Goal: Information Seeking & Learning: Find specific fact

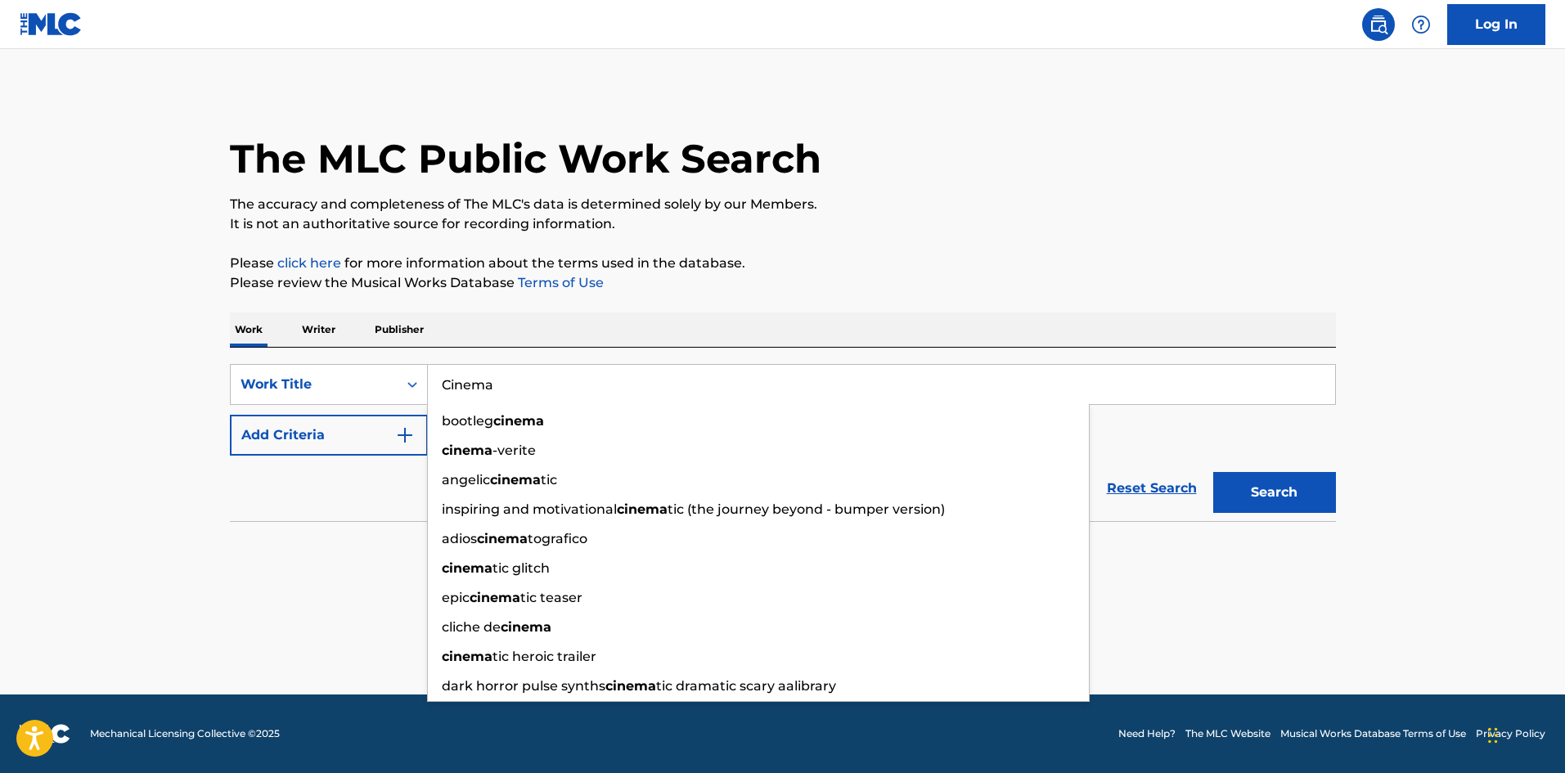
click at [300, 535] on section "No results" at bounding box center [783, 551] width 1106 height 43
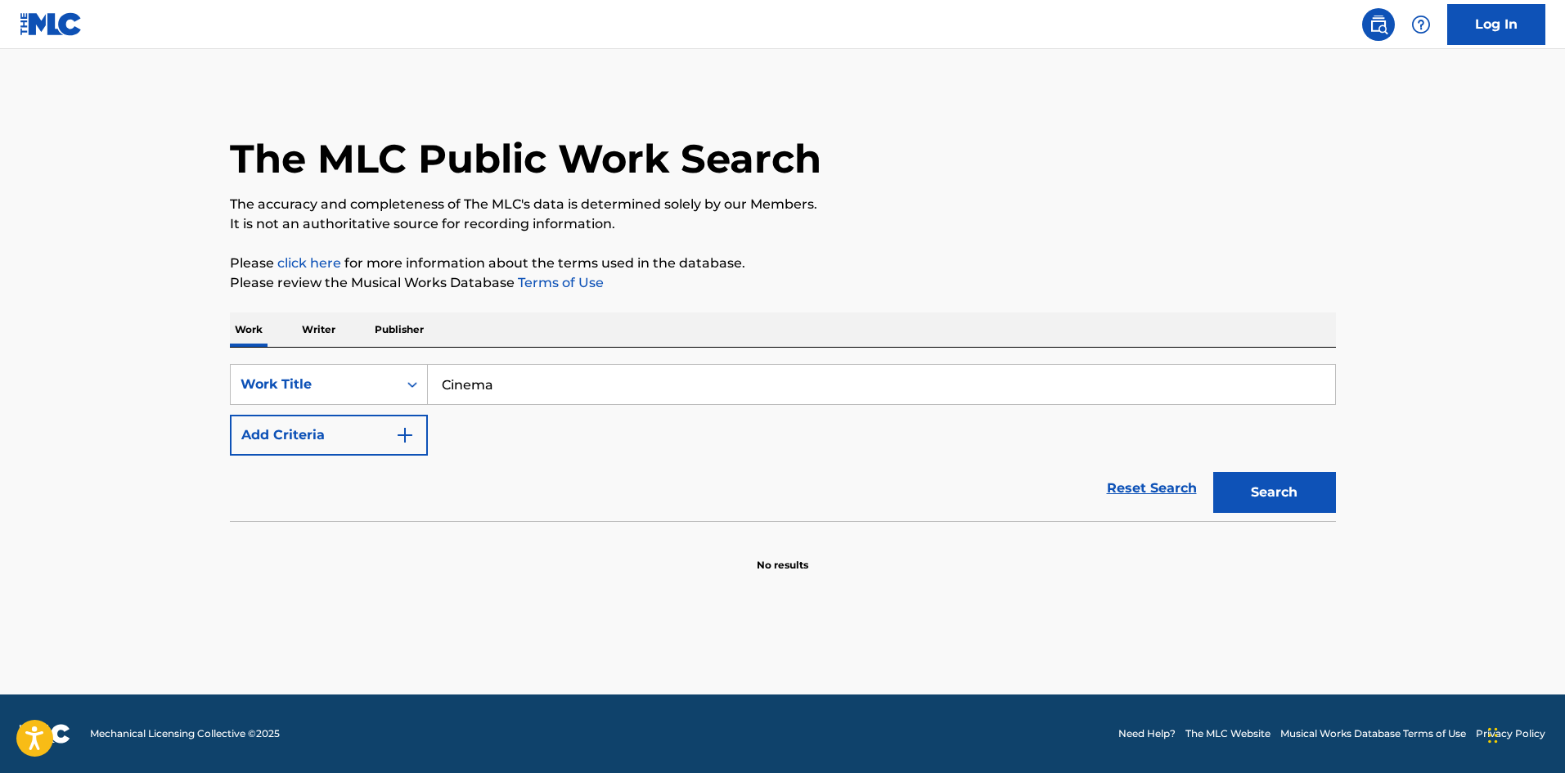
click at [387, 427] on button "Add Criteria" at bounding box center [329, 435] width 198 height 41
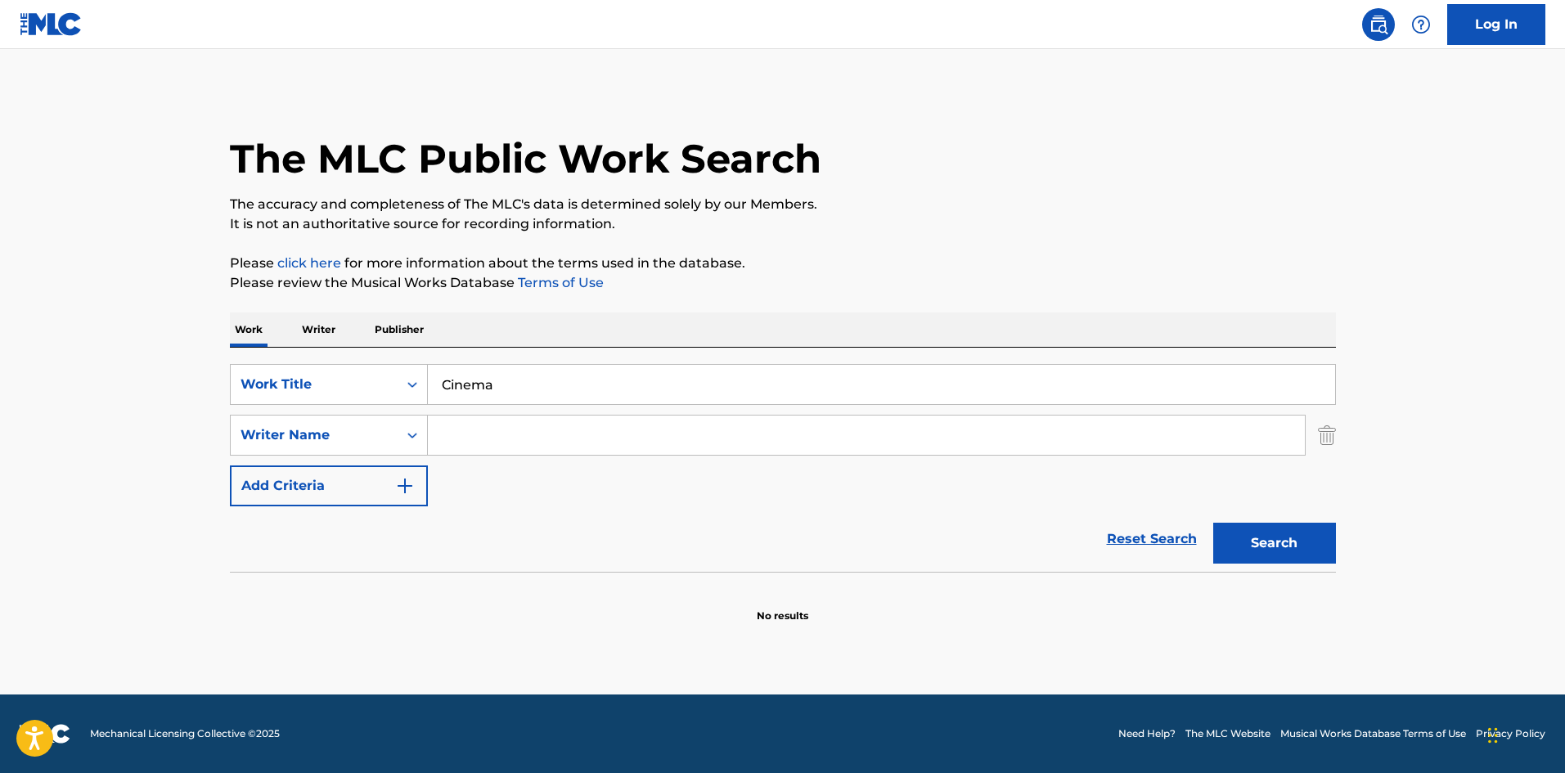
click at [475, 430] on input "Search Form" at bounding box center [866, 435] width 877 height 39
paste input "Benassi"
type input "Benassi"
click at [556, 390] on input "Cinema" at bounding box center [882, 384] width 908 height 39
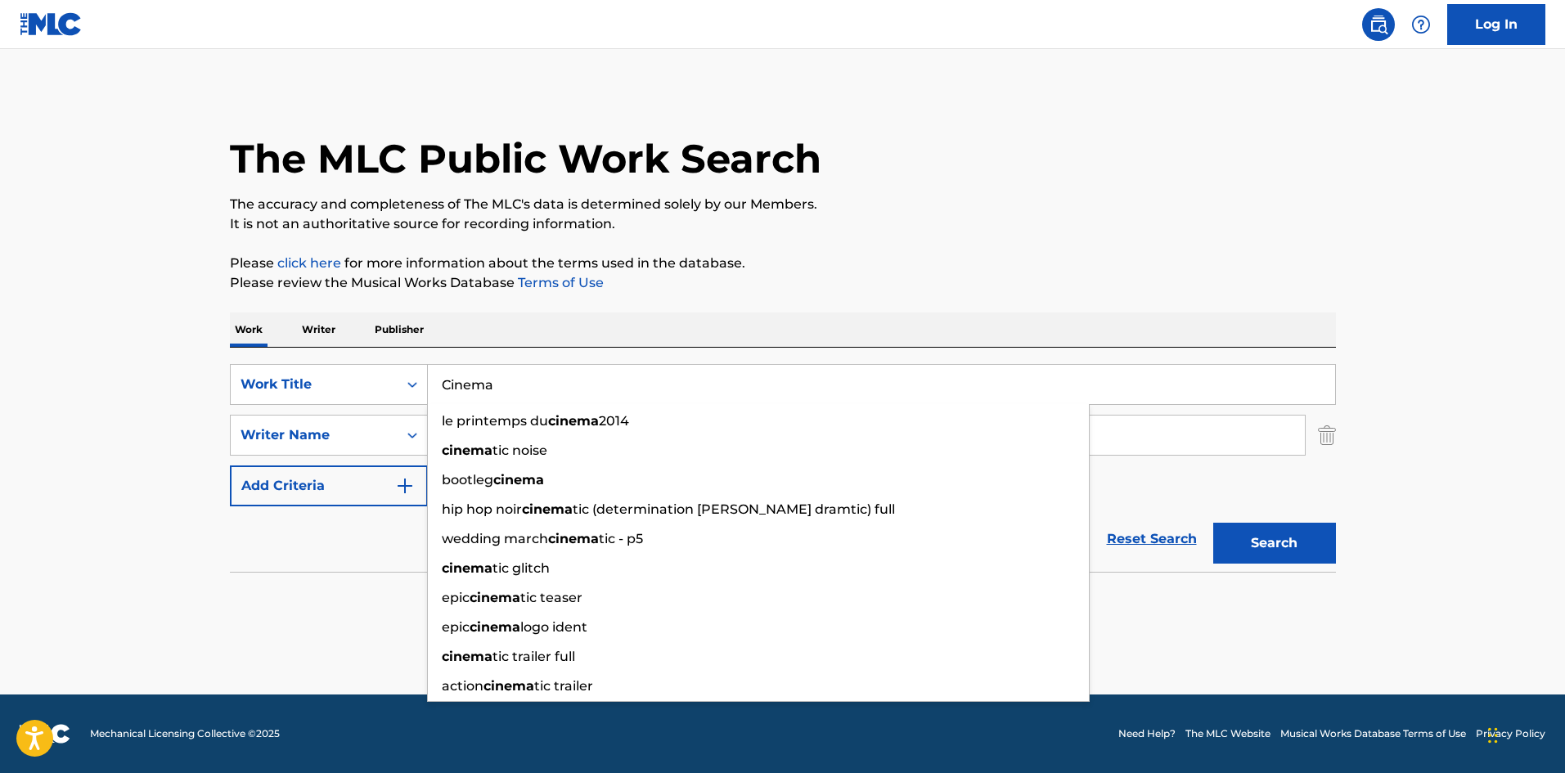
type input "Cinema"
click at [1214, 523] on button "Search" at bounding box center [1275, 543] width 123 height 41
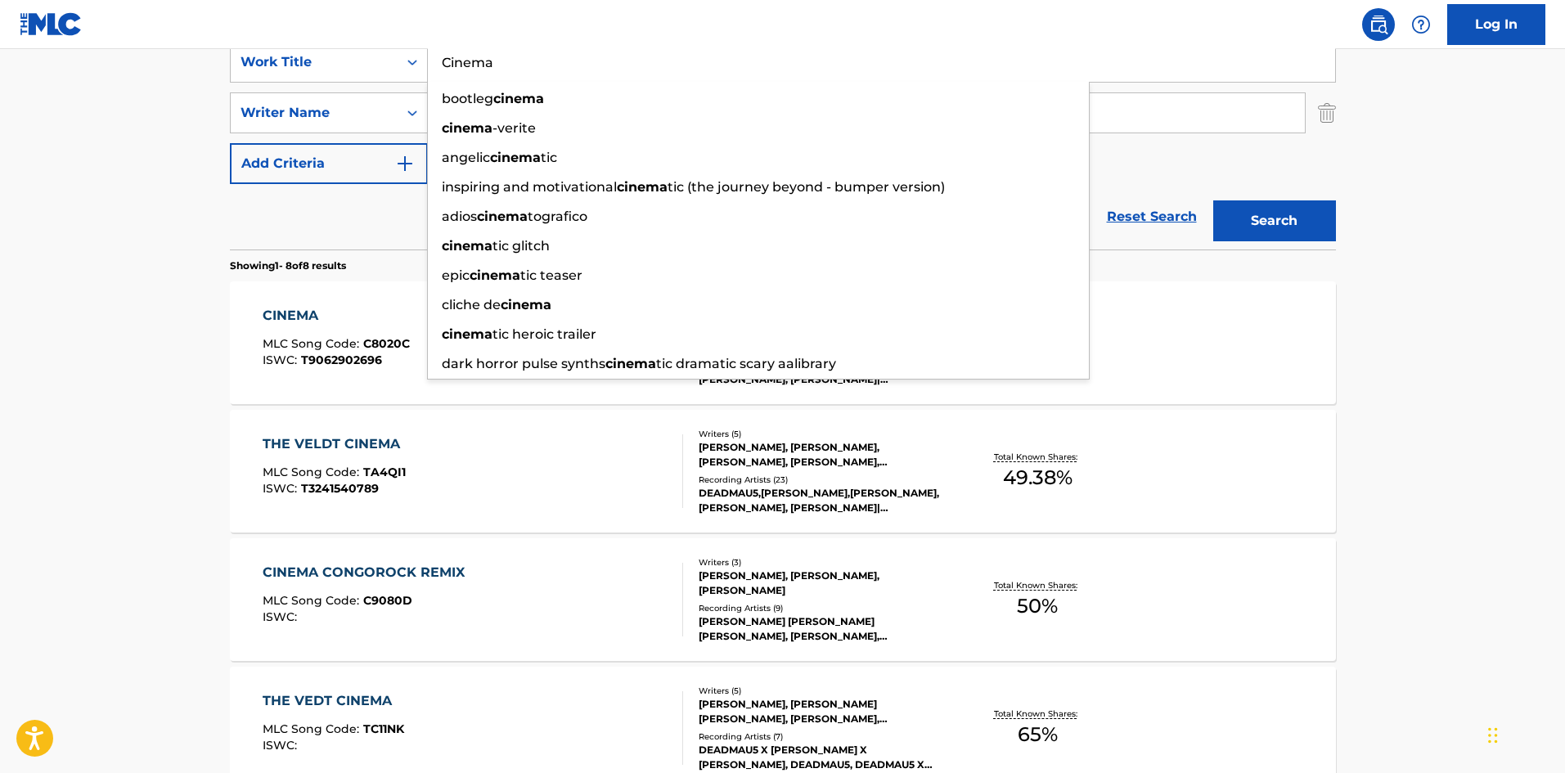
scroll to position [327, 0]
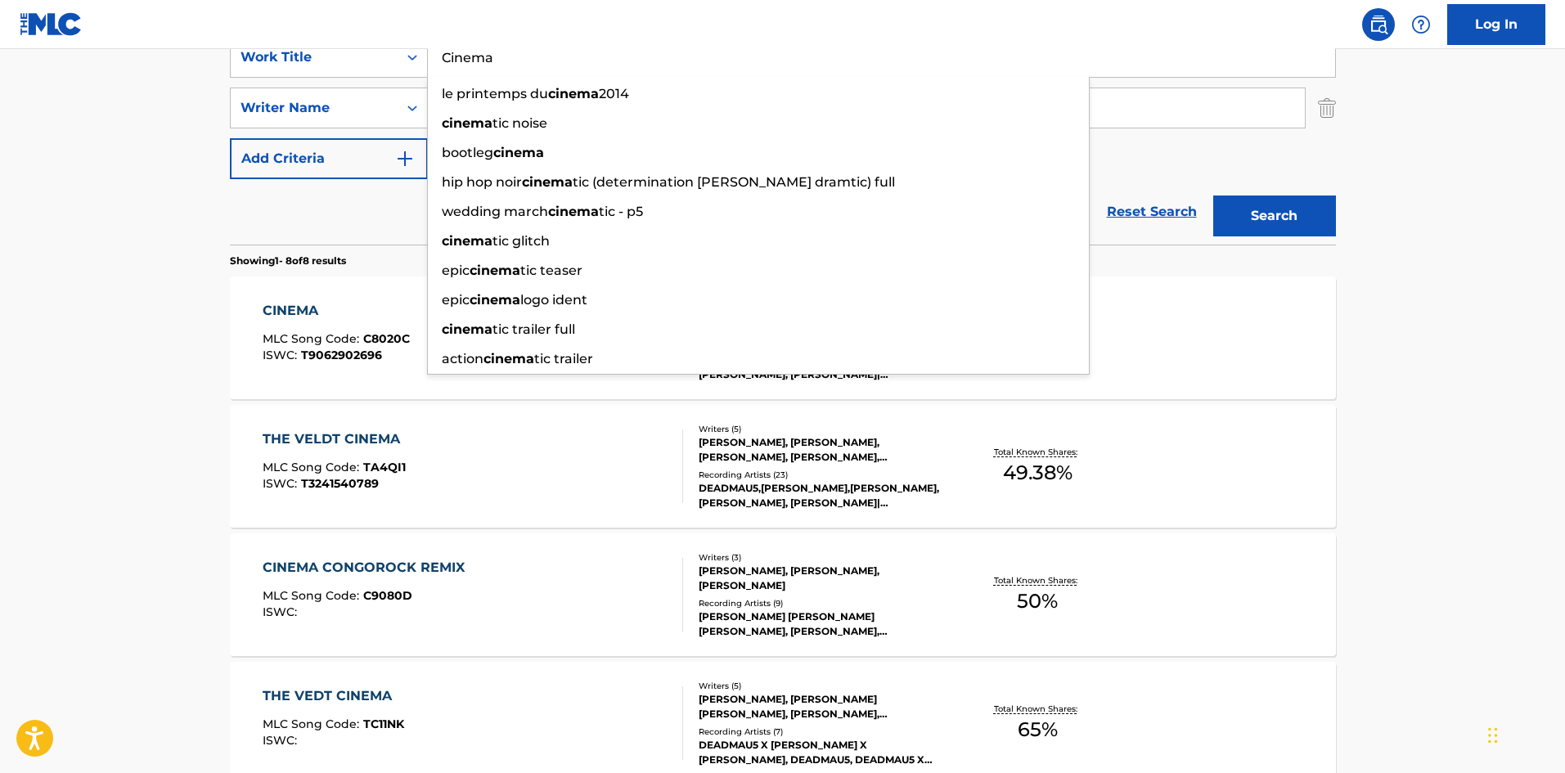
click at [346, 359] on span "T9062902696" at bounding box center [341, 355] width 81 height 15
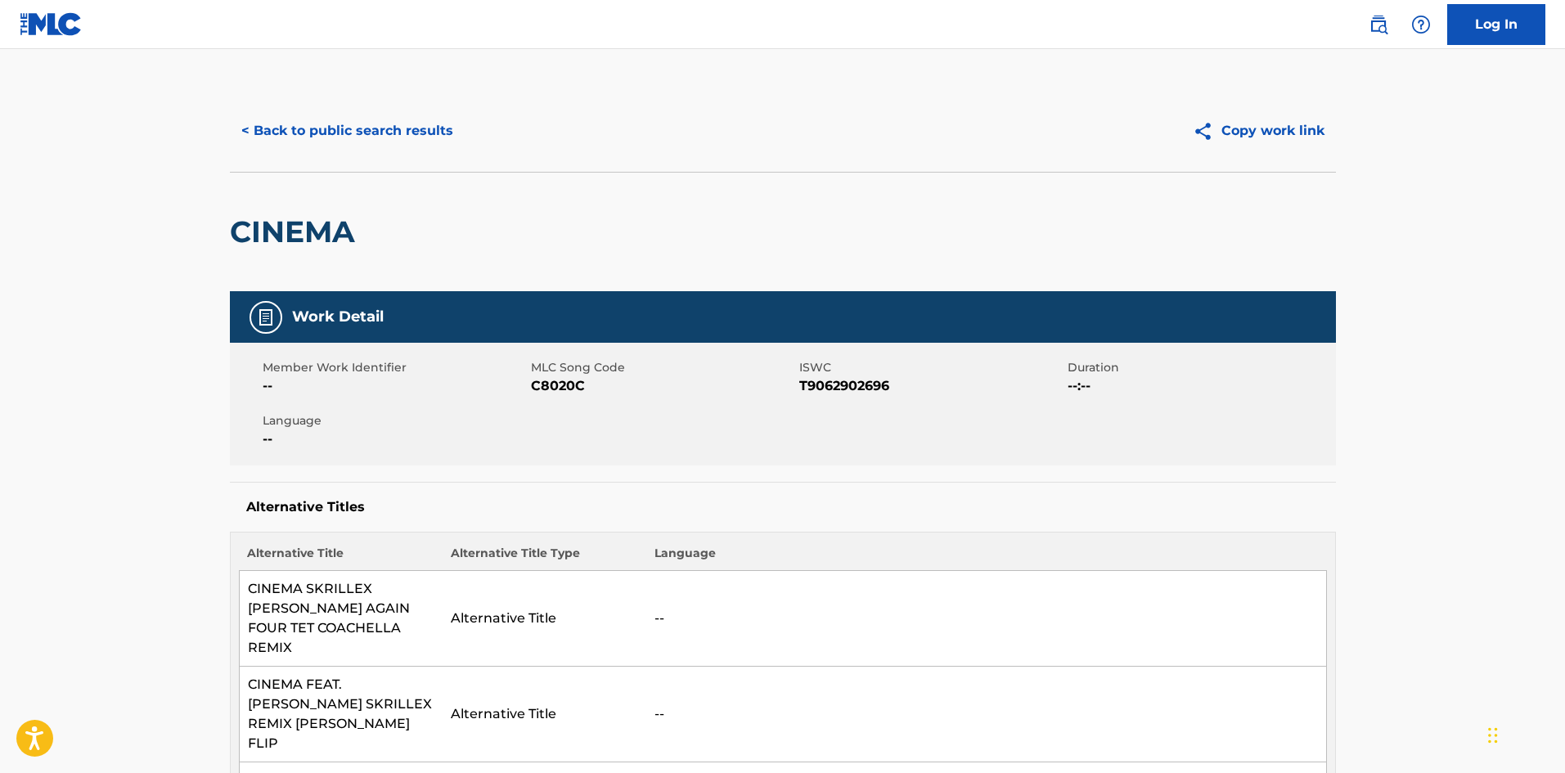
scroll to position [327, 0]
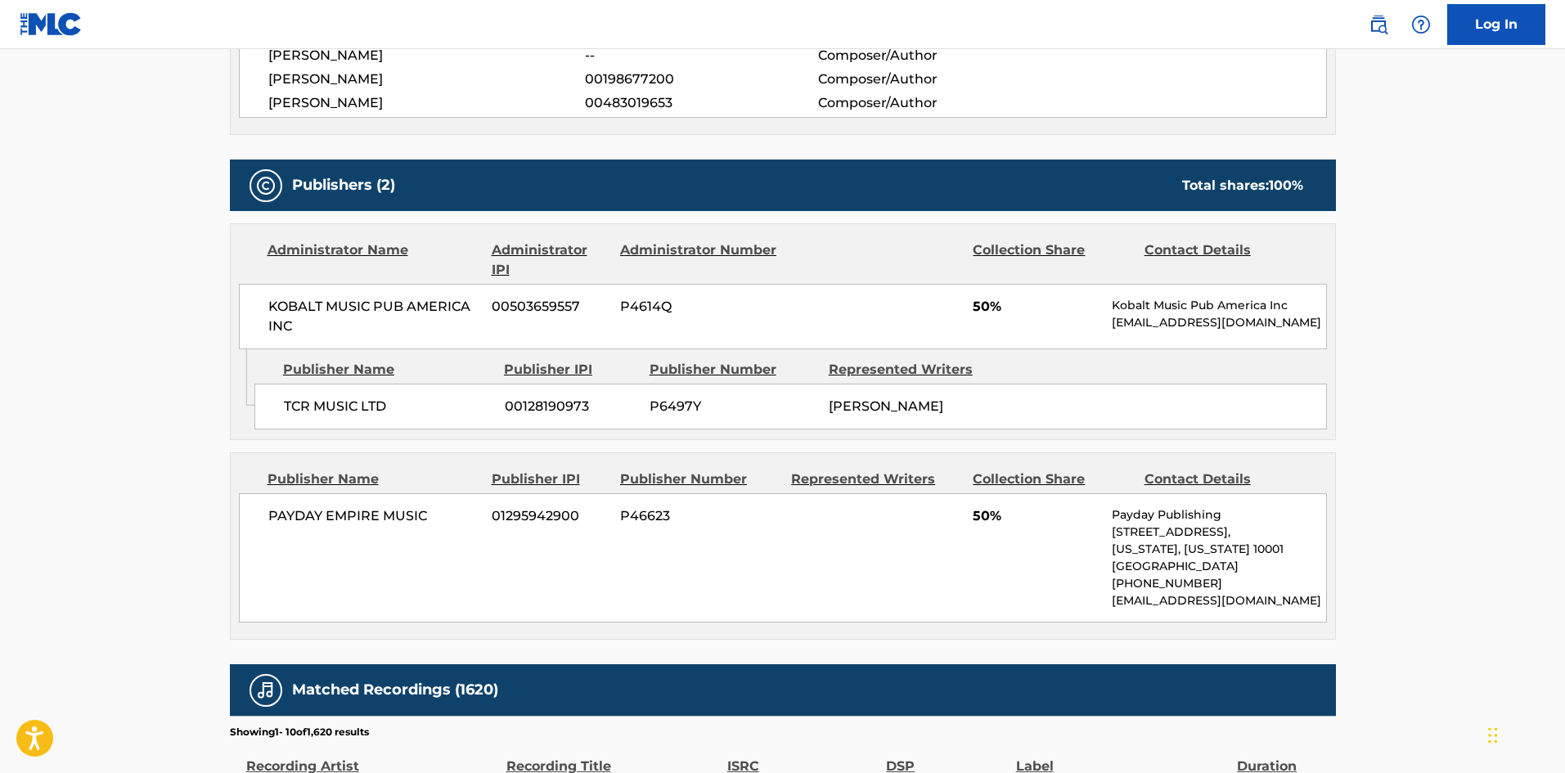
scroll to position [1719, 0]
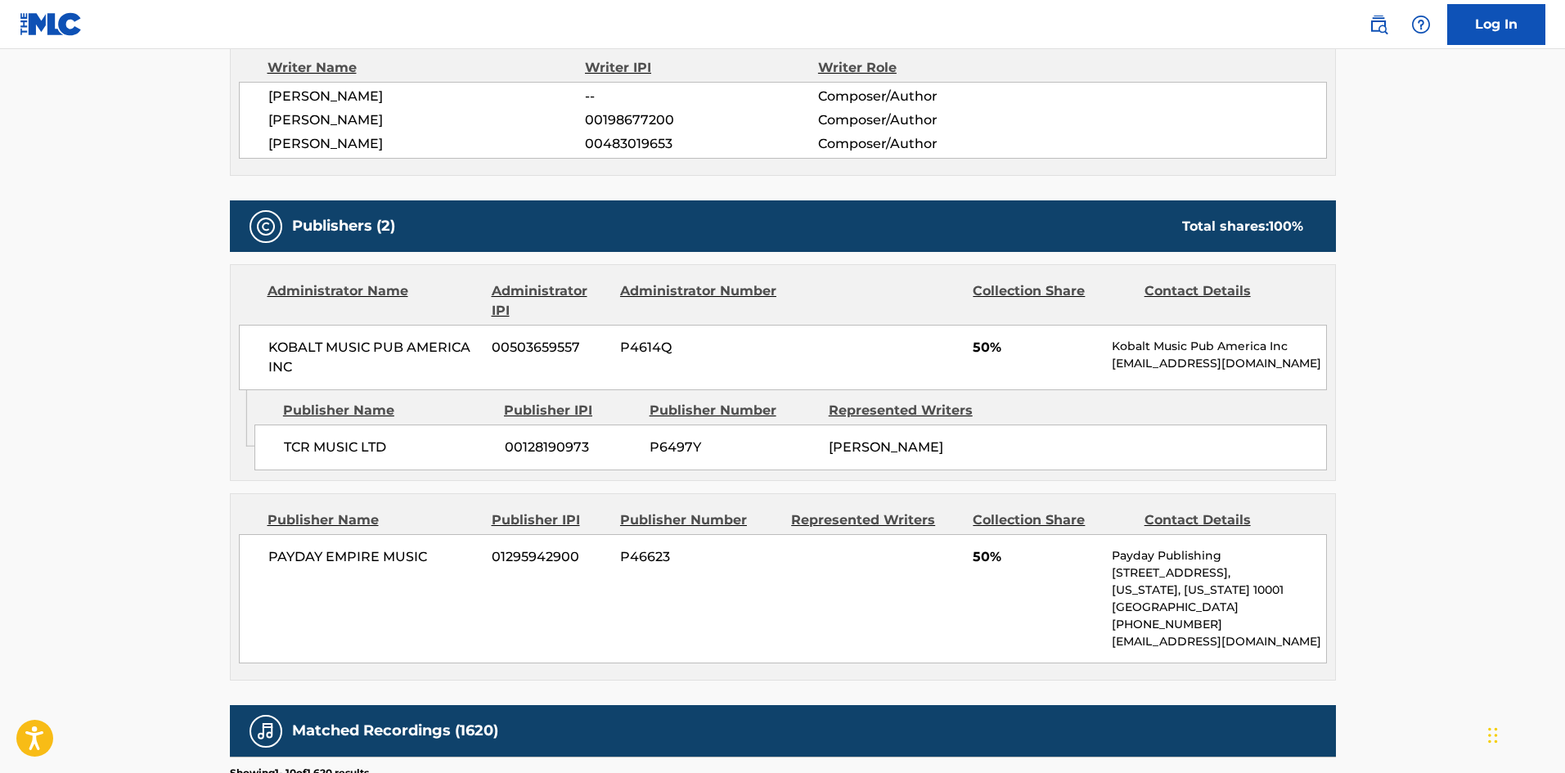
drag, startPoint x: 4, startPoint y: 238, endPoint x: 17, endPoint y: 239, distance: 13.1
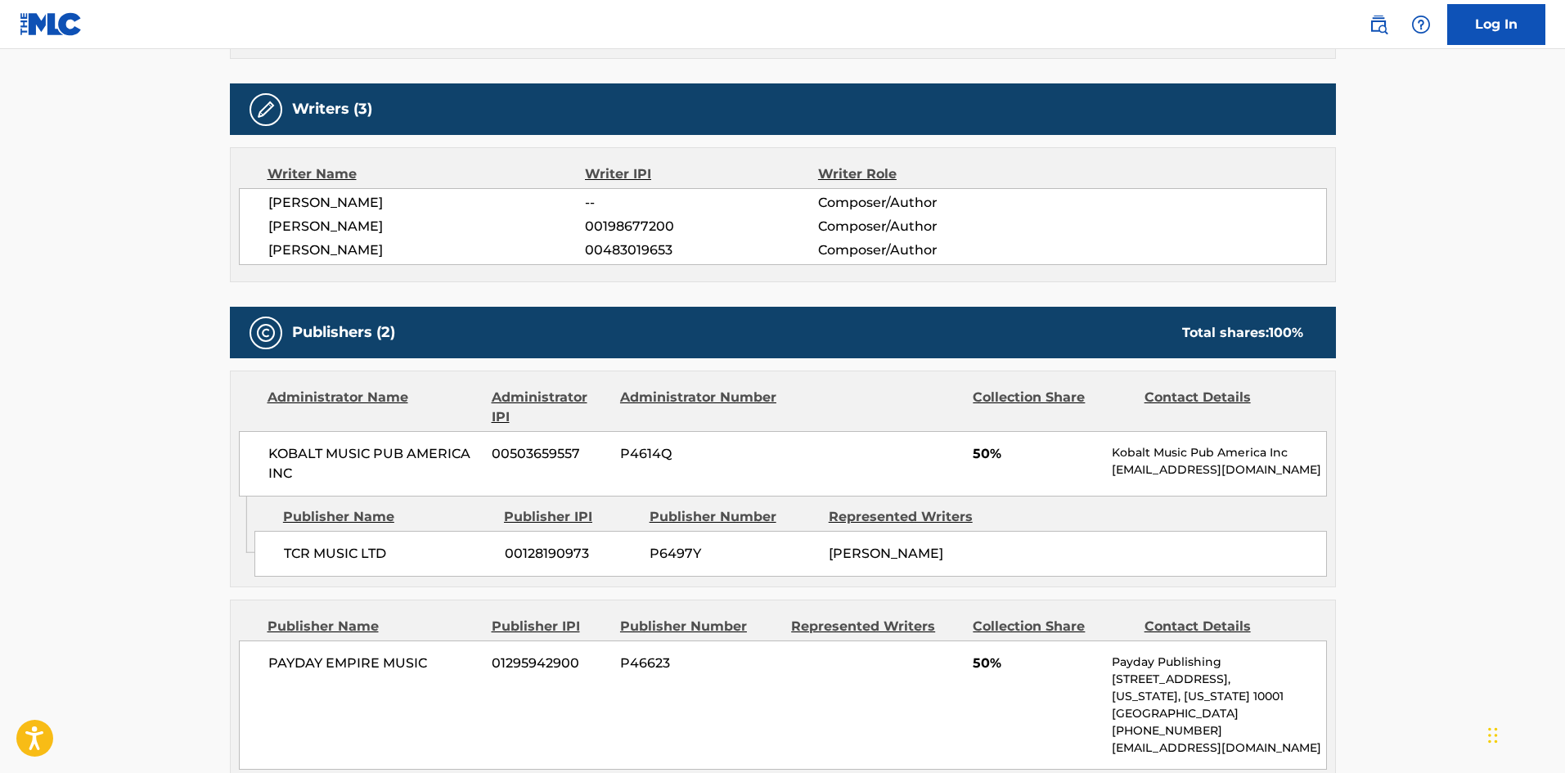
scroll to position [1637, 0]
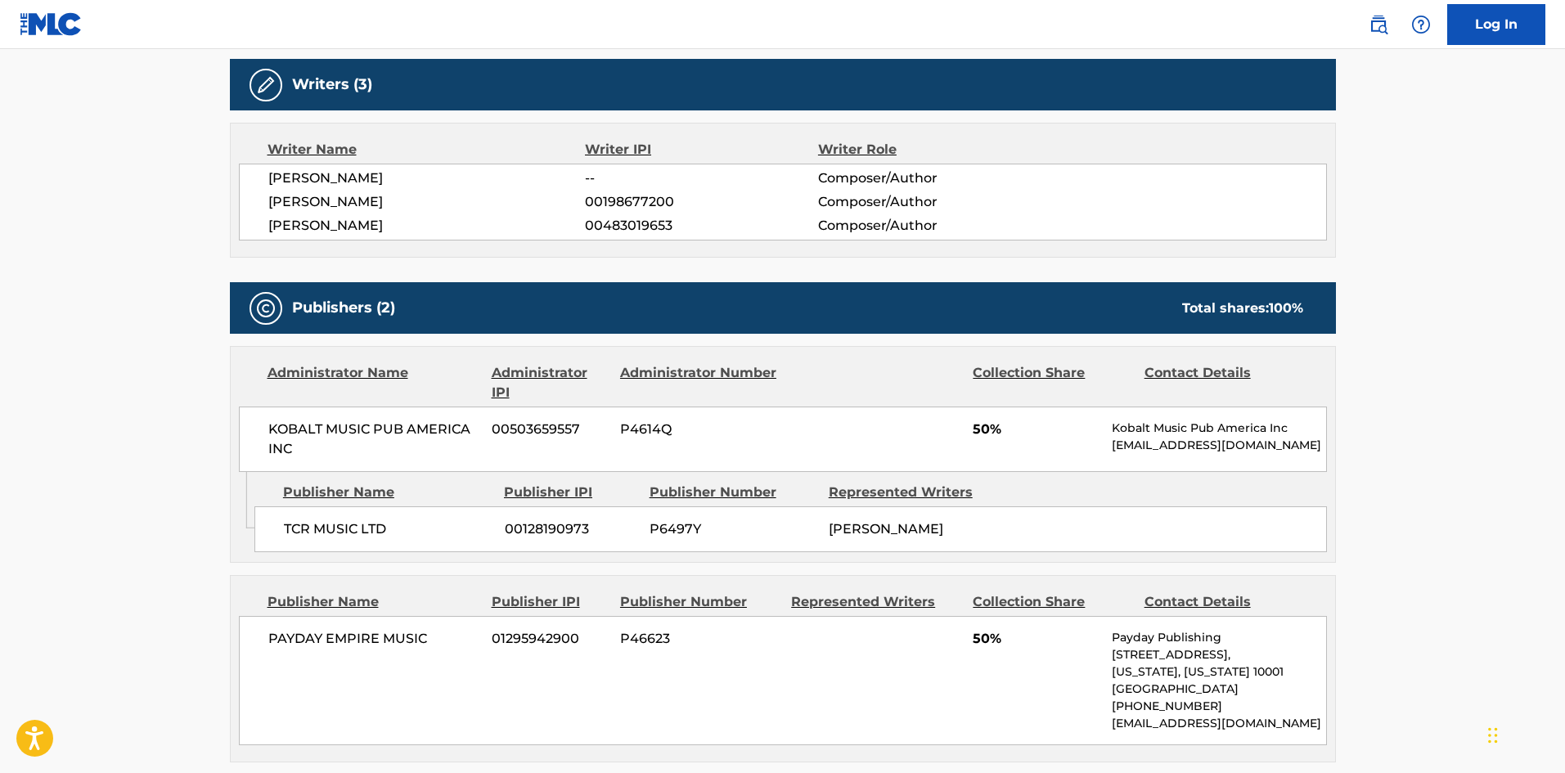
click at [271, 507] on div "TCR MUSIC LTD 00128190973 P6497Y [PERSON_NAME]" at bounding box center [791, 530] width 1073 height 46
drag, startPoint x: 271, startPoint y: 317, endPoint x: 365, endPoint y: 333, distance: 95.5
click at [365, 507] on div "TCR MUSIC LTD 00128190973 P6497Y [PERSON_NAME]" at bounding box center [791, 530] width 1073 height 46
copy span "TCR MUSIC LTD"
click at [264, 616] on div "PAYDAY EMPIRE MUSIC 01295942900 P46623 50% Payday Publishing [STREET_ADDRESS][U…" at bounding box center [783, 680] width 1088 height 129
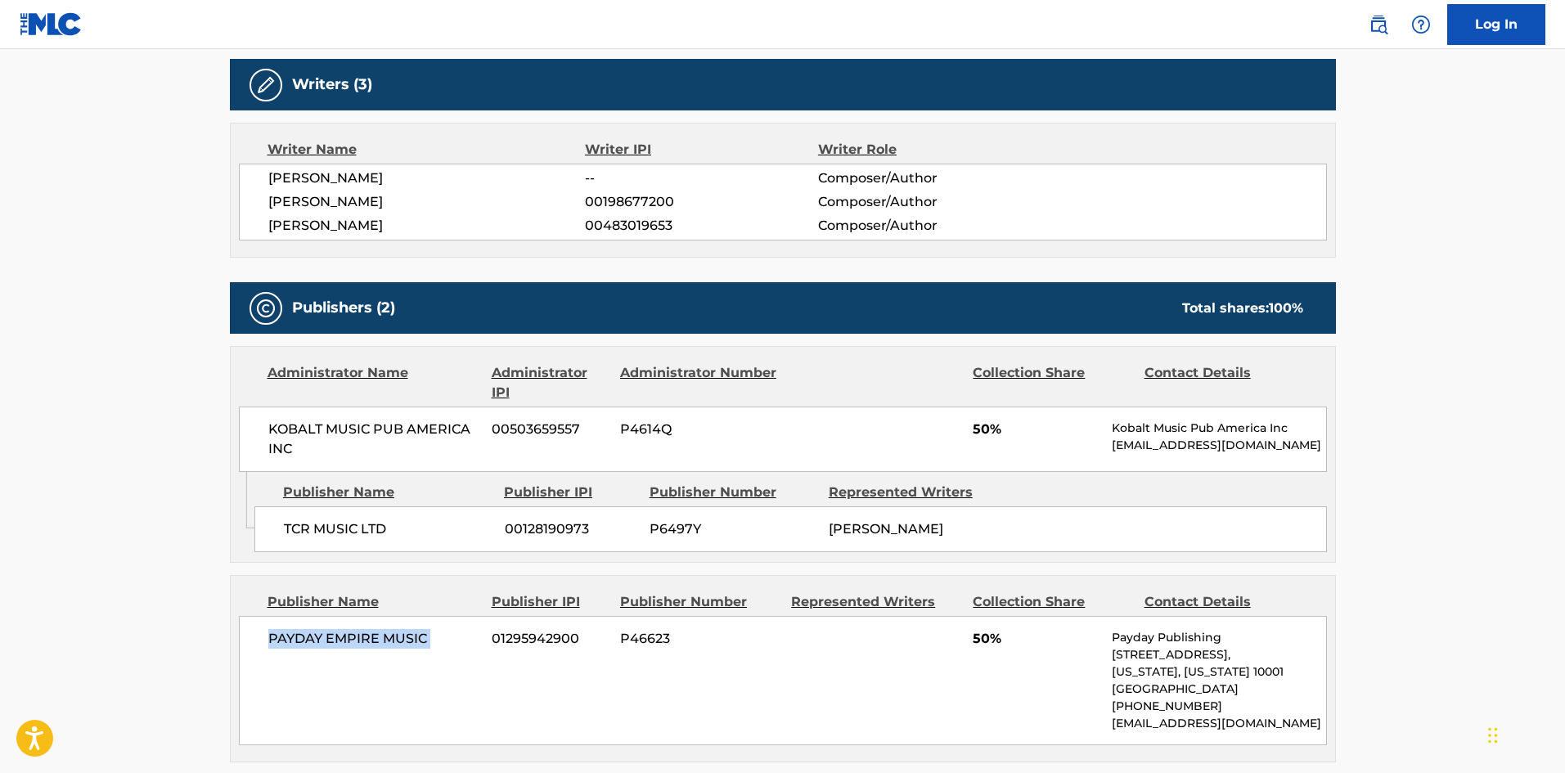
drag, startPoint x: 264, startPoint y: 435, endPoint x: 435, endPoint y: 443, distance: 170.4
click at [435, 616] on div "PAYDAY EMPIRE MUSIC 01295942900 P46623 50% Payday Publishing [STREET_ADDRESS][U…" at bounding box center [783, 680] width 1088 height 129
copy div "PAYDAY EMPIRE MUSIC"
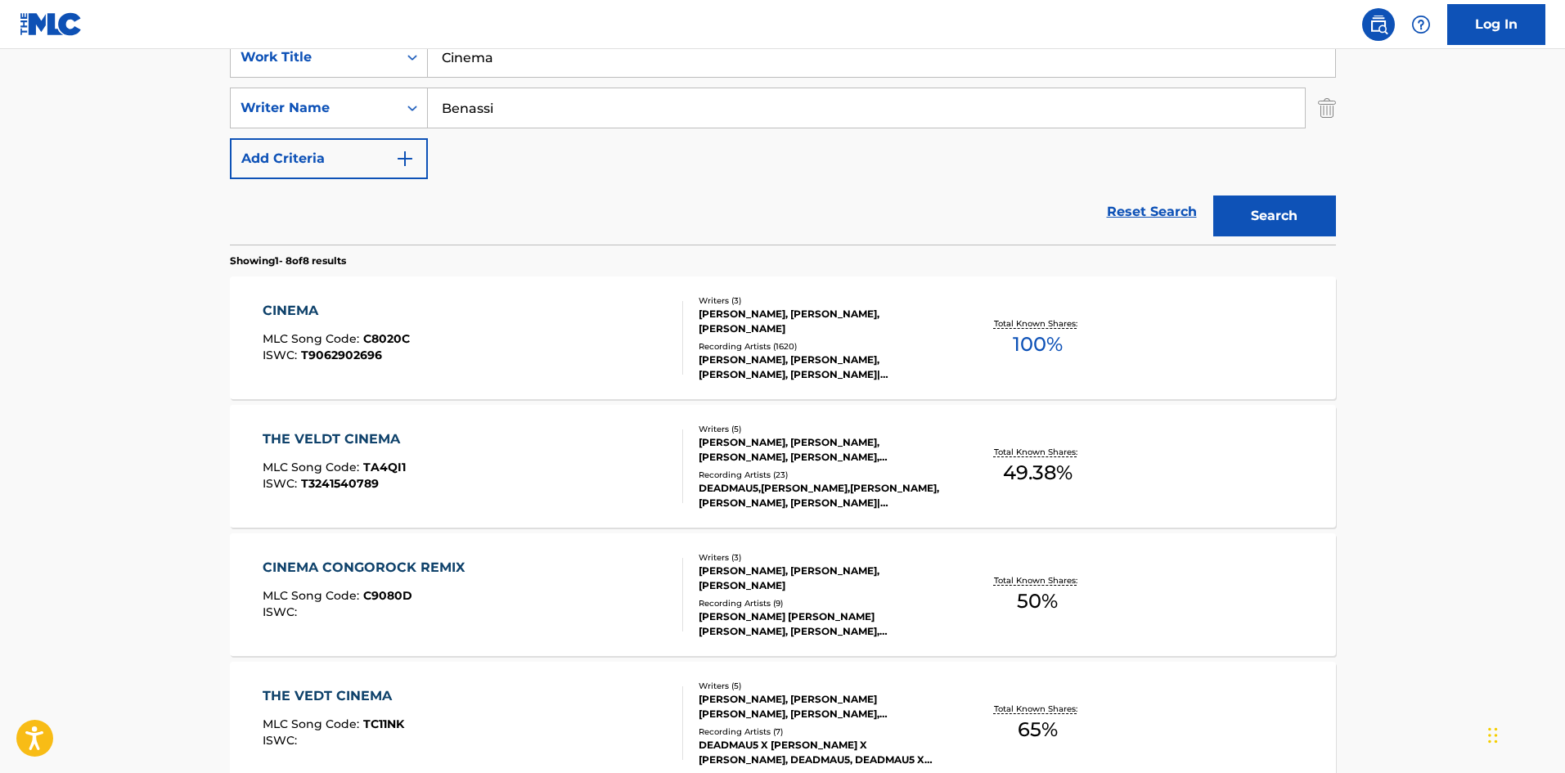
click at [556, 353] on div "CINEMA MLC Song Code : C8020C ISWC : T9062902696" at bounding box center [473, 338] width 421 height 74
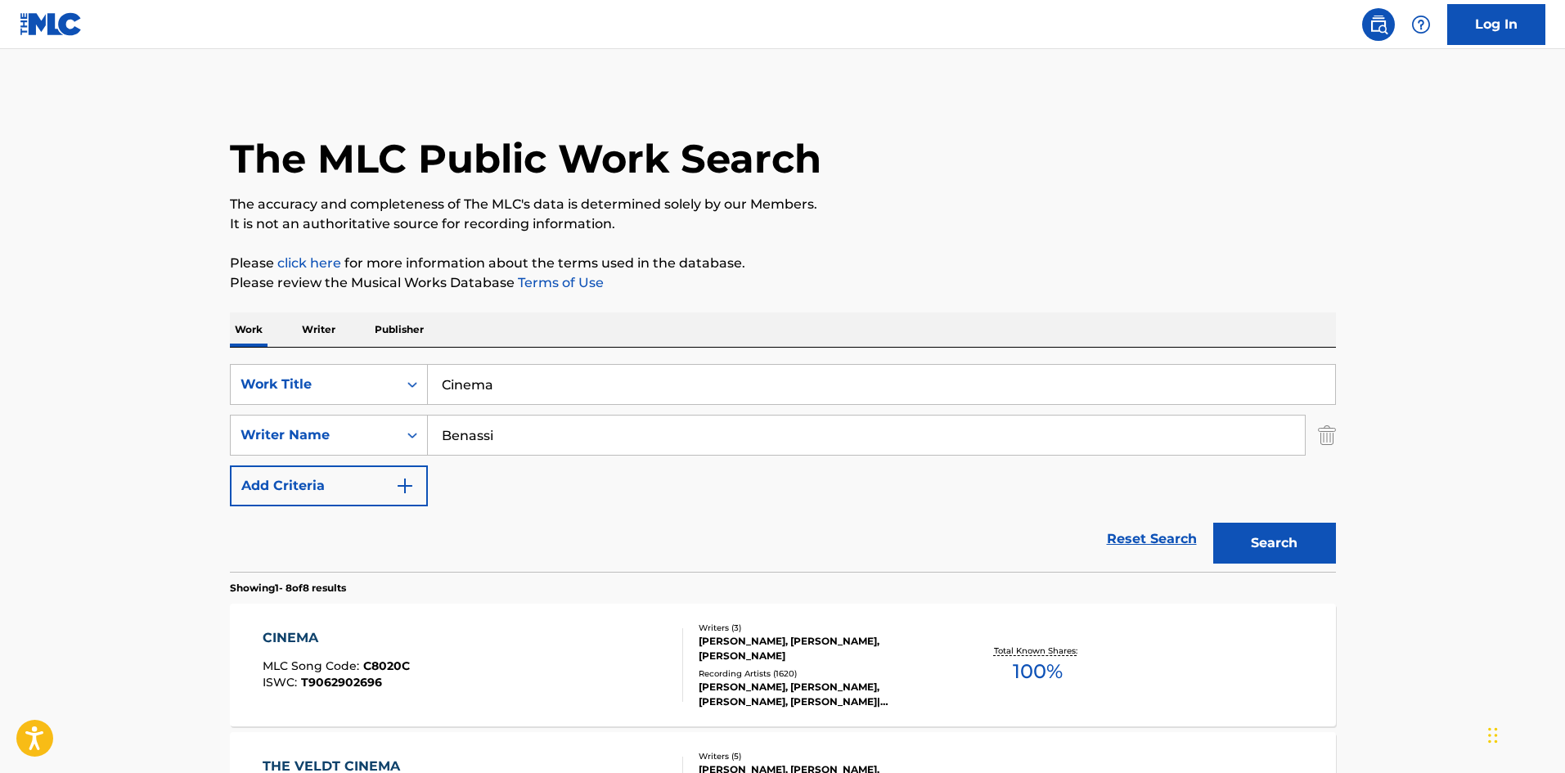
scroll to position [327, 0]
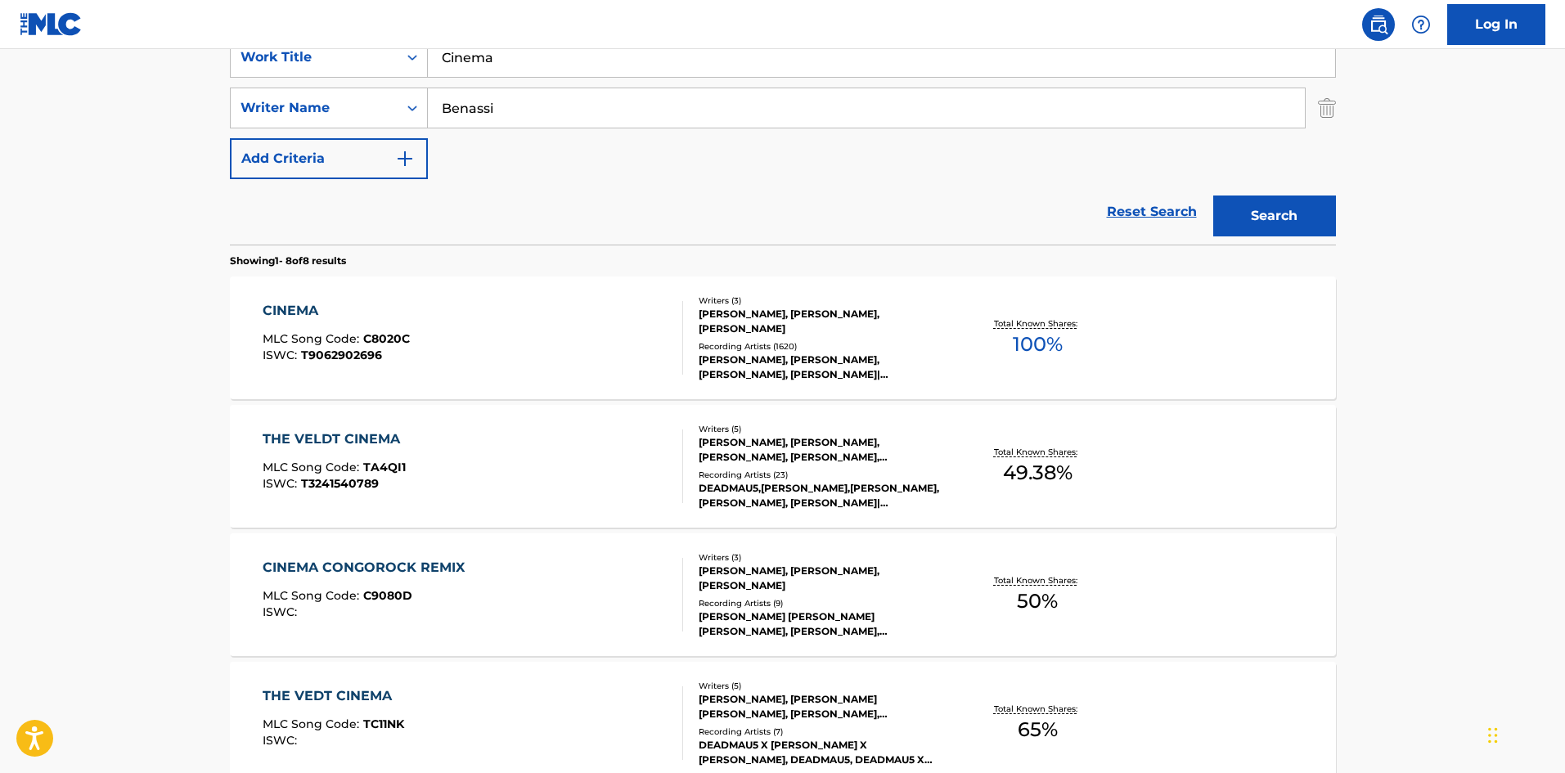
click at [624, 345] on div "CINEMA MLC Song Code : C8020C ISWC : T9062902696" at bounding box center [473, 338] width 421 height 74
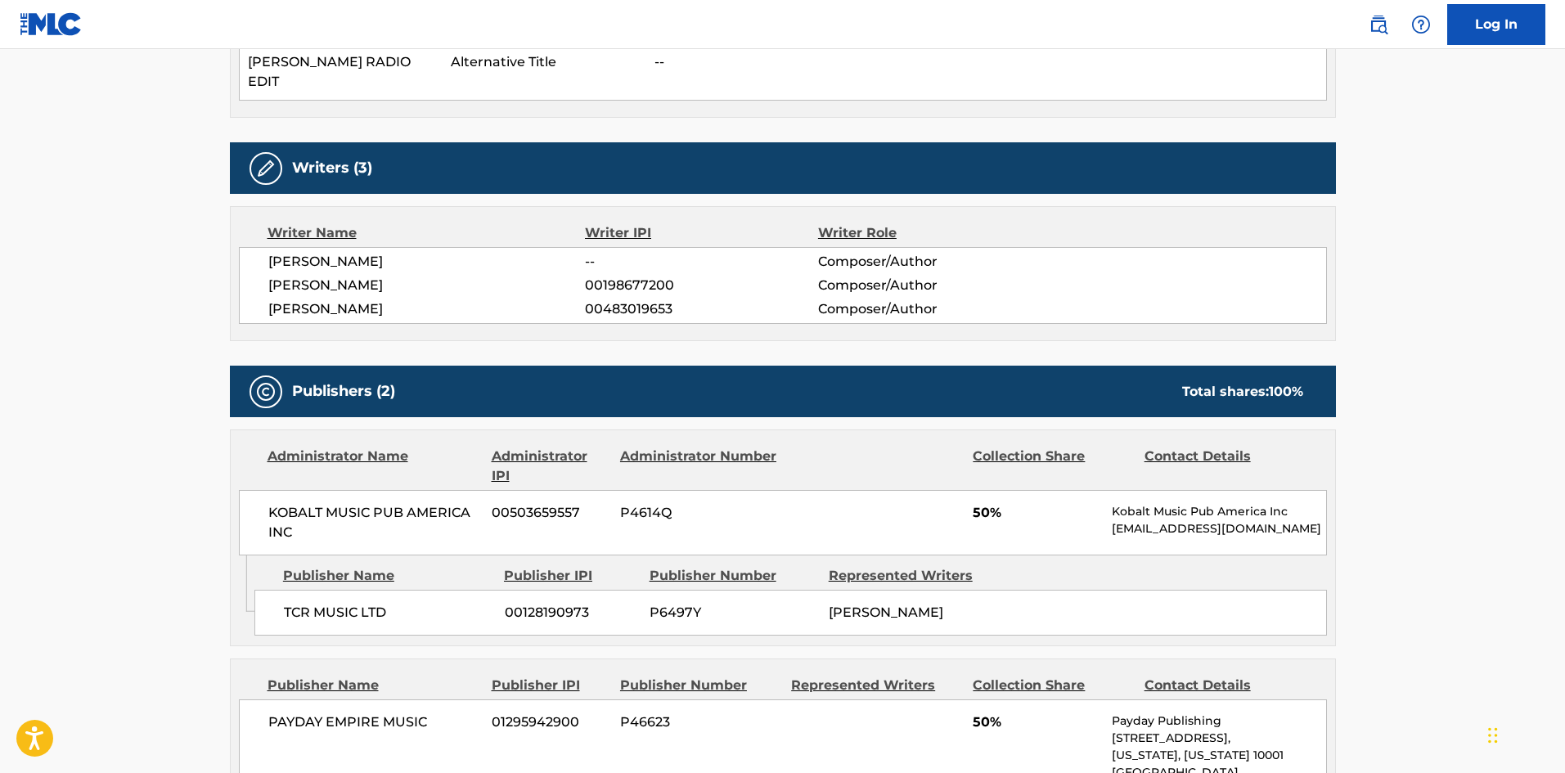
scroll to position [1555, 0]
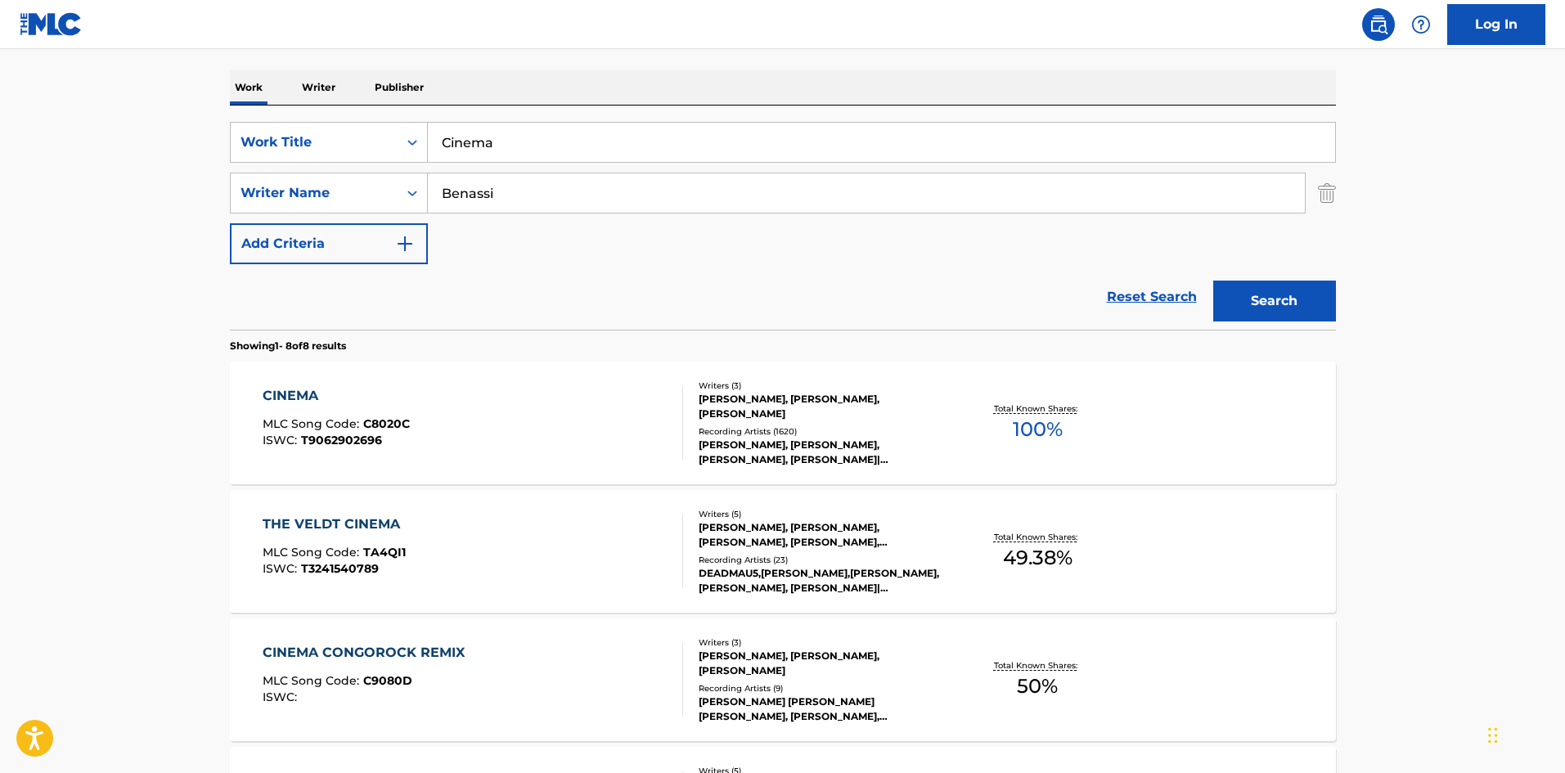
scroll to position [164, 0]
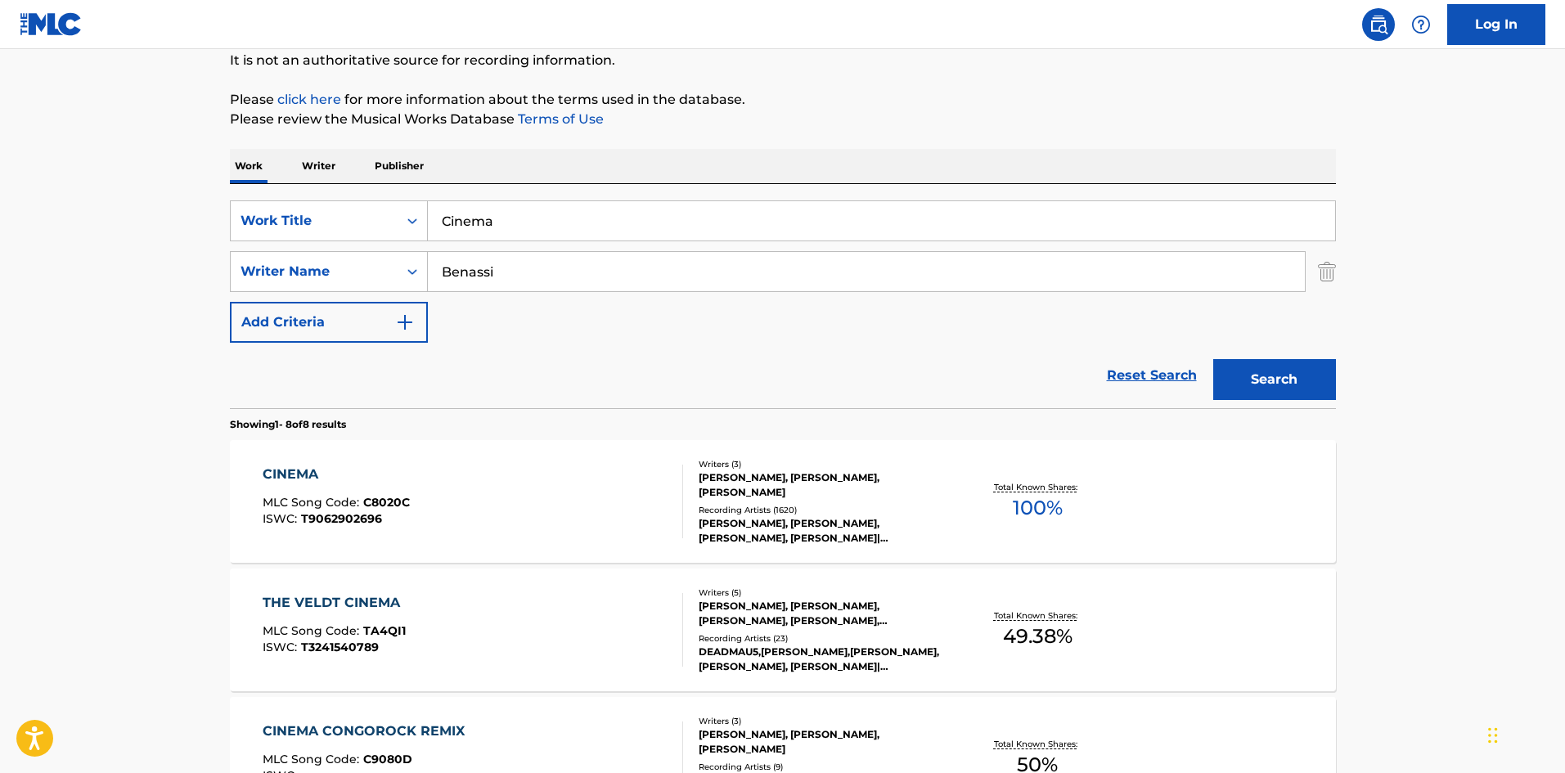
click at [567, 215] on input "Cinema" at bounding box center [882, 220] width 908 height 39
paste input "Dance The Pain Away"
type input "Dance The Pain Away"
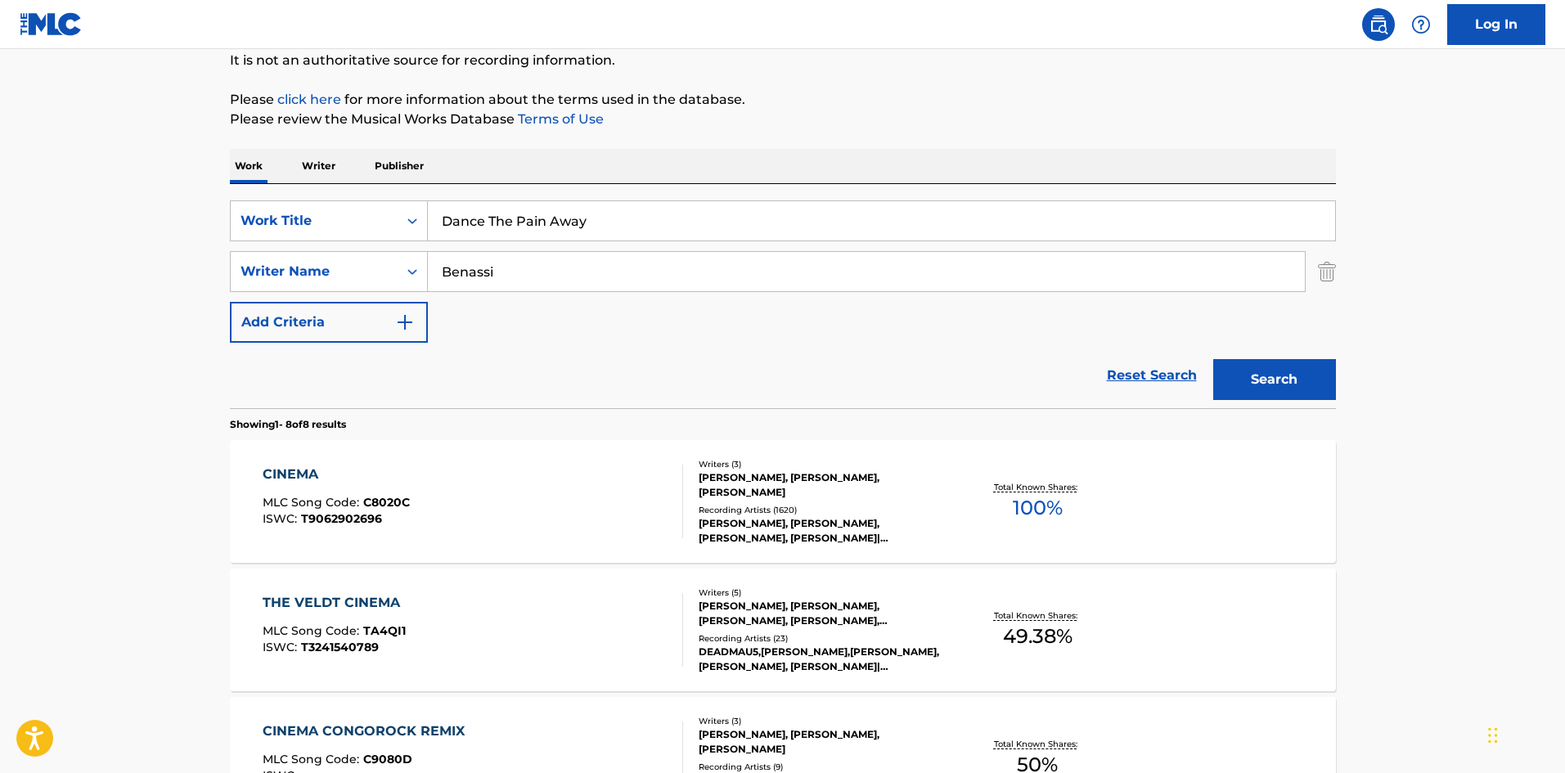
click at [1291, 385] on button "Search" at bounding box center [1275, 379] width 123 height 41
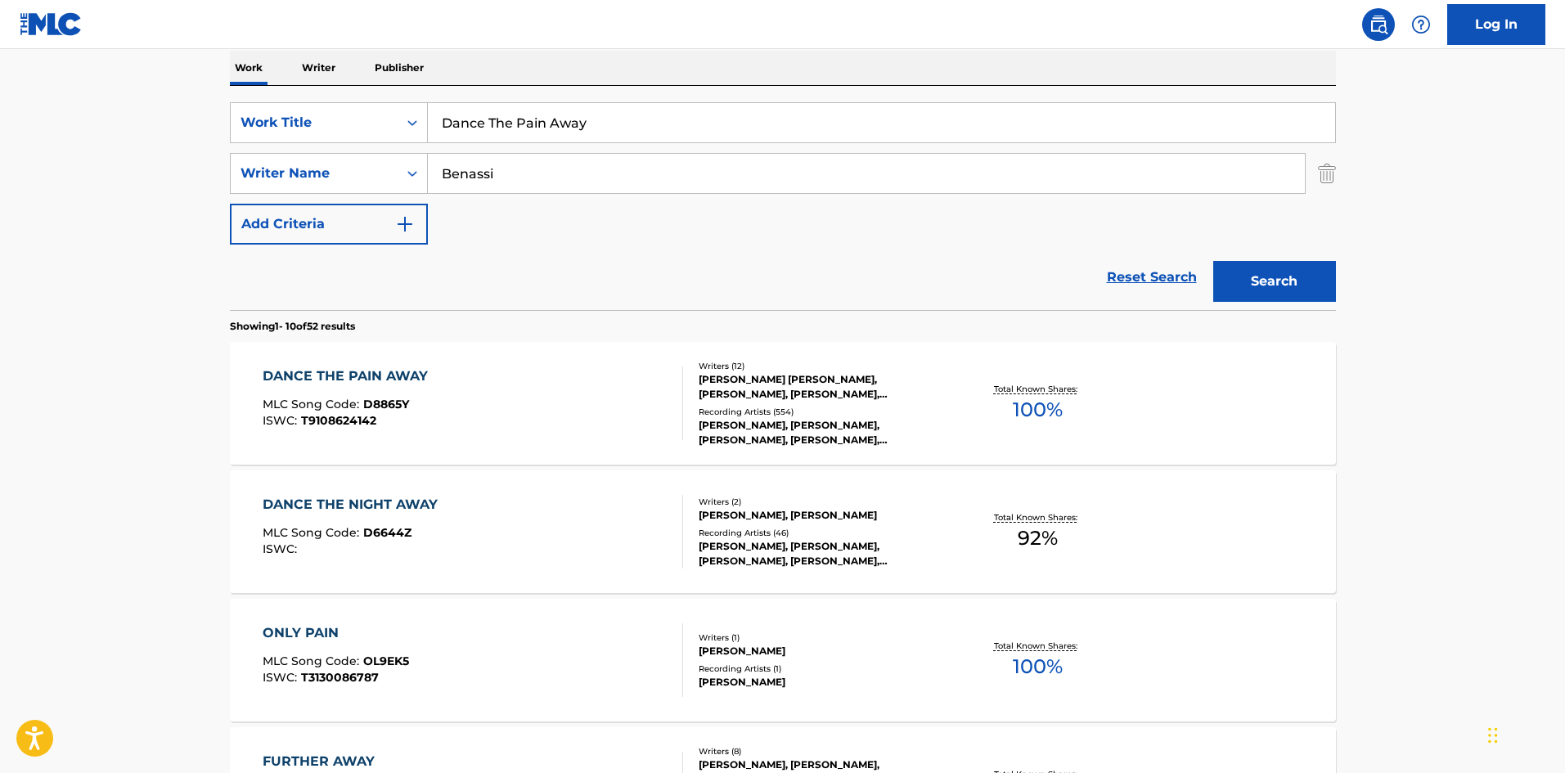
scroll to position [327, 0]
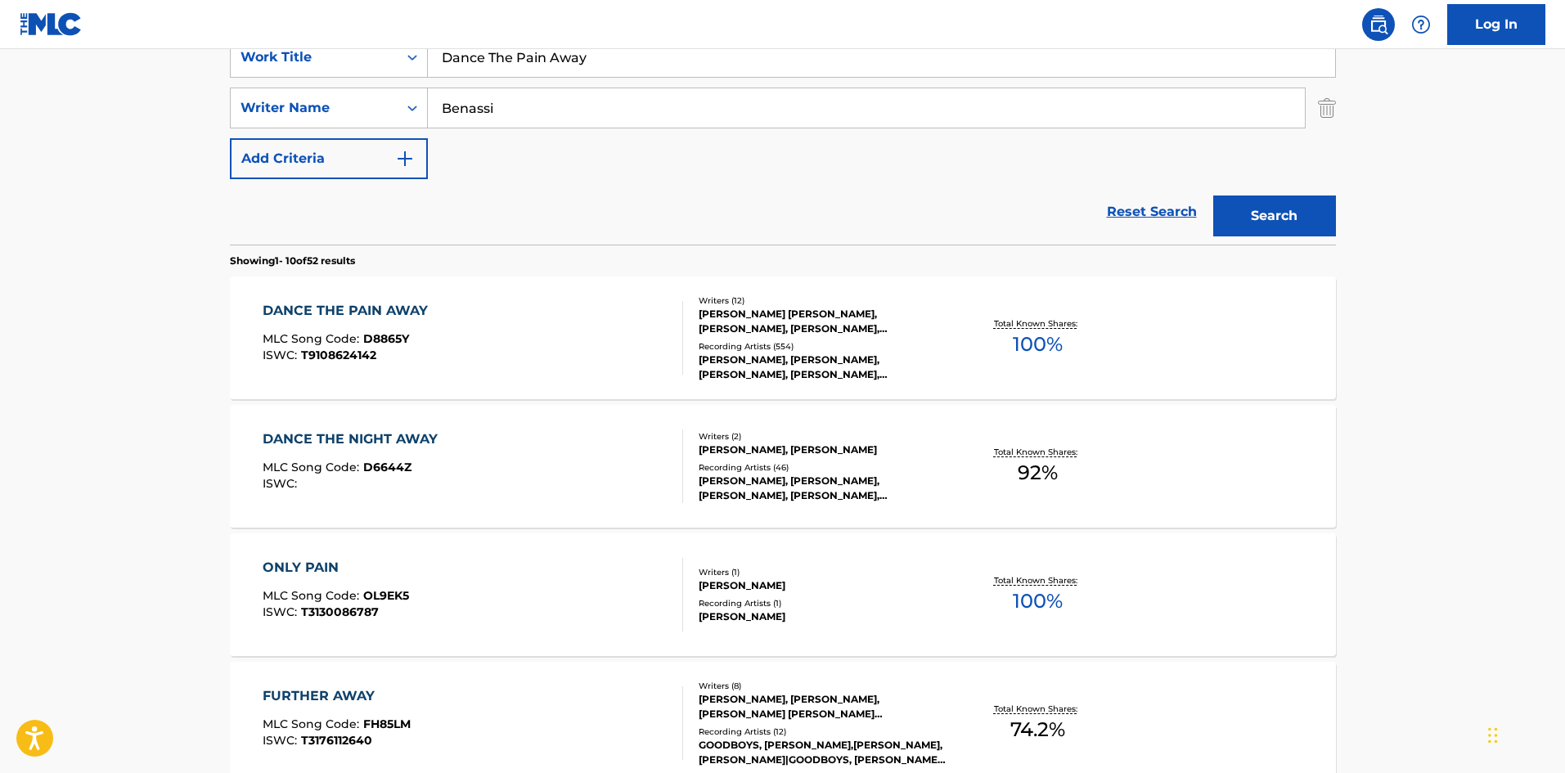
click at [448, 340] on div "DANCE THE PAIN AWAY MLC Song Code : D8865Y ISWC : T9108624142" at bounding box center [473, 338] width 421 height 74
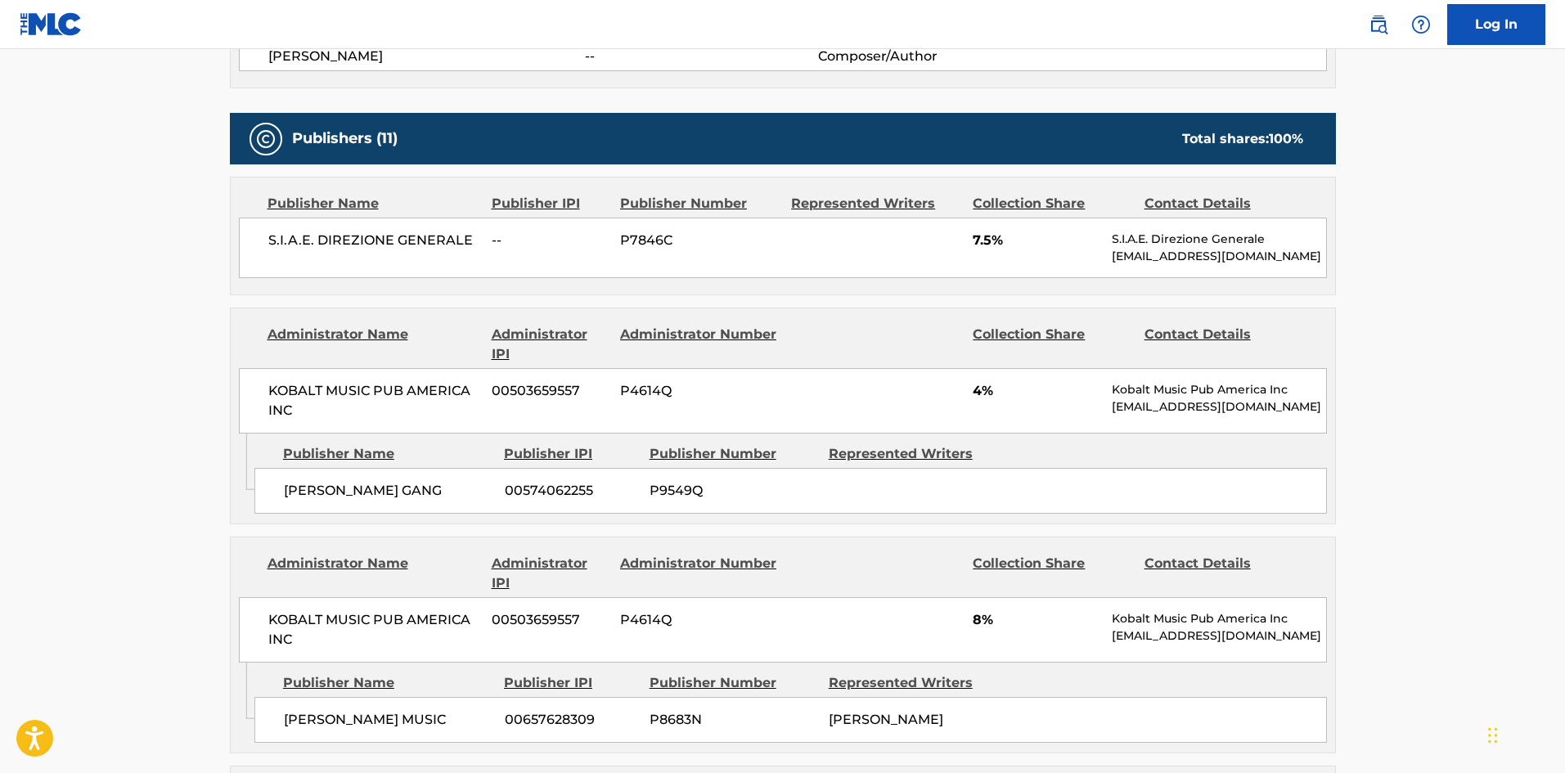
scroll to position [573, 0]
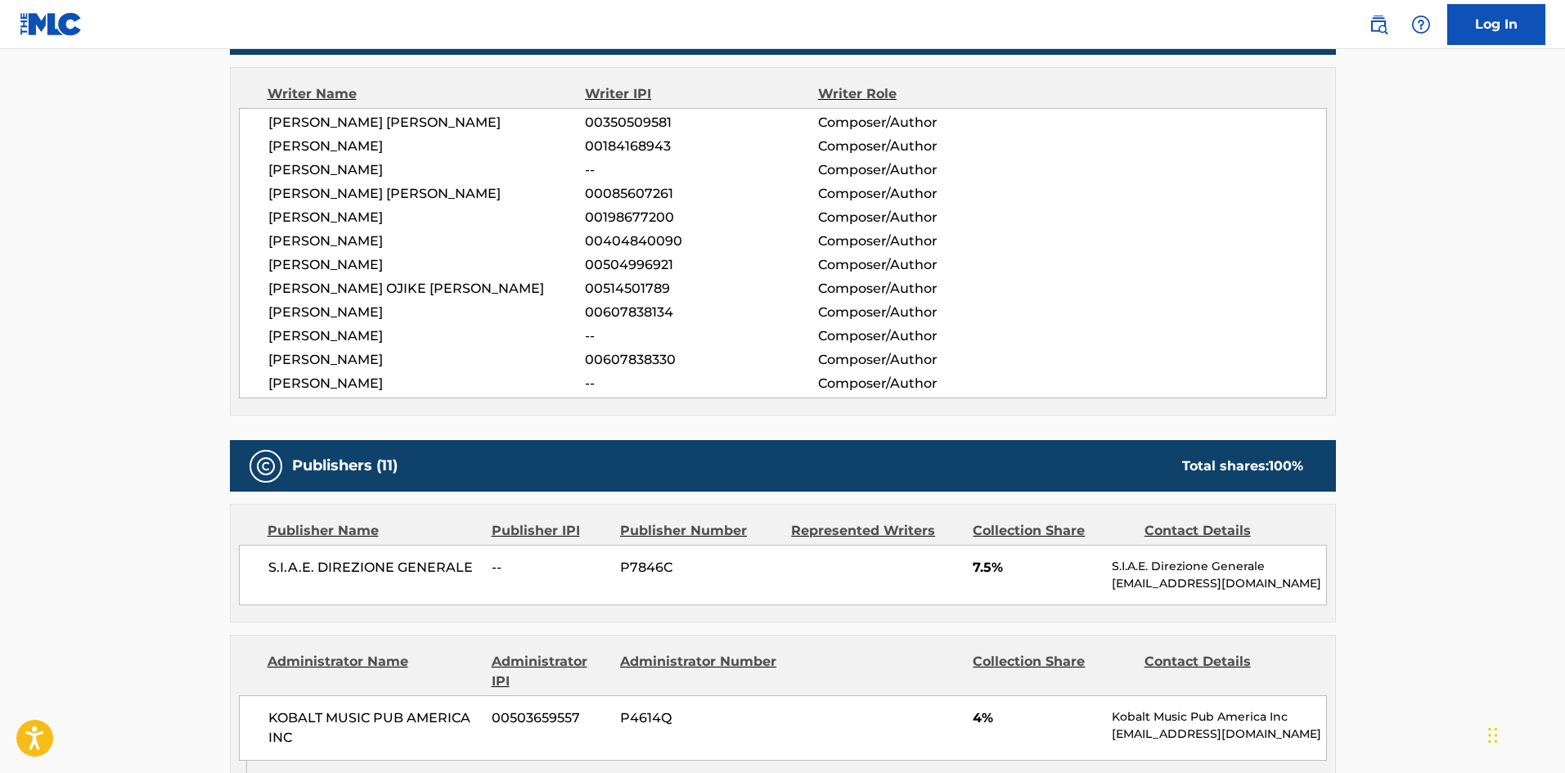
click at [282, 572] on span "S.I.A.E. DIREZIONE GENERALE" at bounding box center [374, 568] width 212 height 20
drag, startPoint x: 282, startPoint y: 572, endPoint x: 412, endPoint y: 560, distance: 131.5
click at [412, 560] on span "S.I.A.E. DIREZIONE GENERALE" at bounding box center [374, 568] width 212 height 20
click at [263, 570] on div "S.I.A.E. DIREZIONE GENERALE -- P7846C 7.5% S.I.A.E. Direzione Generale [EMAIL_A…" at bounding box center [783, 575] width 1088 height 61
drag, startPoint x: 263, startPoint y: 570, endPoint x: 443, endPoint y: 563, distance: 180.2
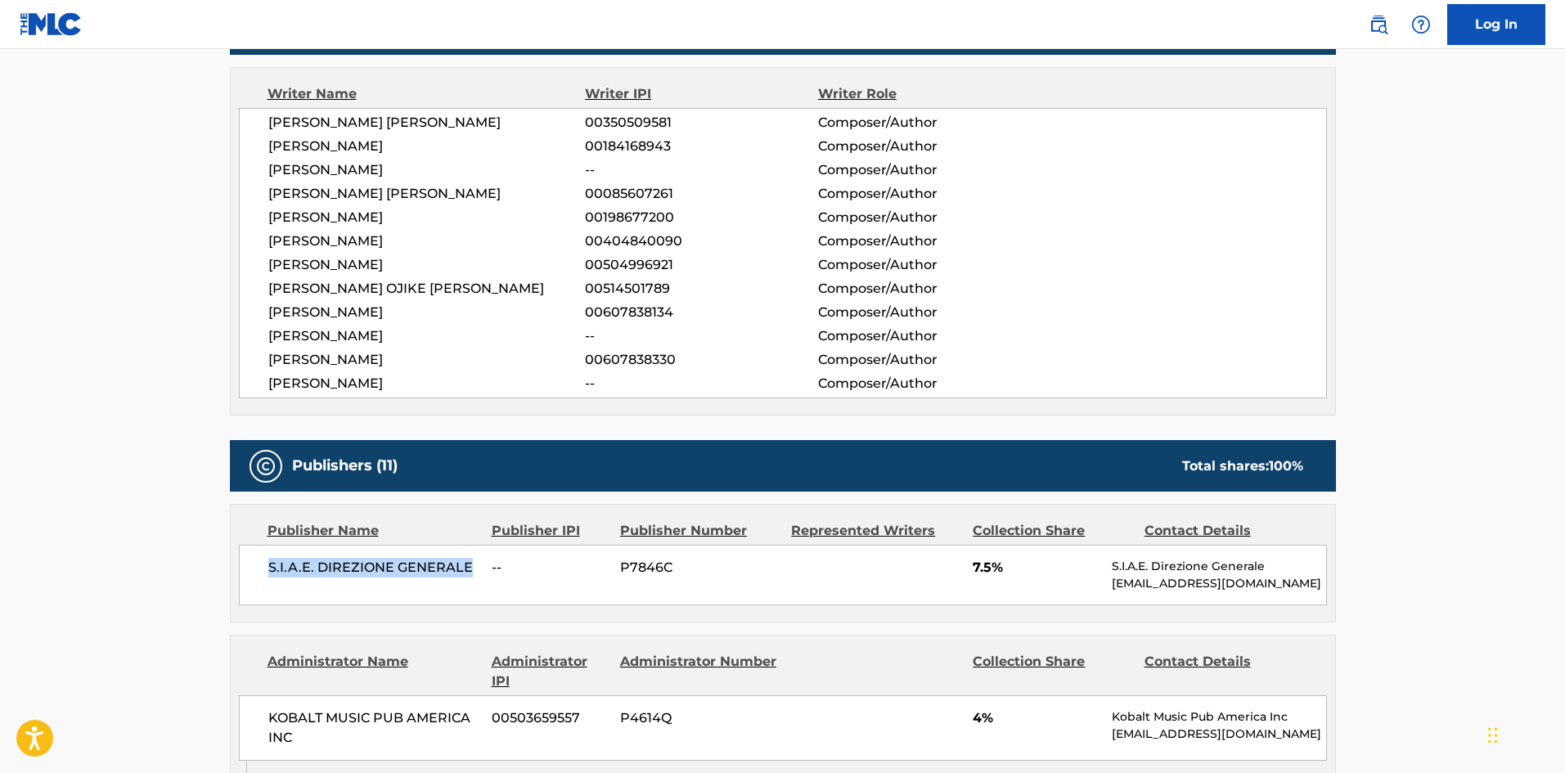
click at [443, 563] on div "S.I.A.E. DIREZIONE GENERALE -- P7846C 7.5% S.I.A.E. Direzione Generale [EMAIL_A…" at bounding box center [783, 575] width 1088 height 61
copy span "S.I.A.E. DIREZIONE GENERALE"
click at [332, 559] on span "S.I.A.E. DIREZIONE GENERALE" at bounding box center [374, 568] width 212 height 20
drag, startPoint x: 332, startPoint y: 559, endPoint x: 363, endPoint y: 564, distance: 31.5
click at [363, 564] on span "S.I.A.E. DIREZIONE GENERALE" at bounding box center [374, 568] width 212 height 20
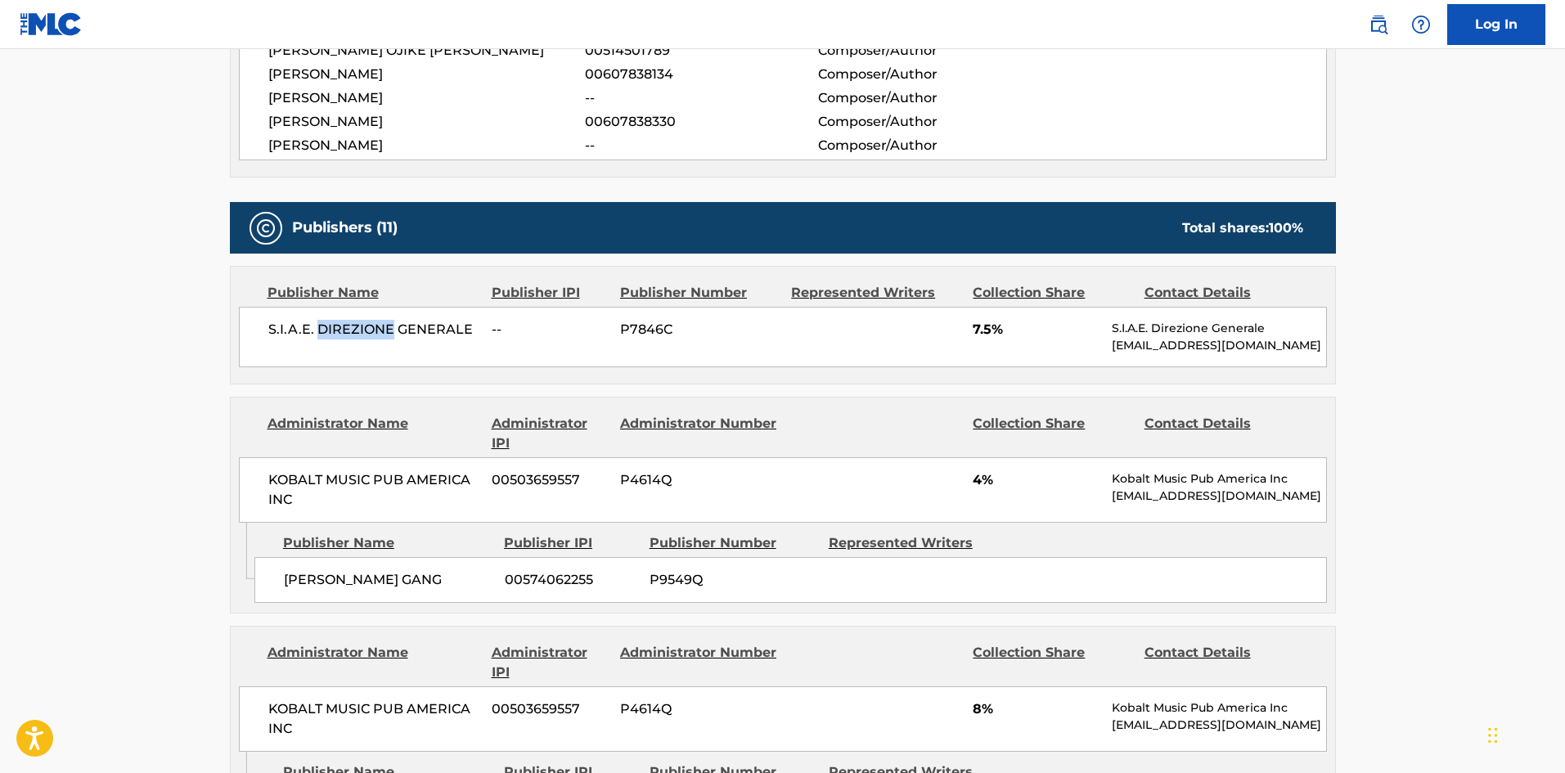
scroll to position [818, 0]
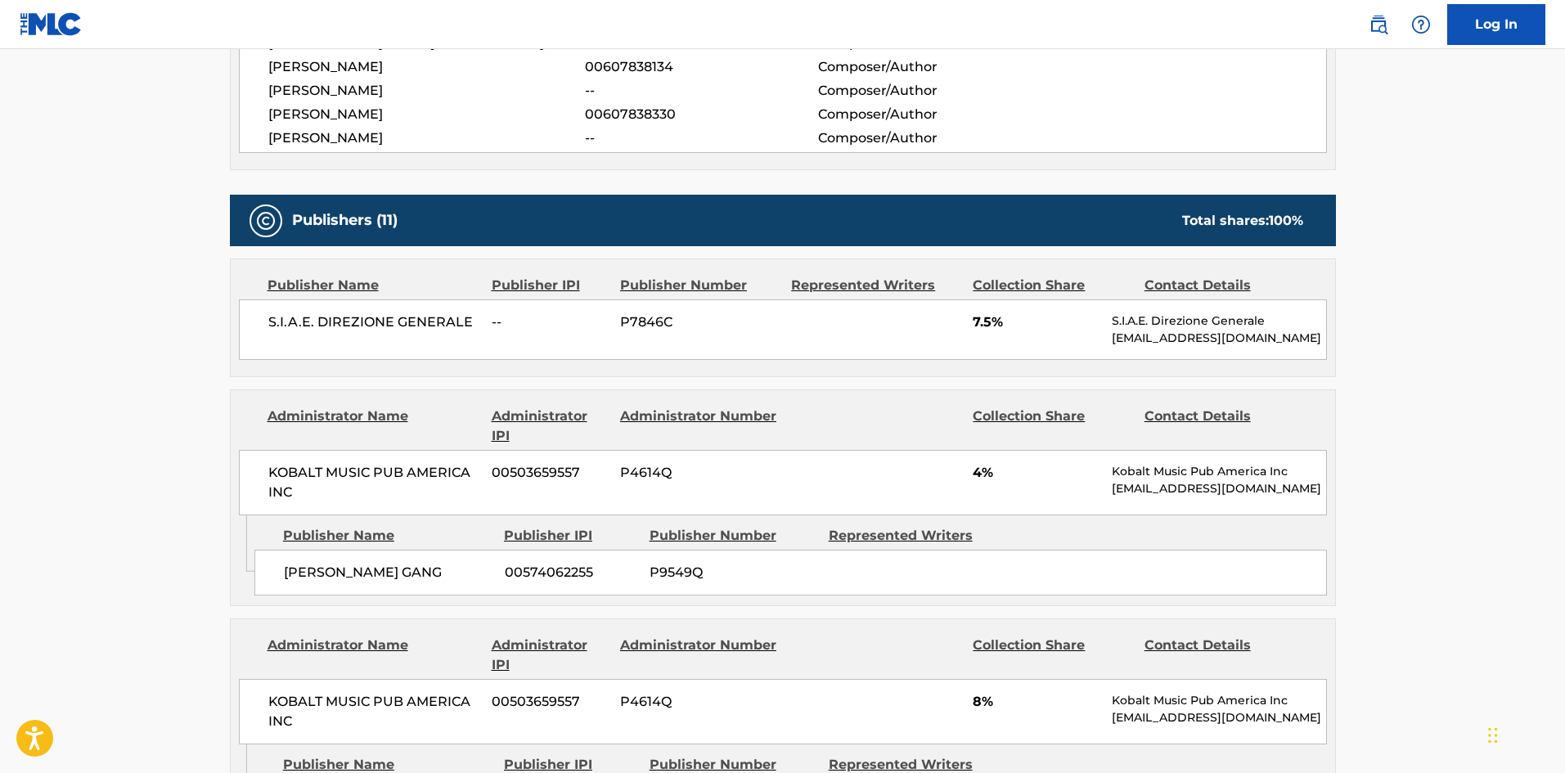
click at [282, 559] on div "[PERSON_NAME] GANG 00574062255 P9549Q" at bounding box center [791, 573] width 1073 height 46
drag, startPoint x: 282, startPoint y: 559, endPoint x: 349, endPoint y: 565, distance: 68.2
click at [349, 565] on div "[PERSON_NAME] GANG 00574062255 P9549Q" at bounding box center [791, 573] width 1073 height 46
copy span "[PERSON_NAME]"
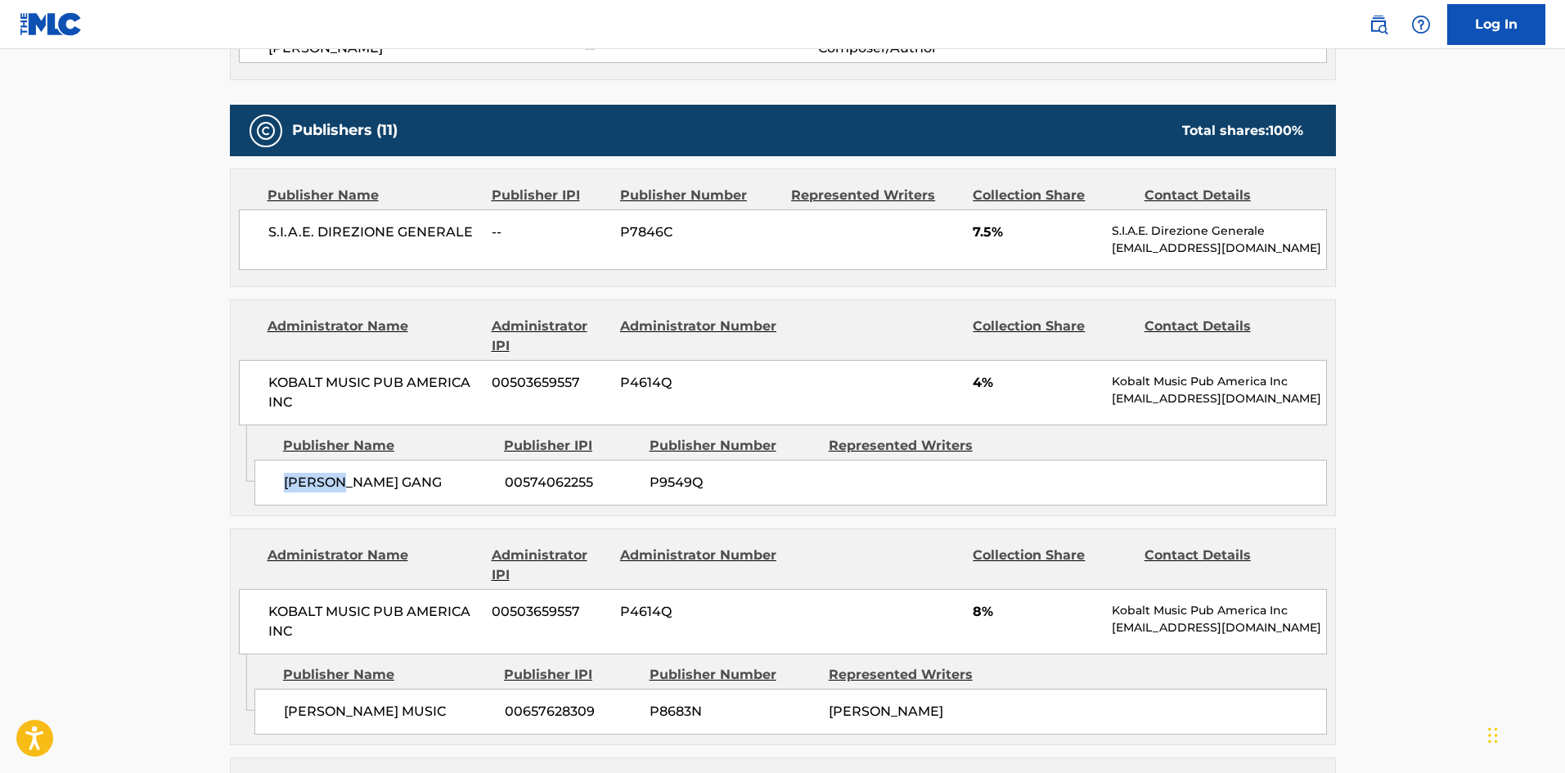
scroll to position [1064, 0]
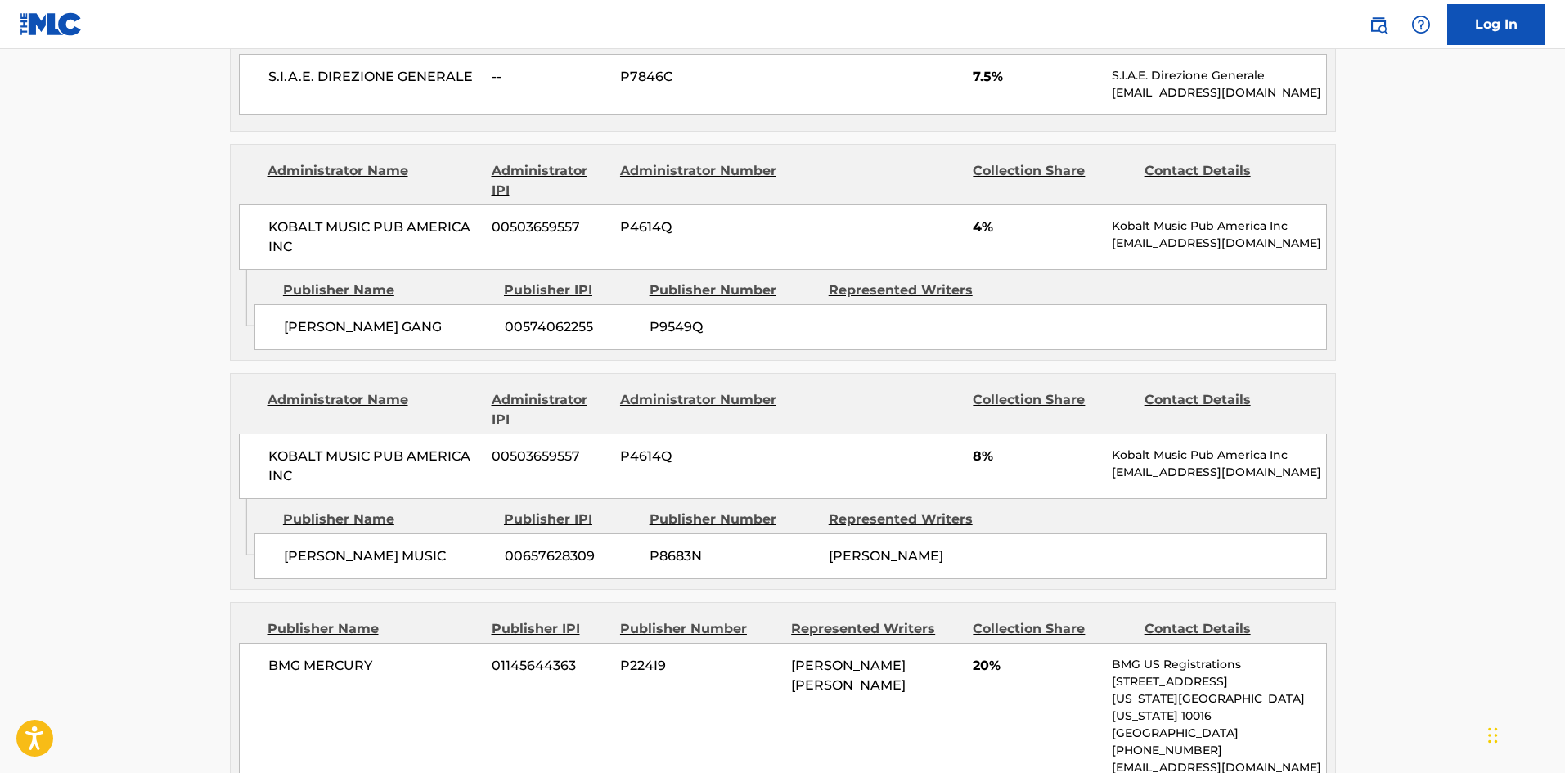
click at [298, 554] on span "[PERSON_NAME] MUSIC" at bounding box center [388, 557] width 209 height 20
drag, startPoint x: 298, startPoint y: 554, endPoint x: 366, endPoint y: 559, distance: 68.1
click at [366, 559] on span "[PERSON_NAME] MUSIC" at bounding box center [388, 557] width 209 height 20
copy span "[PERSON_NAME]"
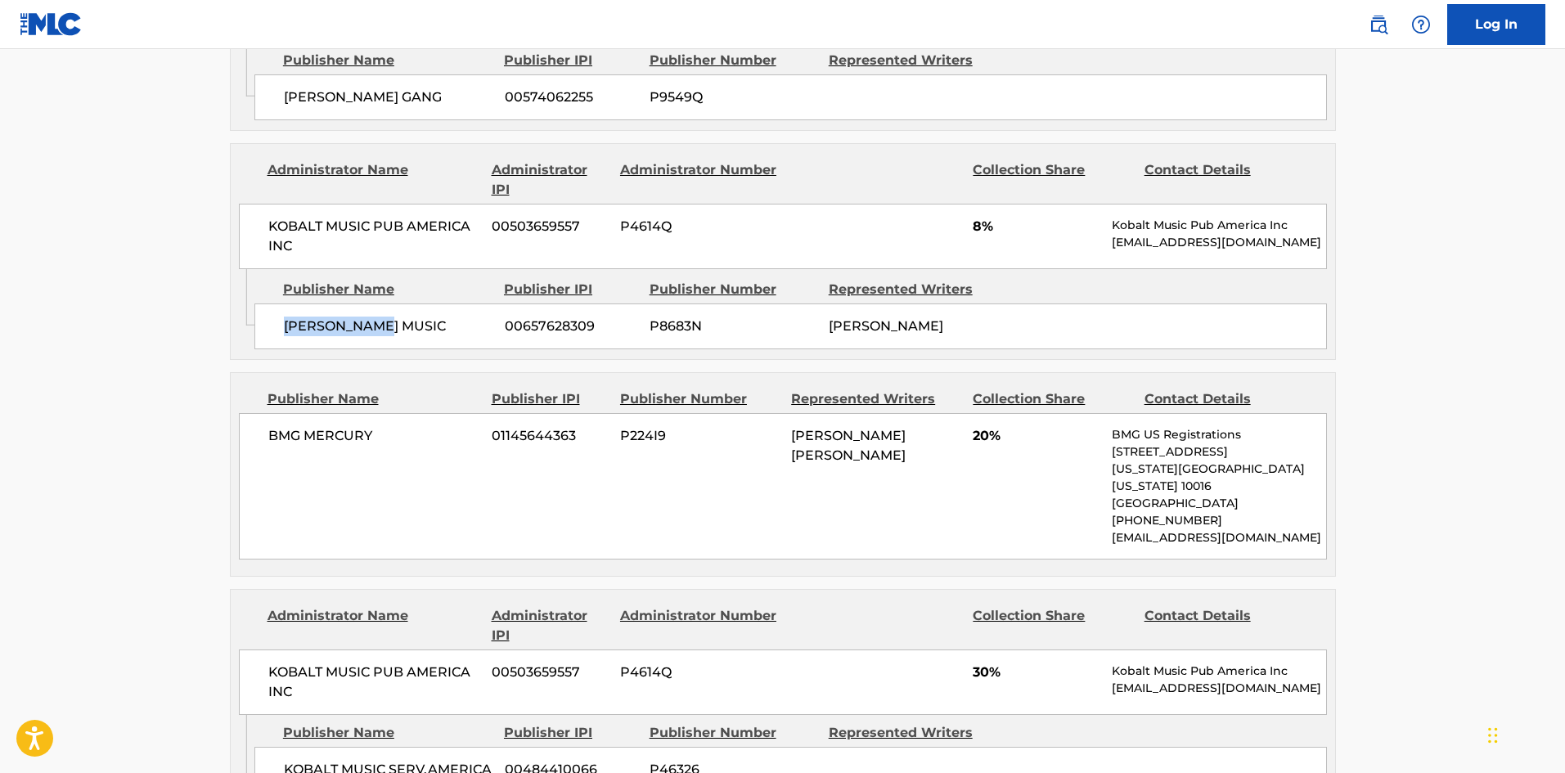
scroll to position [1309, 0]
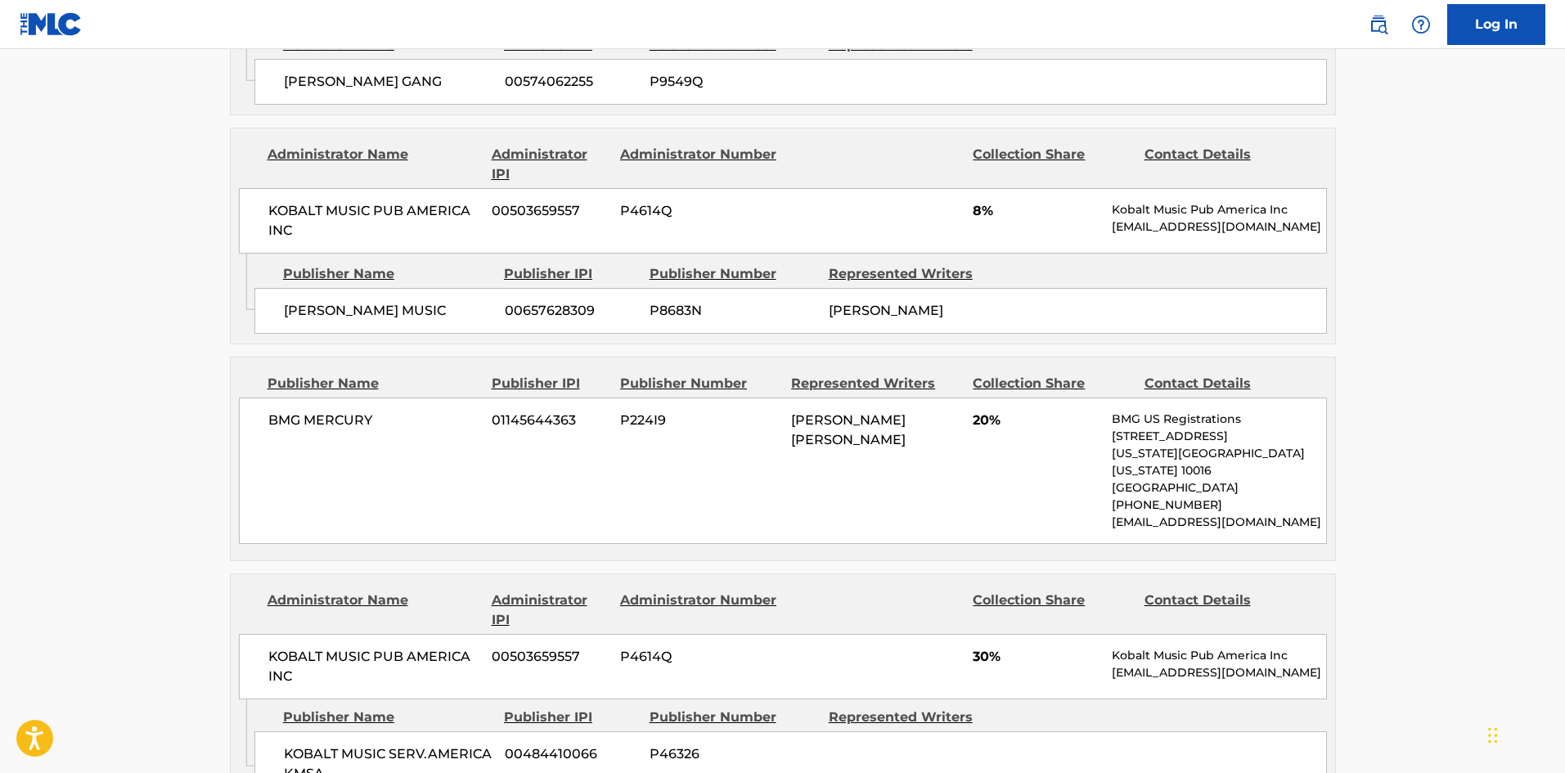
click at [287, 421] on span "BMG MERCURY" at bounding box center [374, 421] width 212 height 20
drag, startPoint x: 287, startPoint y: 421, endPoint x: 327, endPoint y: 418, distance: 40.2
click at [327, 418] on span "BMG MERCURY" at bounding box center [374, 421] width 212 height 20
copy span "BMG MERCURY"
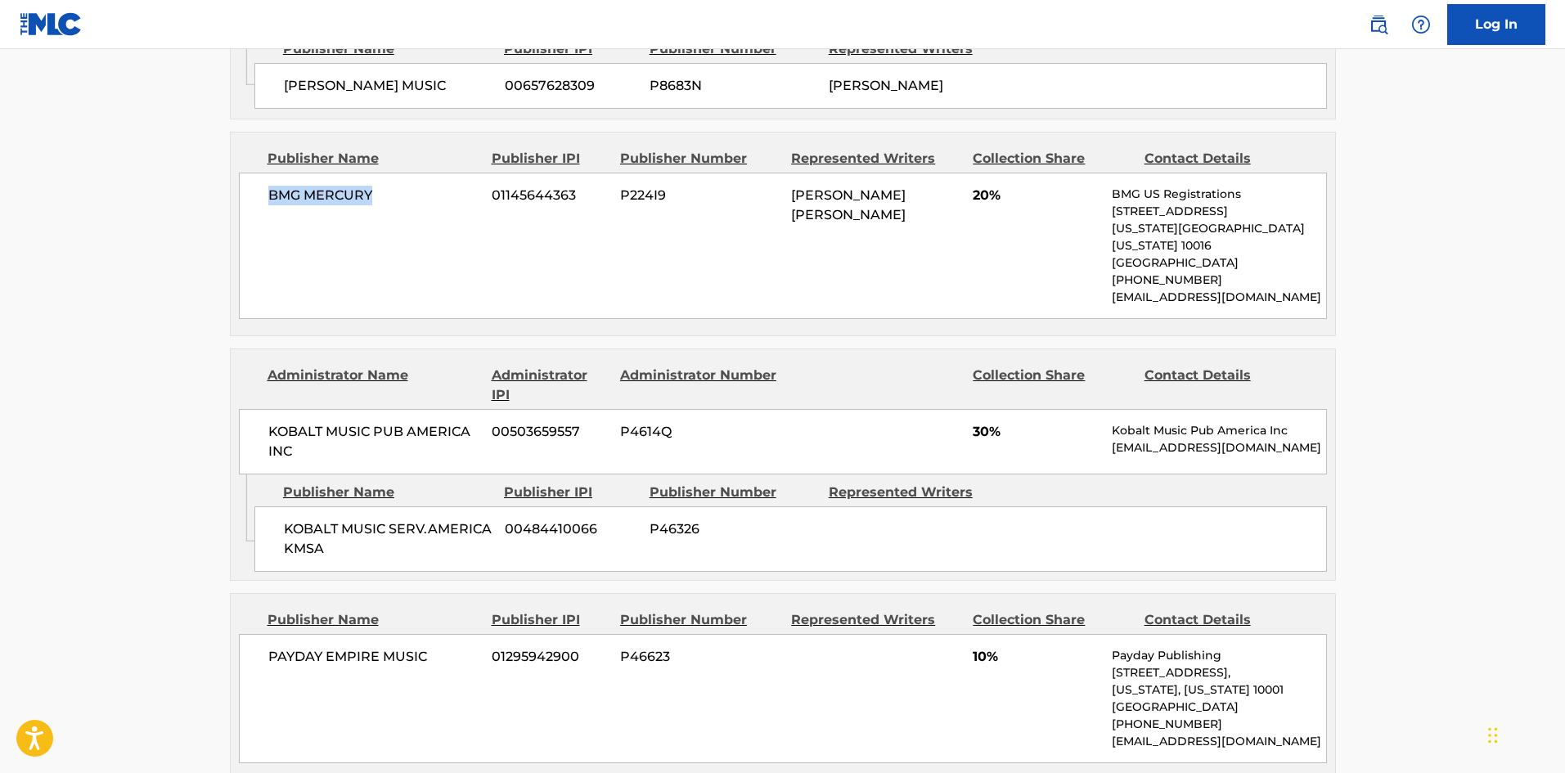
scroll to position [1555, 0]
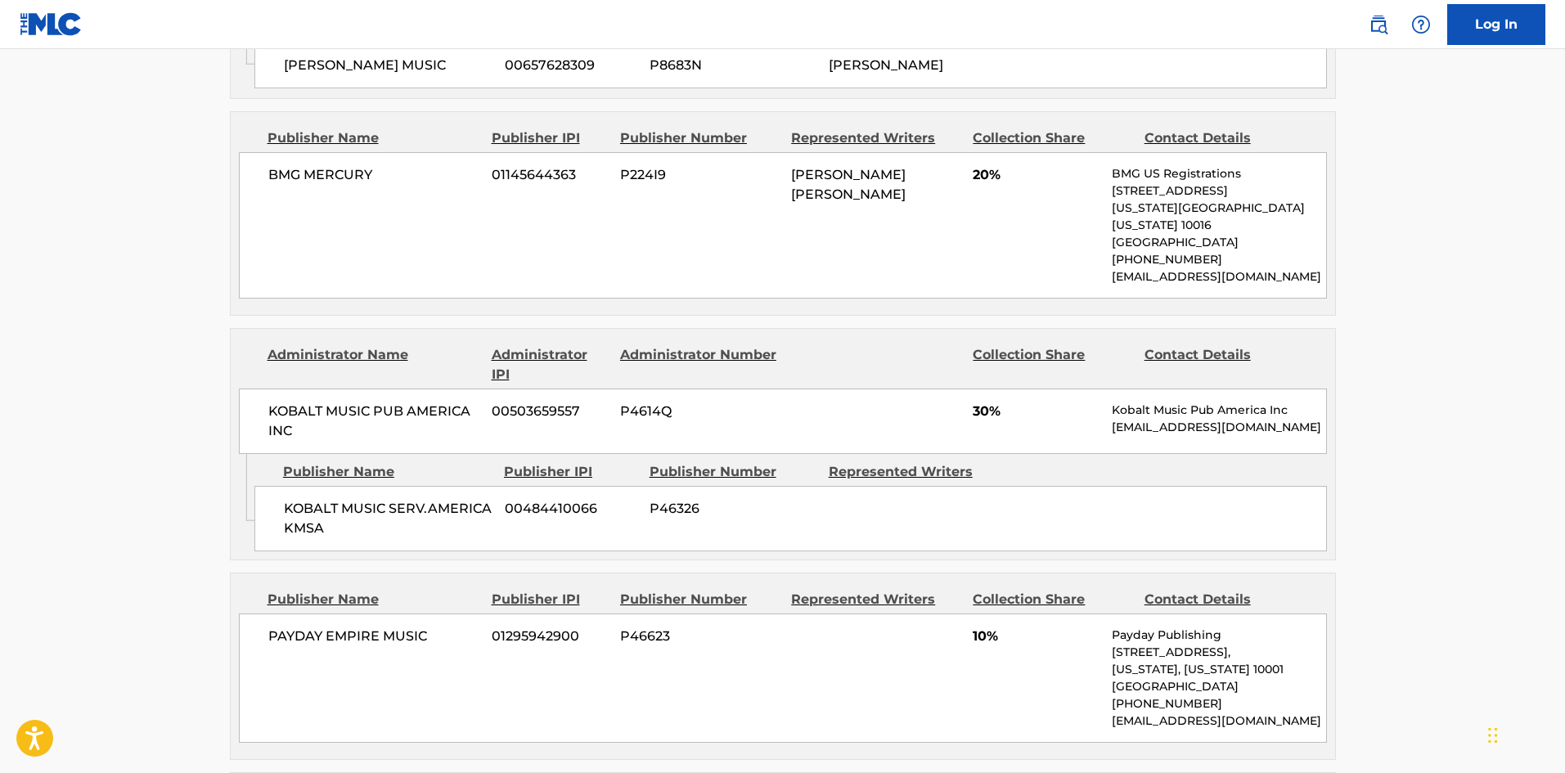
click at [284, 499] on span "KOBALT MUSIC SERV.AMERICA KMSA" at bounding box center [388, 518] width 209 height 39
drag, startPoint x: 284, startPoint y: 493, endPoint x: 304, endPoint y: 505, distance: 23.2
click at [304, 505] on span "KOBALT MUSIC SERV.AMERICA KMSA" at bounding box center [388, 518] width 209 height 39
copy span "KOBALT MUSIC SERV.AMERICA KMSA"
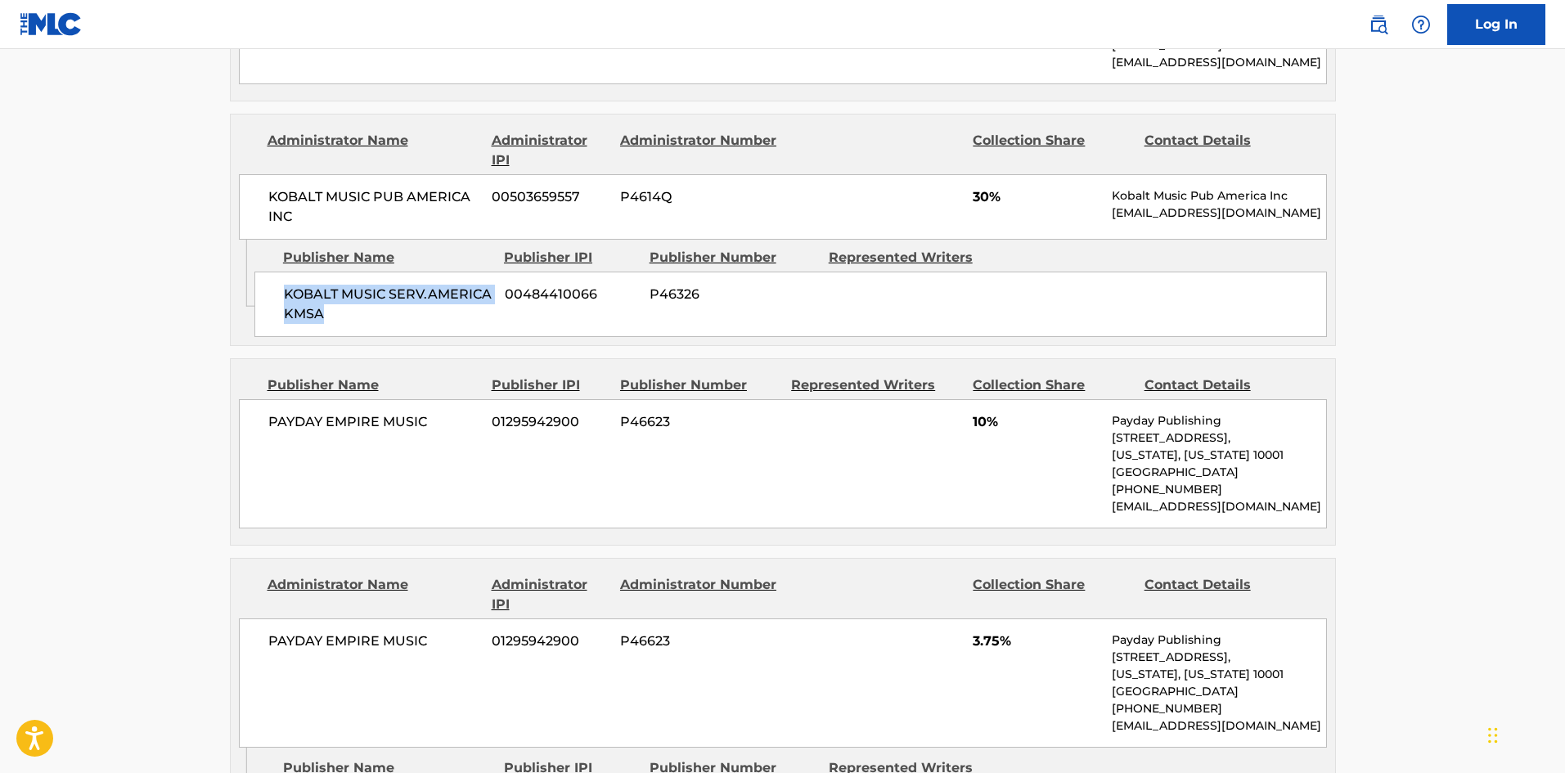
scroll to position [1800, 0]
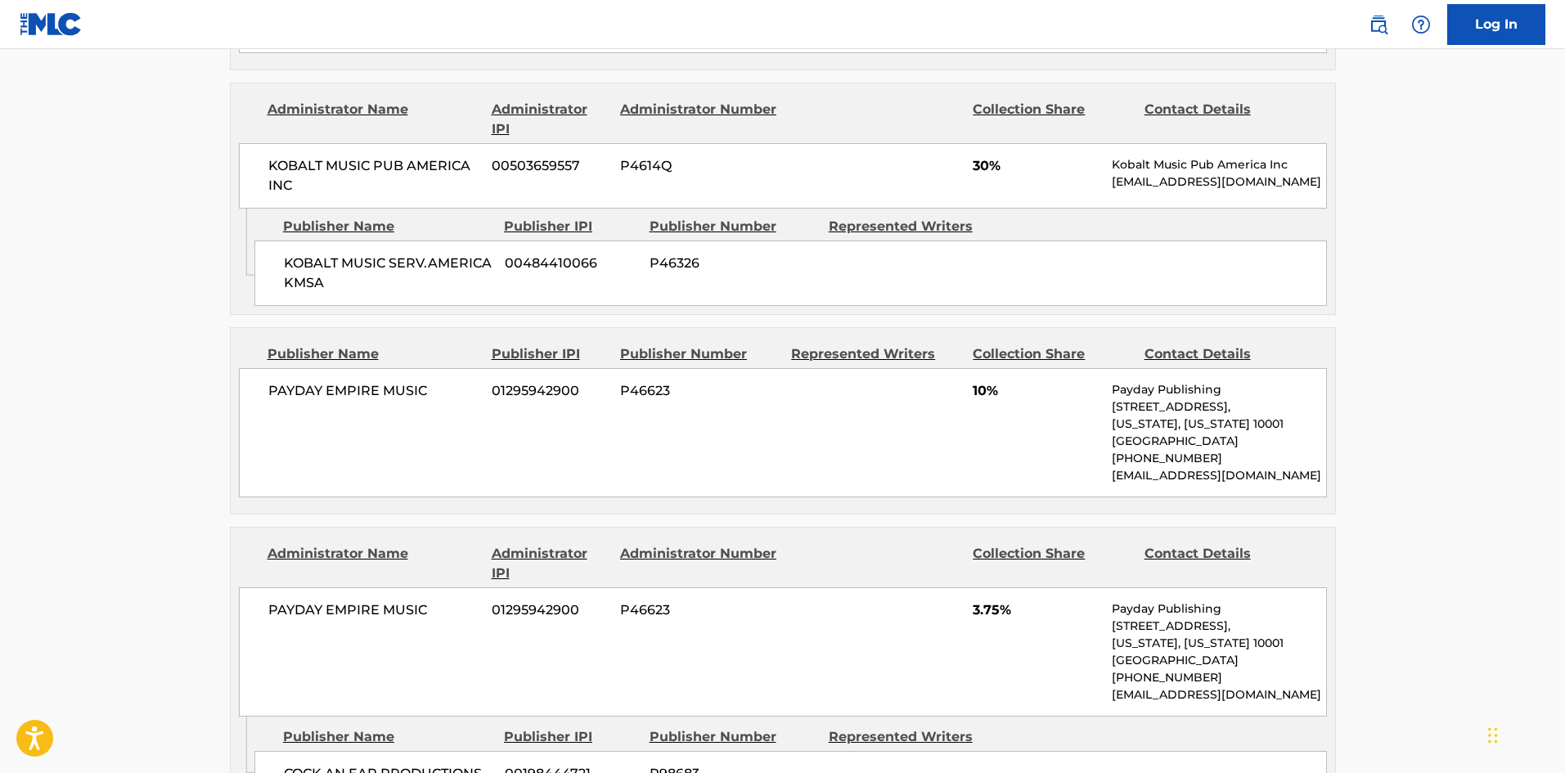
click at [291, 394] on div "PAYDAY EMPIRE MUSIC 01295942900 P46623 10% Payday Publishing [STREET_ADDRESS][U…" at bounding box center [783, 432] width 1088 height 129
drag, startPoint x: 291, startPoint y: 394, endPoint x: 401, endPoint y: 387, distance: 110.7
click at [401, 387] on div "PAYDAY EMPIRE MUSIC 01295942900 P46623 10% Payday Publishing [STREET_ADDRESS][U…" at bounding box center [783, 432] width 1088 height 129
copy span "PAYDAY EMPIRE MUSIC"
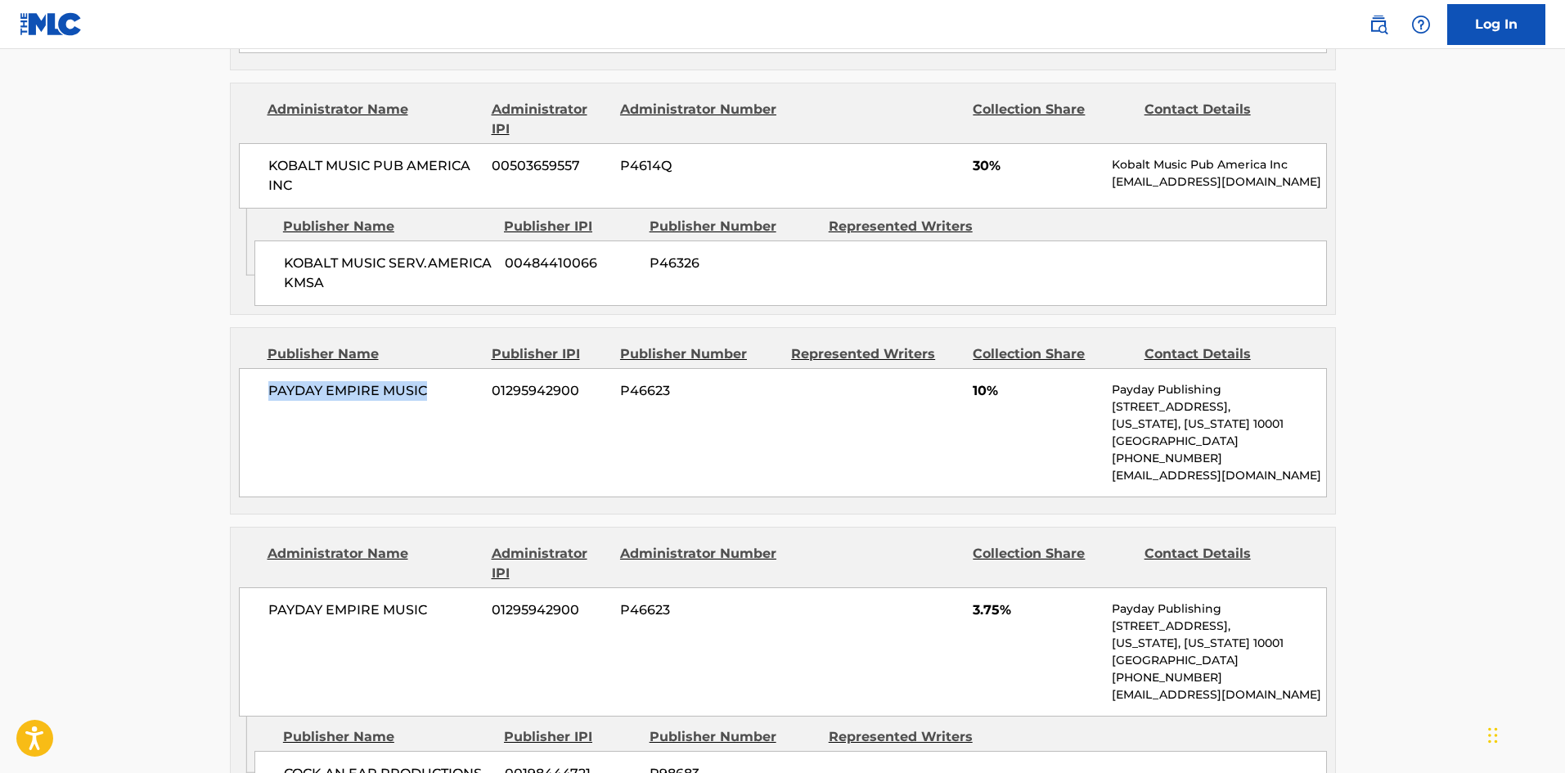
scroll to position [1964, 0]
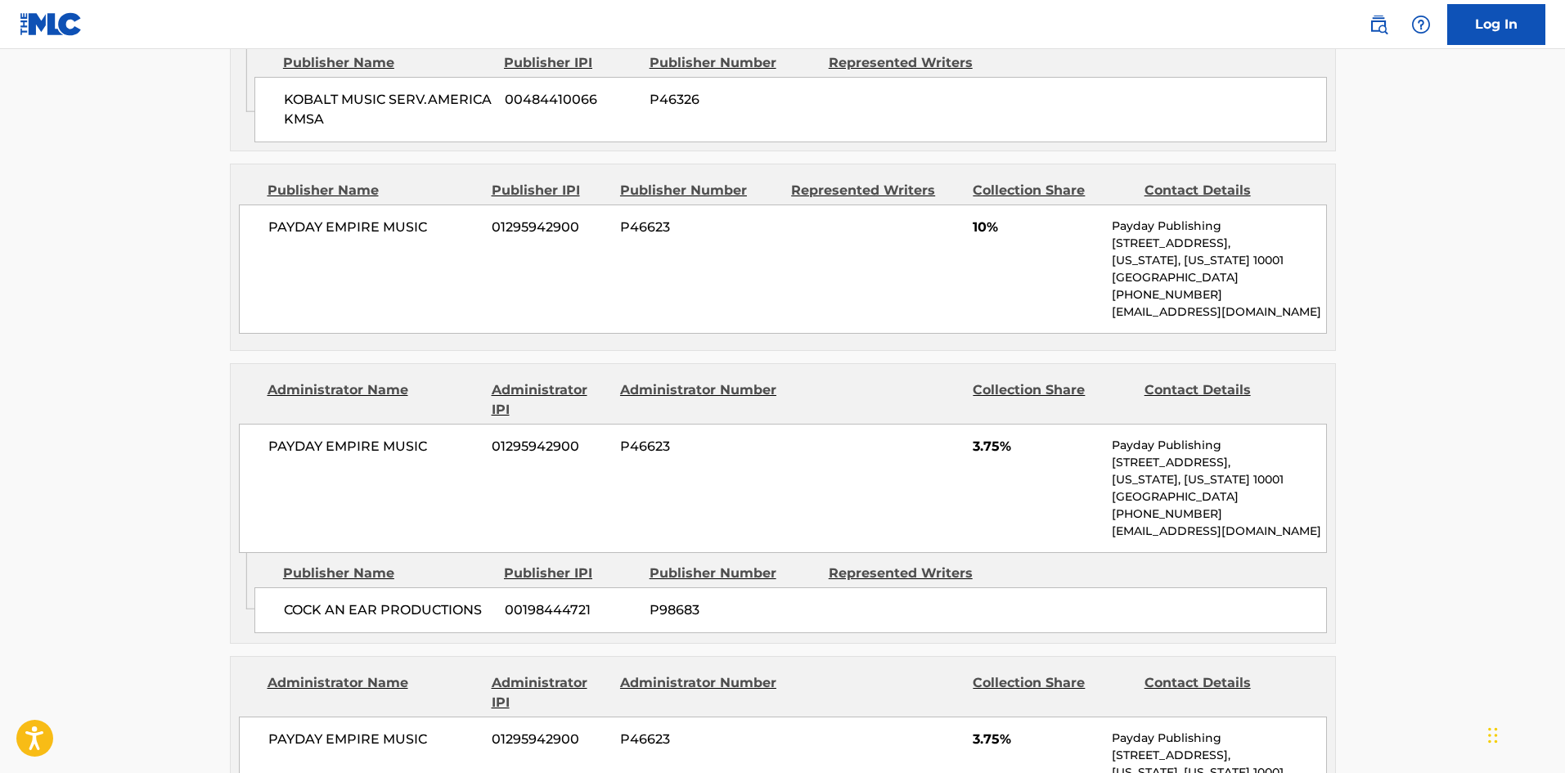
click at [284, 601] on span "COCK AN EAR PRODUCTIONS" at bounding box center [388, 611] width 209 height 20
drag, startPoint x: 283, startPoint y: 592, endPoint x: 430, endPoint y: 593, distance: 146.5
click at [430, 601] on span "COCK AN EAR PRODUCTIONS" at bounding box center [388, 611] width 209 height 20
copy span "COCK AN EAR PRODUCTIONS"
click at [31, 560] on main "< Back to public search results Copy work link DANCE THE PAIN AWAY Work Detail …" at bounding box center [782, 338] width 1565 height 4506
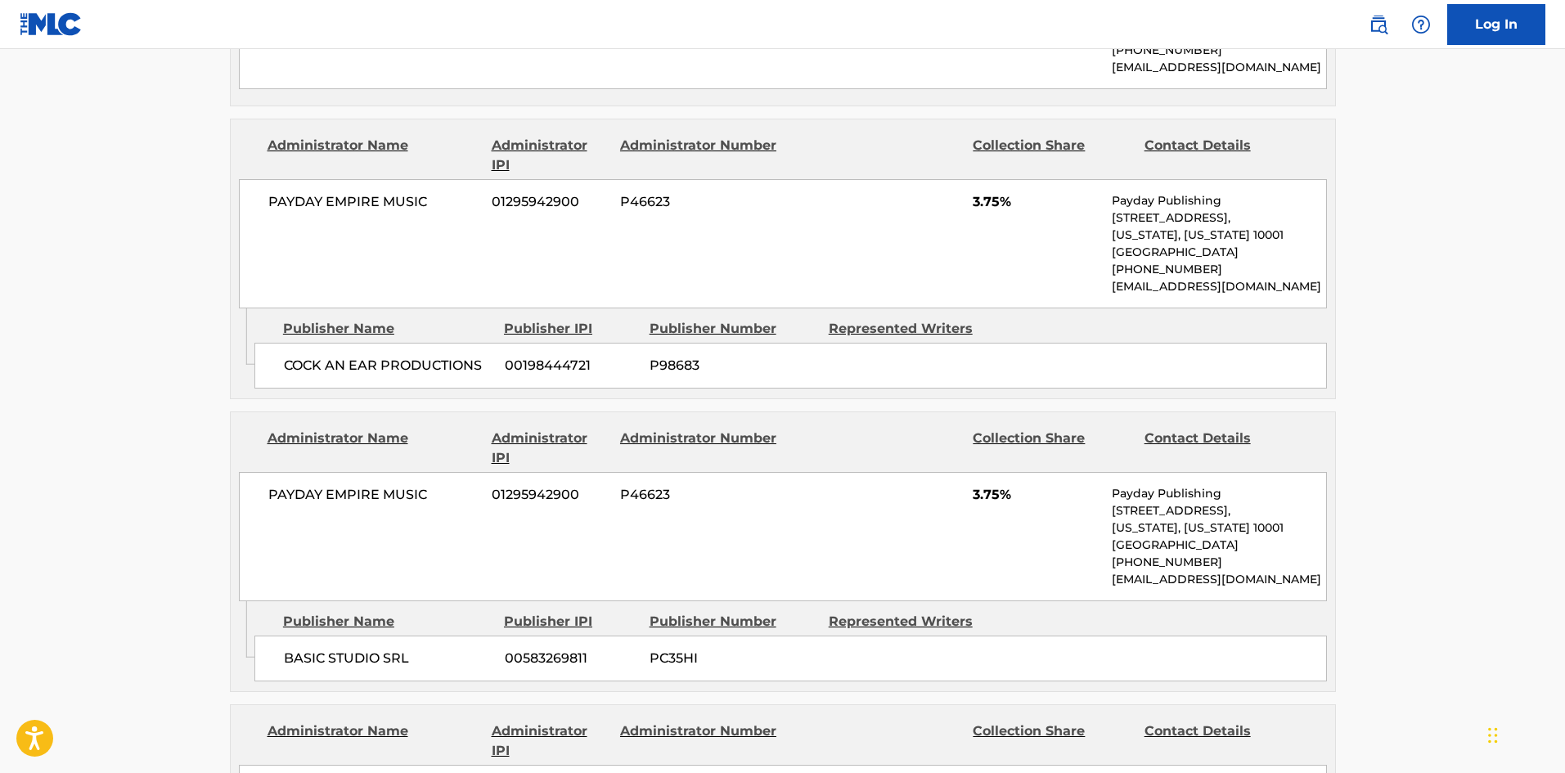
scroll to position [2210, 0]
click at [288, 648] on span "BASIC STUDIO SRL" at bounding box center [388, 658] width 209 height 20
drag, startPoint x: 288, startPoint y: 647, endPoint x: 350, endPoint y: 646, distance: 62.2
click at [350, 648] on span "BASIC STUDIO SRL" at bounding box center [388, 658] width 209 height 20
click at [303, 648] on span "BASIC STUDIO SRL" at bounding box center [388, 658] width 209 height 20
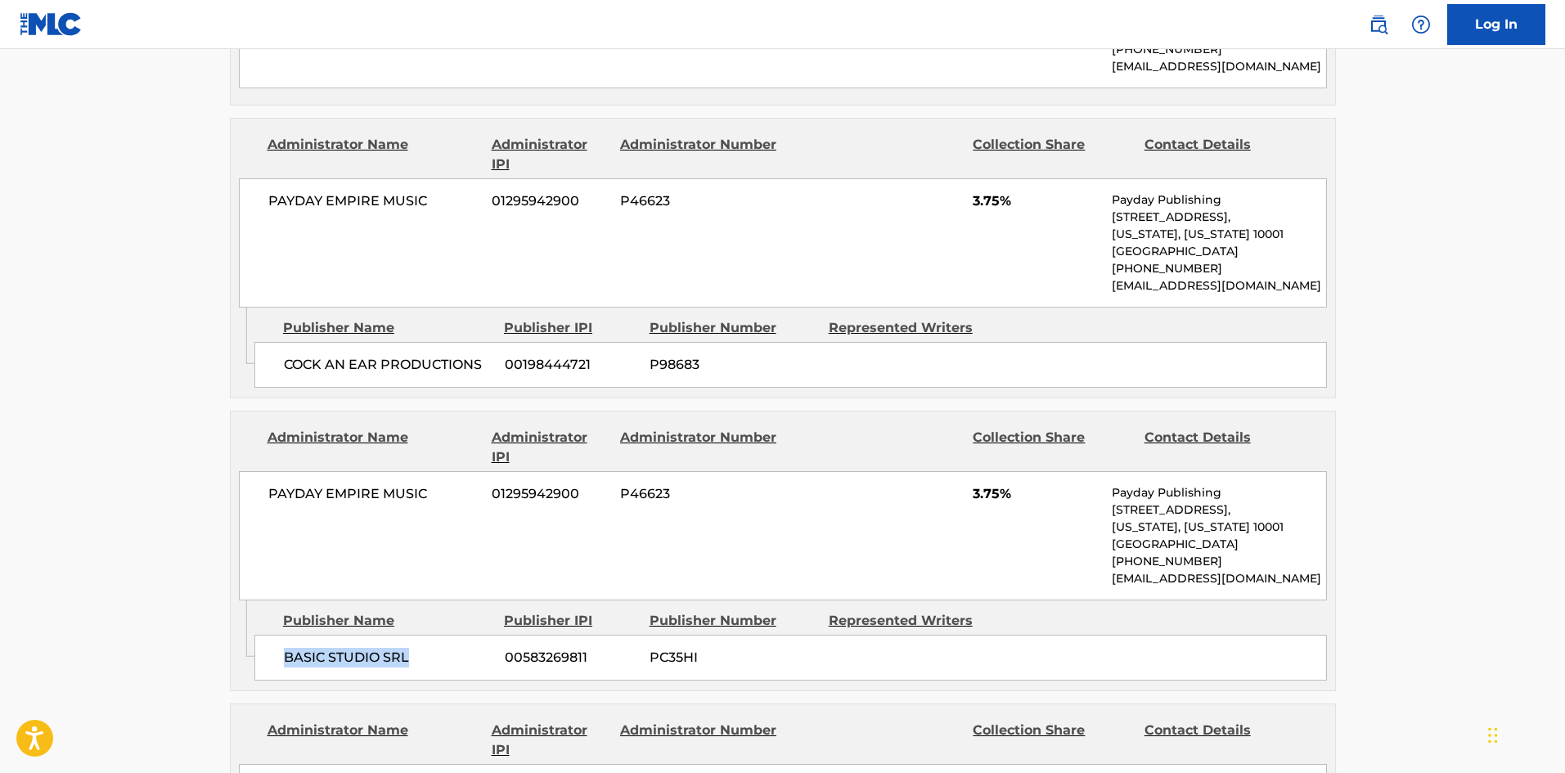
drag, startPoint x: 303, startPoint y: 647, endPoint x: 396, endPoint y: 635, distance: 94.1
click at [396, 648] on span "BASIC STUDIO SRL" at bounding box center [388, 658] width 209 height 20
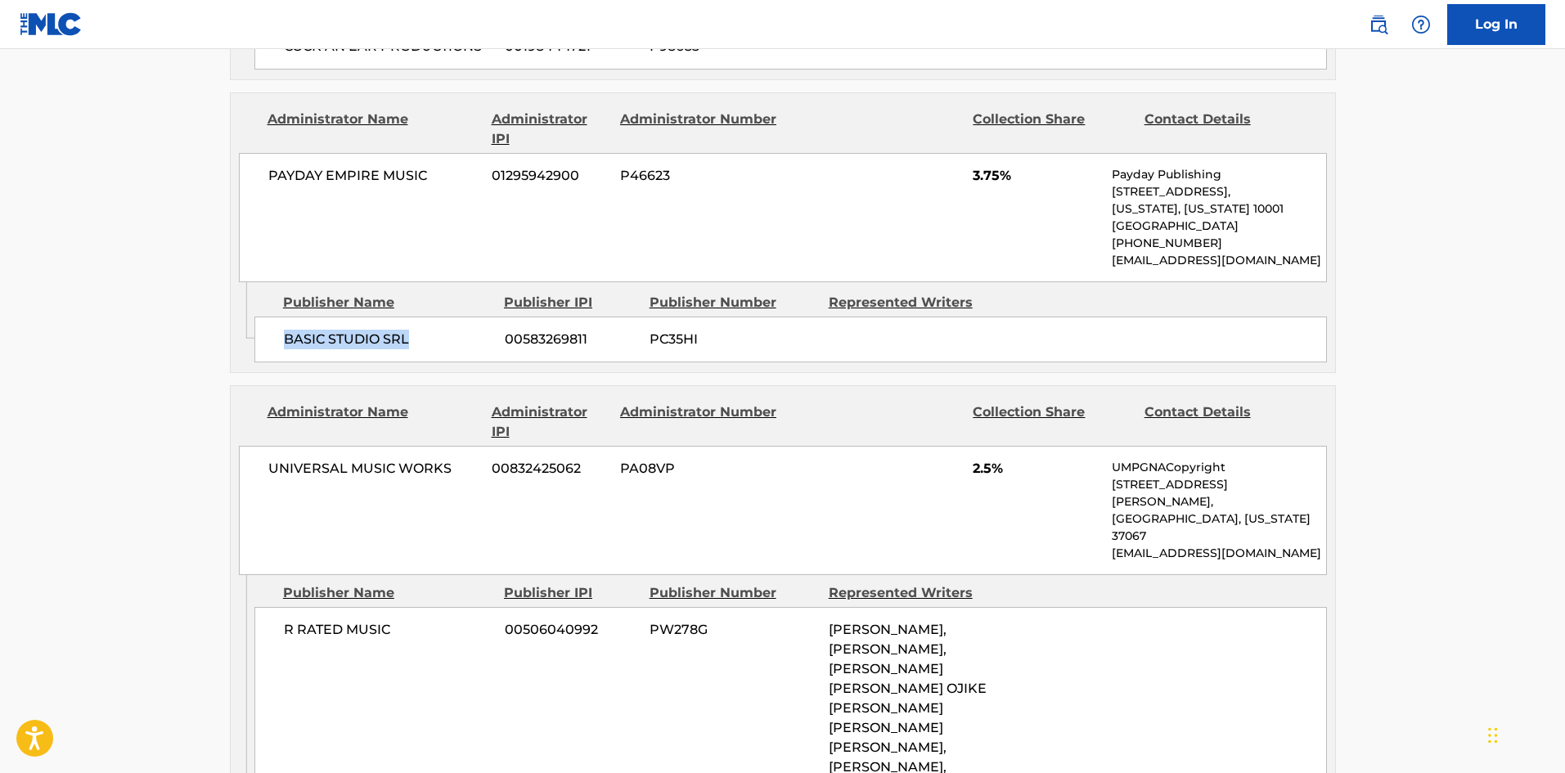
scroll to position [2537, 0]
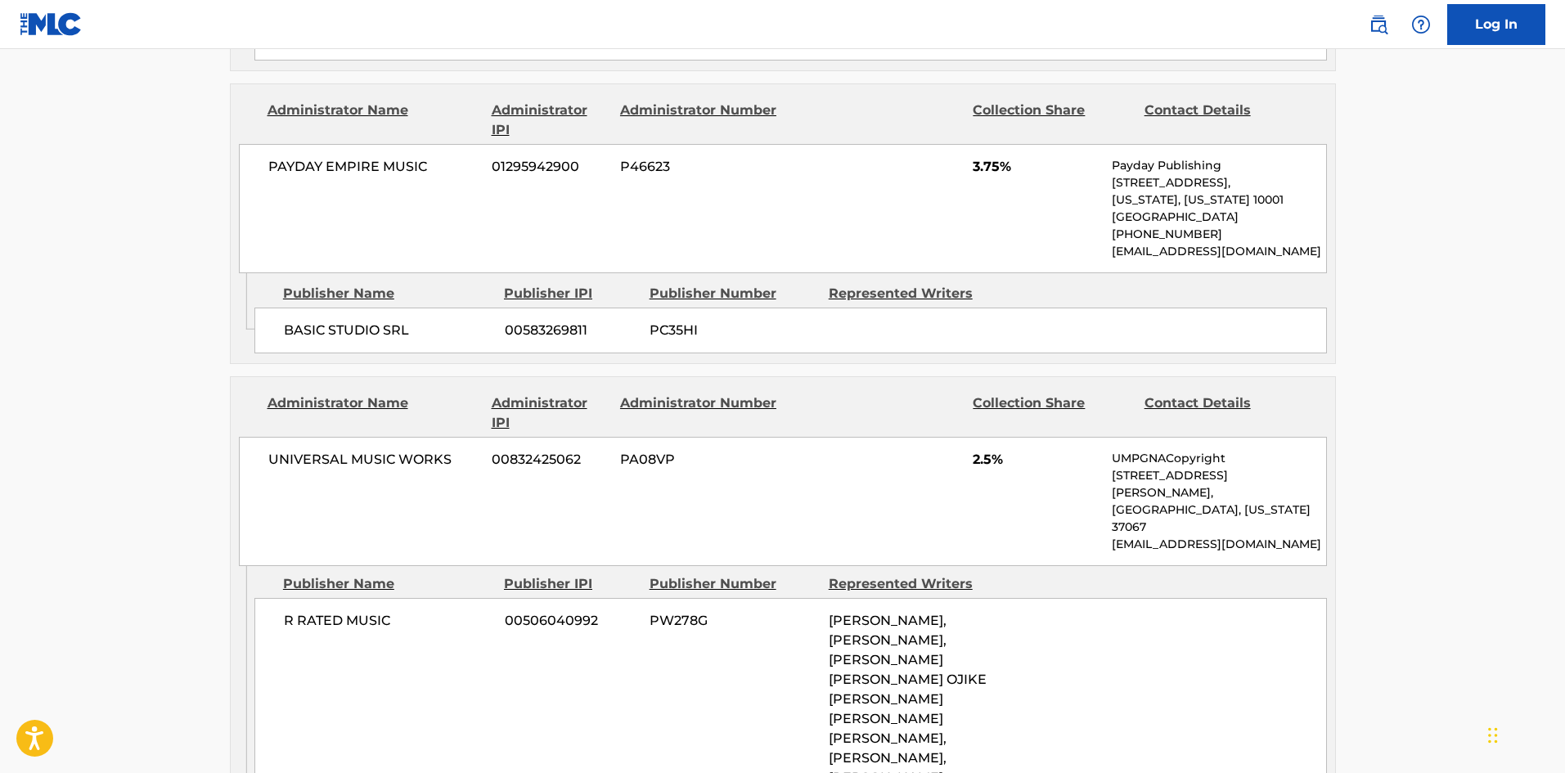
click at [268, 598] on div "R RATED MUSIC 00506040992 PW278G [PERSON_NAME], [PERSON_NAME], [PERSON_NAME] [P…" at bounding box center [791, 748] width 1073 height 301
drag, startPoint x: 268, startPoint y: 571, endPoint x: 322, endPoint y: 572, distance: 54.0
click at [322, 598] on div "R RATED MUSIC 00506040992 PW278G [PERSON_NAME], [PERSON_NAME], [PERSON_NAME] [P…" at bounding box center [791, 748] width 1073 height 301
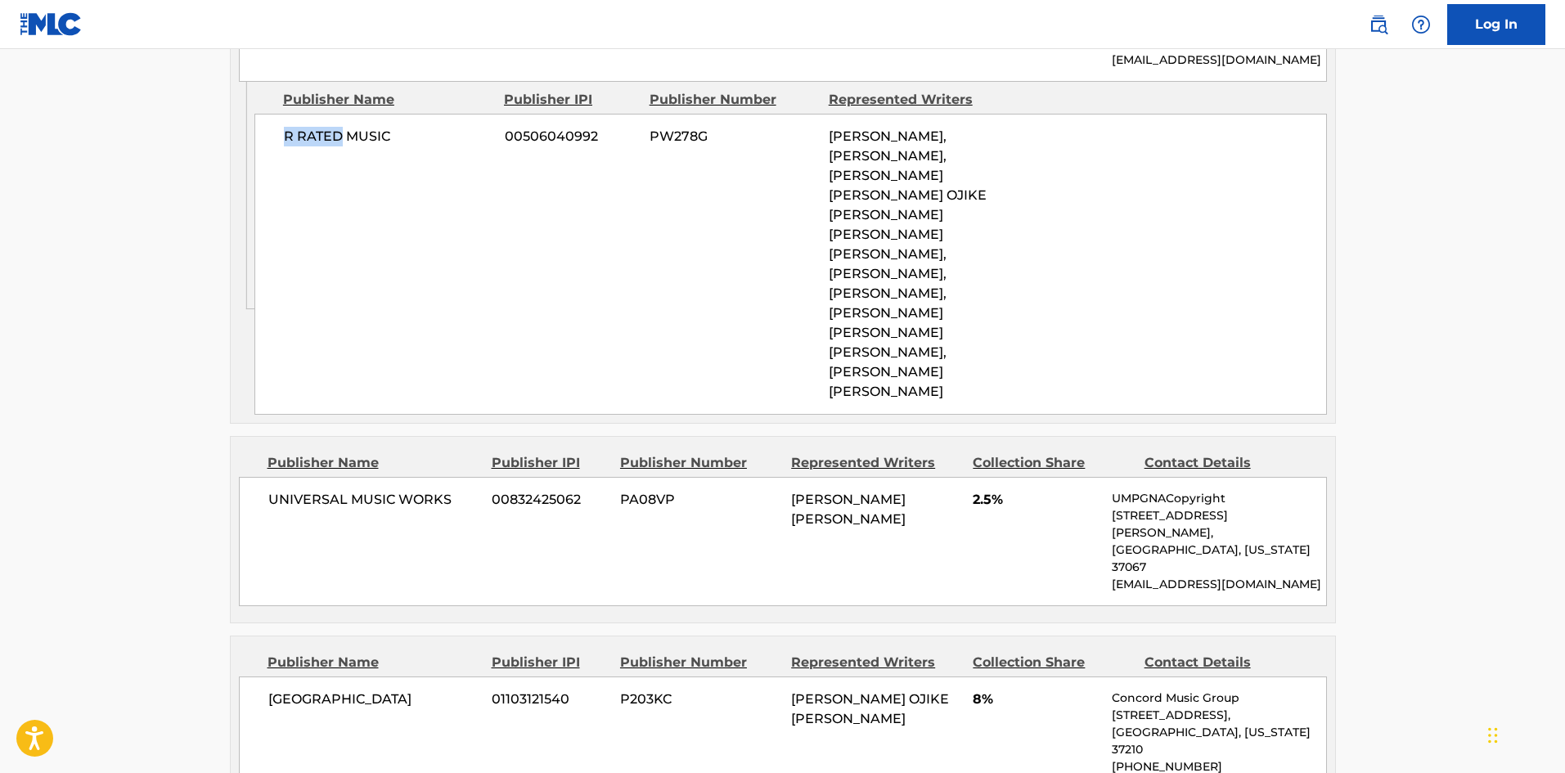
scroll to position [3028, 0]
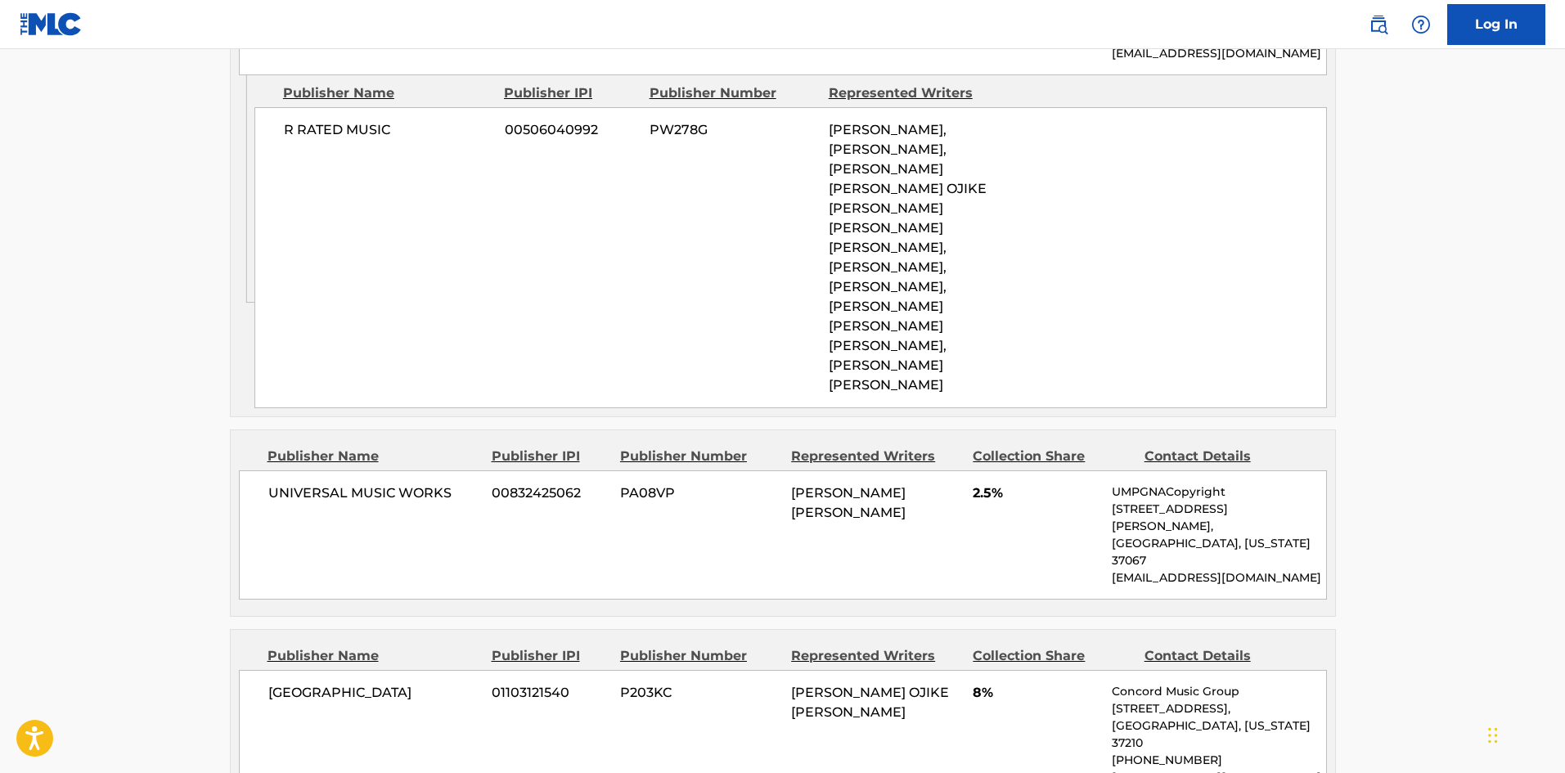
click at [309, 471] on div "UNIVERSAL MUSIC WORKS 00832425062 PA08VP [PERSON_NAME] [PERSON_NAME] 2.5% UMPGN…" at bounding box center [783, 535] width 1088 height 129
drag, startPoint x: 309, startPoint y: 371, endPoint x: 444, endPoint y: 379, distance: 135.3
click at [444, 471] on div "UNIVERSAL MUSIC WORKS 00832425062 PA08VP [PERSON_NAME] [PERSON_NAME] 2.5% UMPGN…" at bounding box center [783, 535] width 1088 height 129
click at [277, 683] on span "[GEOGRAPHIC_DATA]" at bounding box center [374, 693] width 212 height 20
drag, startPoint x: 277, startPoint y: 549, endPoint x: 361, endPoint y: 544, distance: 84.4
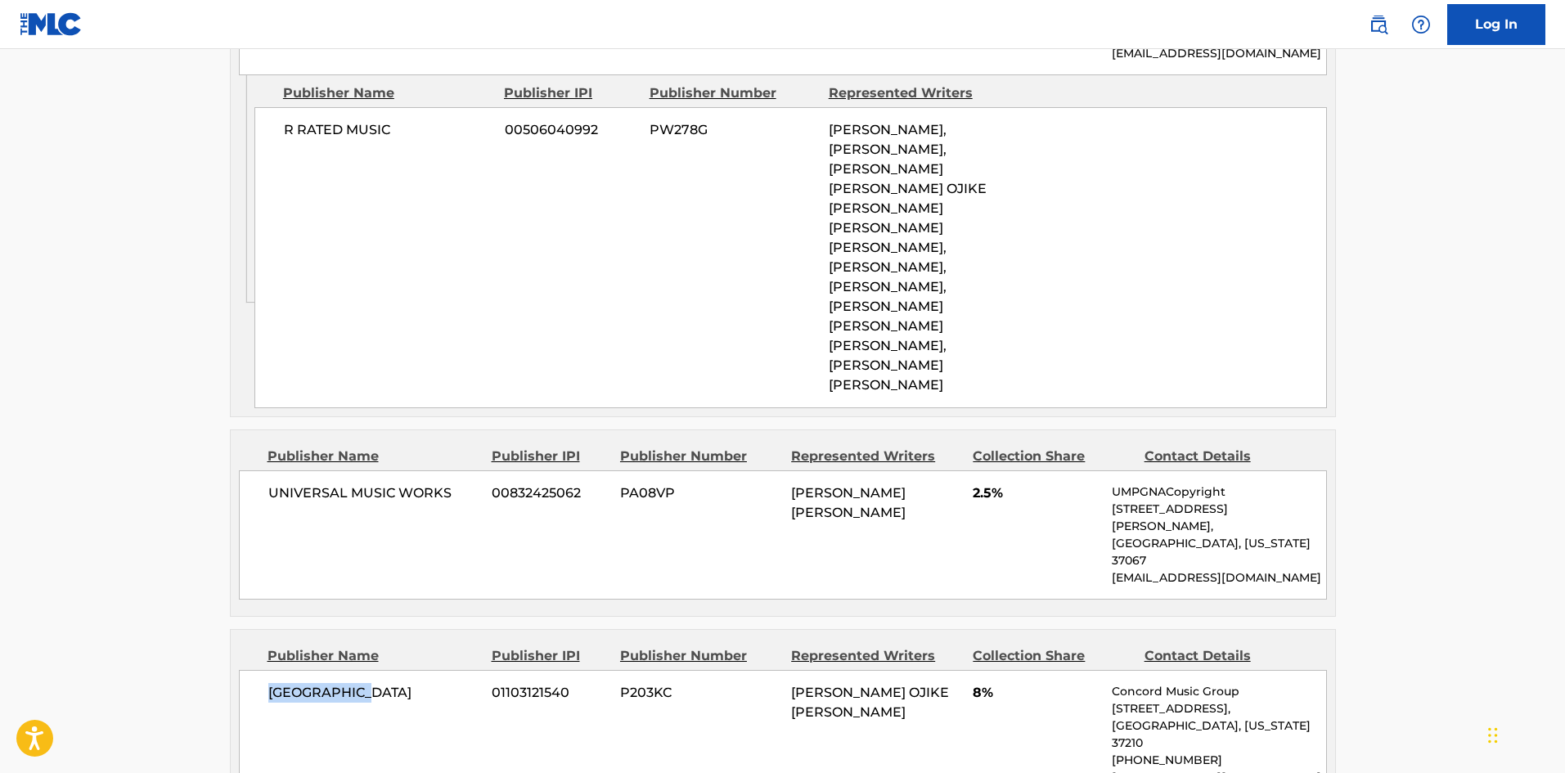
click at [361, 683] on span "[GEOGRAPHIC_DATA]" at bounding box center [374, 693] width 212 height 20
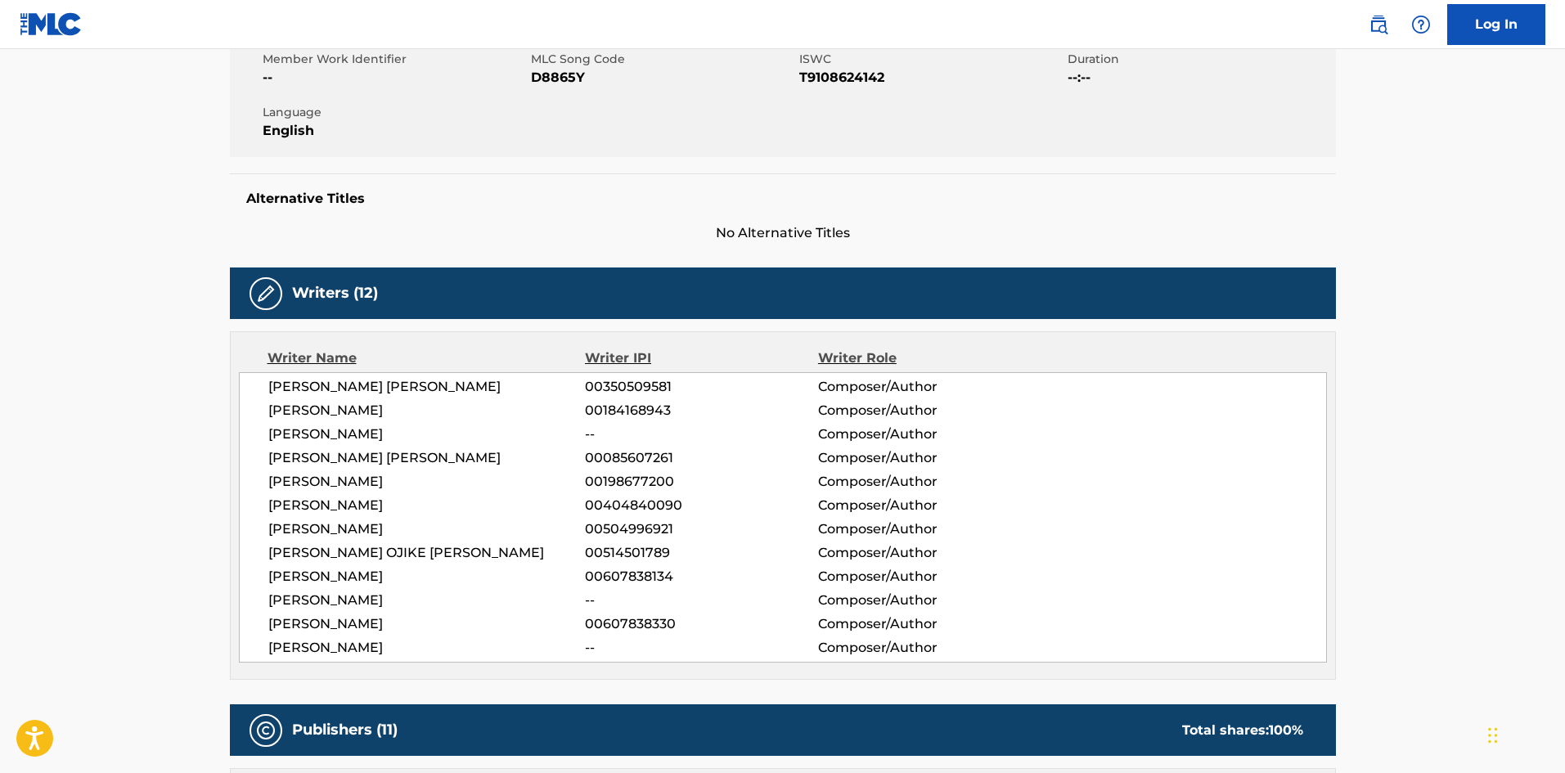
scroll to position [3679, 0]
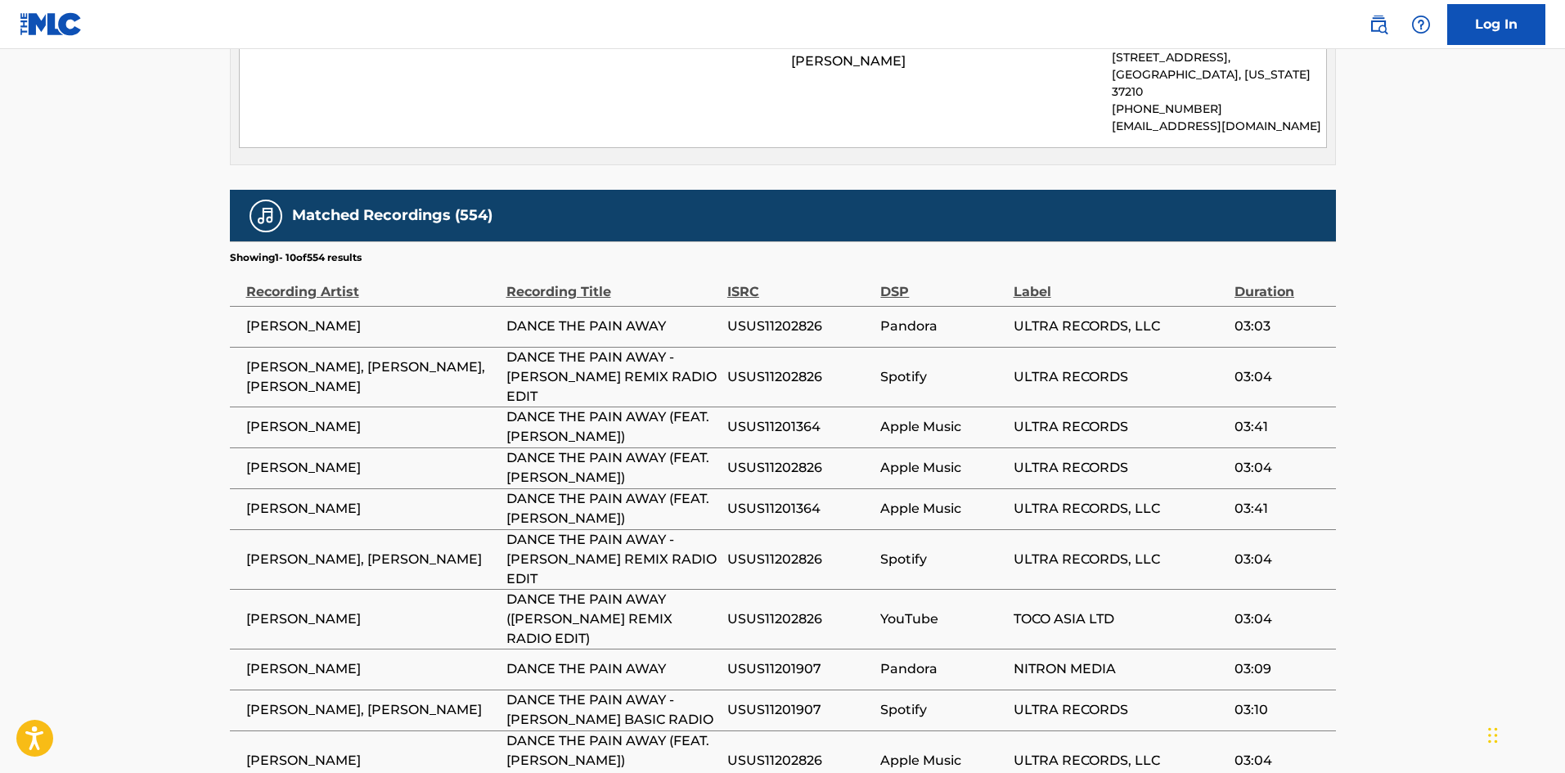
scroll to position [327, 0]
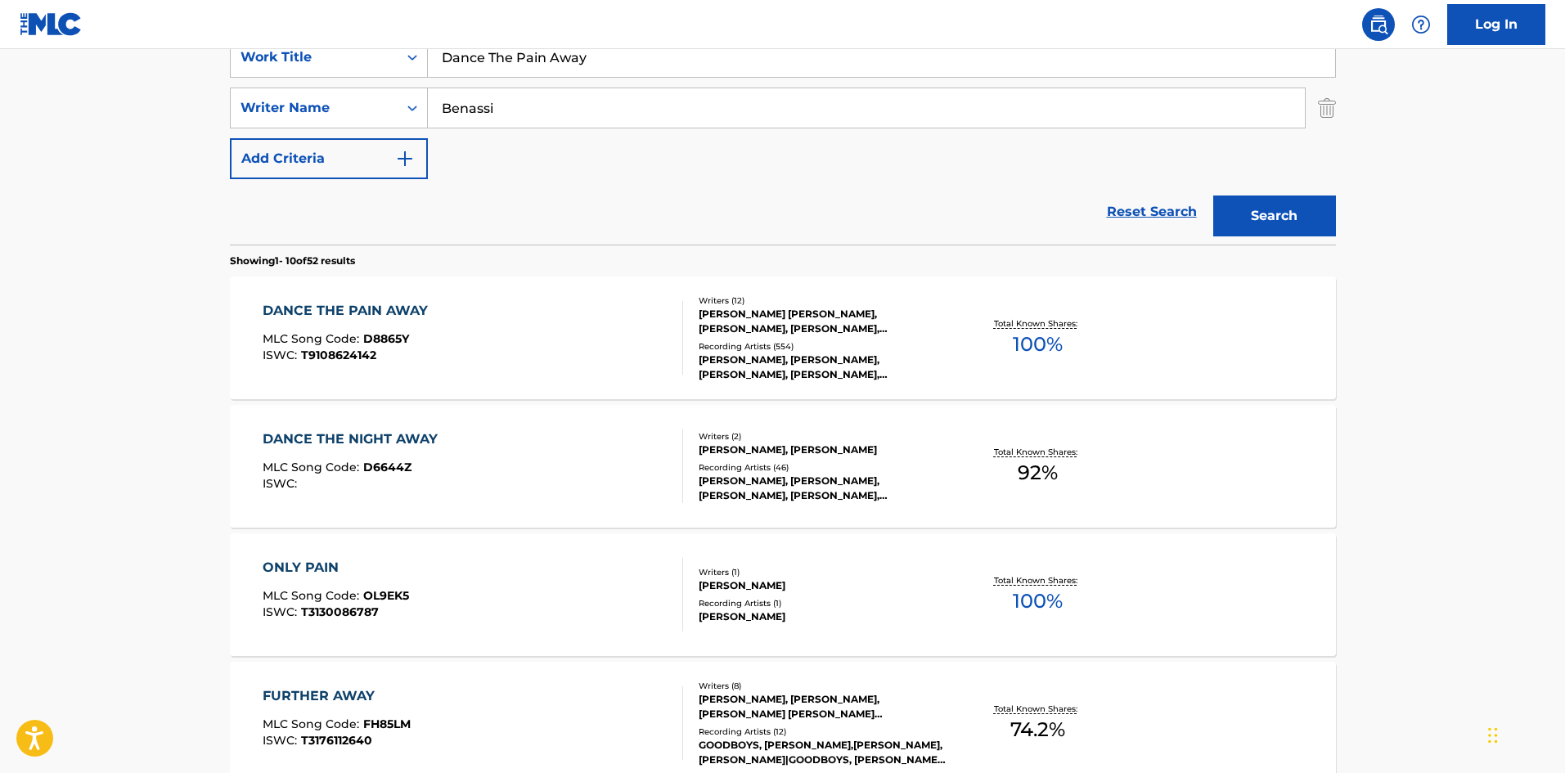
click at [535, 347] on div "DANCE THE PAIN AWAY MLC Song Code : D8865Y ISWC : T9108624142" at bounding box center [473, 338] width 421 height 74
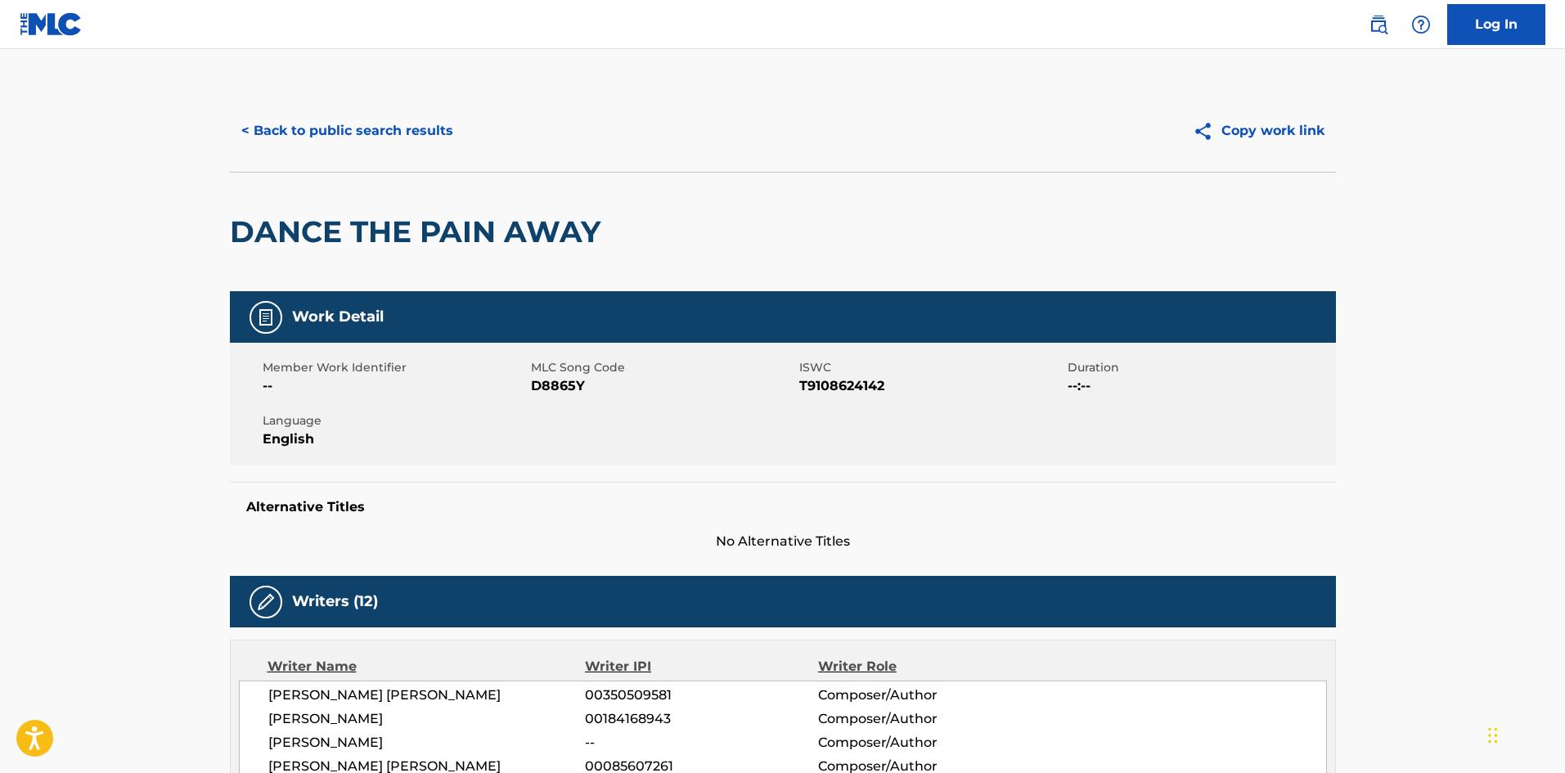
scroll to position [327, 0]
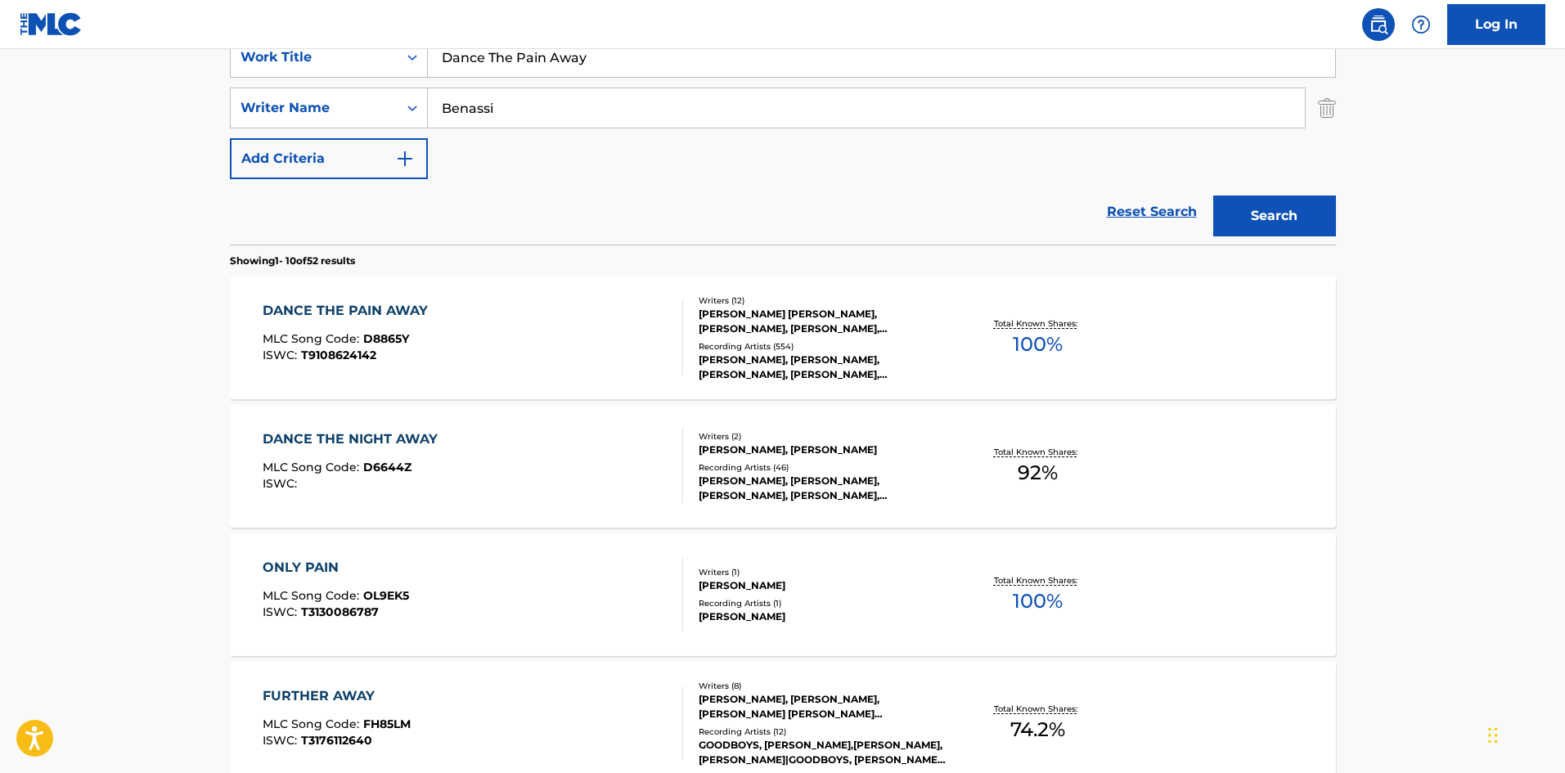
click at [476, 375] on div "DANCE THE PAIN AWAY MLC Song Code : D8865Y ISWC : T9108624142 Writers ( 12 ) [P…" at bounding box center [783, 338] width 1106 height 123
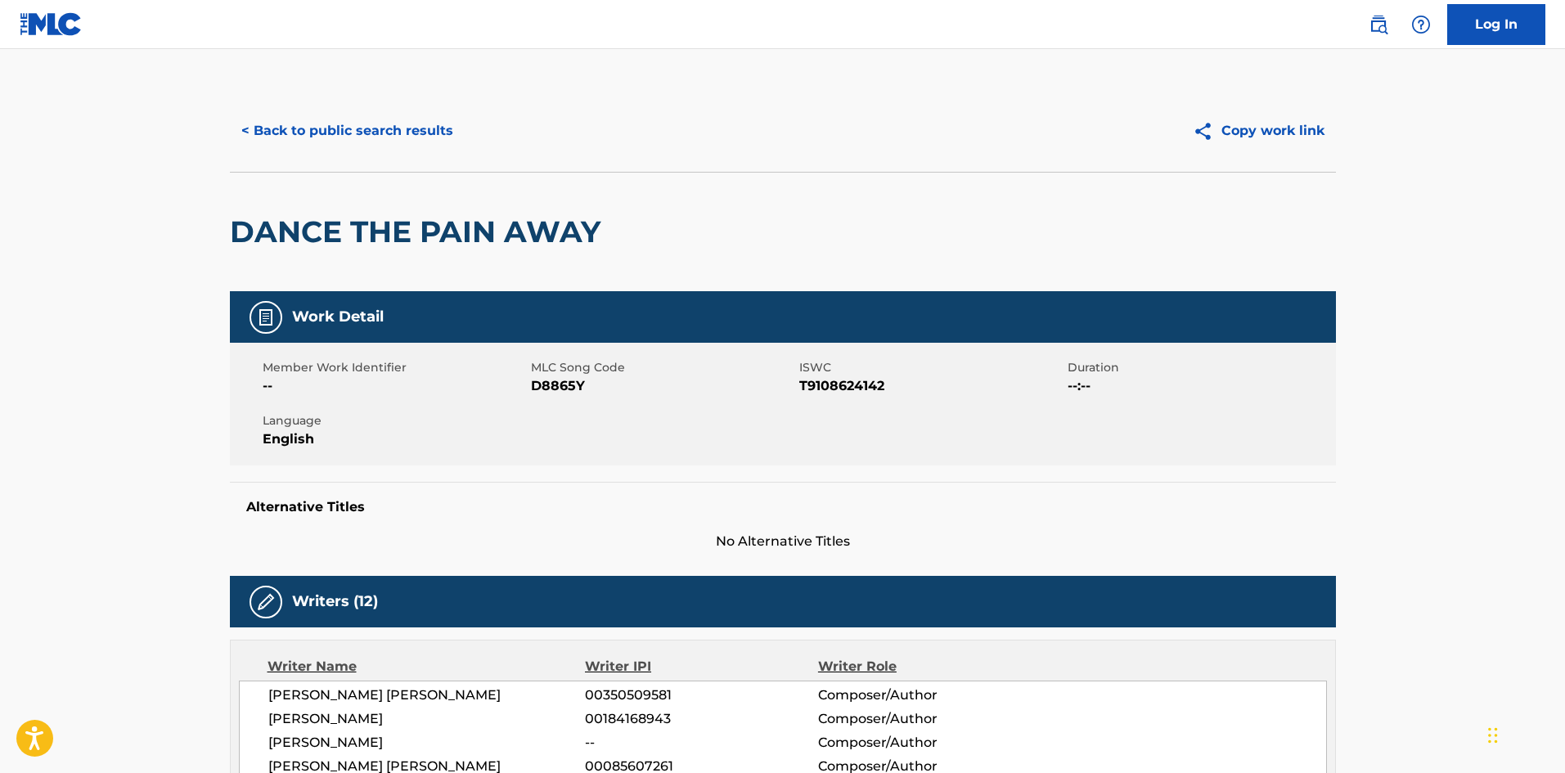
scroll to position [2170, 0]
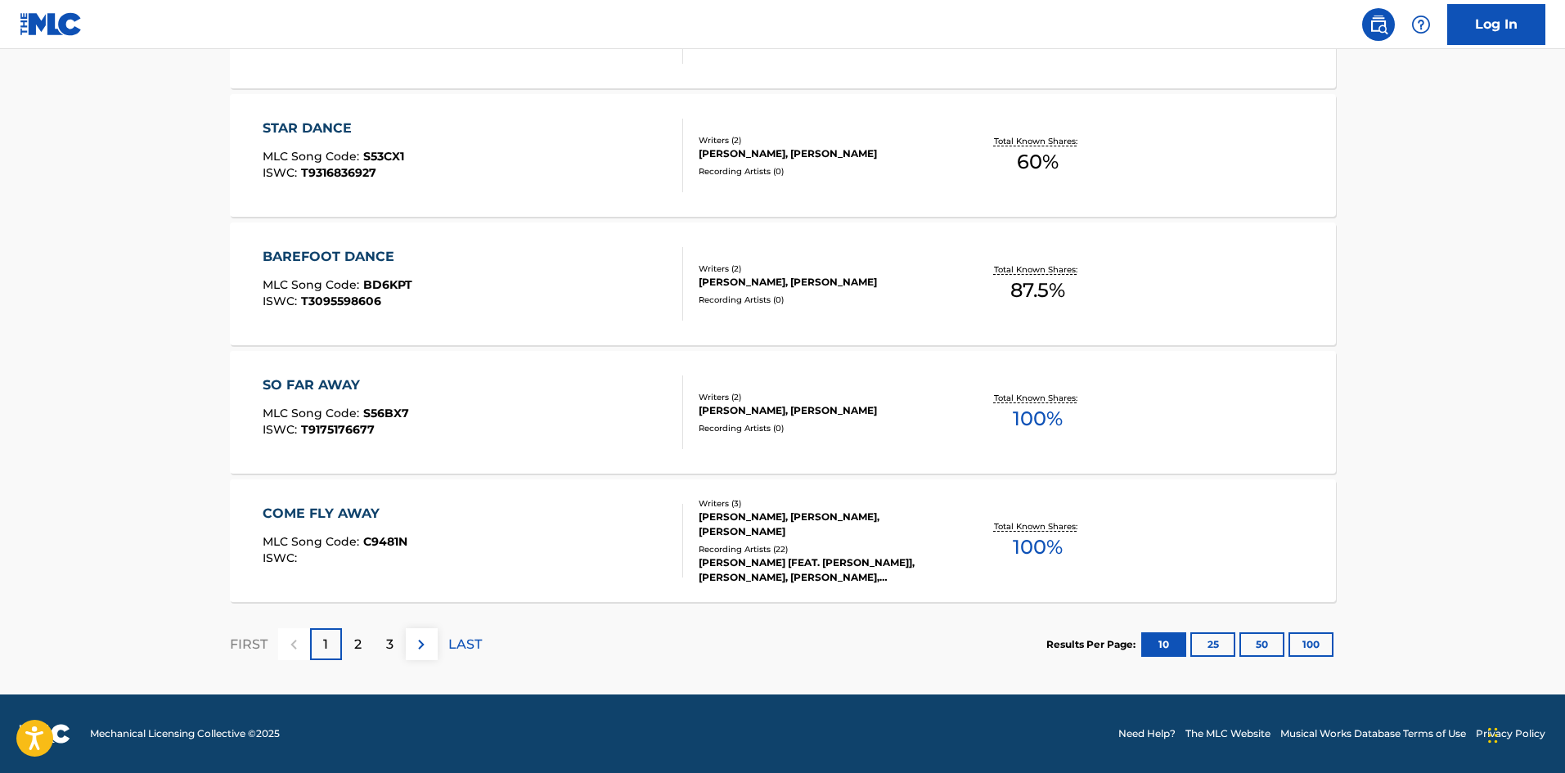
scroll to position [327, 0]
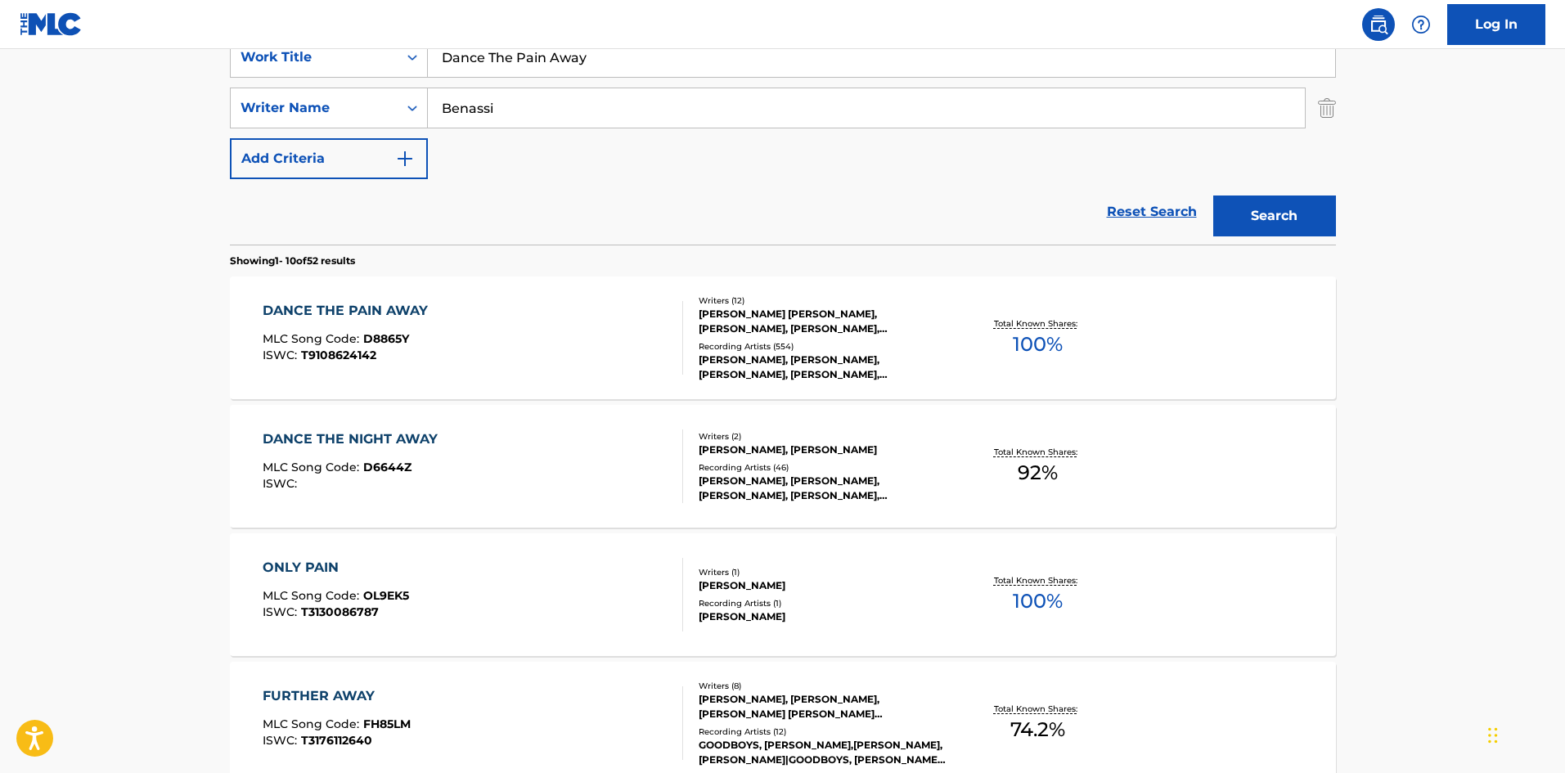
click at [535, 79] on div "SearchWithCriteria7a2ad546-ed14-4c6d-b98a-46467275a9a2 Work Title Dance The Pai…" at bounding box center [783, 108] width 1106 height 142
click at [547, 62] on input "Dance The Pain Away" at bounding box center [882, 57] width 908 height 39
paste input "Electroman"
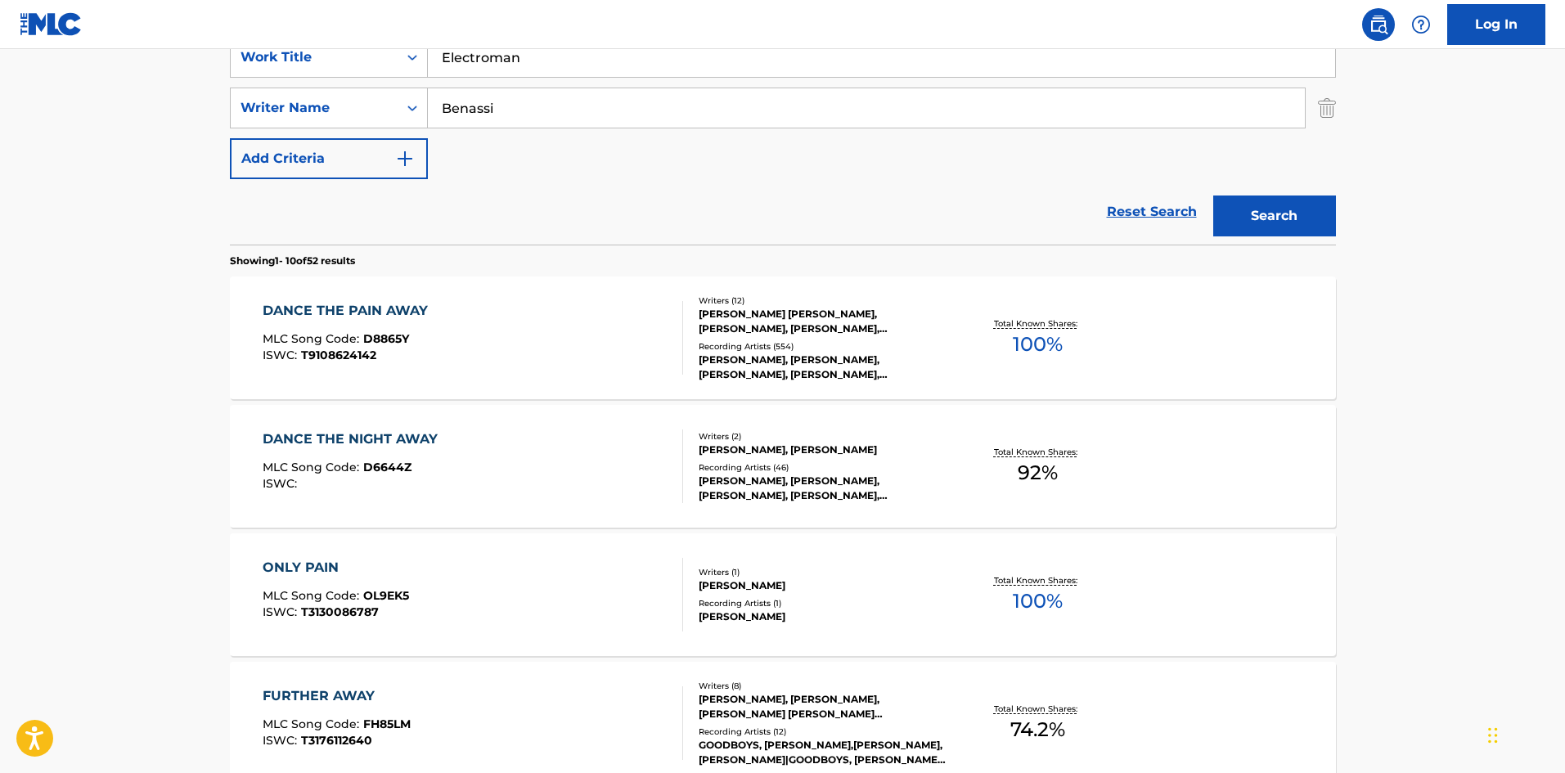
type input "Electroman"
click at [1282, 211] on button "Search" at bounding box center [1275, 216] width 123 height 41
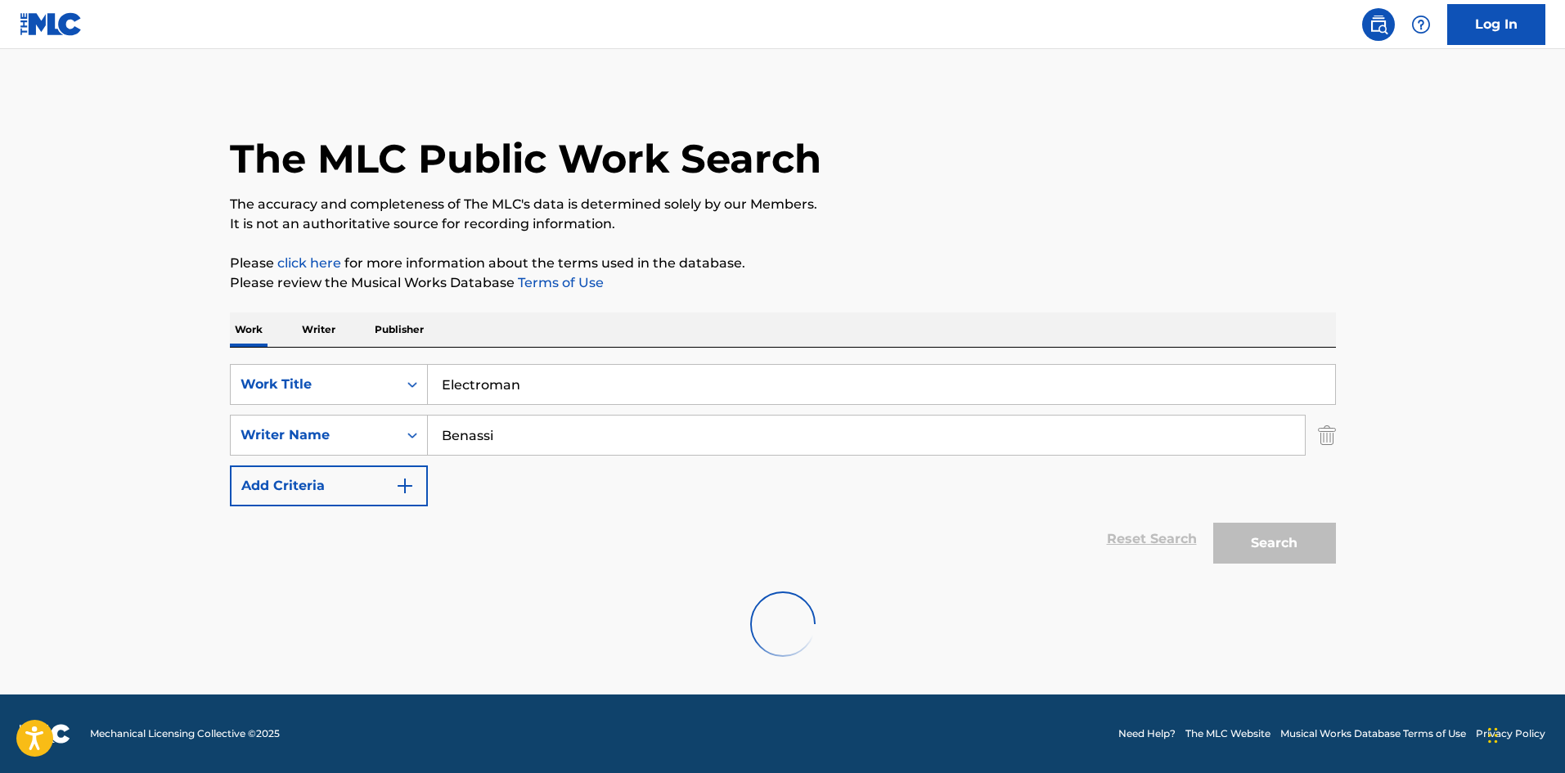
scroll to position [0, 0]
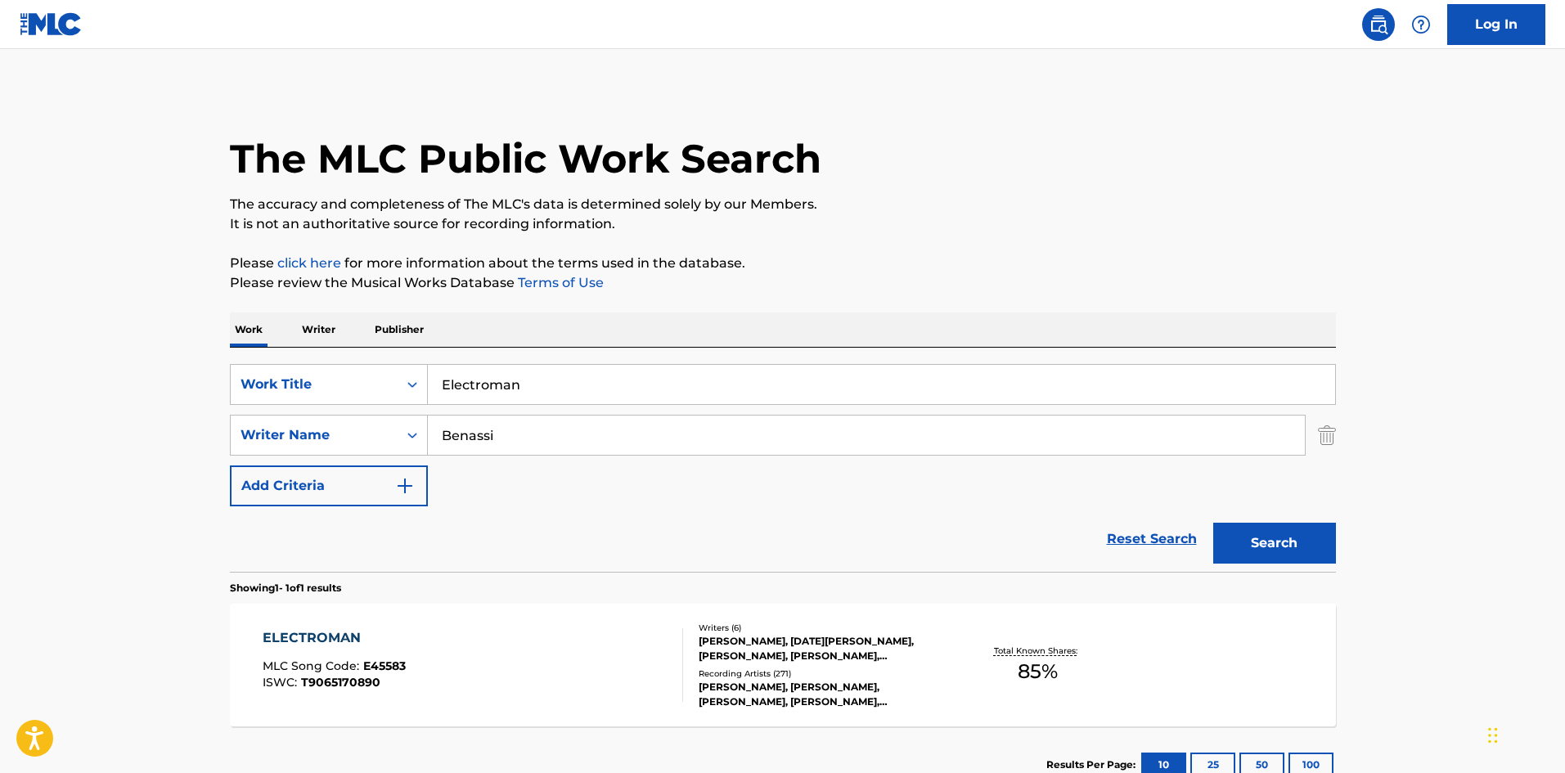
click at [482, 699] on div "ELECTROMAN MLC Song Code : E45583 ISWC : T9065170890" at bounding box center [473, 665] width 421 height 74
click at [615, 691] on div "ELECTROMAN MLC Song Code : E45583 ISWC : T9065170890" at bounding box center [473, 665] width 421 height 74
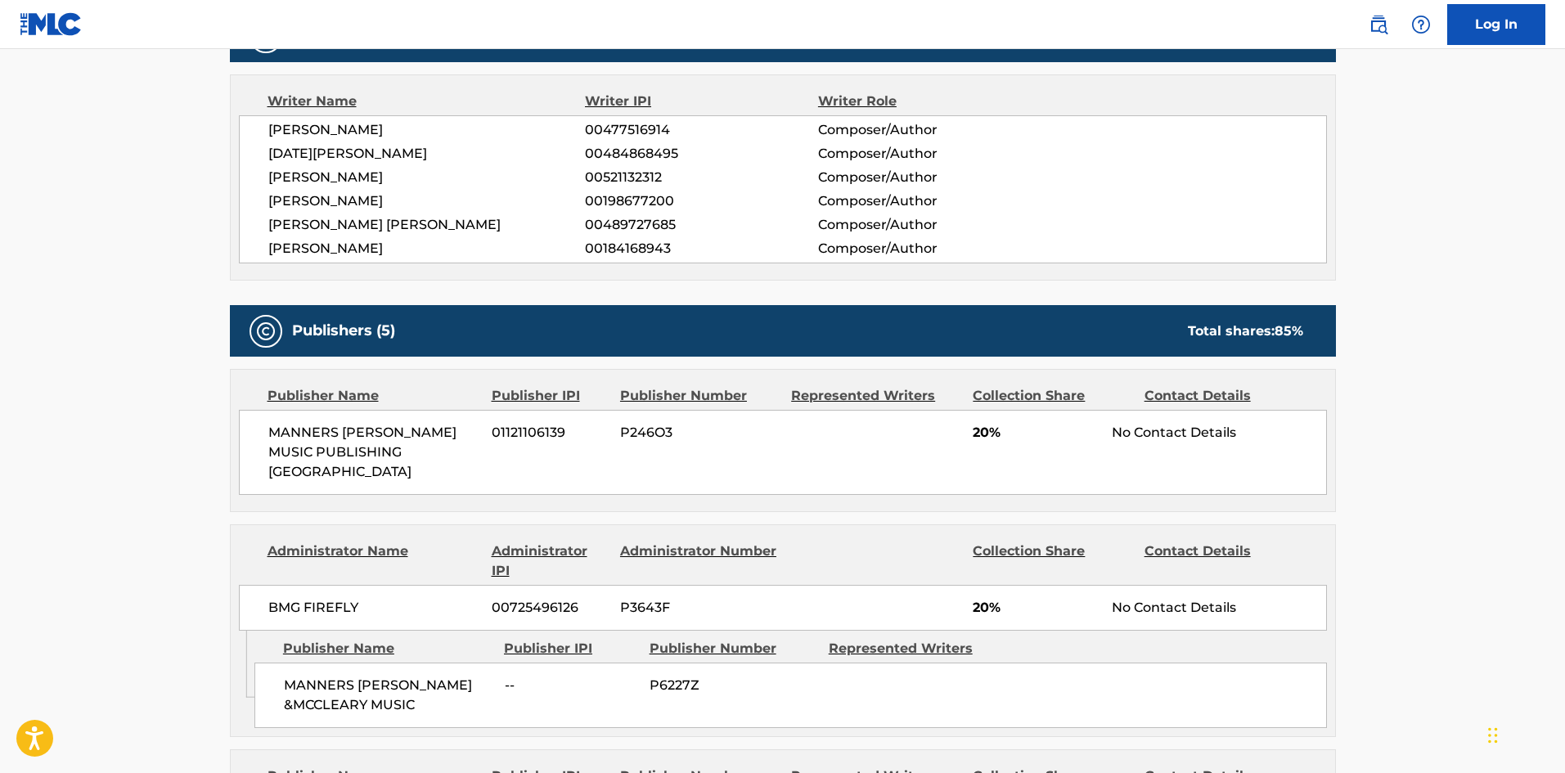
scroll to position [573, 0]
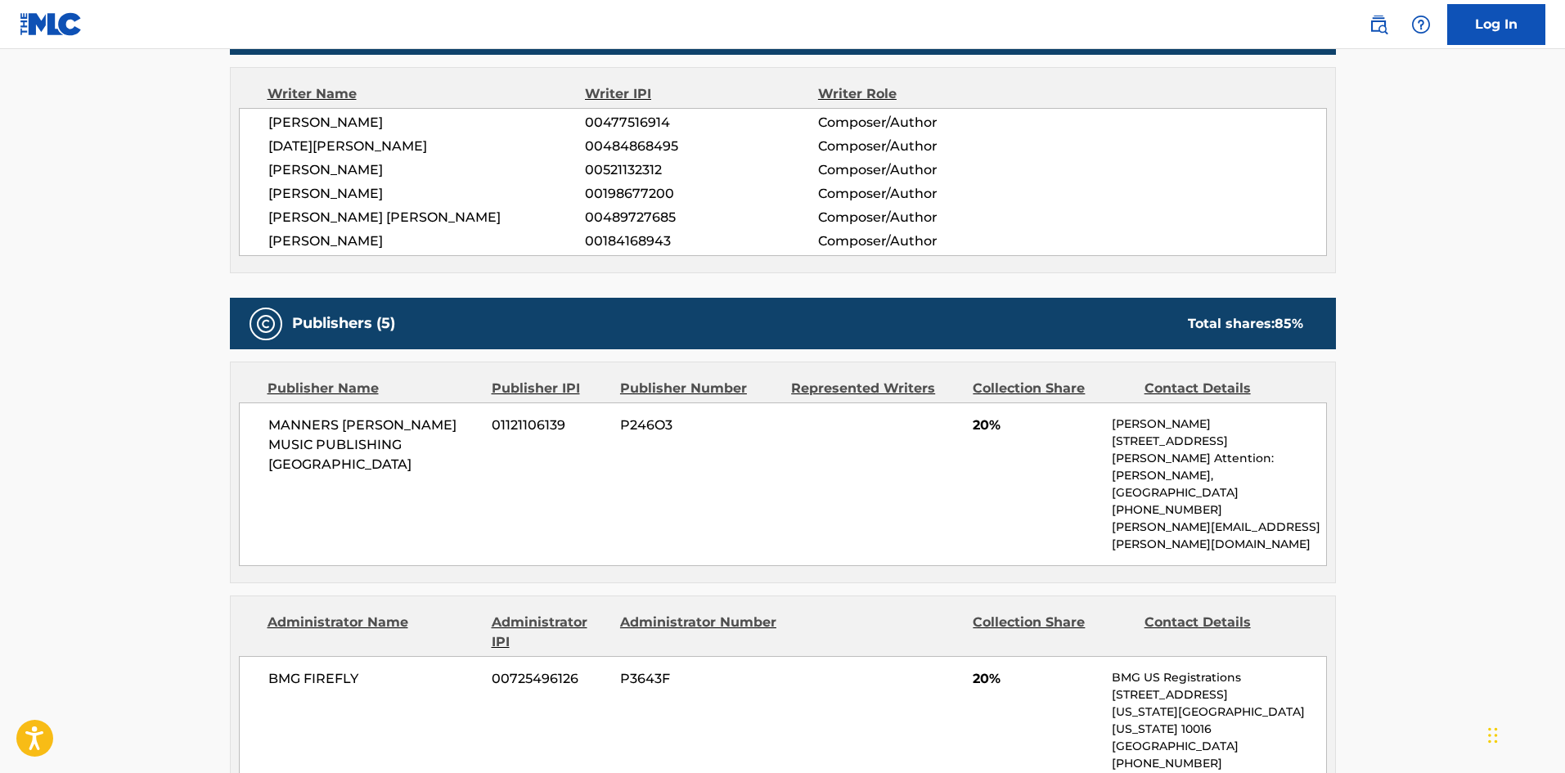
click at [281, 426] on span "MANNERS [PERSON_NAME] MUSIC PUBLISHING [GEOGRAPHIC_DATA]" at bounding box center [374, 445] width 212 height 59
drag, startPoint x: 281, startPoint y: 426, endPoint x: 398, endPoint y: 448, distance: 119.1
click at [398, 448] on span "MANNERS [PERSON_NAME] MUSIC PUBLISHING [GEOGRAPHIC_DATA]" at bounding box center [374, 445] width 212 height 59
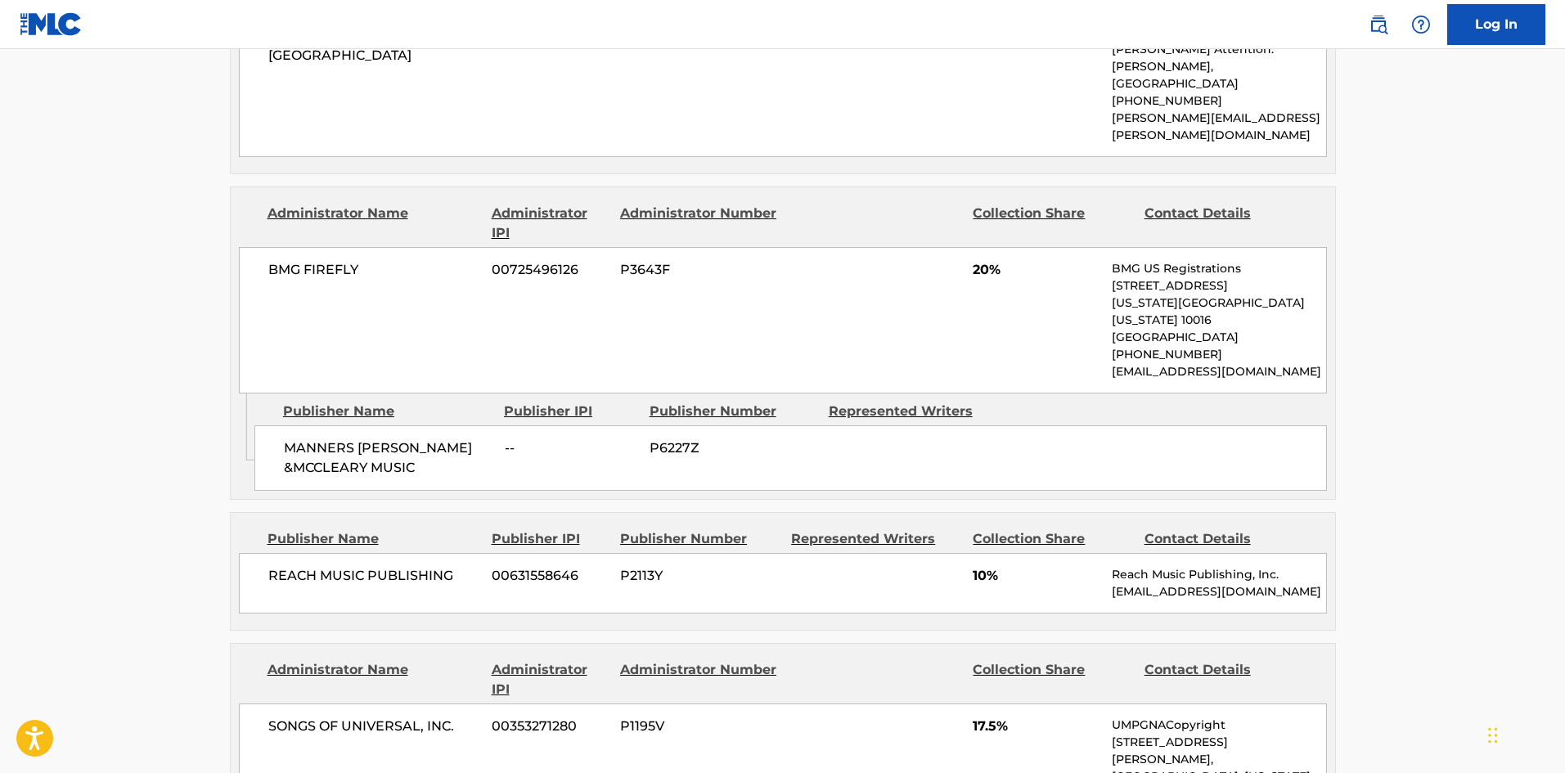
click at [285, 439] on span "MANNERS [PERSON_NAME] &MCCLEARY MUSIC" at bounding box center [388, 458] width 209 height 39
drag, startPoint x: 314, startPoint y: 410, endPoint x: 406, endPoint y: 416, distance: 91.8
click at [406, 439] on span "MANNERS [PERSON_NAME] &MCCLEARY MUSIC" at bounding box center [388, 458] width 209 height 39
click at [294, 439] on span "MANNERS [PERSON_NAME] &MCCLEARY MUSIC" at bounding box center [388, 458] width 209 height 39
drag, startPoint x: 294, startPoint y: 417, endPoint x: 433, endPoint y: 440, distance: 141.1
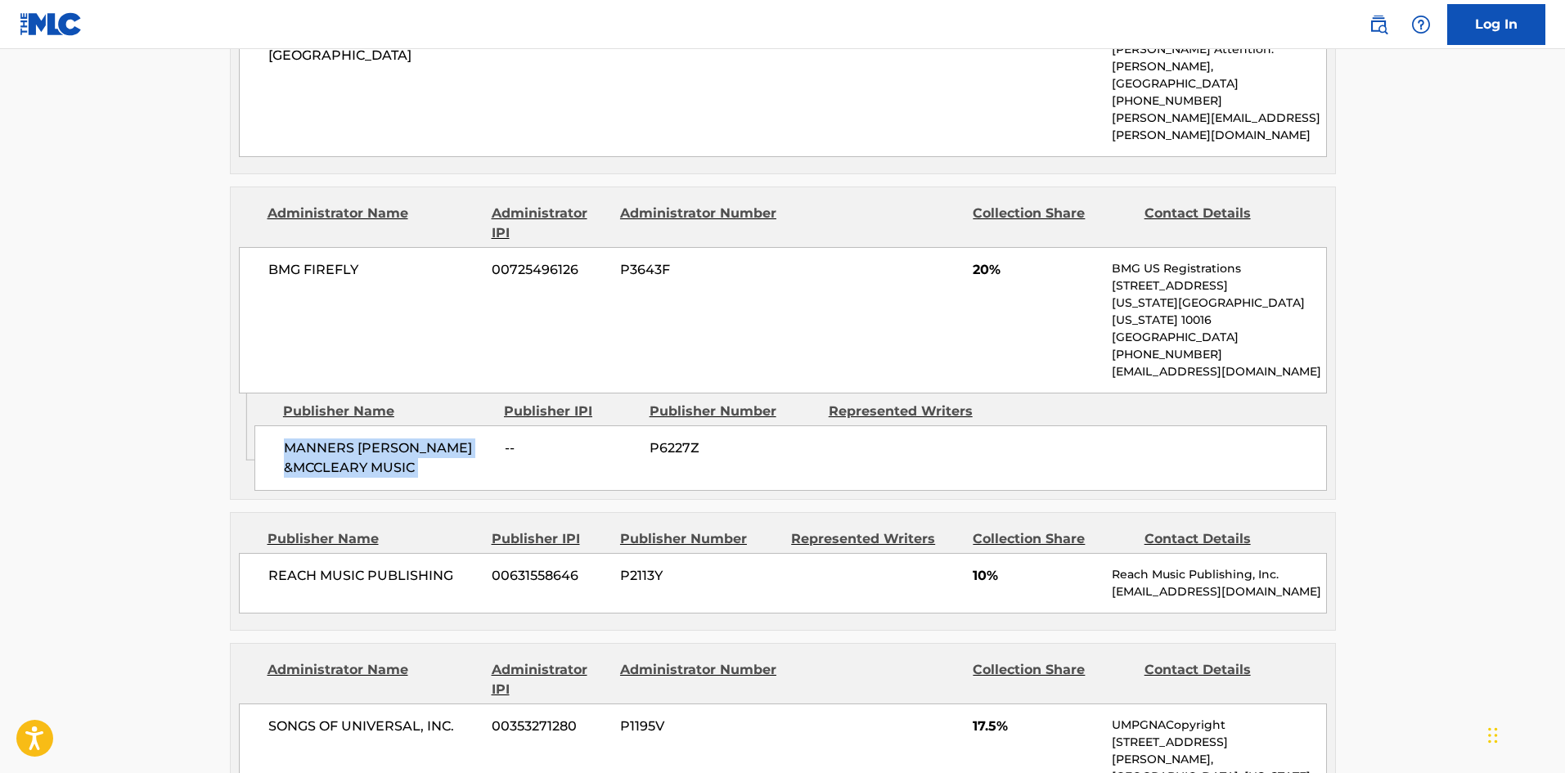
click at [433, 440] on span "MANNERS [PERSON_NAME] &MCCLEARY MUSIC" at bounding box center [388, 458] width 209 height 39
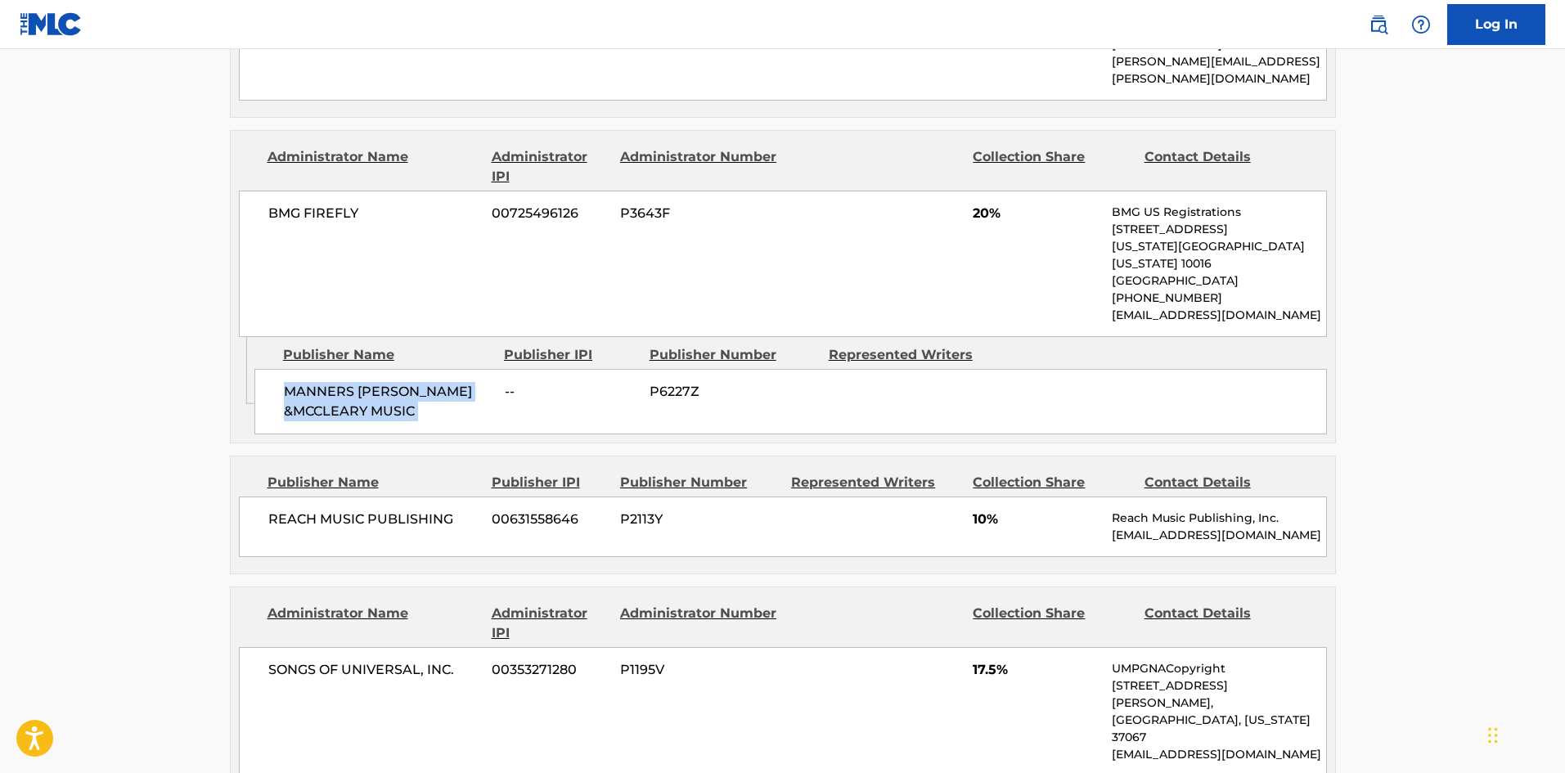
scroll to position [1064, 0]
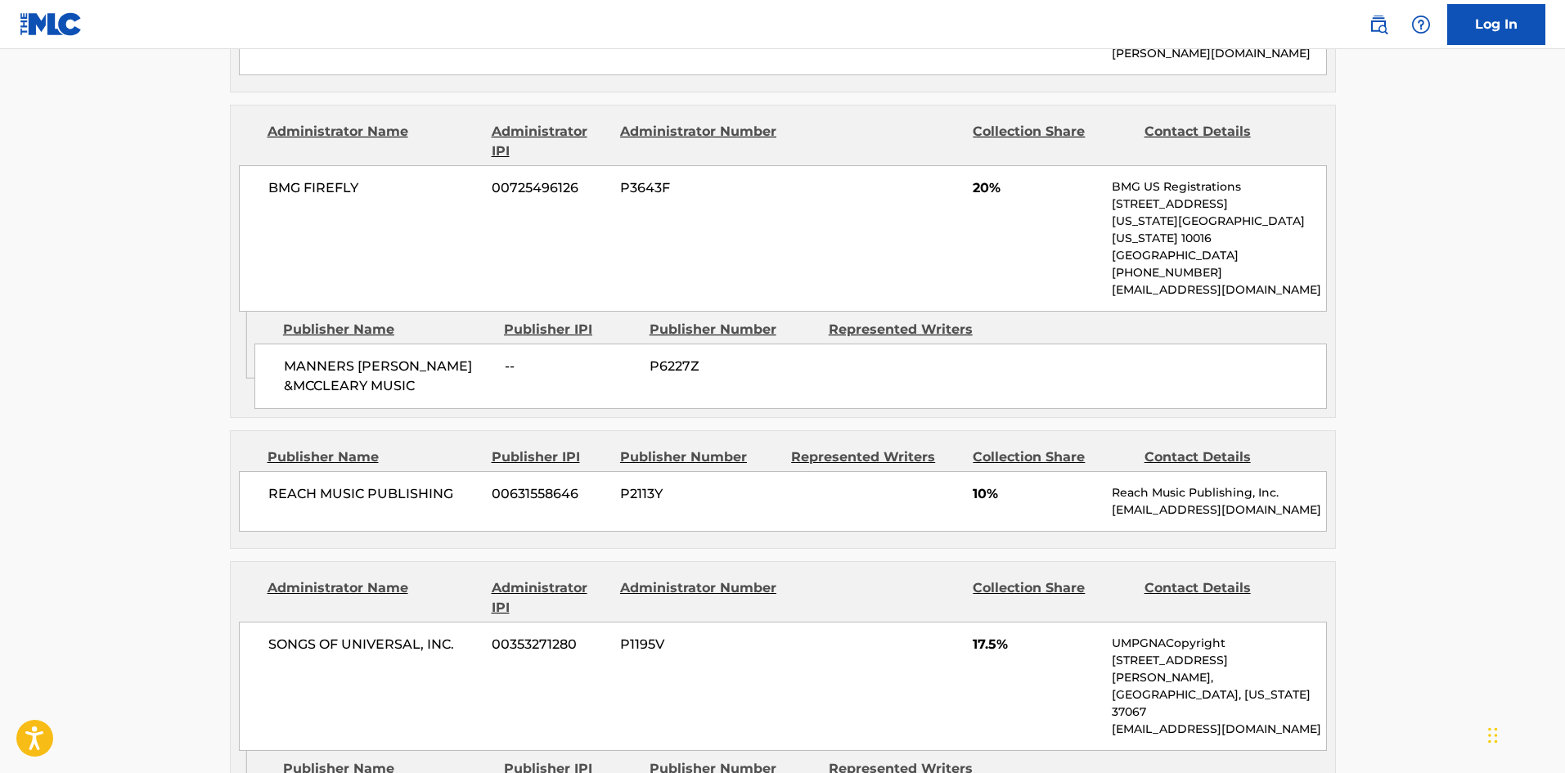
click at [299, 471] on div "REACH MUSIC PUBLISHING [PHONE_NUMBER] P2113Y 10% Reach Music Publishing, Inc. […" at bounding box center [783, 501] width 1088 height 61
drag, startPoint x: 299, startPoint y: 437, endPoint x: 353, endPoint y: 437, distance: 54.0
click at [353, 471] on div "REACH MUSIC PUBLISHING [PHONE_NUMBER] P2113Y 10% Reach Music Publishing, Inc. […" at bounding box center [783, 501] width 1088 height 61
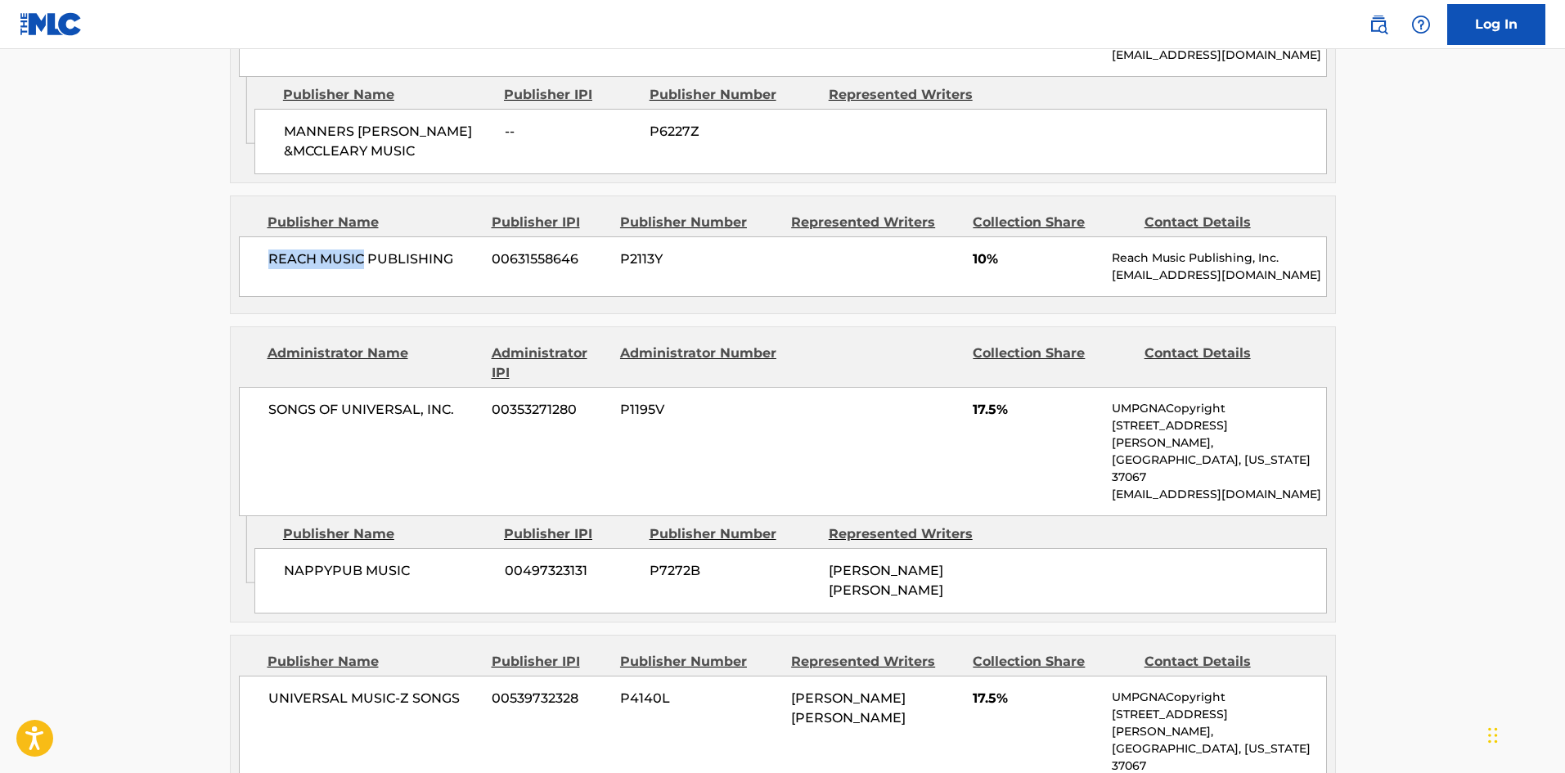
scroll to position [1309, 0]
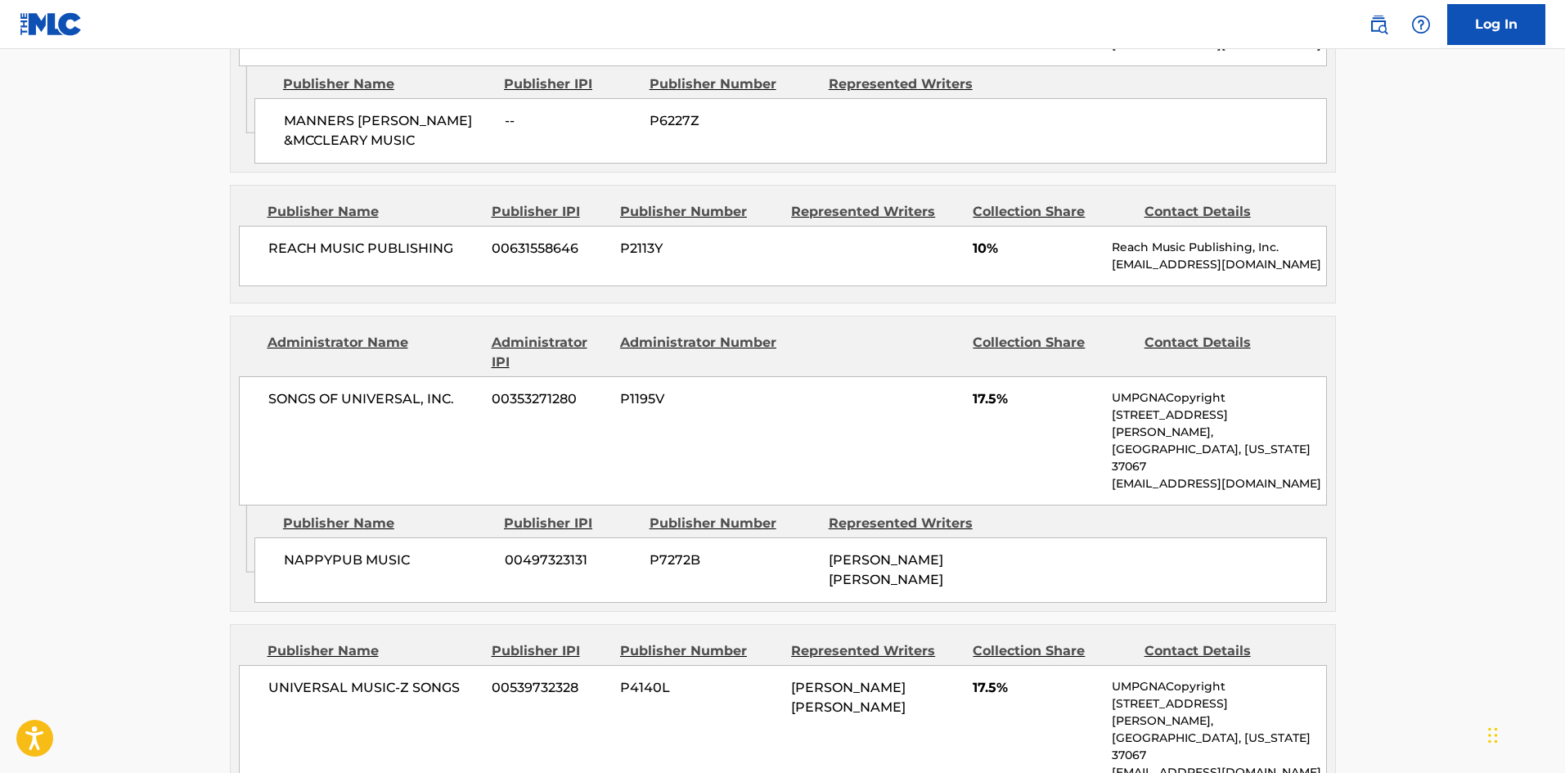
click at [295, 551] on span "NAPPYPUB MUSIC" at bounding box center [388, 561] width 209 height 20
drag, startPoint x: 295, startPoint y: 495, endPoint x: 393, endPoint y: 483, distance: 98.2
click at [393, 551] on span "NAPPYPUB MUSIC" at bounding box center [388, 561] width 209 height 20
click at [294, 665] on div "UNIVERSAL MUSIC-Z SONGS 00539732328 P4140L [PERSON_NAME] [PERSON_NAME] 17.5% UM…" at bounding box center [783, 729] width 1088 height 129
drag, startPoint x: 294, startPoint y: 604, endPoint x: 384, endPoint y: 27, distance: 583.9
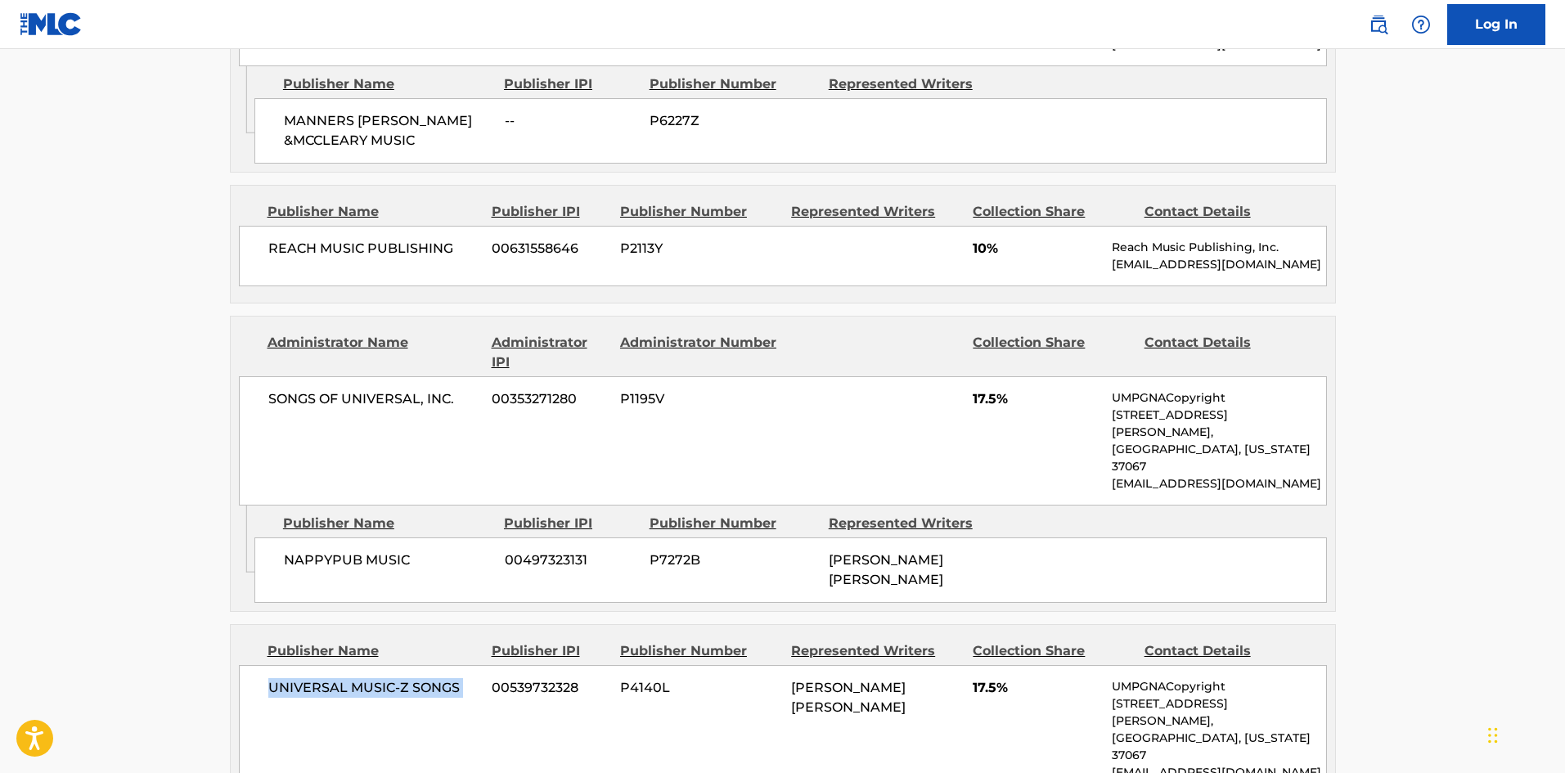
click at [457, 665] on div "UNIVERSAL MUSIC-Z SONGS 00539732328 P4140L [PERSON_NAME] [PERSON_NAME] 17.5% UM…" at bounding box center [783, 729] width 1088 height 129
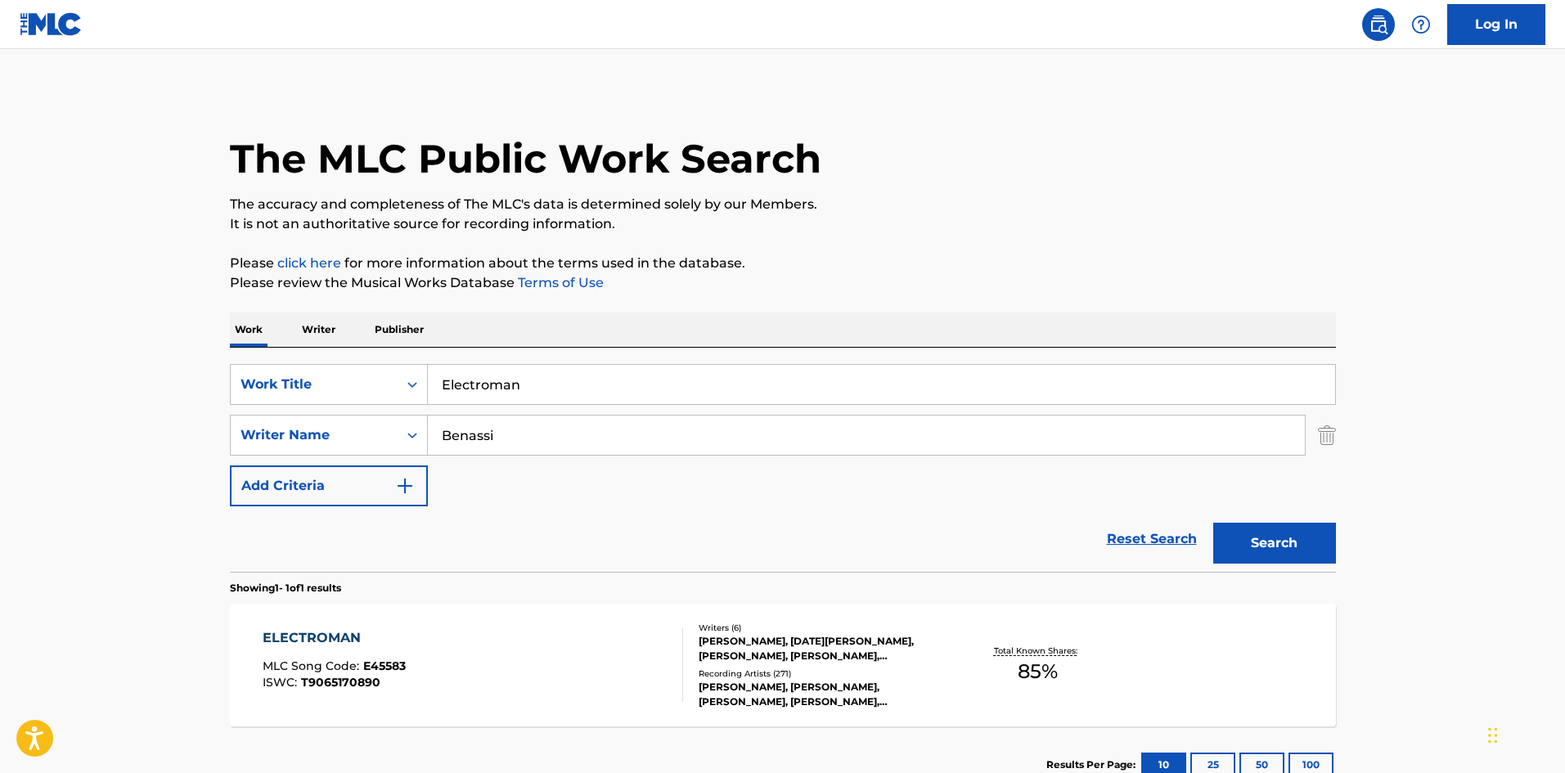
click at [497, 451] on input "Benassi" at bounding box center [866, 435] width 877 height 39
paste input "oone"
type input "[PERSON_NAME]"
click at [1312, 547] on button "Search" at bounding box center [1275, 543] width 123 height 41
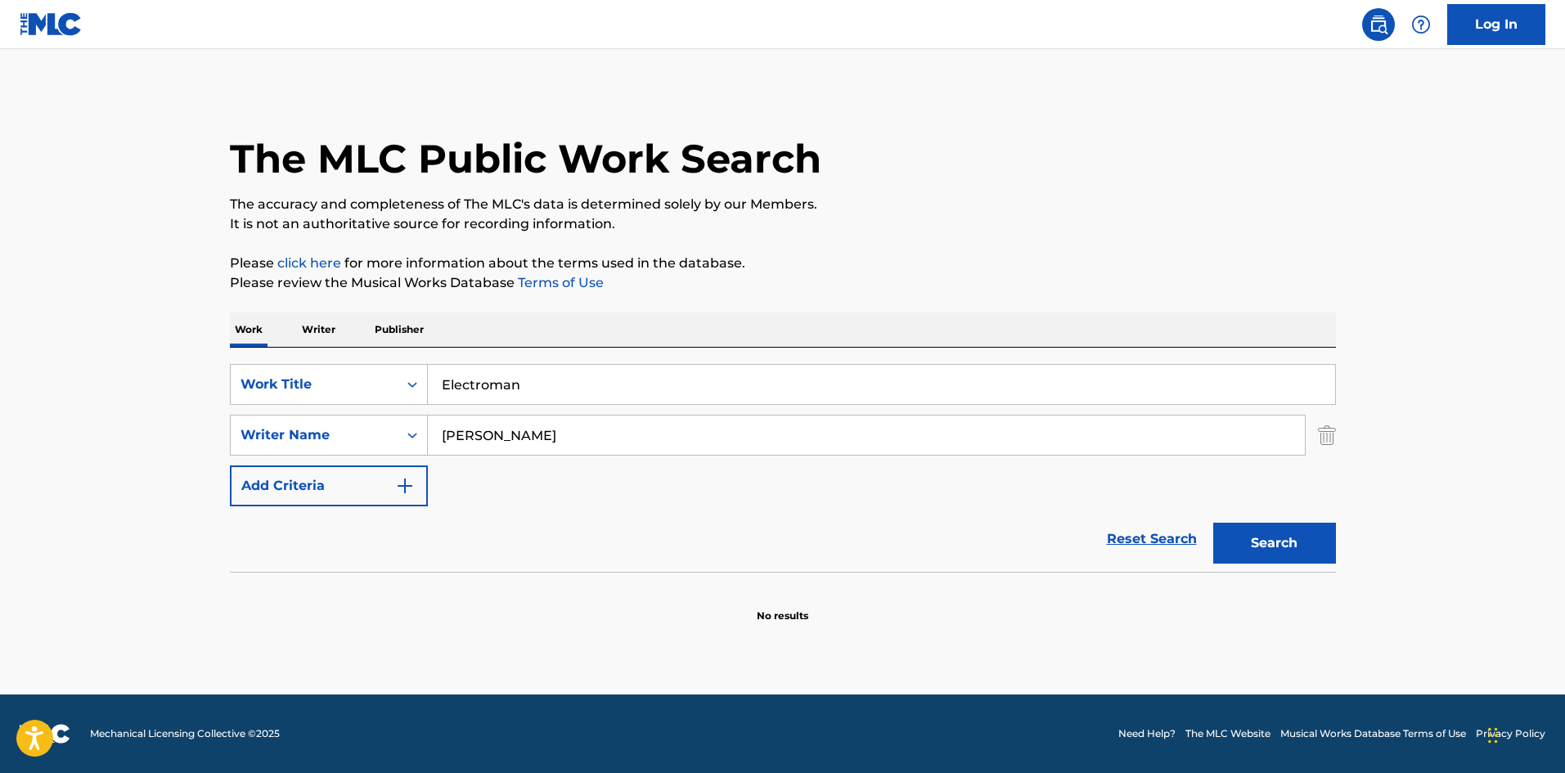
click at [629, 380] on input "Electroman" at bounding box center [882, 384] width 908 height 39
click at [629, 381] on input "Electroman" at bounding box center [882, 384] width 908 height 39
paste input "Cry"
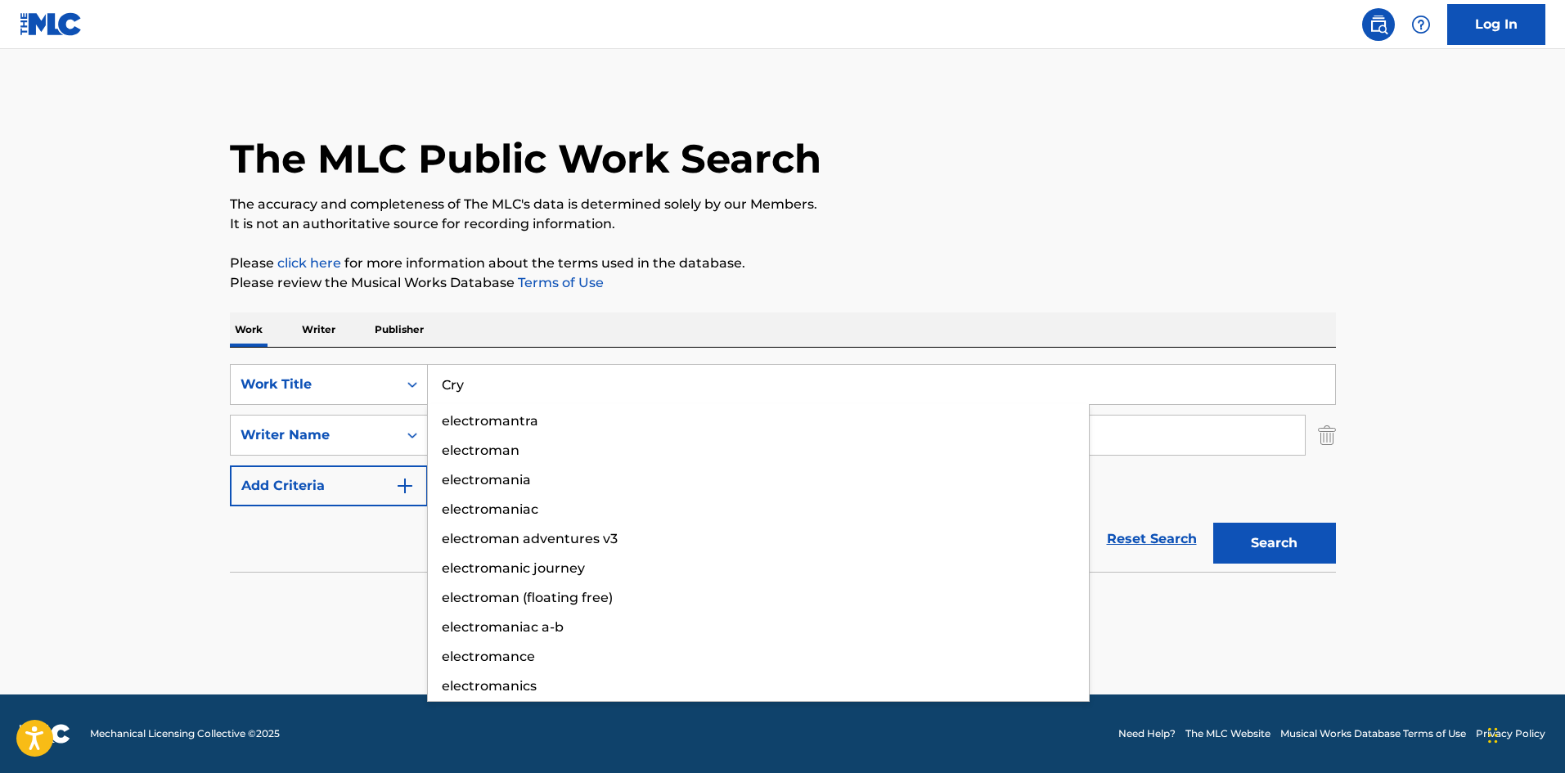
type input "Cry"
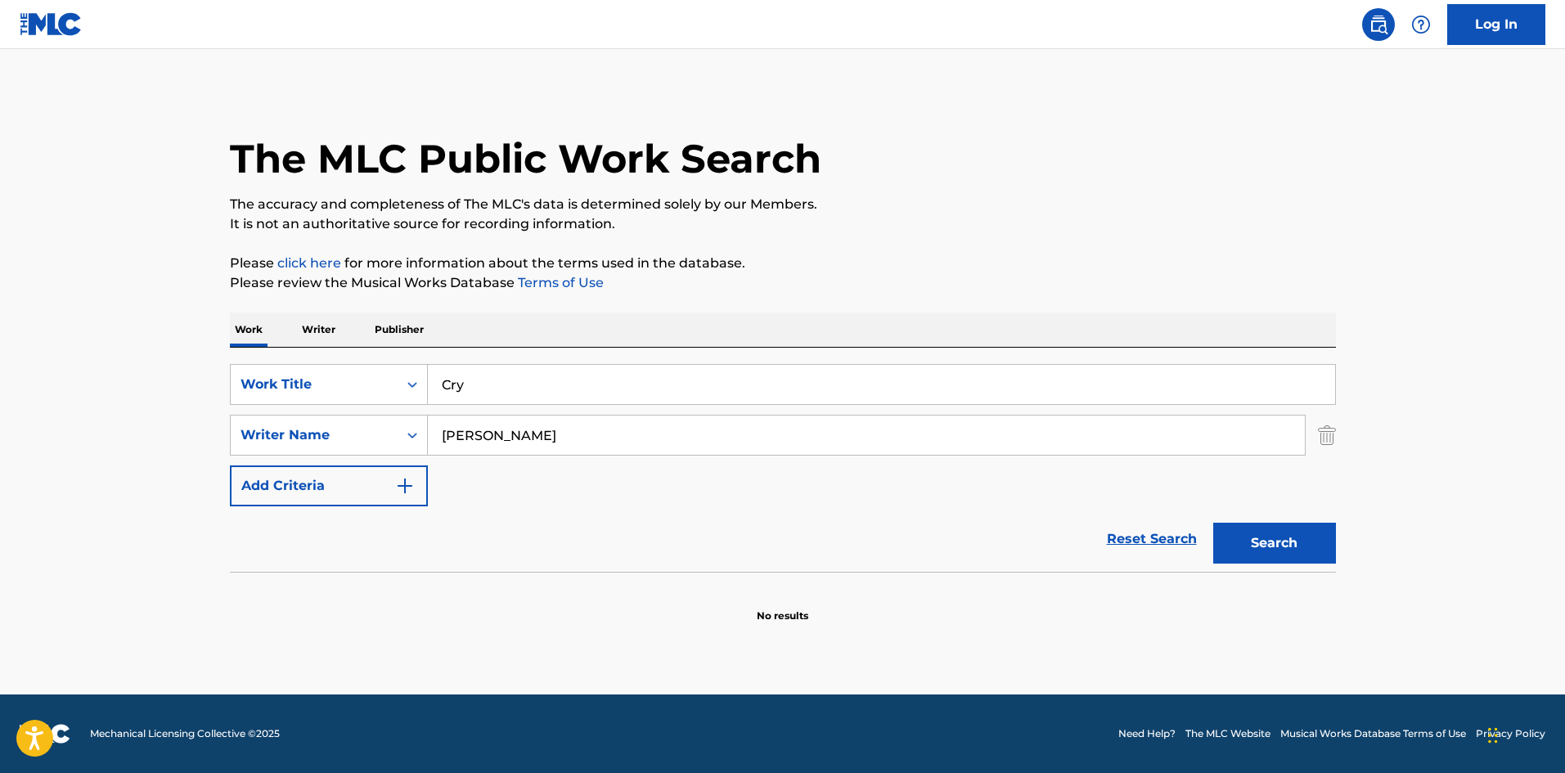
click at [1318, 548] on button "Search" at bounding box center [1275, 543] width 123 height 41
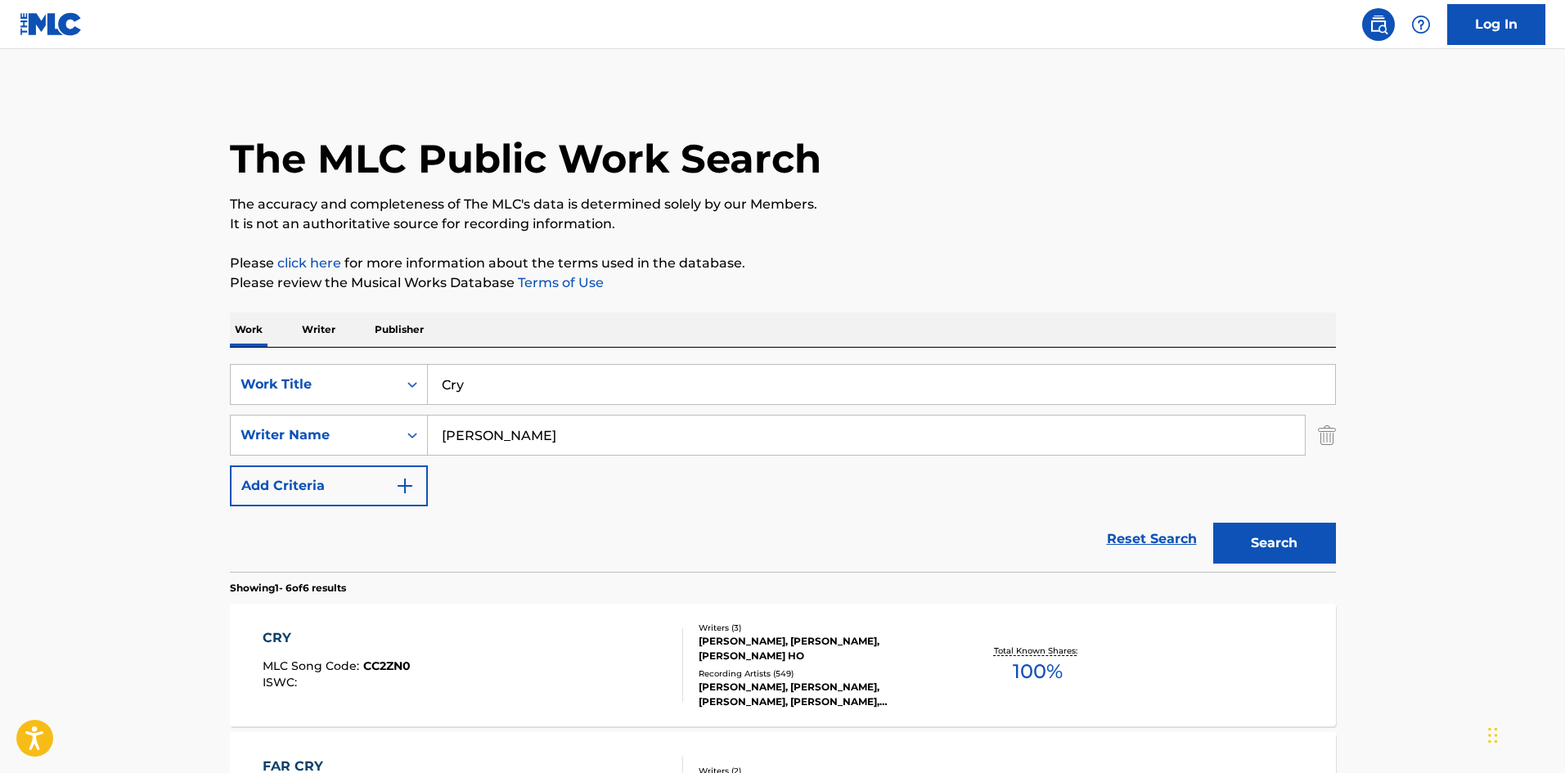
click at [439, 671] on div "CRY MLC Song Code : CC2ZN0 ISWC :" at bounding box center [473, 665] width 421 height 74
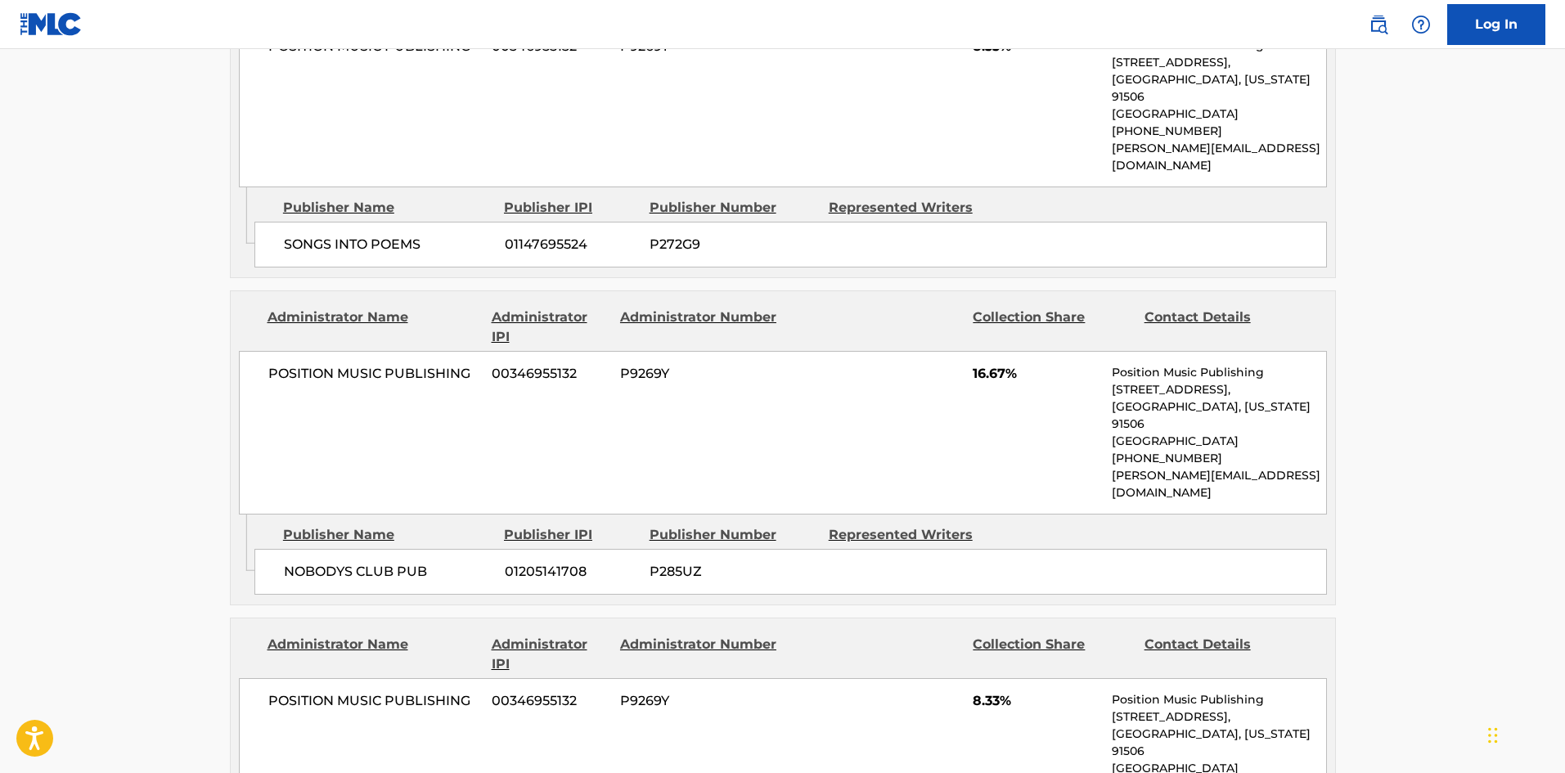
scroll to position [573, 0]
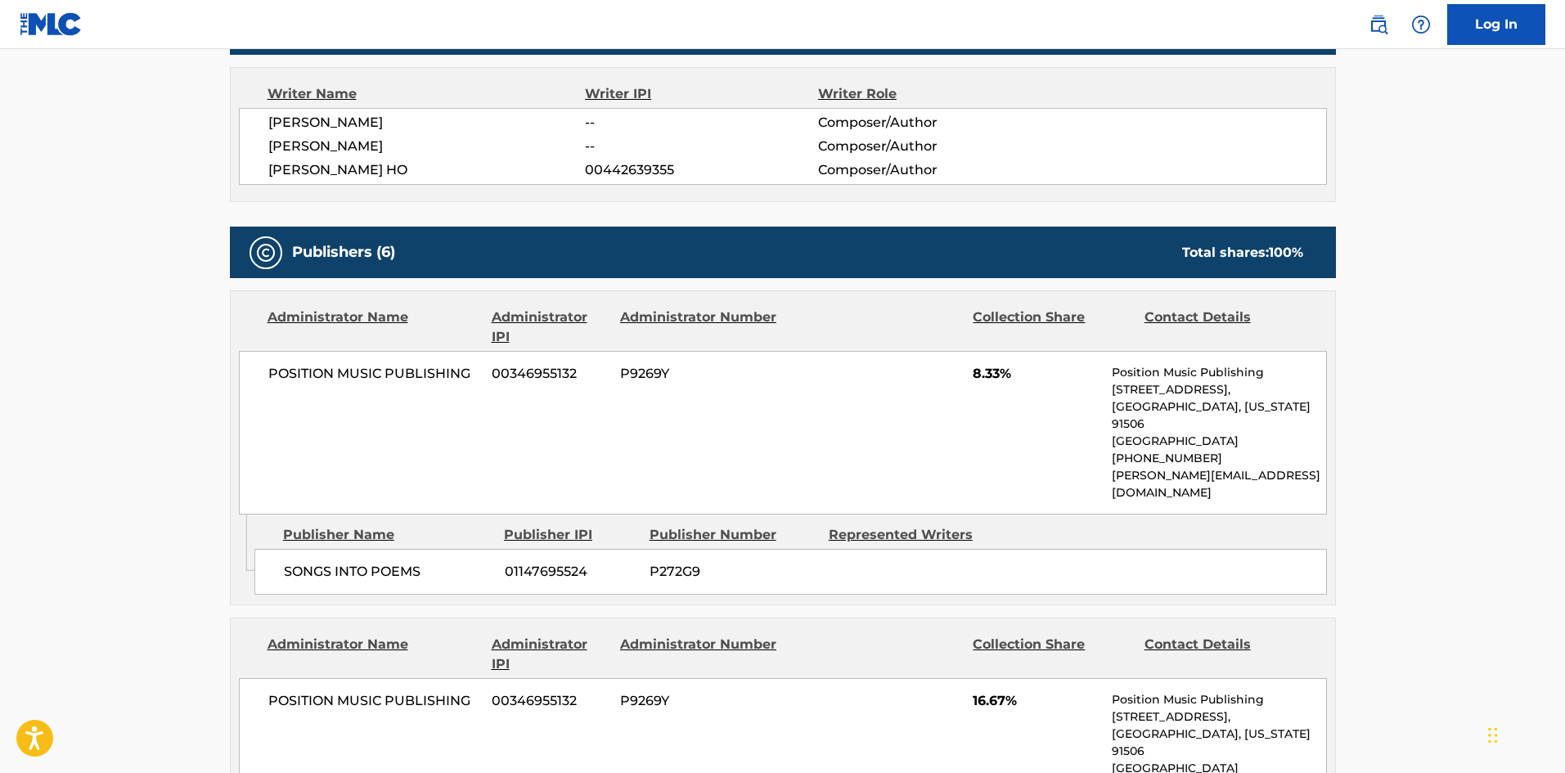
click at [298, 562] on span "SONGS INTO POEMS" at bounding box center [388, 572] width 209 height 20
drag, startPoint x: 298, startPoint y: 542, endPoint x: 413, endPoint y: 534, distance: 115.6
click at [413, 562] on span "SONGS INTO POEMS" at bounding box center [388, 572] width 209 height 20
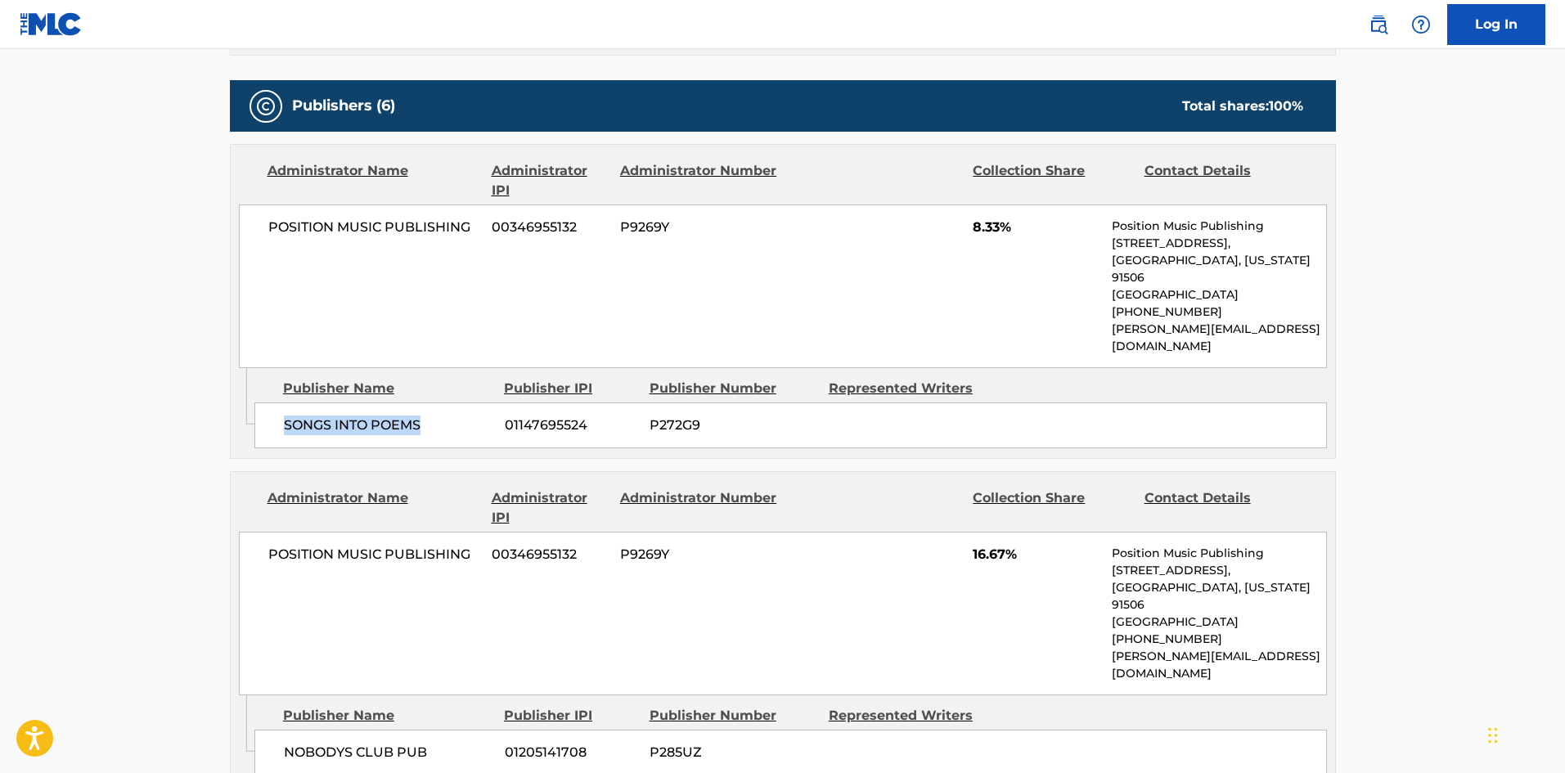
scroll to position [737, 0]
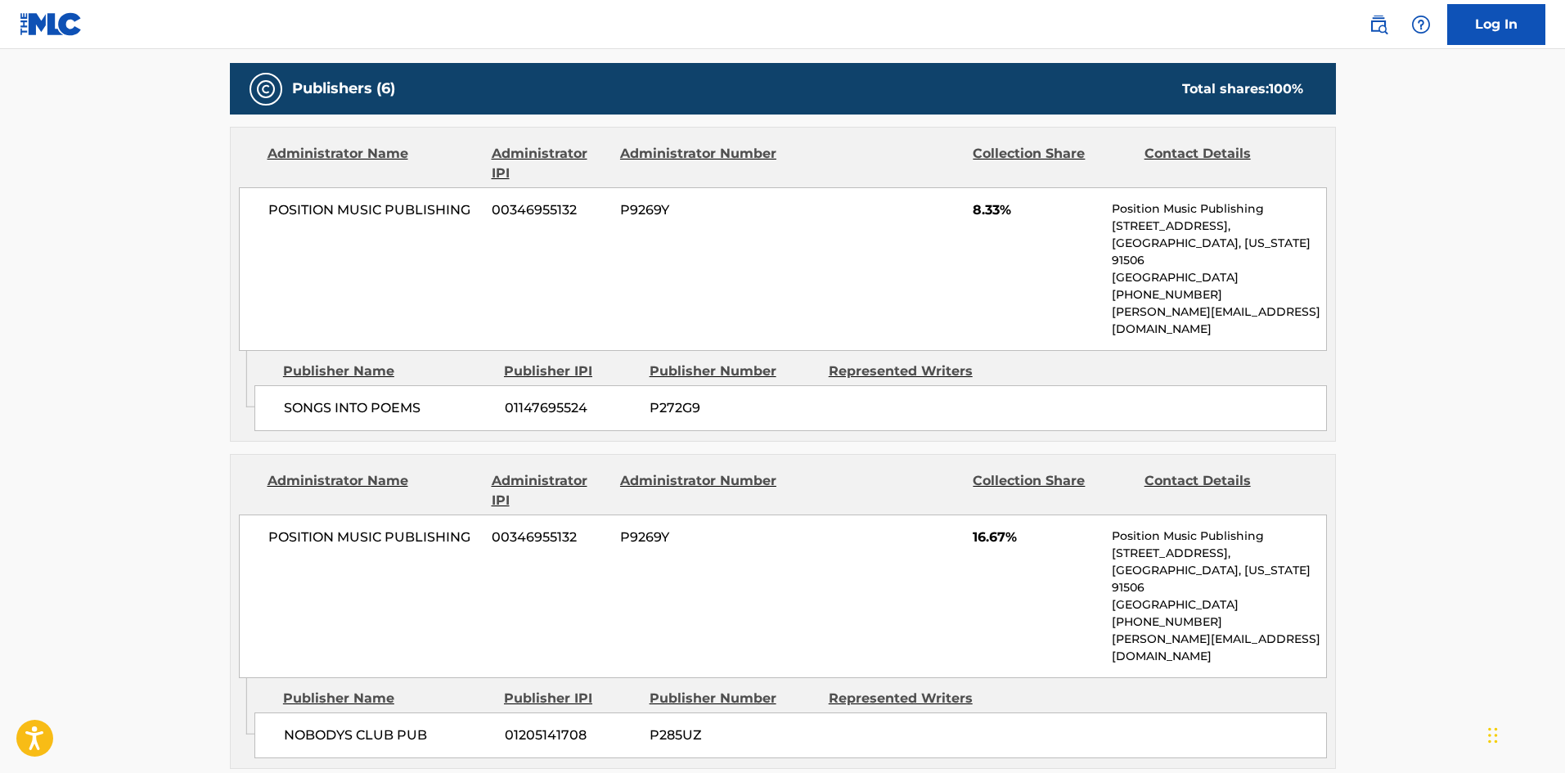
click at [288, 726] on span "NOBODYS CLUB PUB" at bounding box center [388, 736] width 209 height 20
drag, startPoint x: 288, startPoint y: 664, endPoint x: 359, endPoint y: 651, distance: 72.5
click at [359, 726] on span "NOBODYS CLUB PUB" at bounding box center [388, 736] width 209 height 20
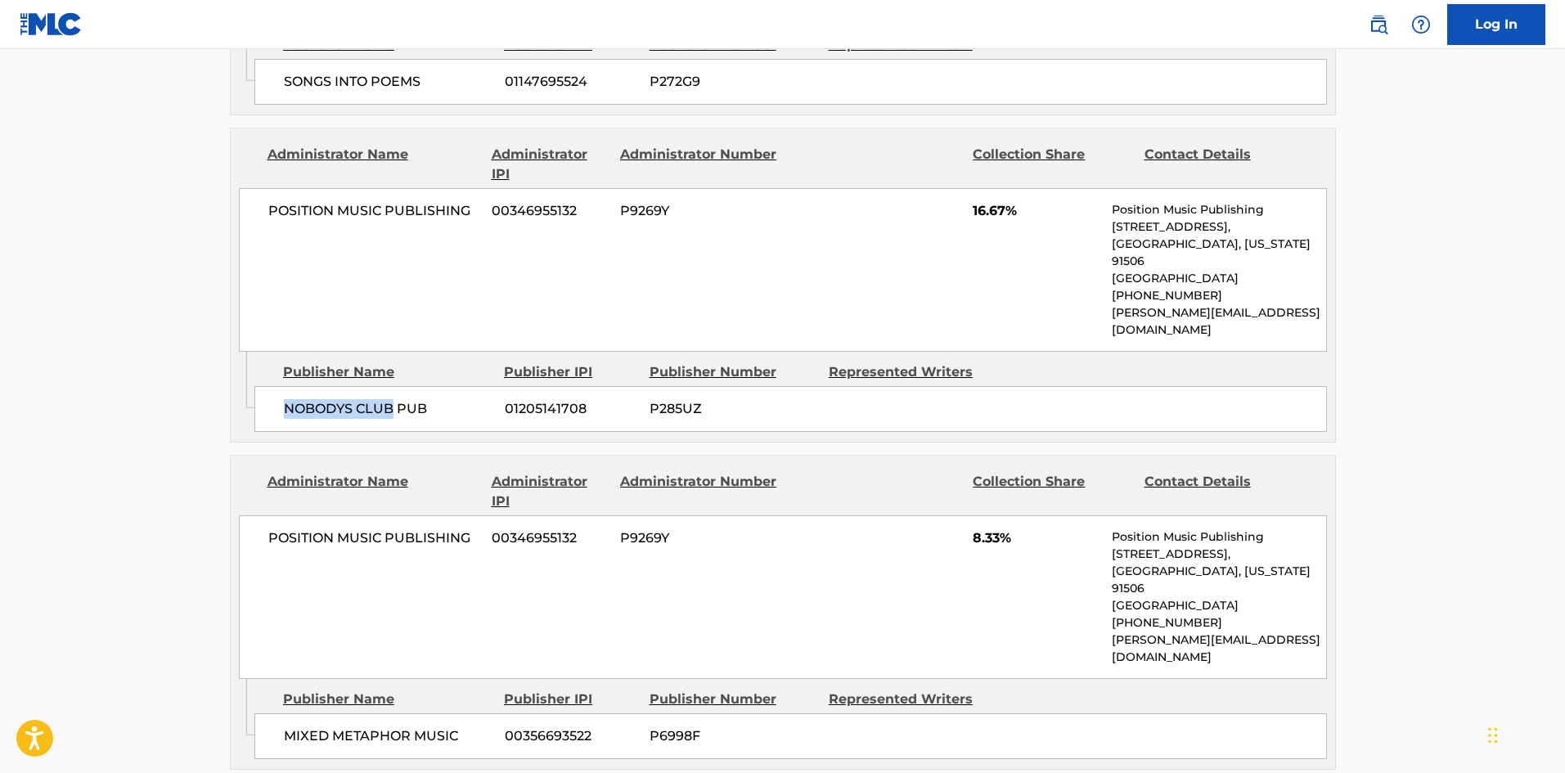
scroll to position [1064, 0]
click at [289, 713] on div "MIXED METAPHOR MUSIC 00356693522 P6998F" at bounding box center [791, 736] width 1073 height 46
drag, startPoint x: 289, startPoint y: 620, endPoint x: 88, endPoint y: 517, distance: 225.5
click at [368, 713] on div "MIXED METAPHOR MUSIC 00356693522 P6998F" at bounding box center [791, 736] width 1073 height 46
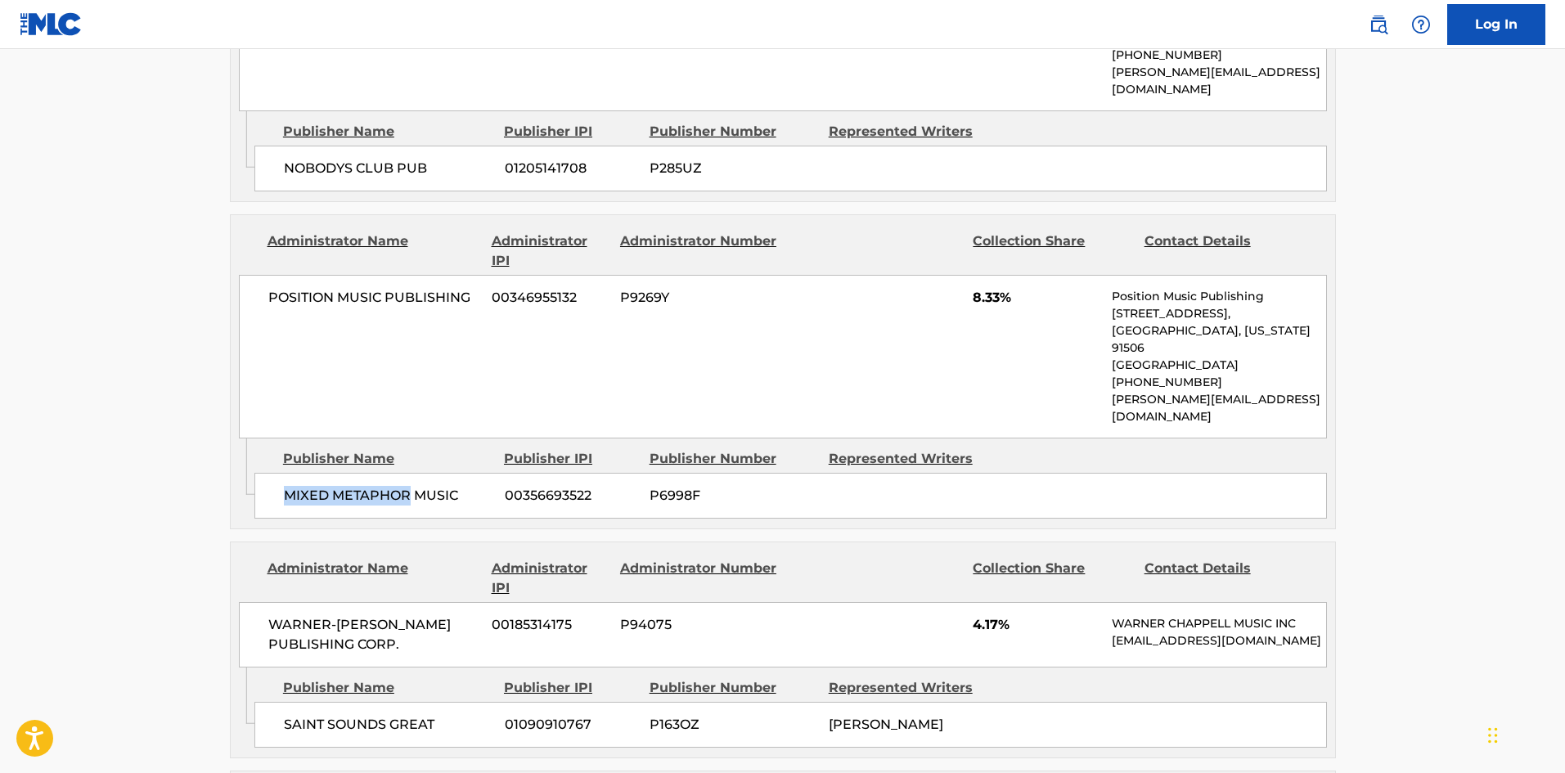
scroll to position [1309, 0]
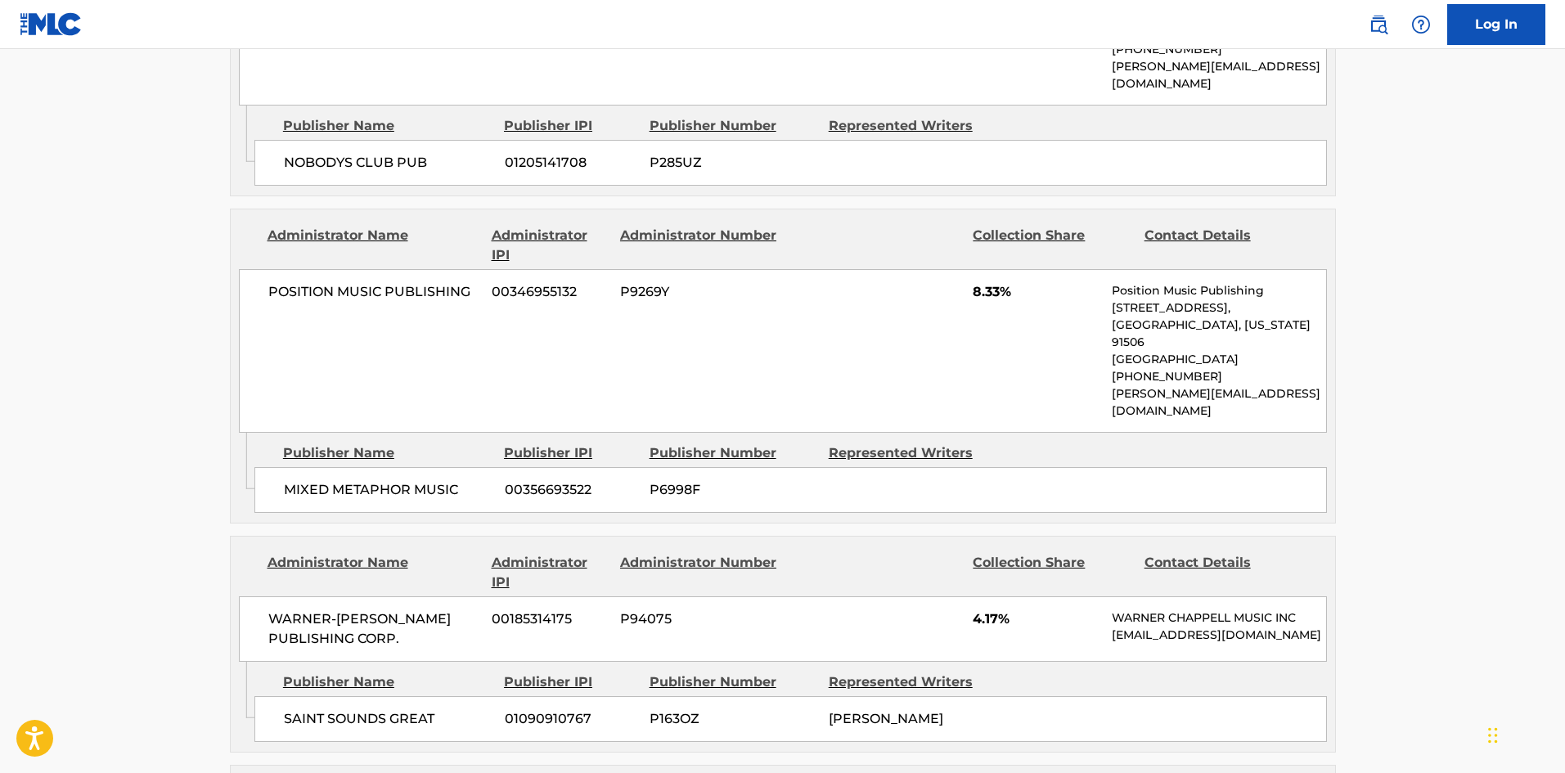
click at [300, 709] on span "SAINT SOUNDS GREAT" at bounding box center [388, 719] width 209 height 20
drag, startPoint x: 300, startPoint y: 618, endPoint x: 447, endPoint y: 621, distance: 147.3
click at [454, 709] on span "SAINT SOUNDS GREAT" at bounding box center [388, 719] width 209 height 20
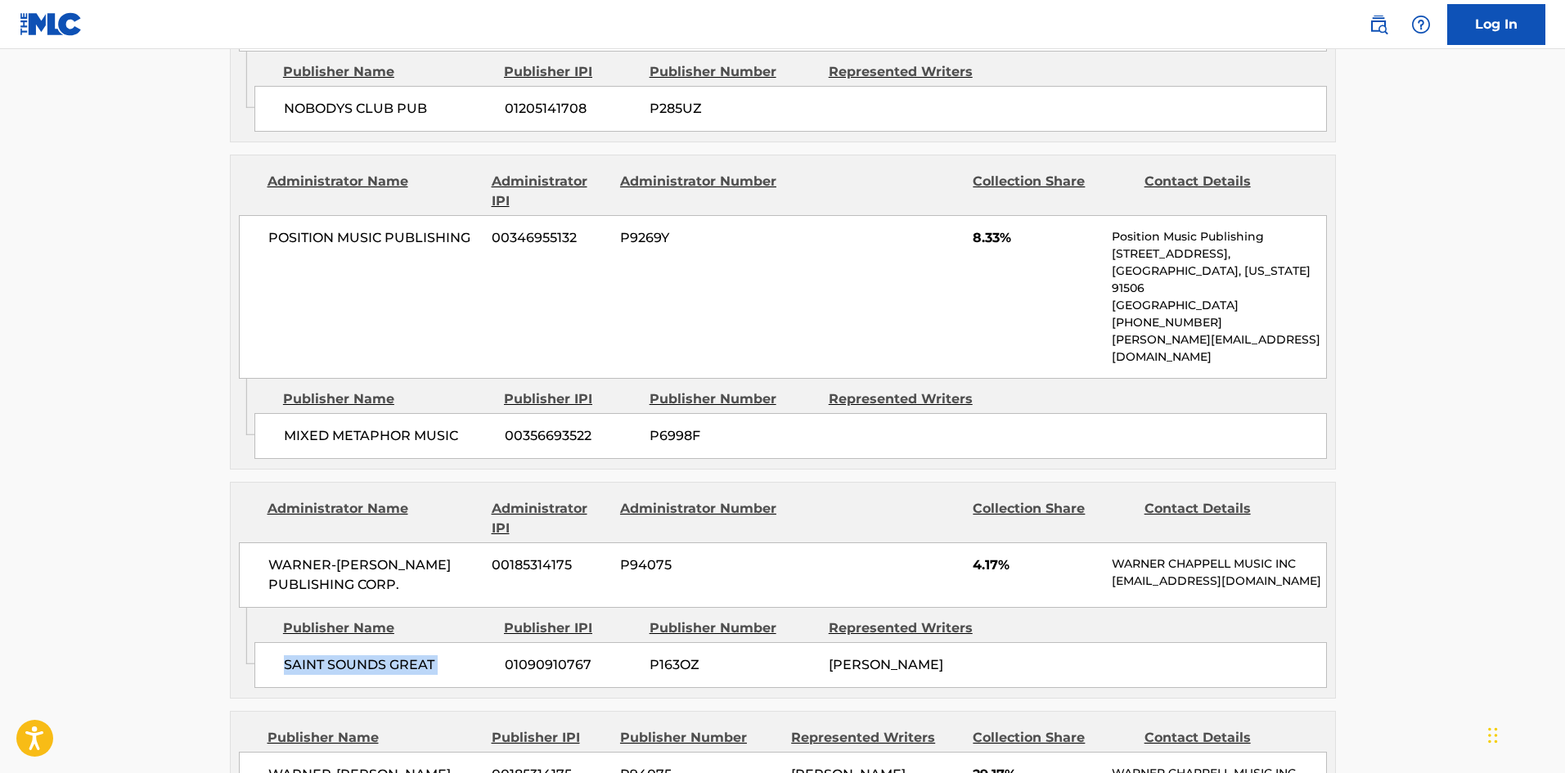
scroll to position [1637, 0]
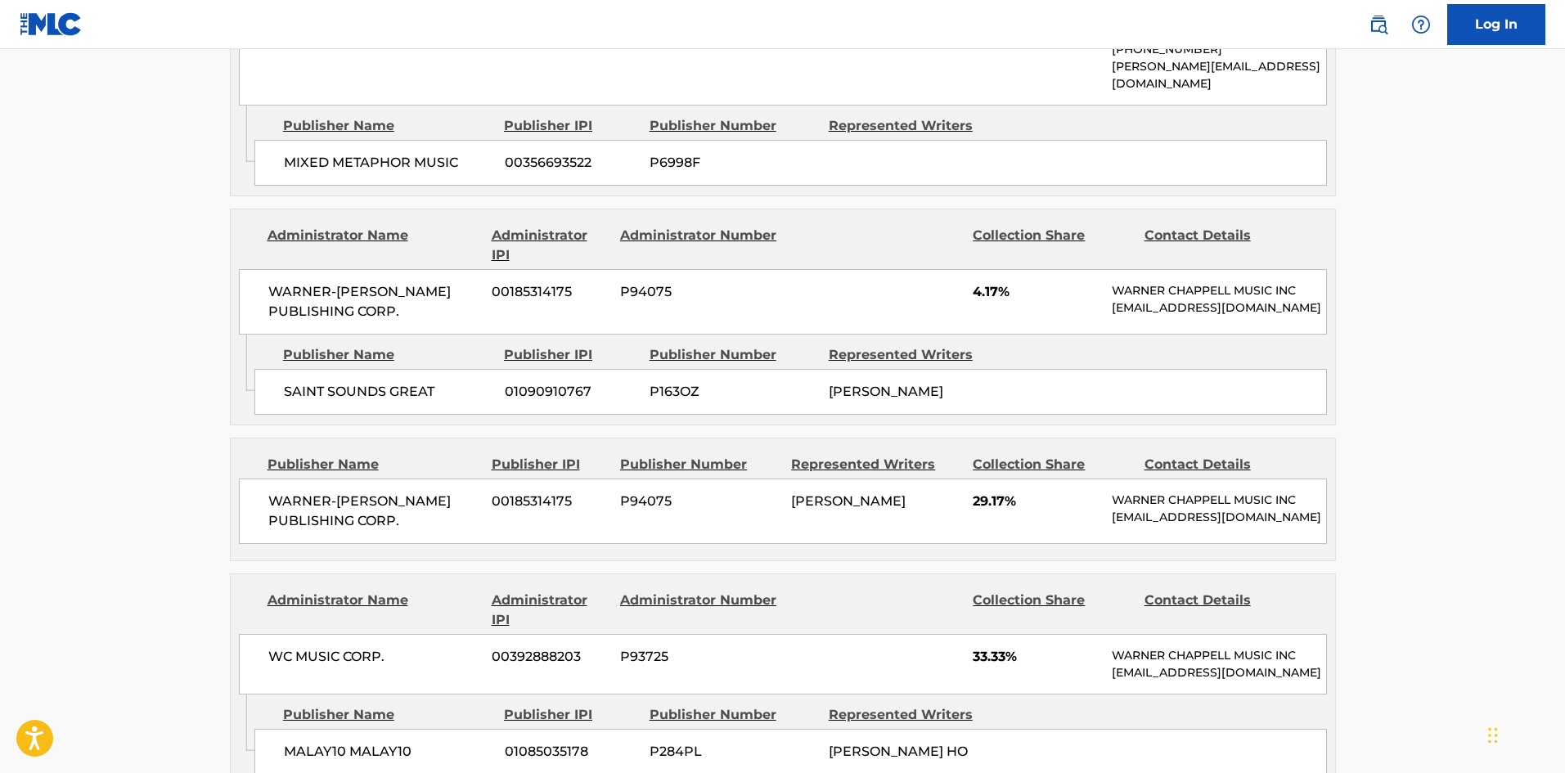
click at [268, 492] on span "WARNER-[PERSON_NAME] PUBLISHING CORP." at bounding box center [374, 511] width 212 height 39
drag, startPoint x: 268, startPoint y: 420, endPoint x: 430, endPoint y: 428, distance: 161.4
click at [430, 492] on span "WARNER-[PERSON_NAME] PUBLISHING CORP." at bounding box center [374, 511] width 212 height 39
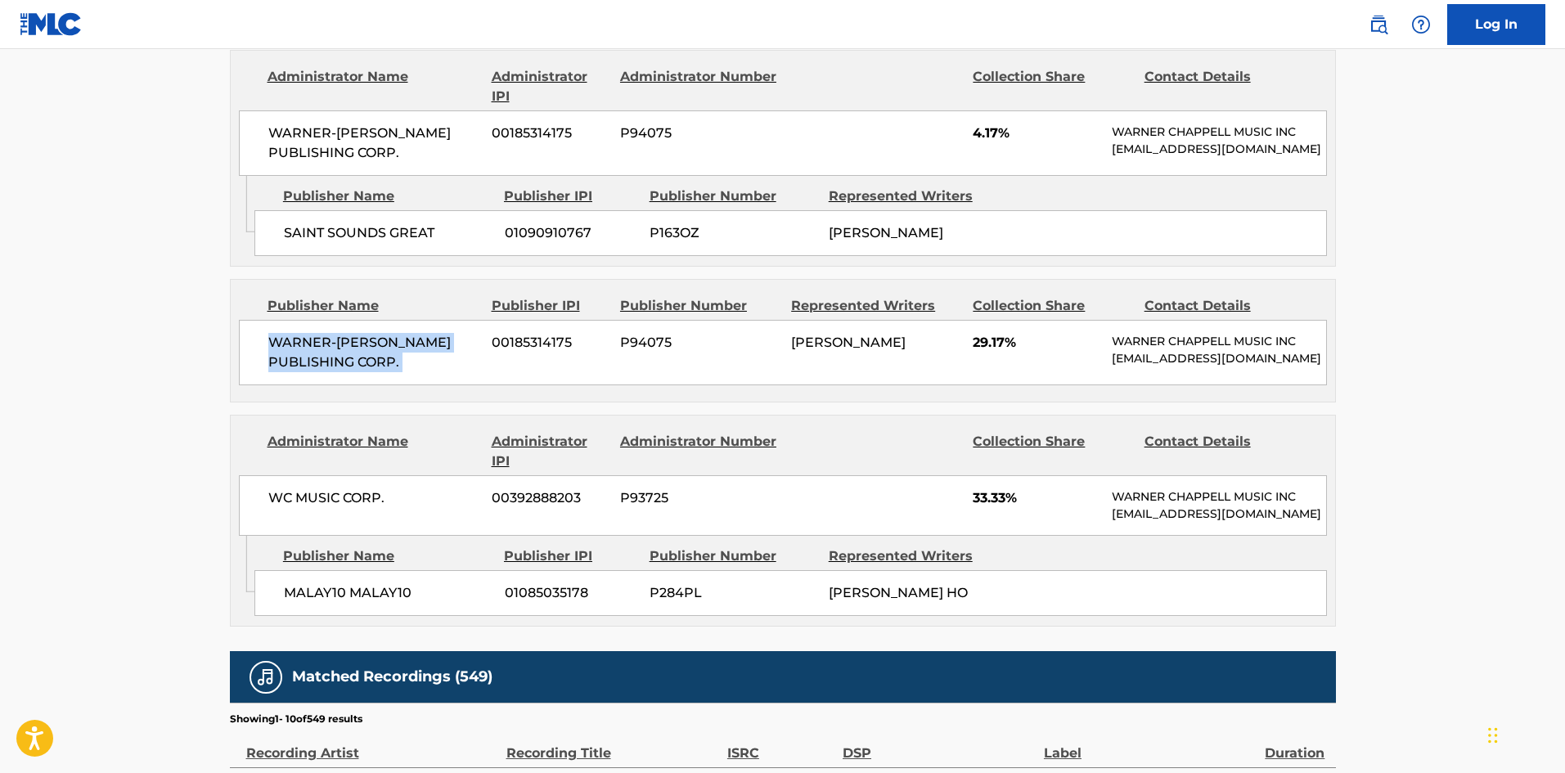
scroll to position [1800, 0]
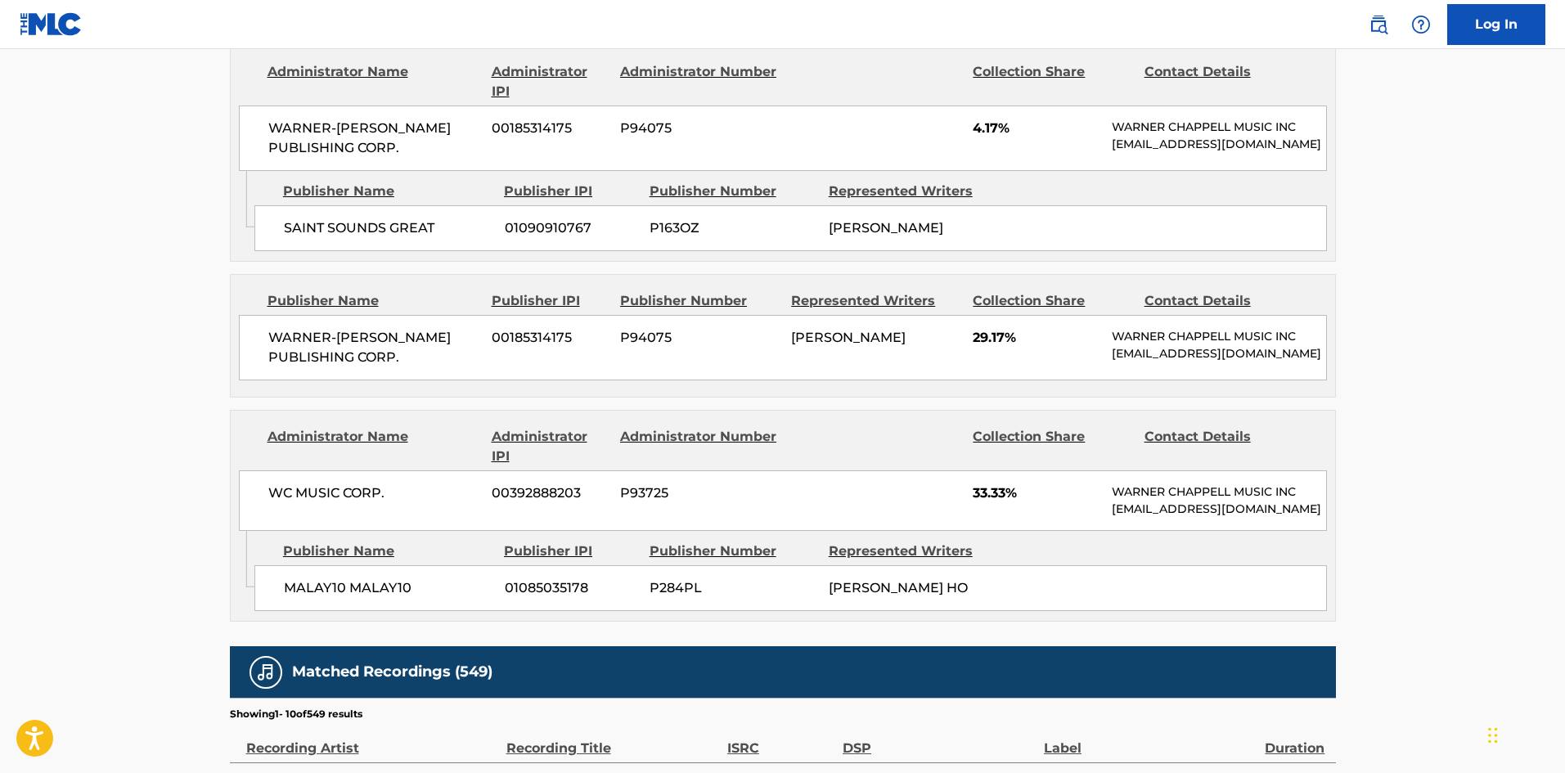
click at [272, 565] on div "MALAY10 MALAY10 01085035178 P284PL [PERSON_NAME] HO" at bounding box center [791, 588] width 1073 height 46
drag, startPoint x: 272, startPoint y: 516, endPoint x: 379, endPoint y: 516, distance: 107.2
click at [379, 565] on div "MALAY10 MALAY10 01085035178 P284PL [PERSON_NAME] HO" at bounding box center [791, 588] width 1073 height 46
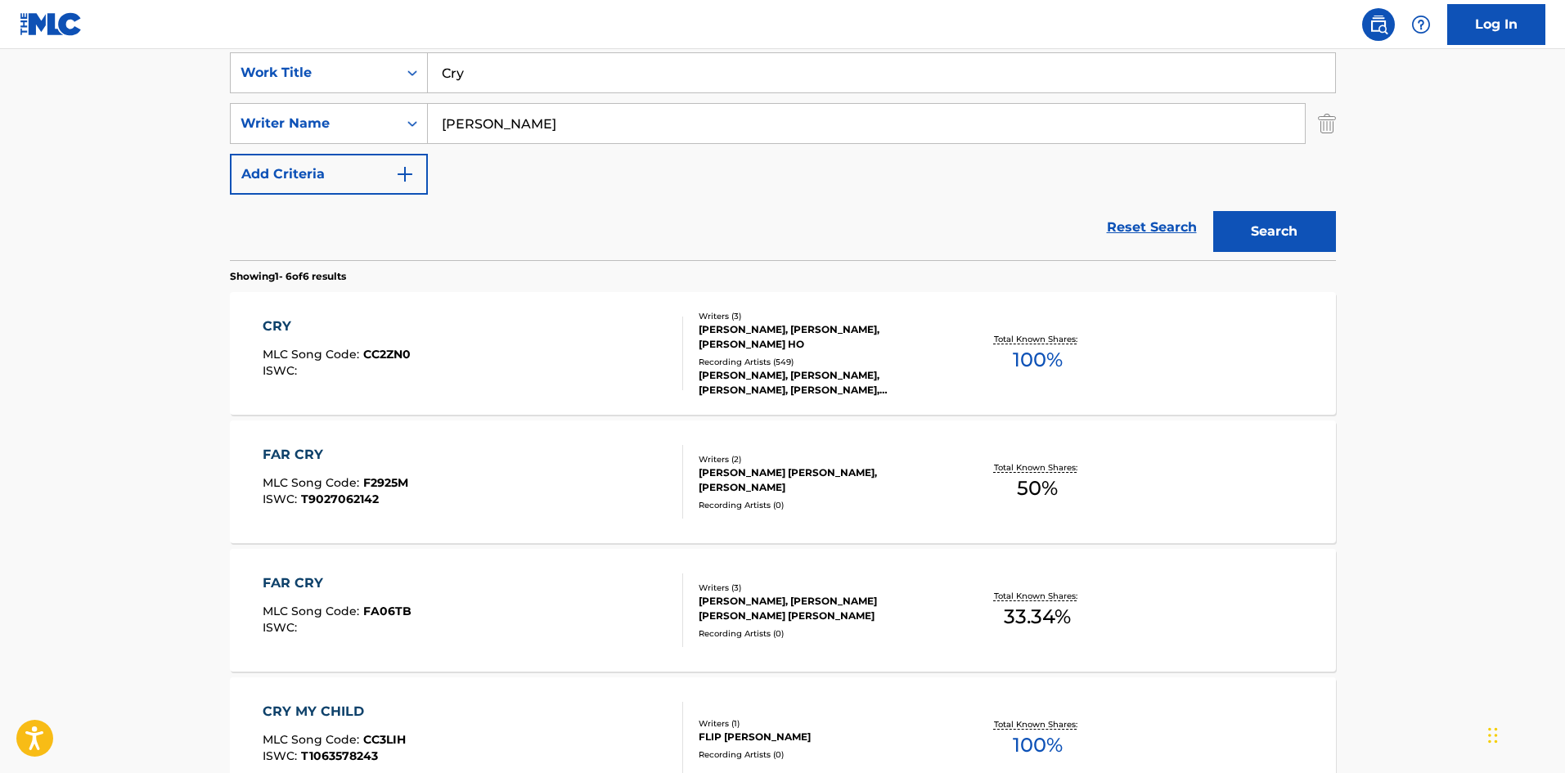
scroll to position [164, 0]
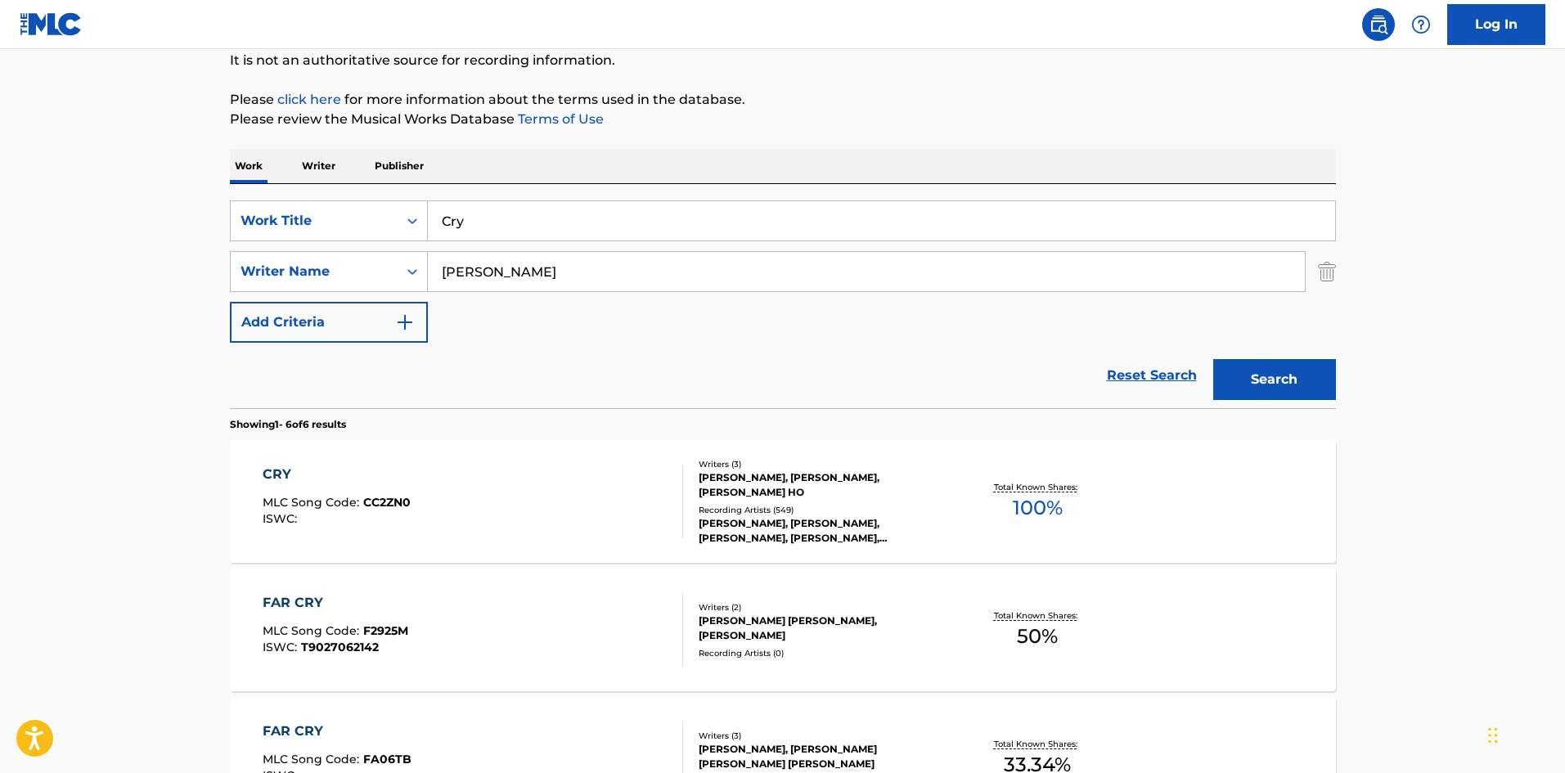
click at [507, 217] on input "Cry" at bounding box center [882, 220] width 908 height 39
paste input "What Was"
type input "What Was"
click at [1290, 389] on button "Search" at bounding box center [1275, 379] width 123 height 41
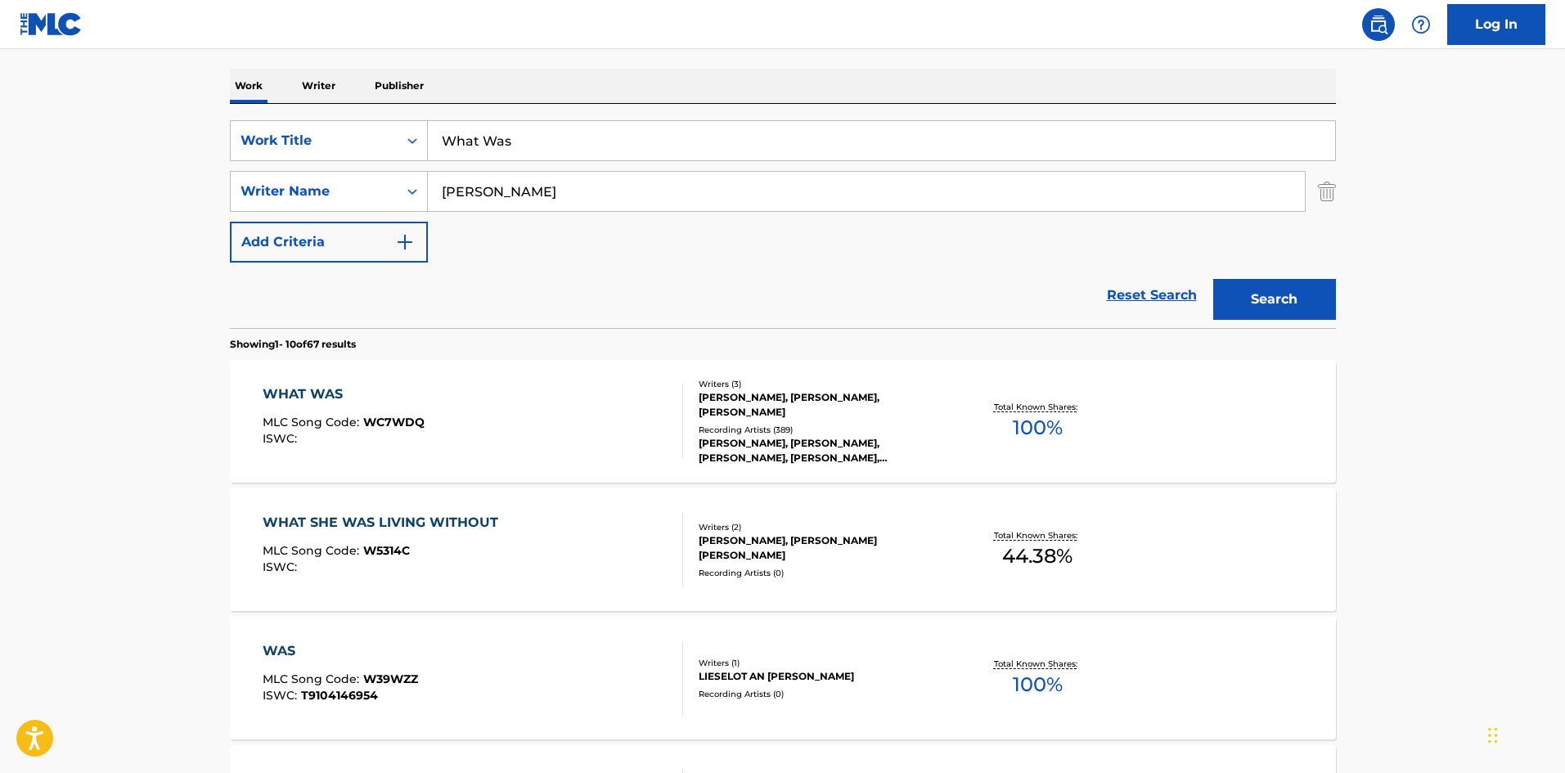
scroll to position [246, 0]
click at [395, 442] on div "ISWC :" at bounding box center [344, 437] width 162 height 12
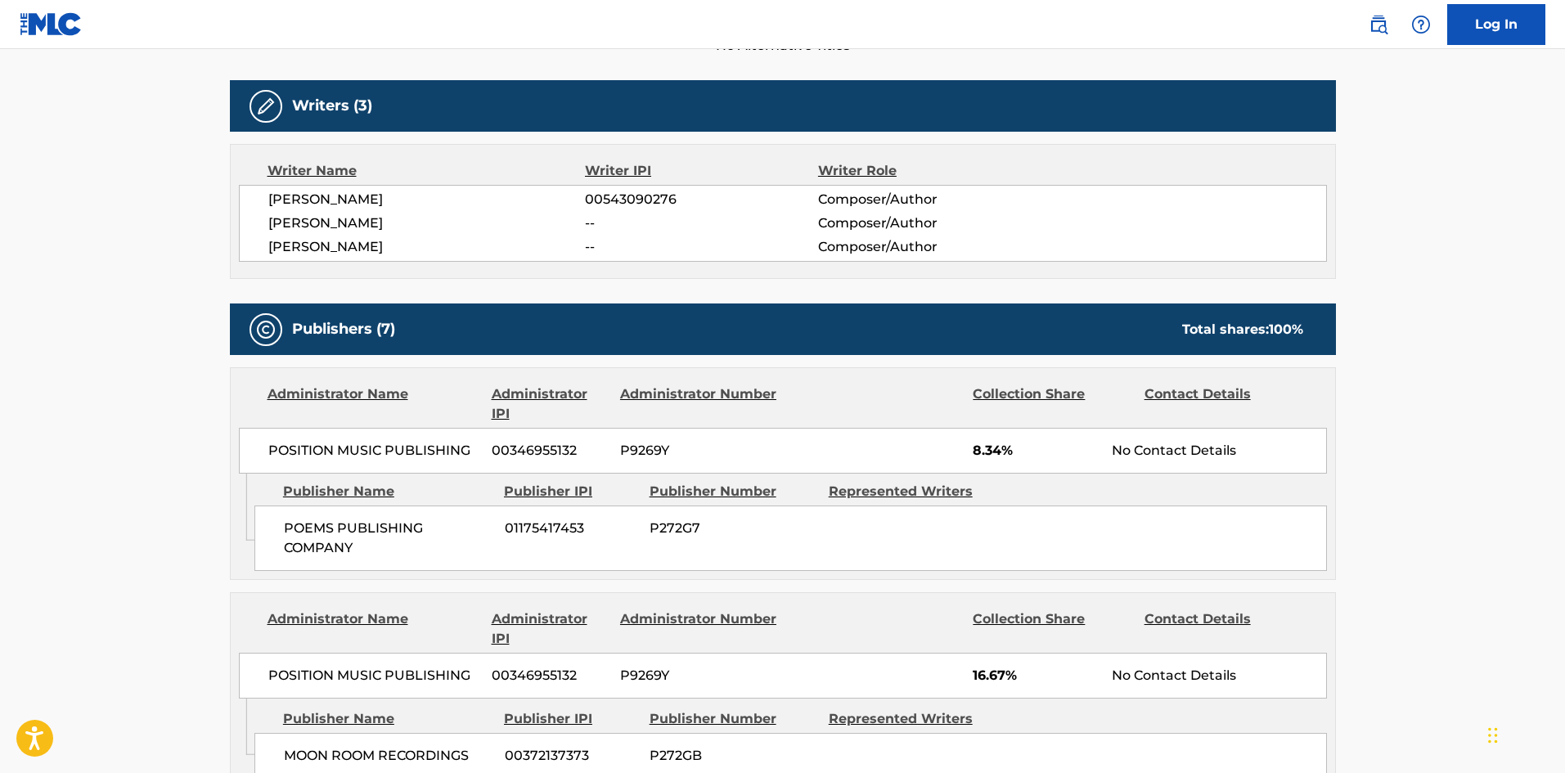
scroll to position [487, 0]
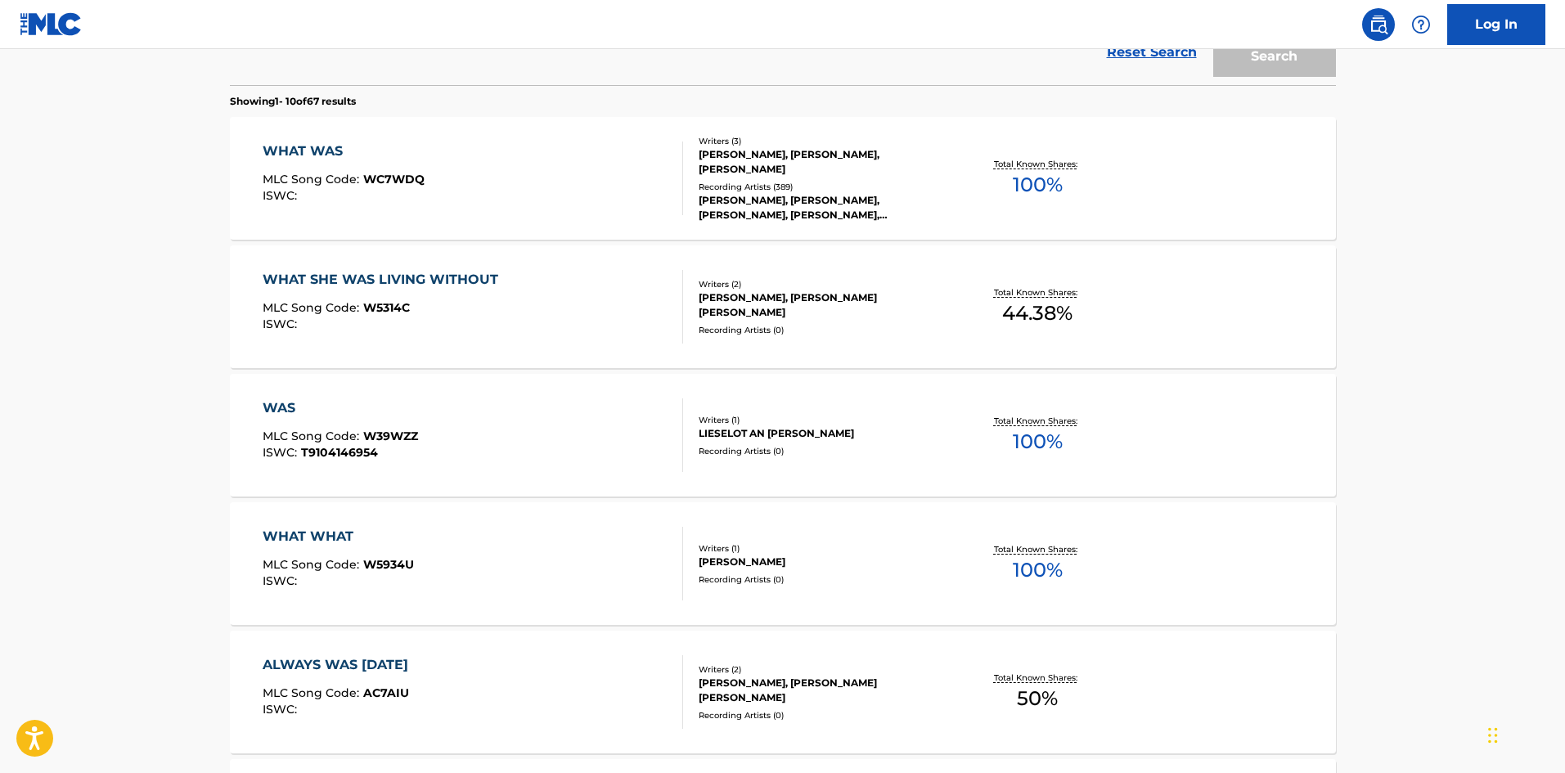
scroll to position [246, 0]
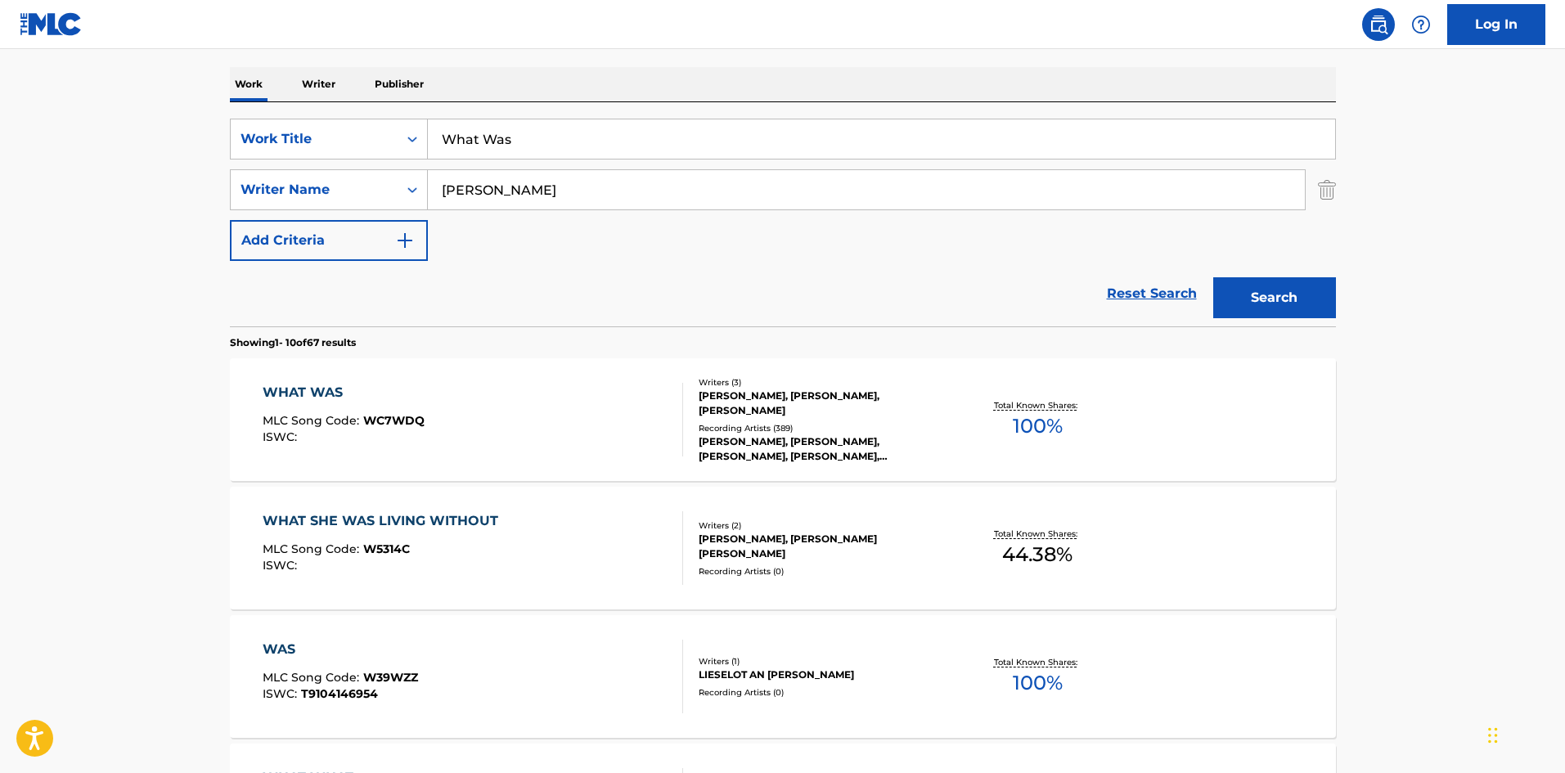
click at [561, 131] on input "What Was" at bounding box center [882, 138] width 908 height 39
click at [656, 367] on div "WHAT WAS MLC Song Code : WC7WDQ ISWC : Writers ( 3 ) [PERSON_NAME], [PERSON_NAM…" at bounding box center [783, 419] width 1106 height 123
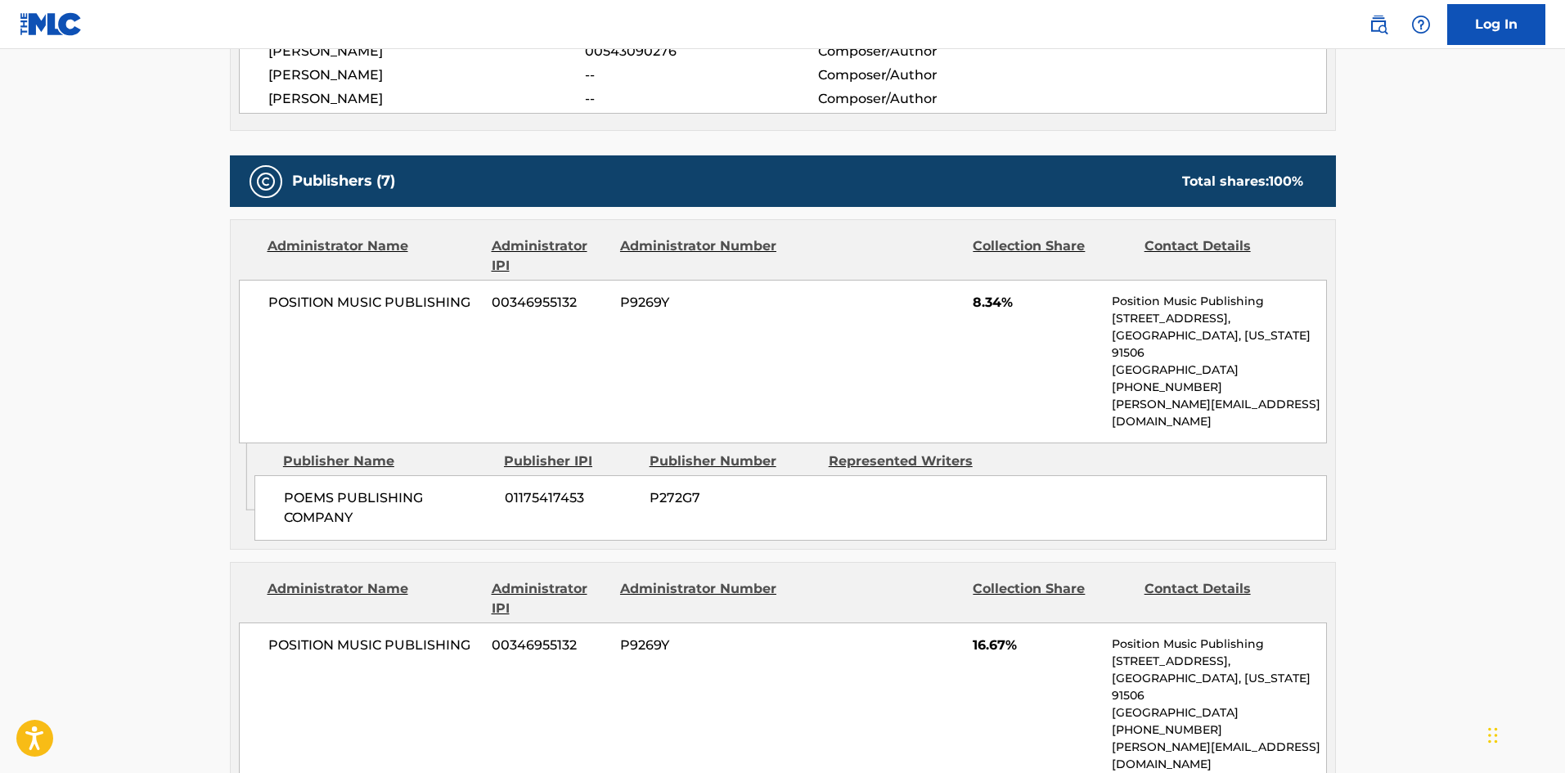
scroll to position [534, 0]
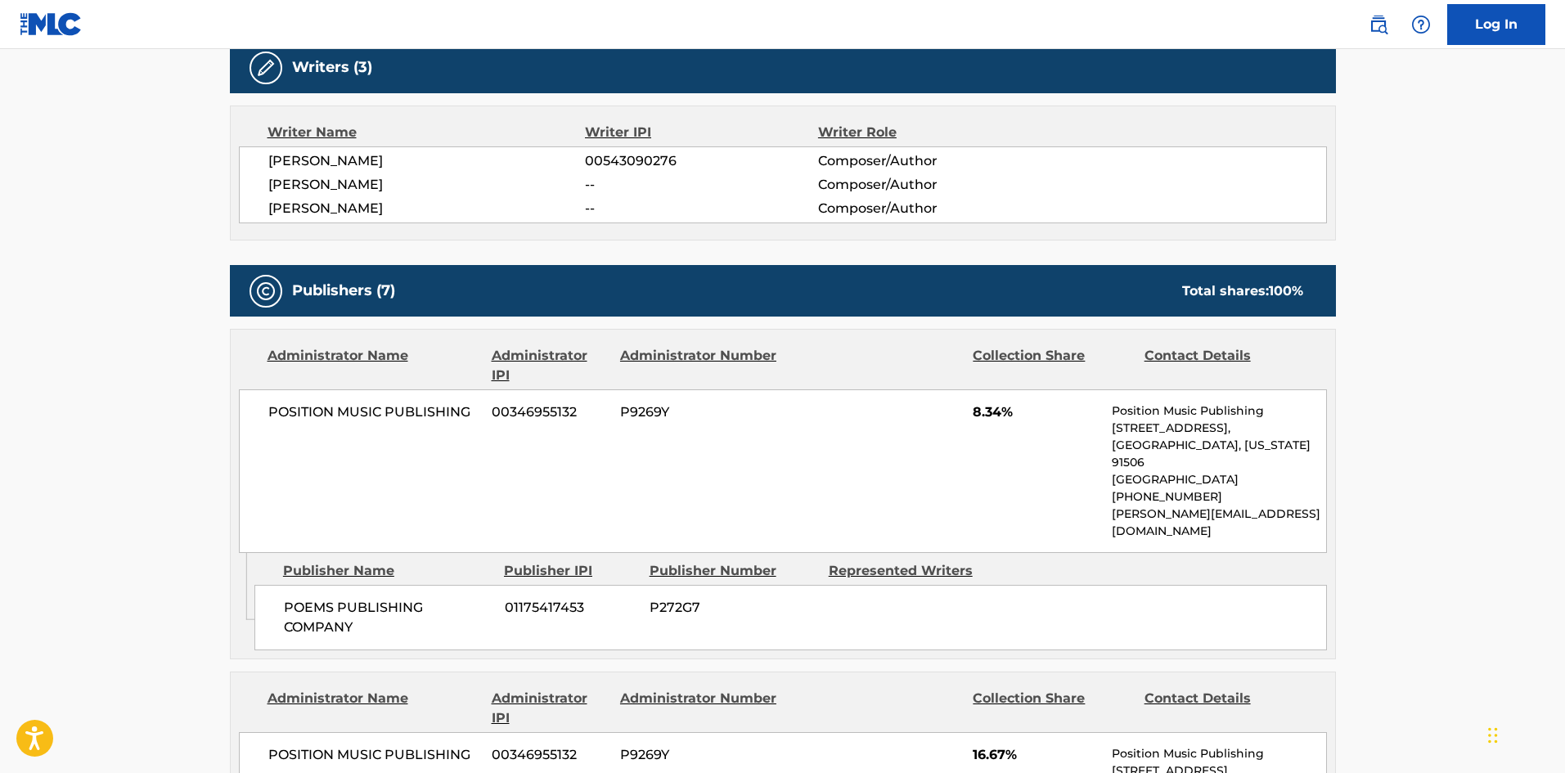
click at [278, 585] on div "POEMS PUBLISHING COMPANY 01175417453 P272G7" at bounding box center [791, 617] width 1073 height 65
drag, startPoint x: 278, startPoint y: 567, endPoint x: 358, endPoint y: 591, distance: 82.9
click at [358, 591] on div "POEMS PUBLISHING COMPANY 01175417453 P272G7" at bounding box center [791, 617] width 1073 height 65
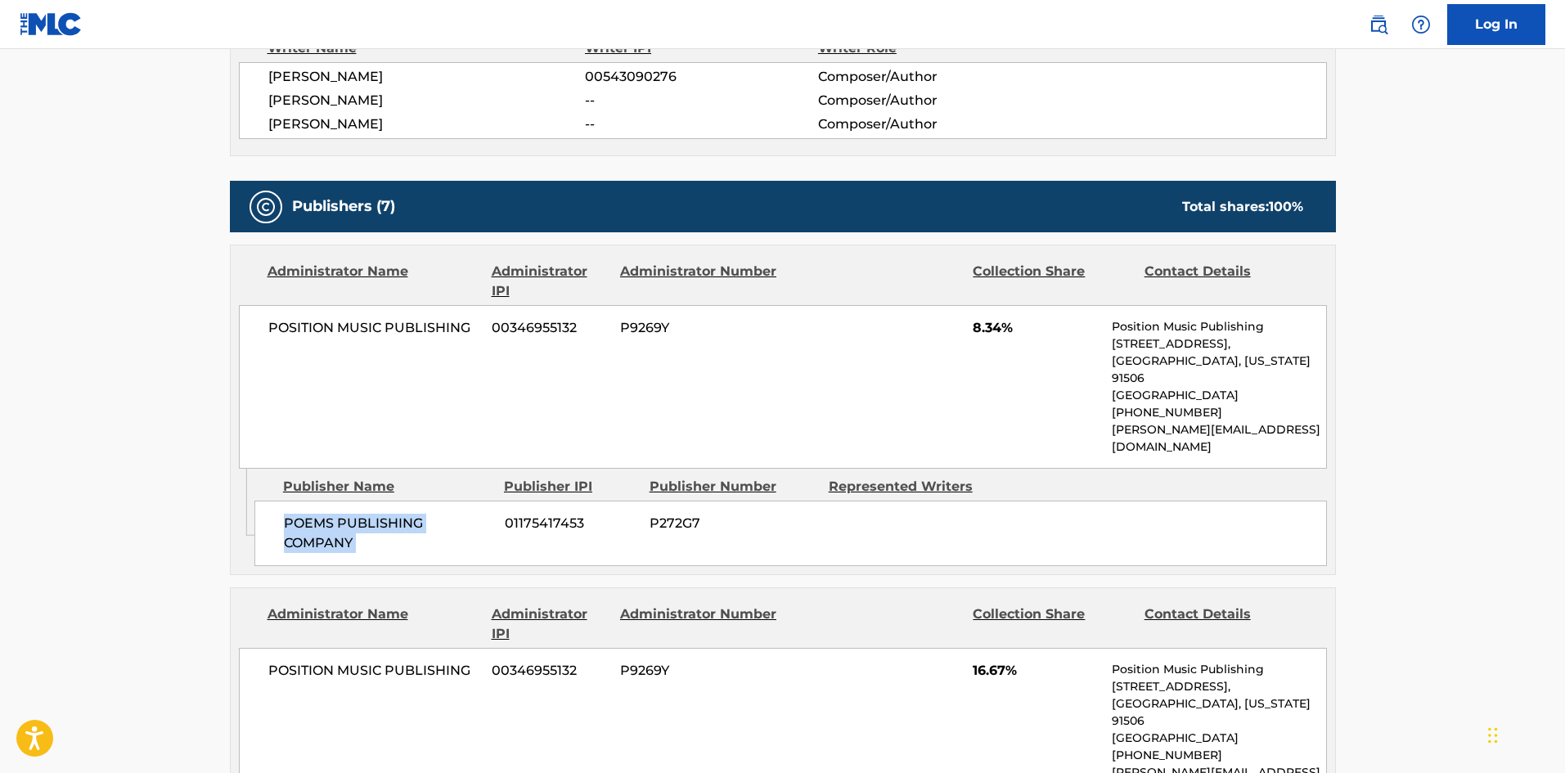
scroll to position [698, 0]
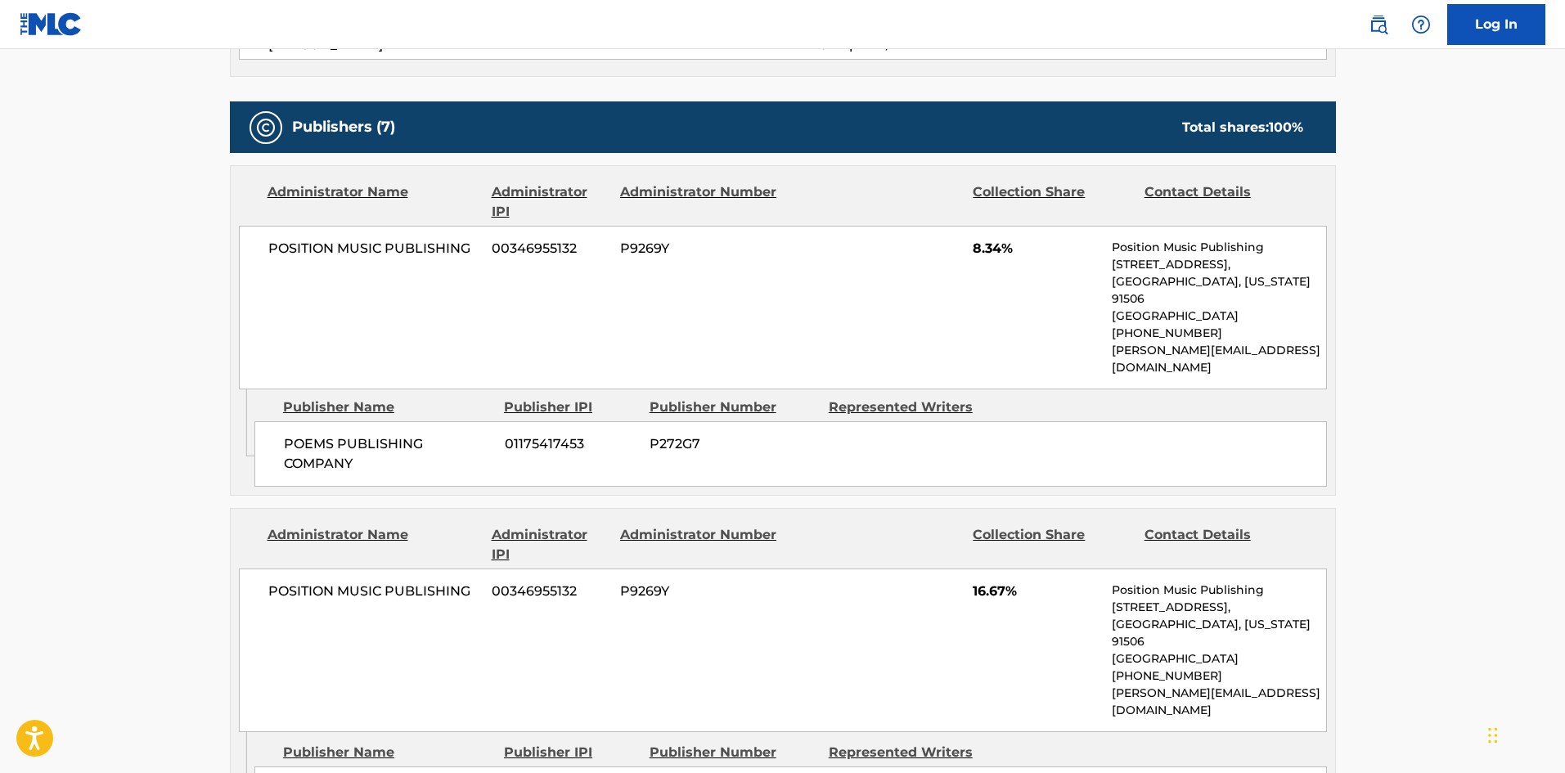
drag, startPoint x: 300, startPoint y: 723, endPoint x: 0, endPoint y: 1, distance: 782.5
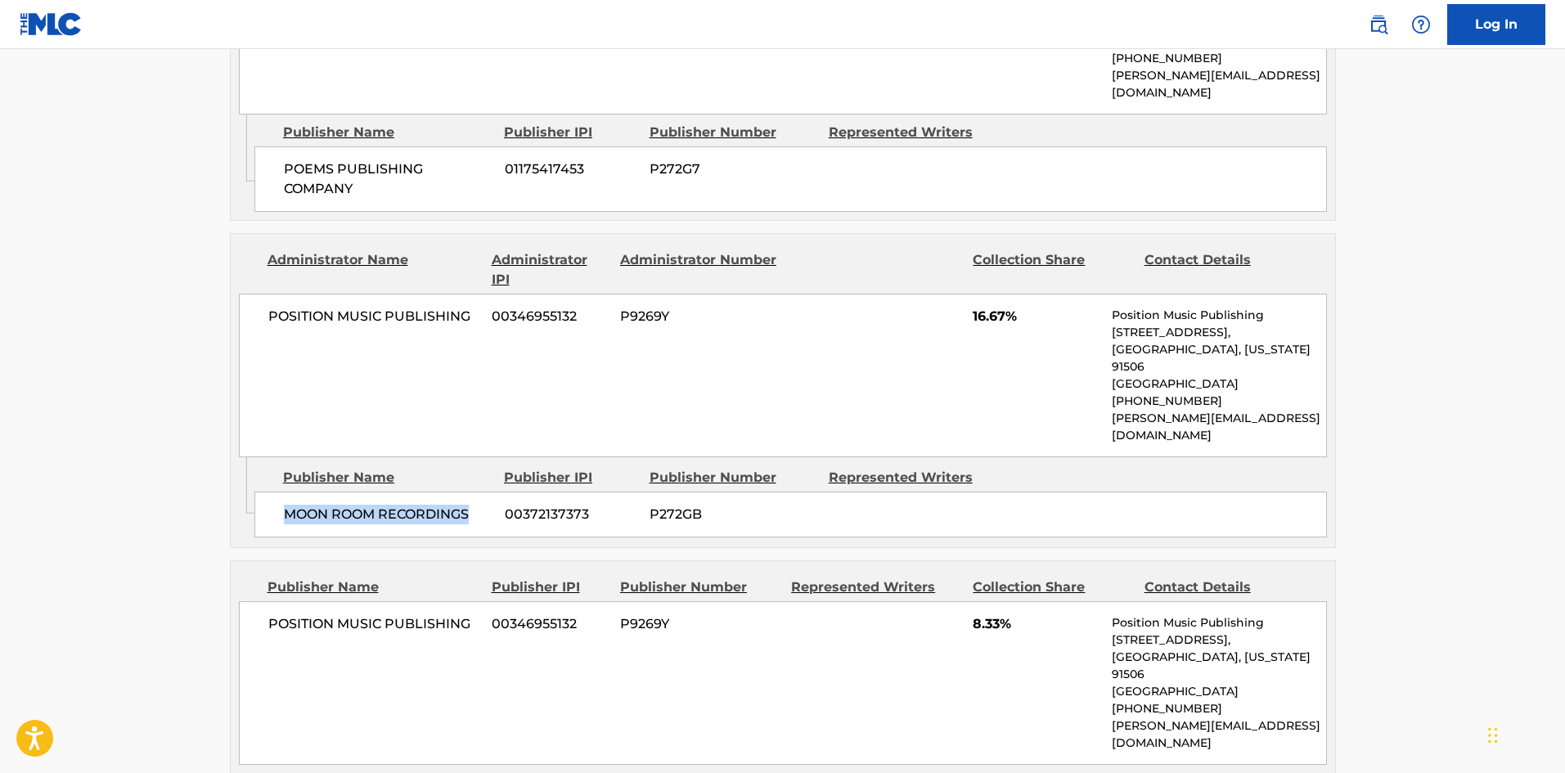
scroll to position [1025, 0]
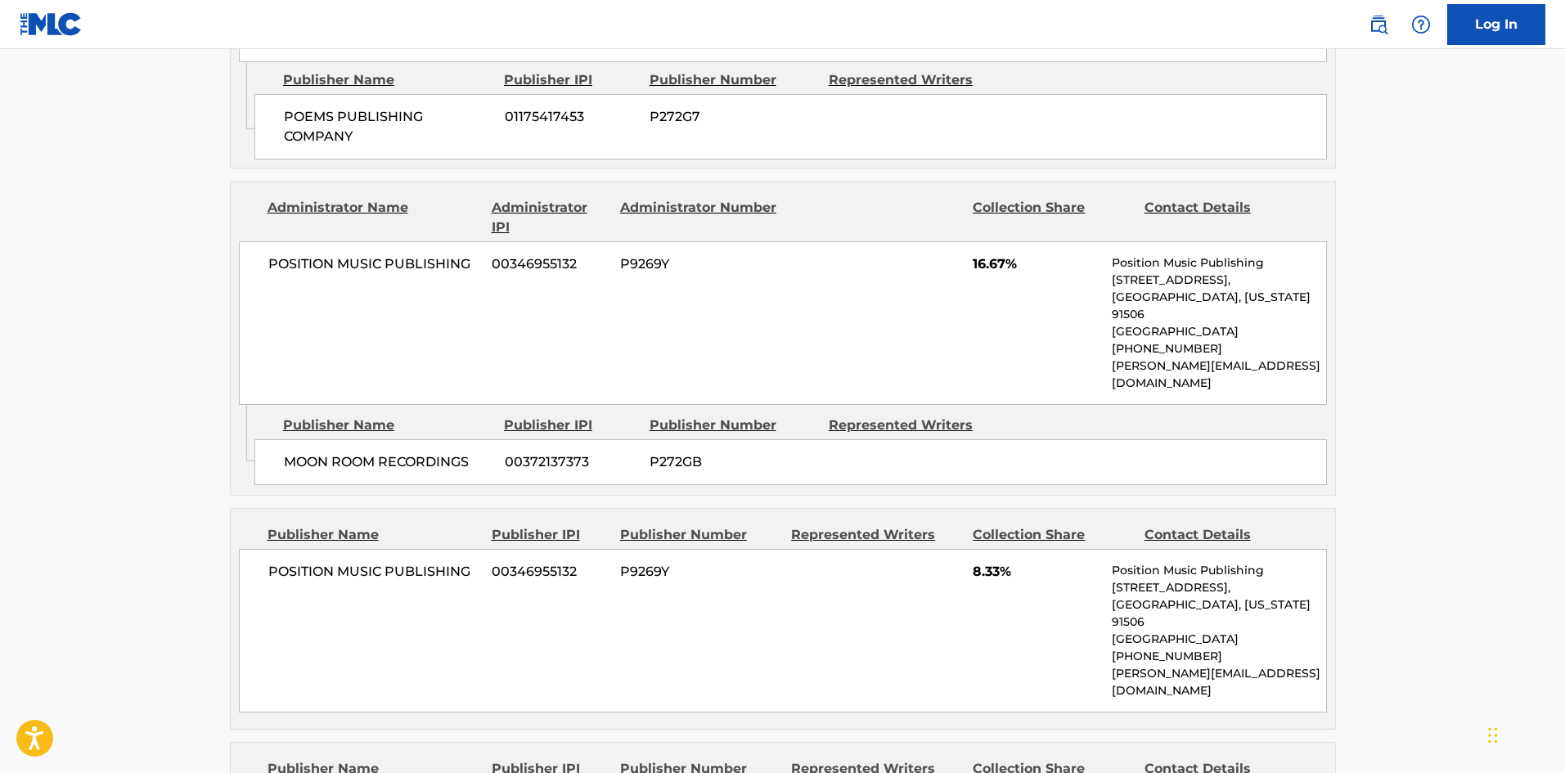
click at [295, 562] on span "POSITION MUSIC PUBLISHING" at bounding box center [374, 572] width 212 height 20
drag, startPoint x: 295, startPoint y: 509, endPoint x: 304, endPoint y: 42, distance: 467.4
click at [466, 562] on span "POSITION MUSIC PUBLISHING" at bounding box center [374, 572] width 212 height 20
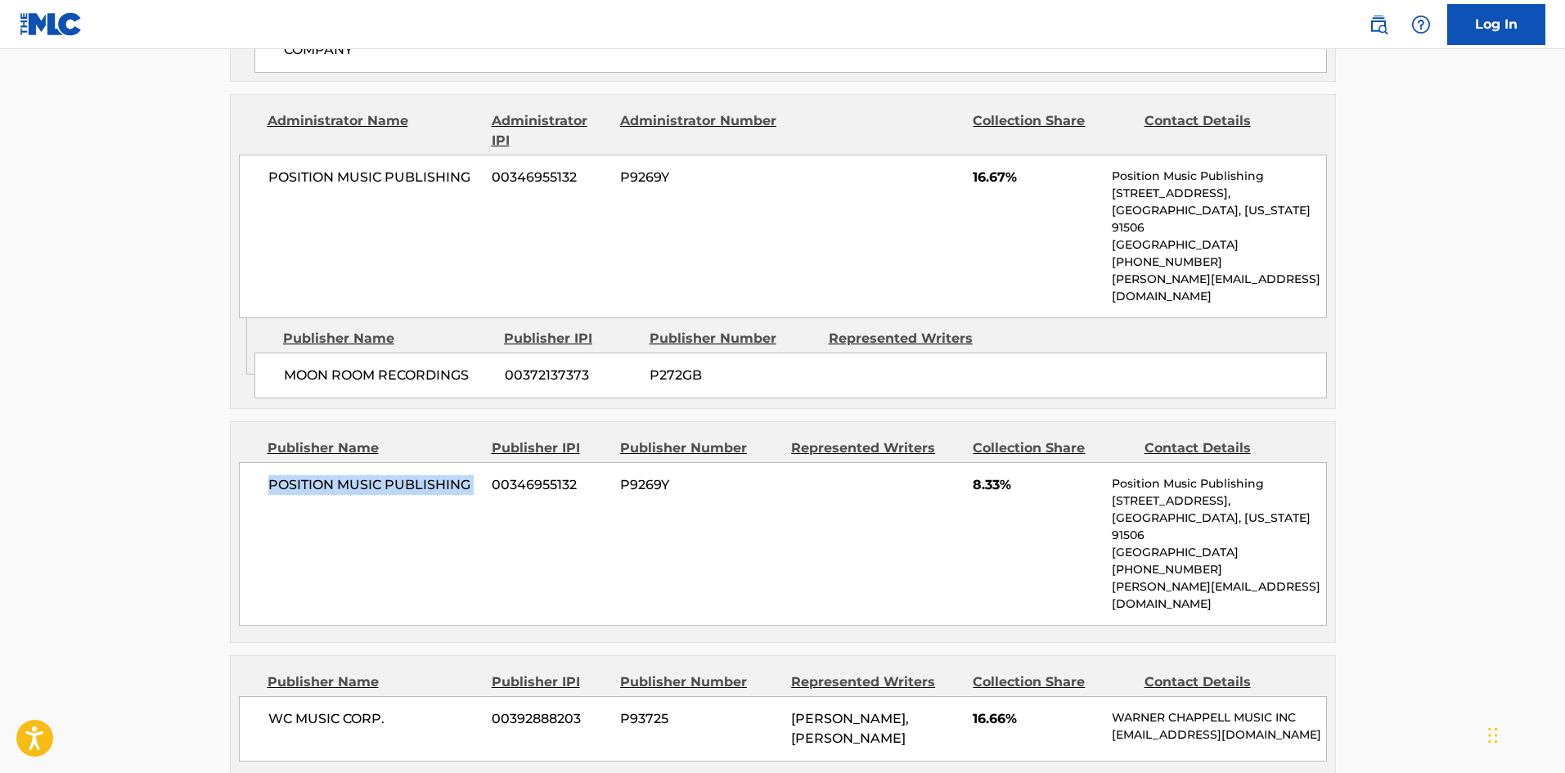
scroll to position [1271, 0]
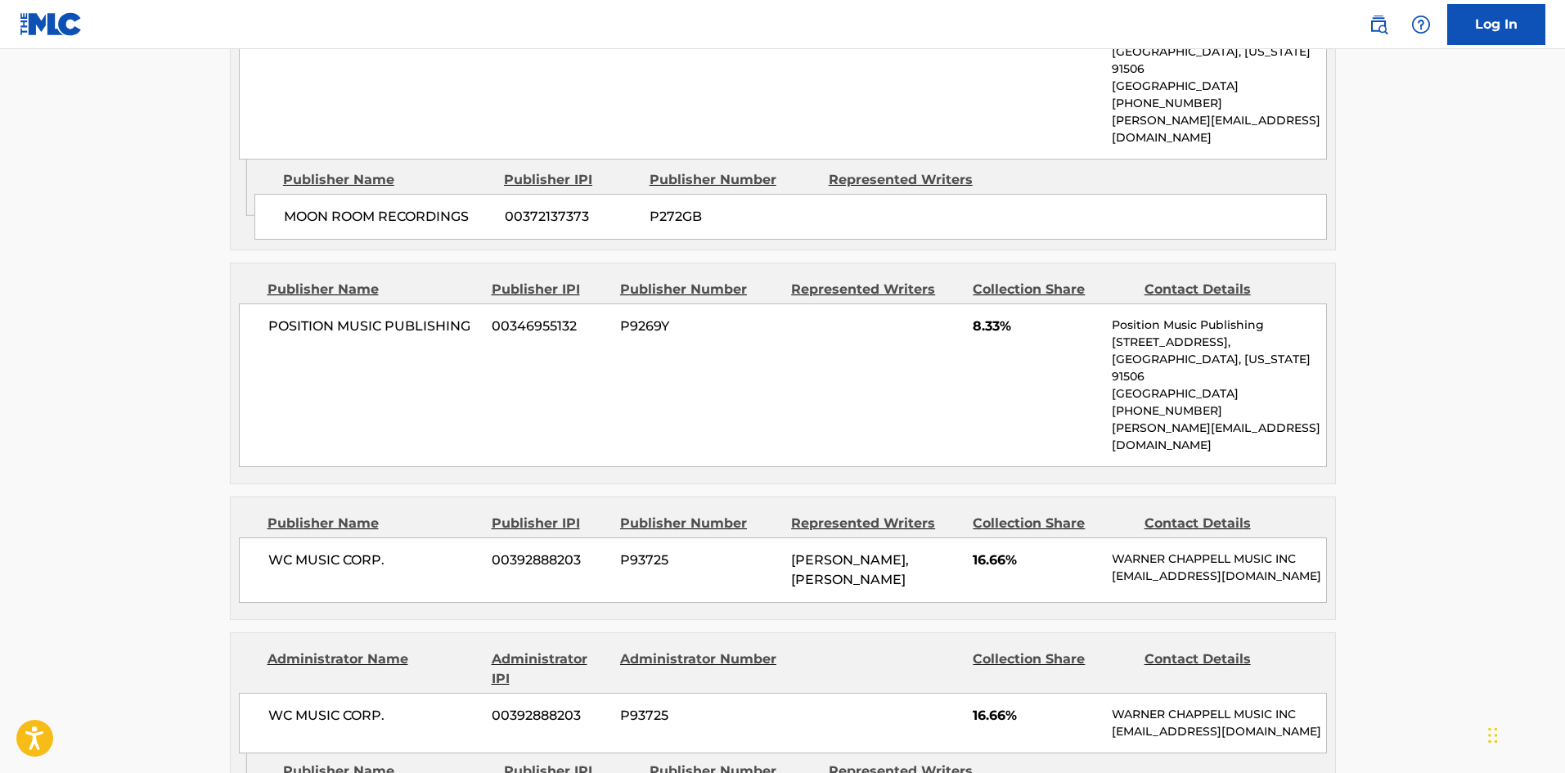
click at [279, 551] on span "WC MUSIC CORP." at bounding box center [374, 561] width 212 height 20
drag, startPoint x: 279, startPoint y: 450, endPoint x: 411, endPoint y: 456, distance: 131.9
click at [411, 551] on span "WC MUSIC CORP." at bounding box center [374, 561] width 212 height 20
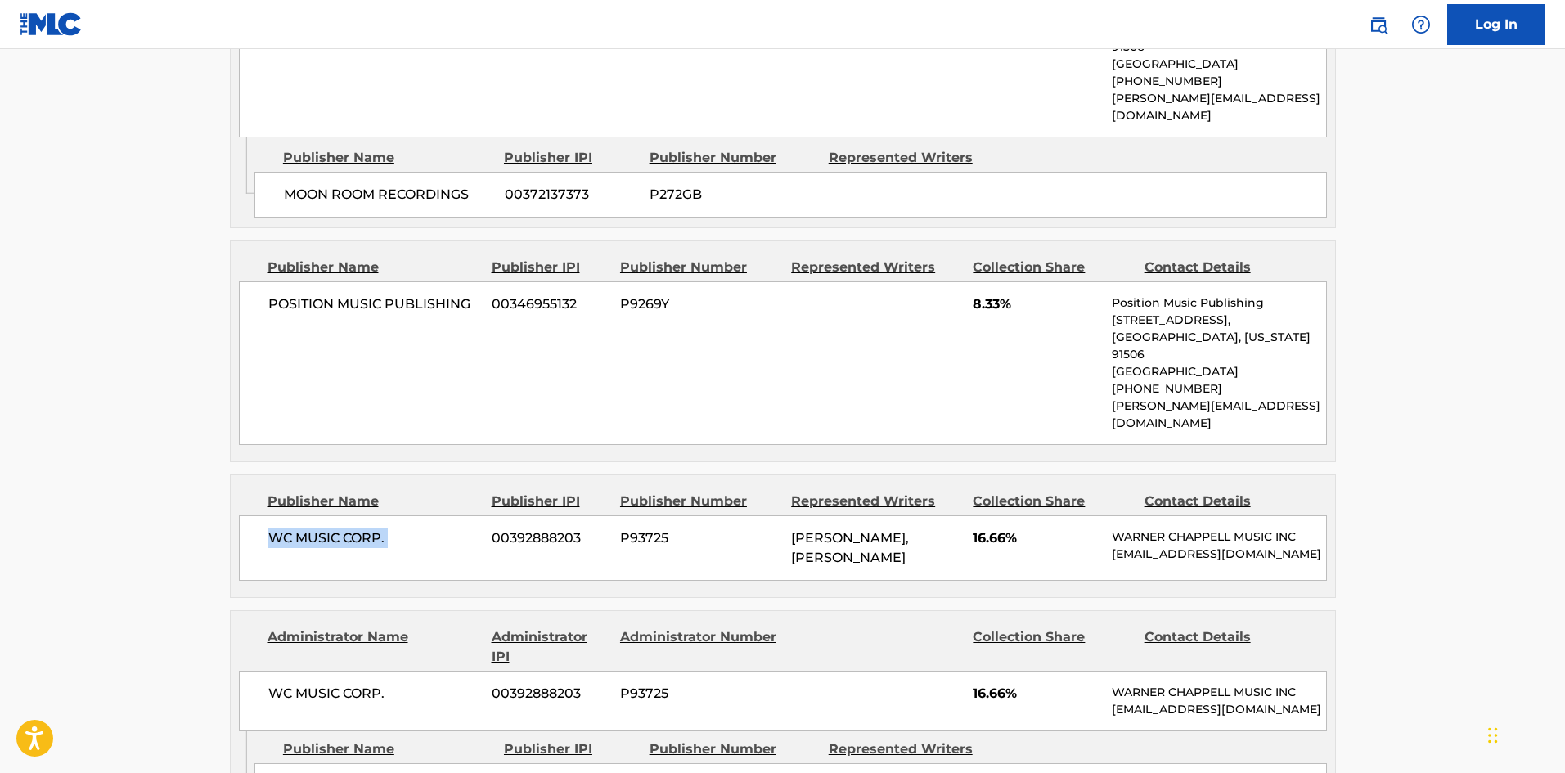
scroll to position [1516, 0]
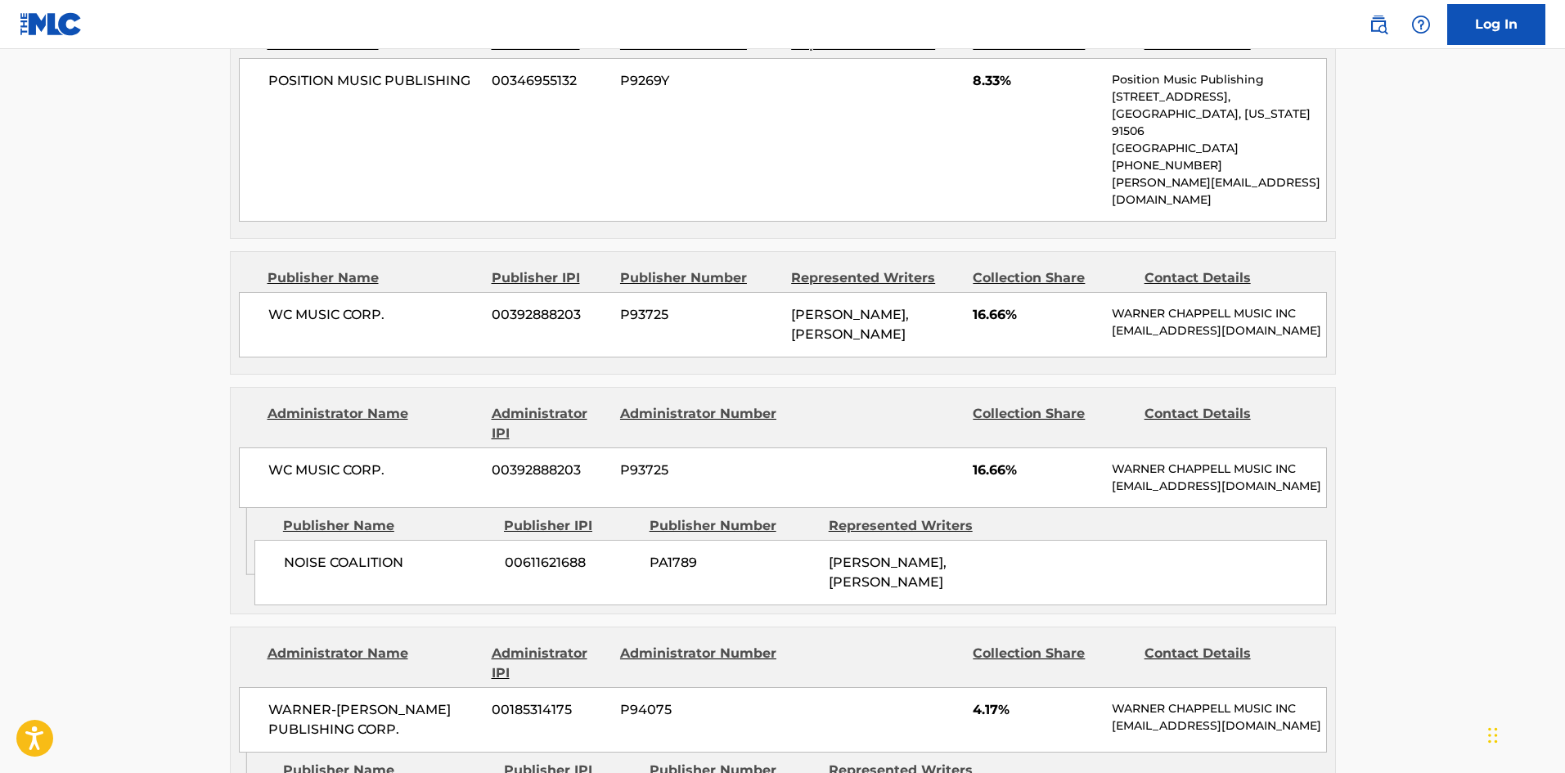
click at [293, 553] on span "NOISE COALITION" at bounding box center [388, 563] width 209 height 20
drag, startPoint x: 293, startPoint y: 487, endPoint x: 371, endPoint y: 489, distance: 77.8
click at [371, 553] on span "NOISE COALITION" at bounding box center [388, 563] width 209 height 20
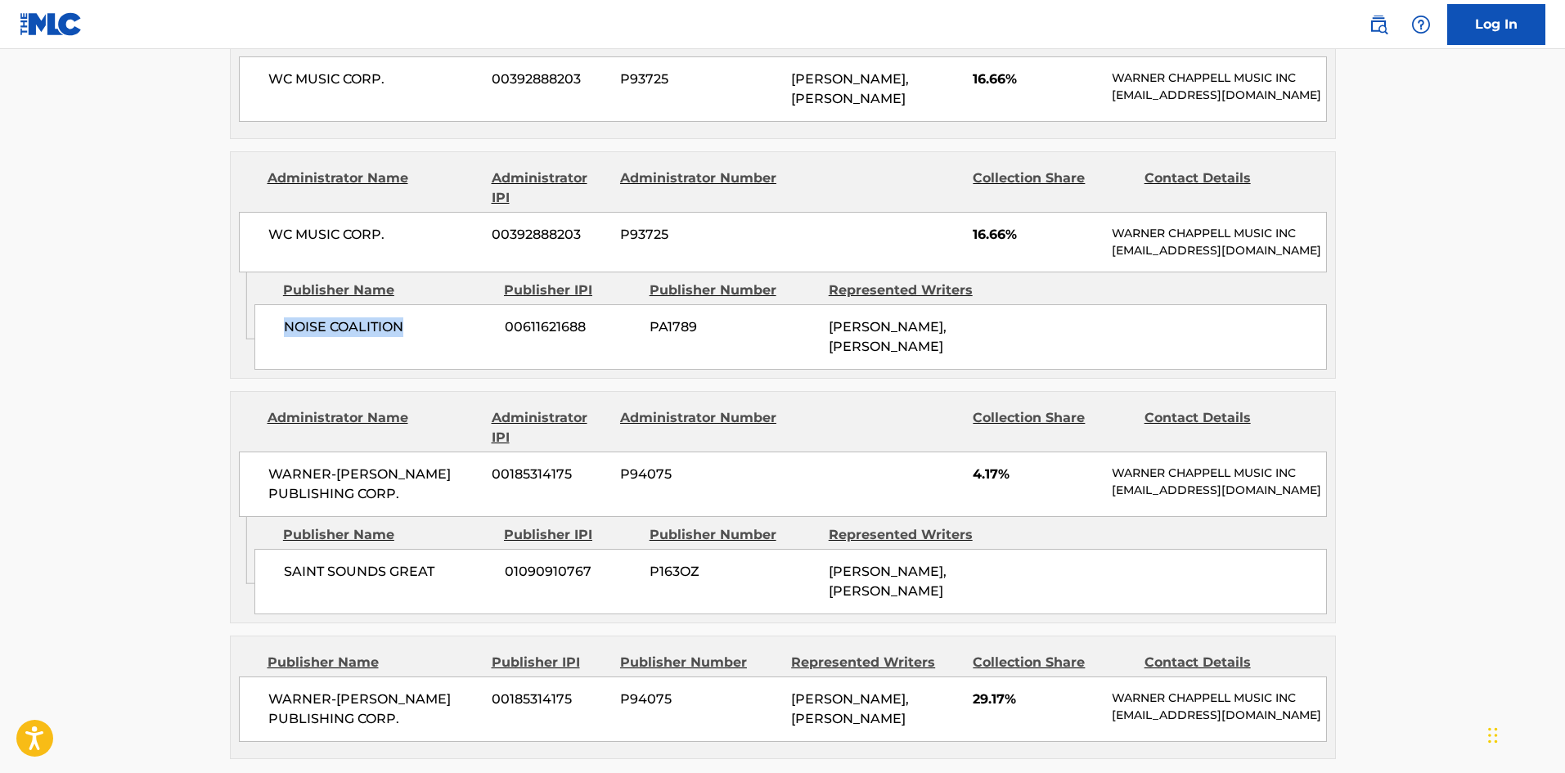
scroll to position [1762, 0]
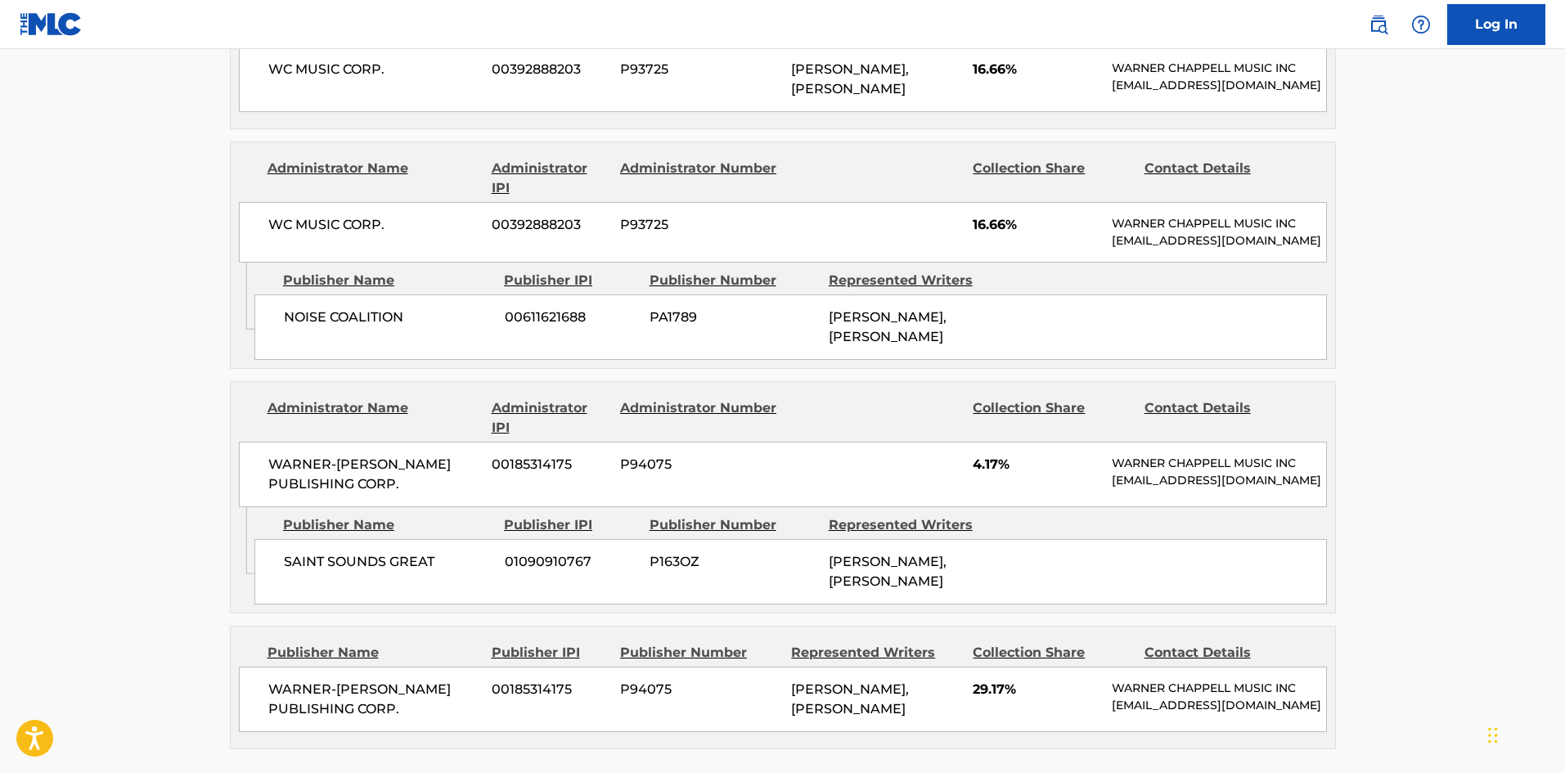
click at [288, 539] on div "SAINT SOUNDS GREAT 01090910767 P163OZ [PERSON_NAME], [PERSON_NAME]" at bounding box center [791, 571] width 1073 height 65
drag, startPoint x: 288, startPoint y: 515, endPoint x: 399, endPoint y: 519, distance: 111.4
click at [399, 539] on div "SAINT SOUNDS GREAT 01090910767 P163OZ [PERSON_NAME], [PERSON_NAME]" at bounding box center [791, 571] width 1073 height 65
click at [288, 680] on span "WARNER-[PERSON_NAME] PUBLISHING CORP." at bounding box center [374, 699] width 212 height 39
drag, startPoint x: 288, startPoint y: 646, endPoint x: 448, endPoint y: 685, distance: 164.9
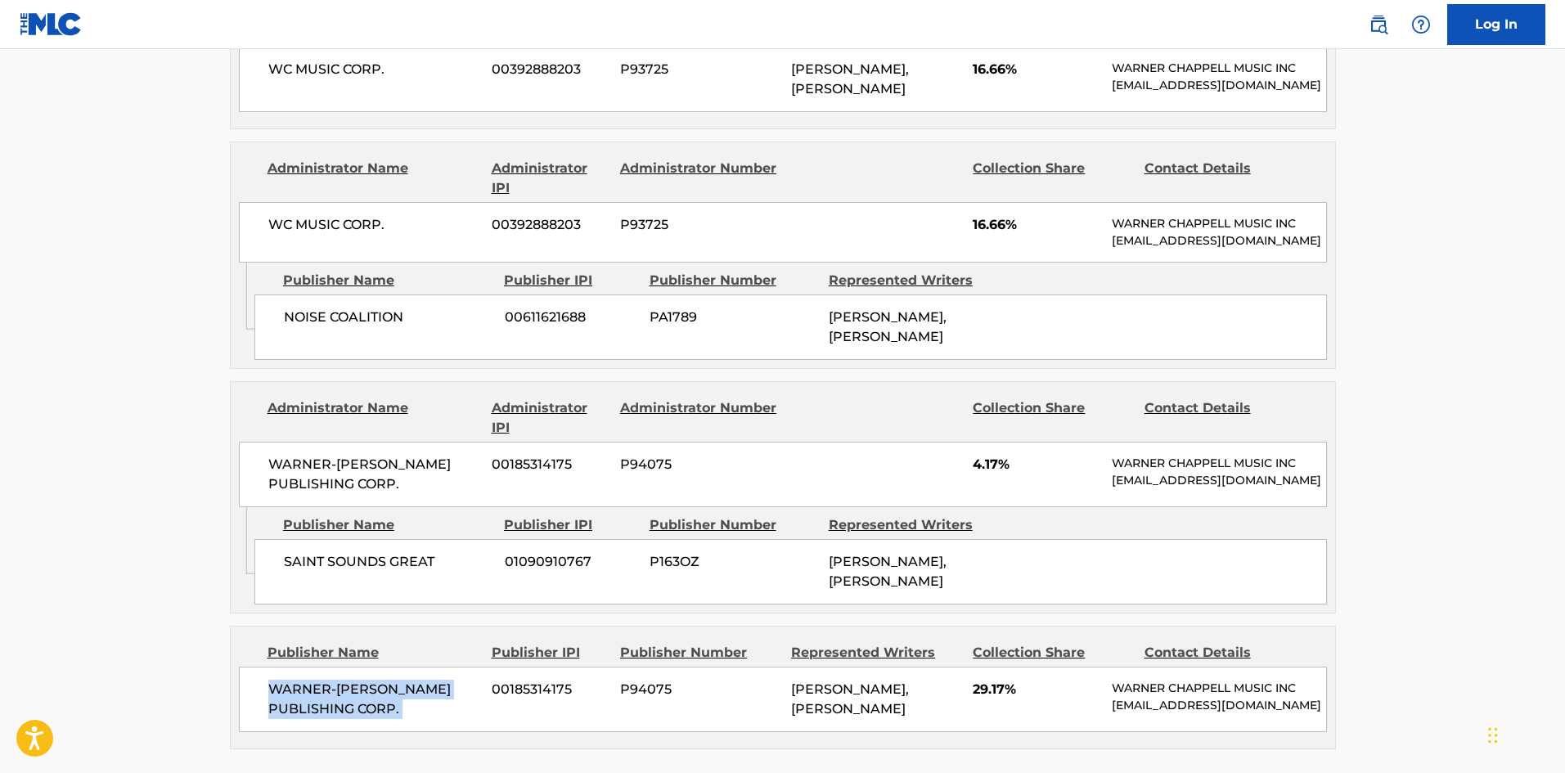
click at [448, 685] on div "WARNER-[PERSON_NAME] PUBLISHING CORP. 00185314175 P94075 [PERSON_NAME], [PERSON…" at bounding box center [783, 699] width 1088 height 65
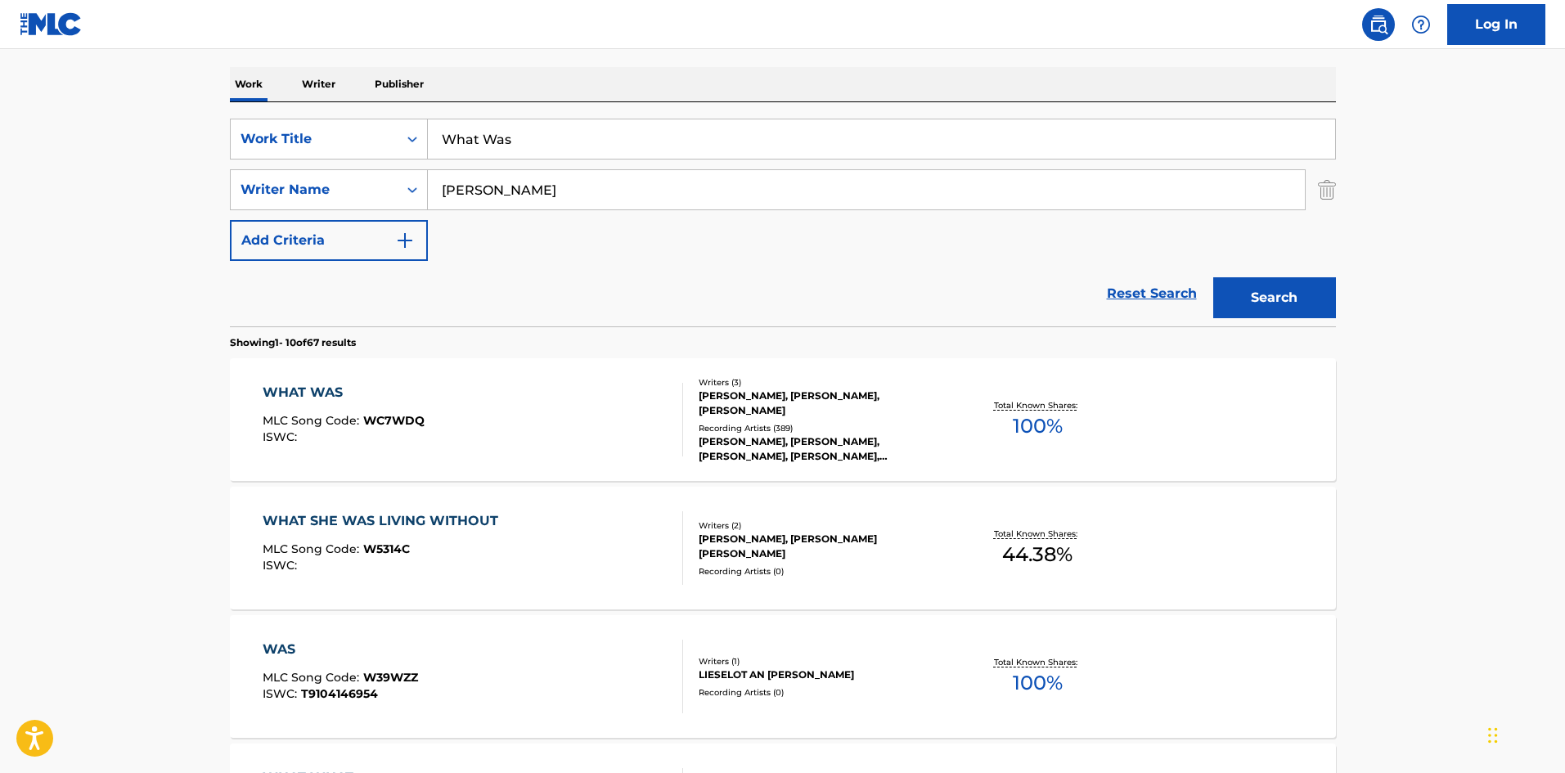
click at [609, 147] on input "What Was" at bounding box center [882, 138] width 908 height 39
paste input "Automatic"
type input "Automatic"
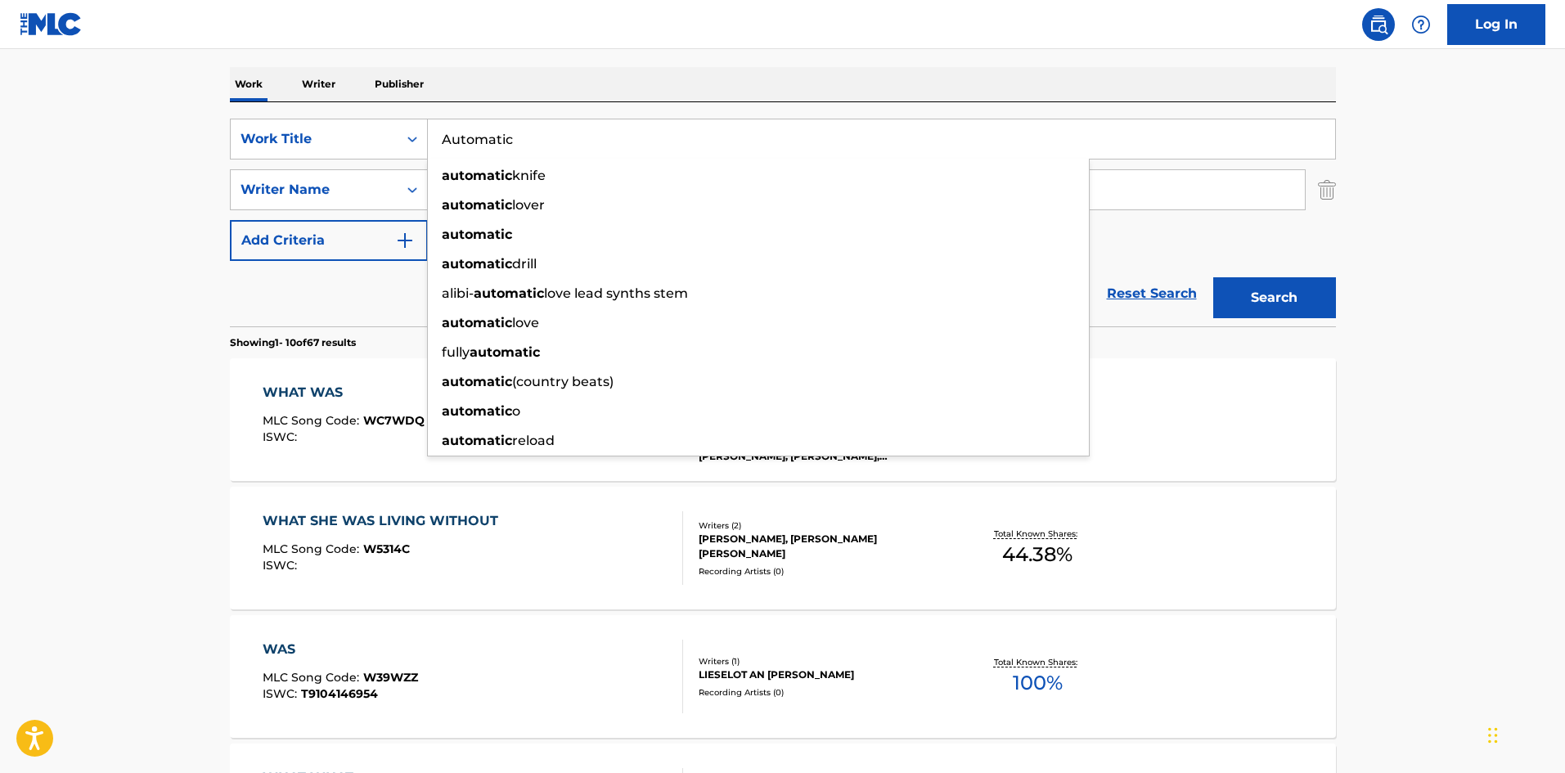
drag, startPoint x: 0, startPoint y: 222, endPoint x: 175, endPoint y: 226, distance: 175.2
click at [4, 223] on main "The MLC Public Work Search The accuracy and completeness of The MLC's data is d…" at bounding box center [782, 767] width 1565 height 1926
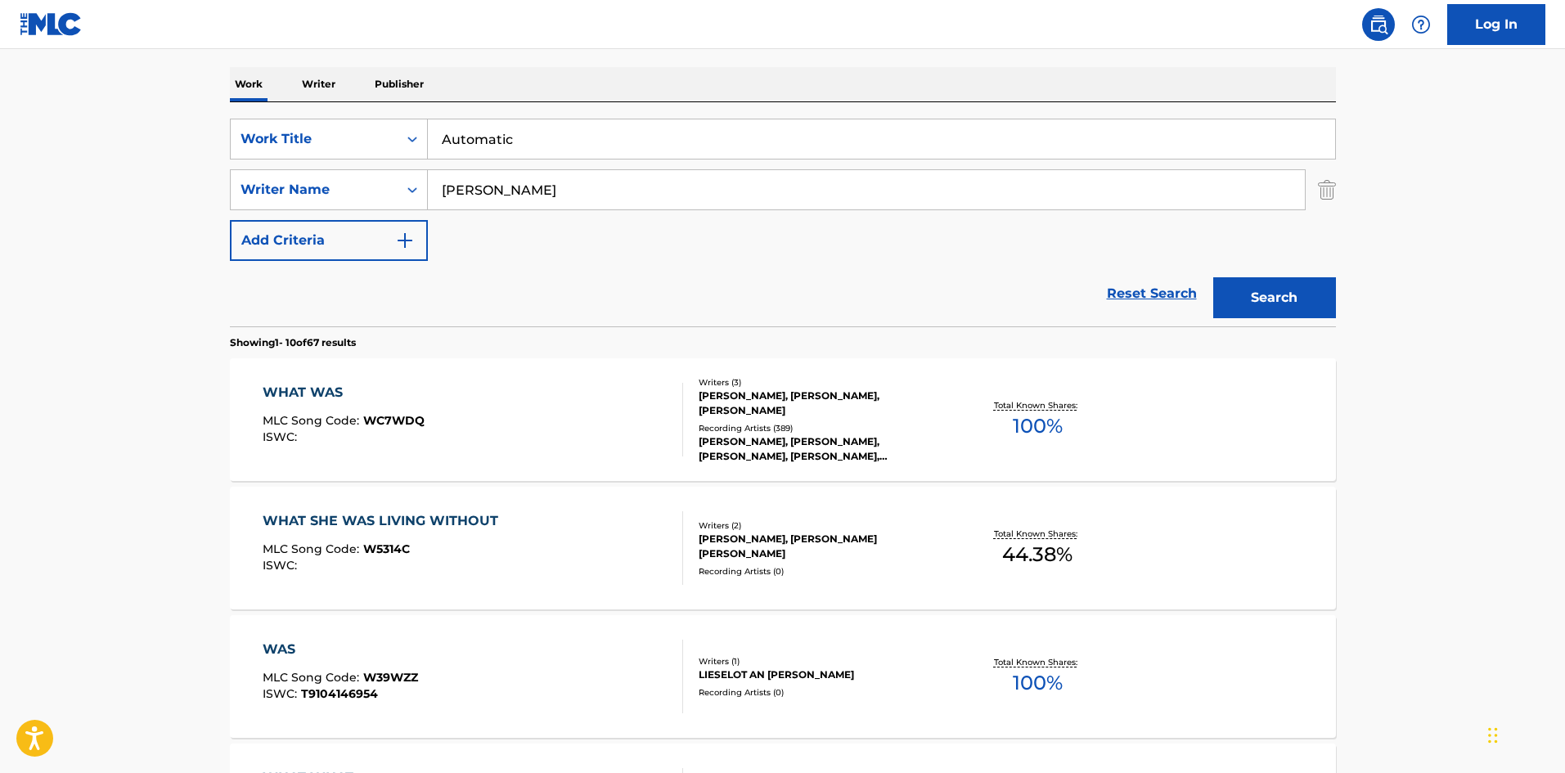
click at [513, 193] on input "[PERSON_NAME]" at bounding box center [866, 189] width 877 height 39
drag, startPoint x: 513, startPoint y: 193, endPoint x: 655, endPoint y: 193, distance: 141.6
click at [514, 193] on input "[PERSON_NAME]" at bounding box center [866, 189] width 877 height 39
paste input "[PERSON_NAME]"
type input "[PERSON_NAME]"
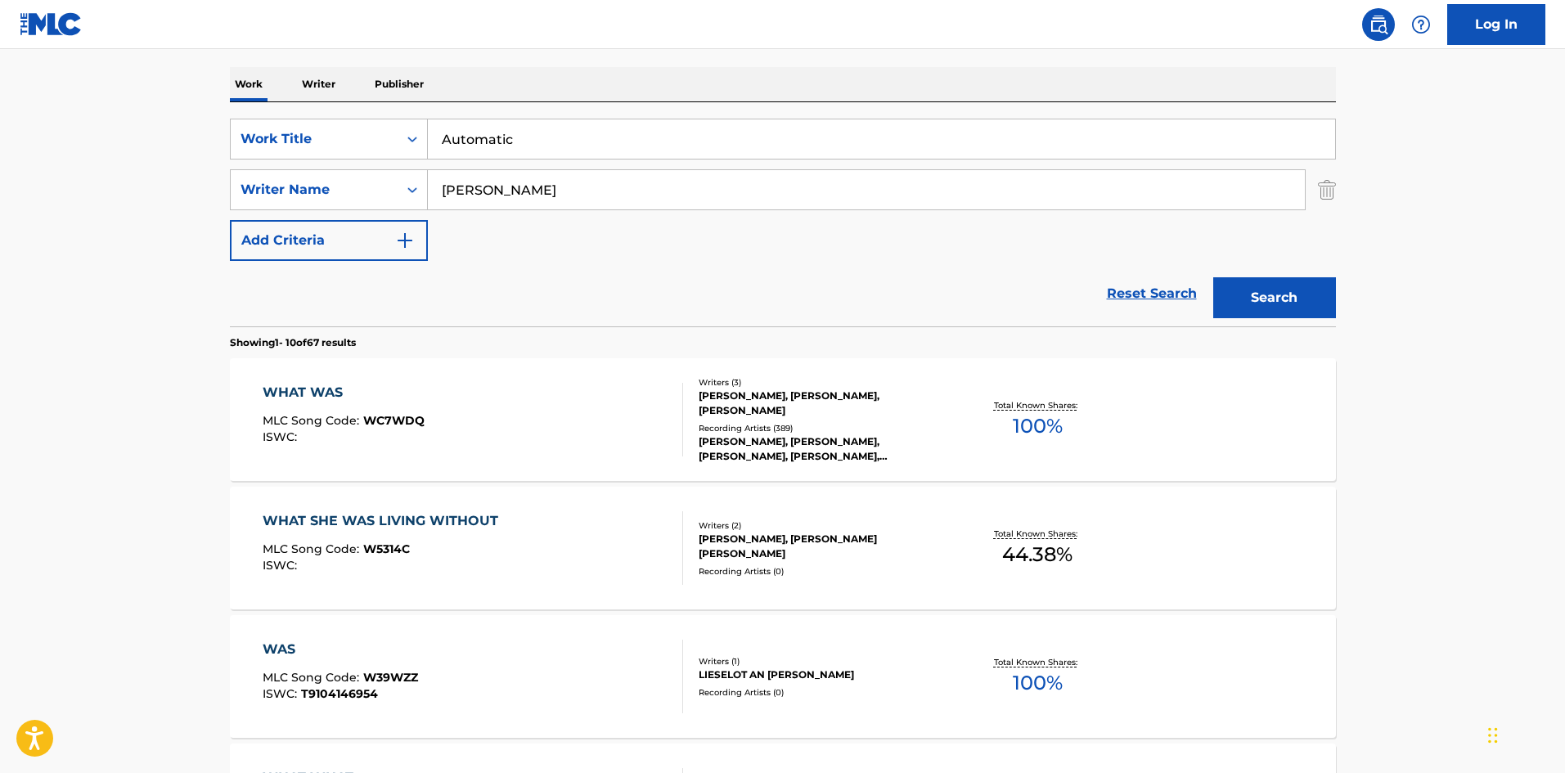
click at [1281, 309] on button "Search" at bounding box center [1275, 297] width 123 height 41
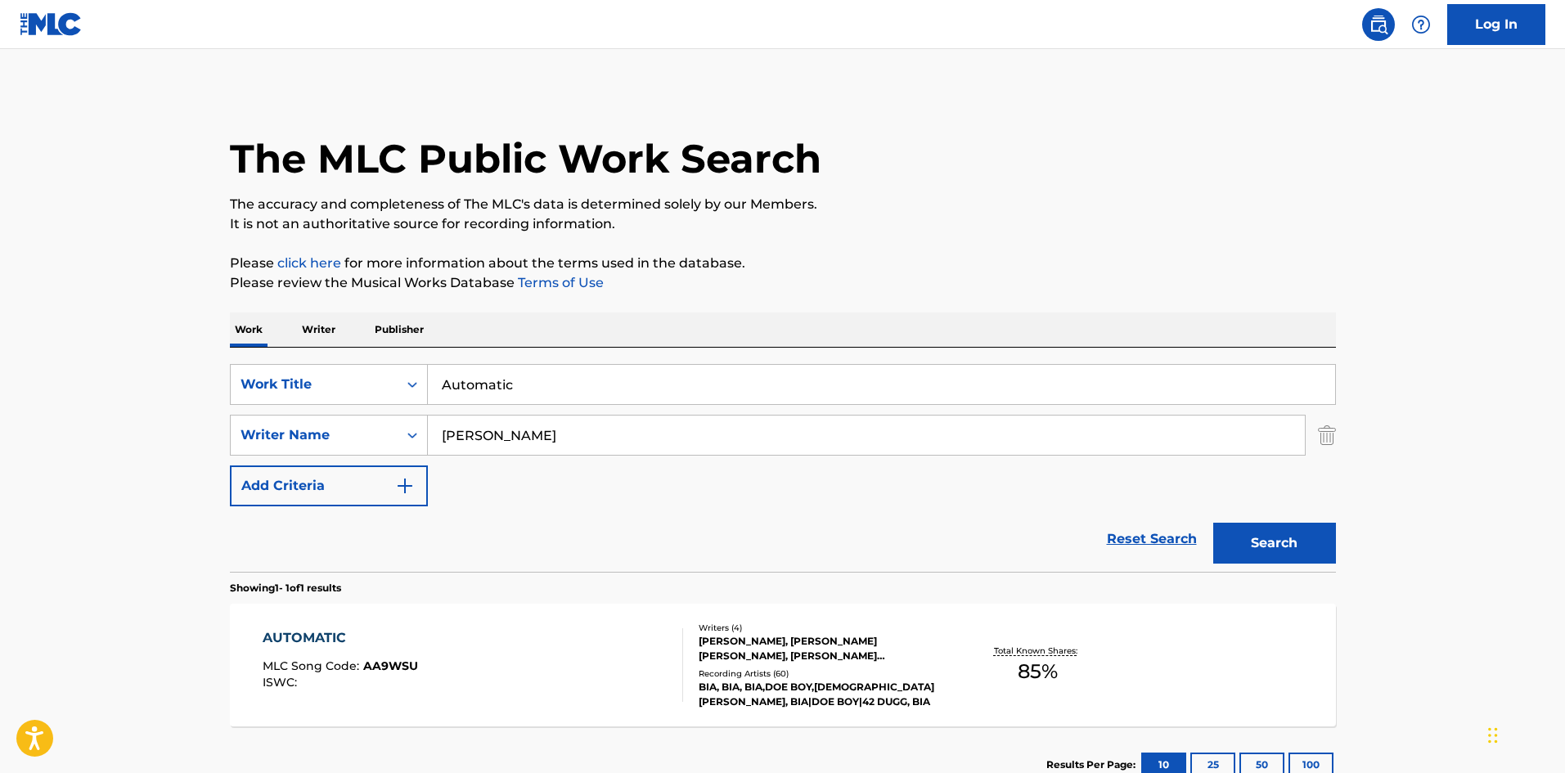
scroll to position [117, 0]
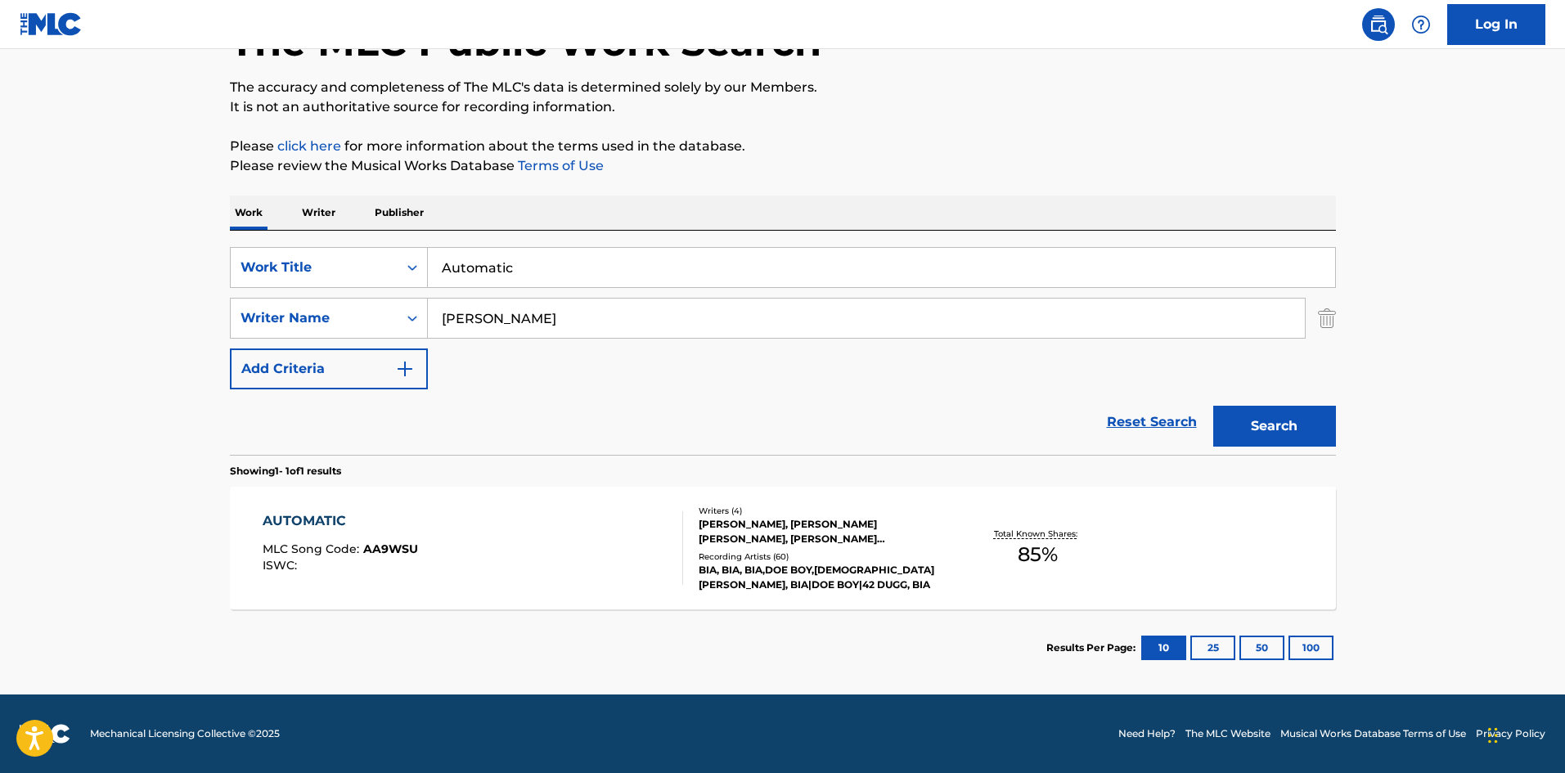
click at [498, 551] on div "AUTOMATIC MLC Song Code : AA9WSU ISWC :" at bounding box center [473, 548] width 421 height 74
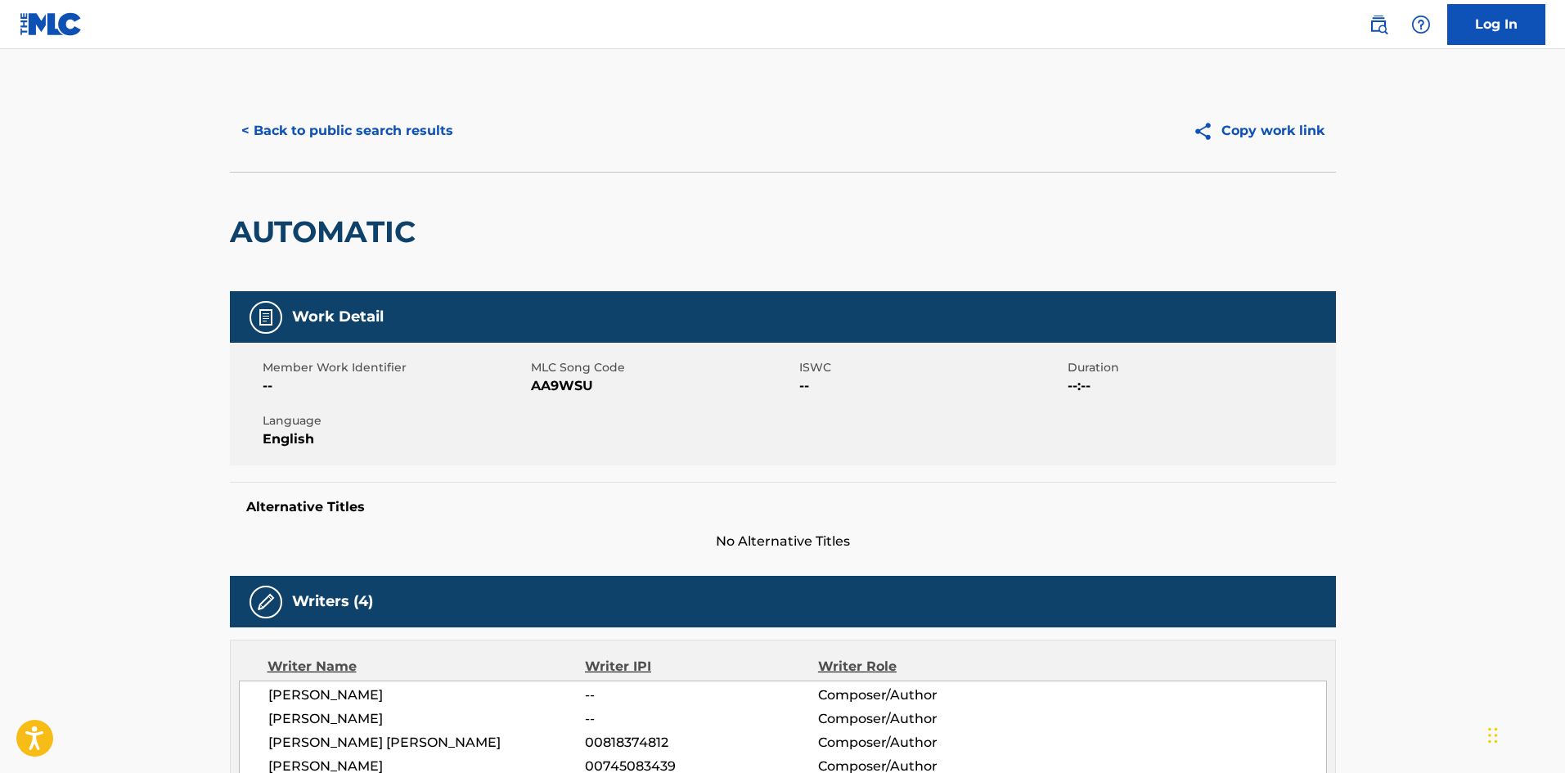
scroll to position [409, 0]
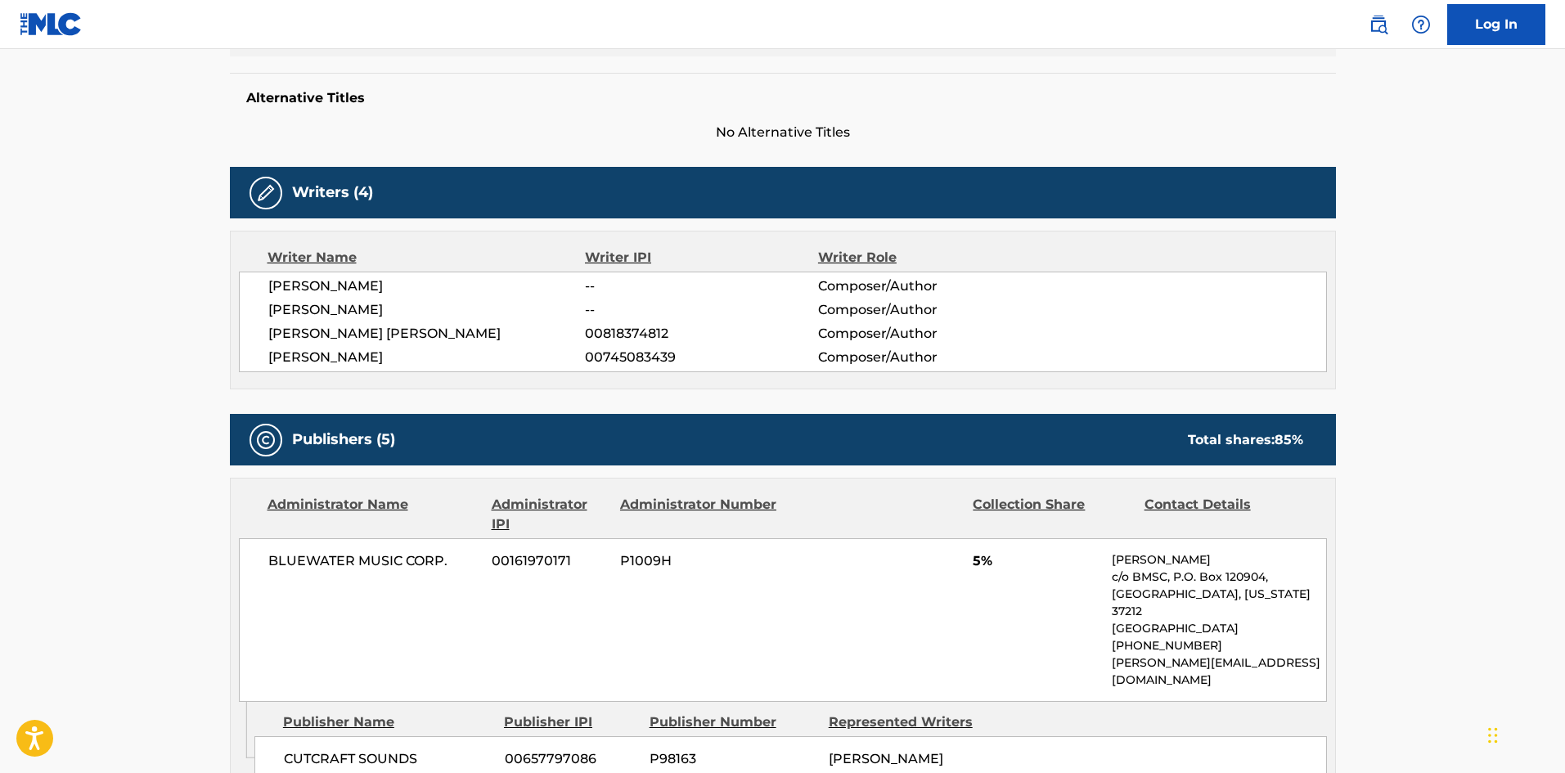
click at [291, 750] on span "CUTCRAFT SOUNDS" at bounding box center [388, 760] width 209 height 20
drag, startPoint x: 291, startPoint y: 731, endPoint x: 383, endPoint y: 731, distance: 92.5
click at [383, 750] on span "CUTCRAFT SOUNDS" at bounding box center [388, 760] width 209 height 20
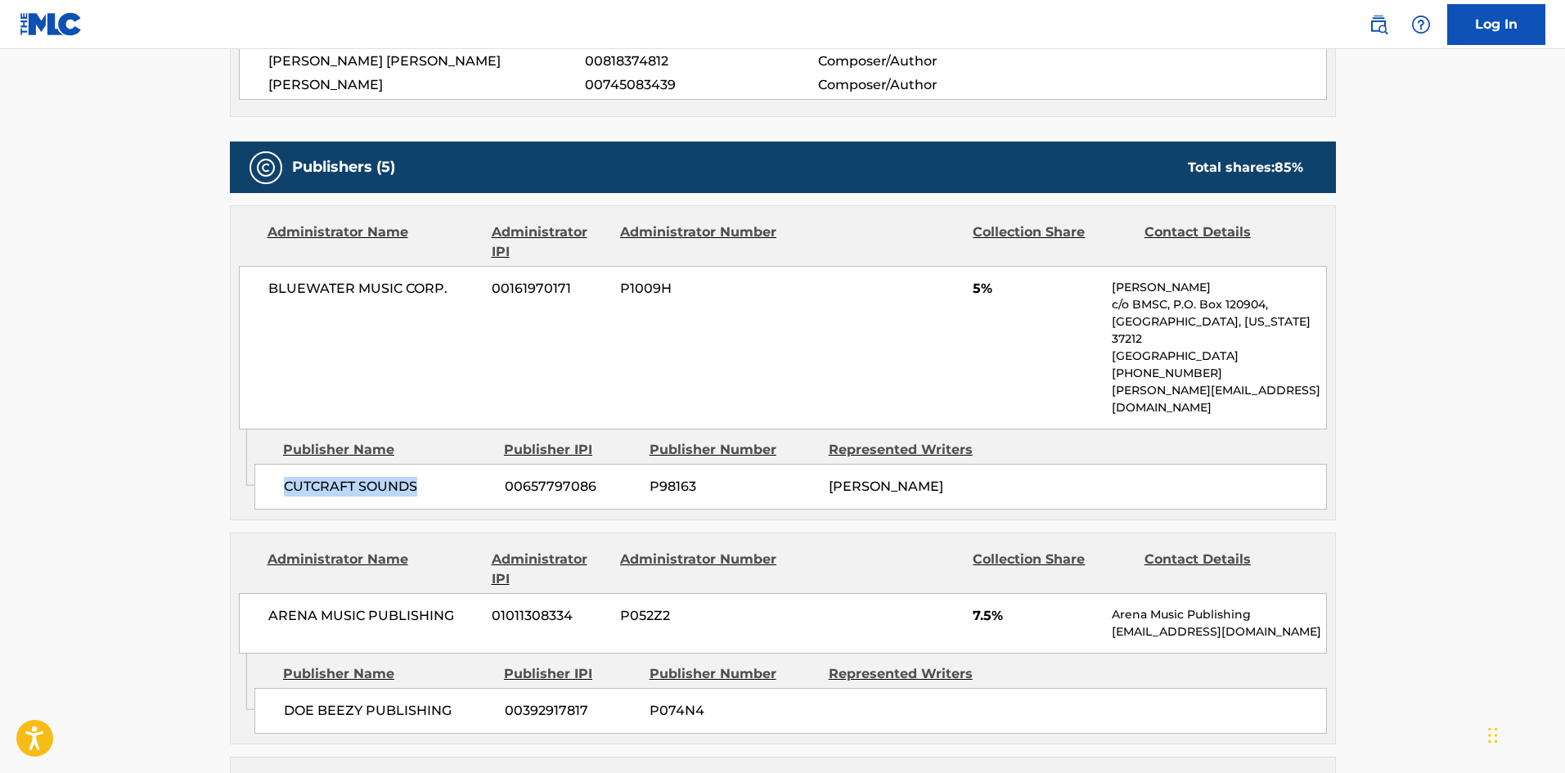
scroll to position [737, 0]
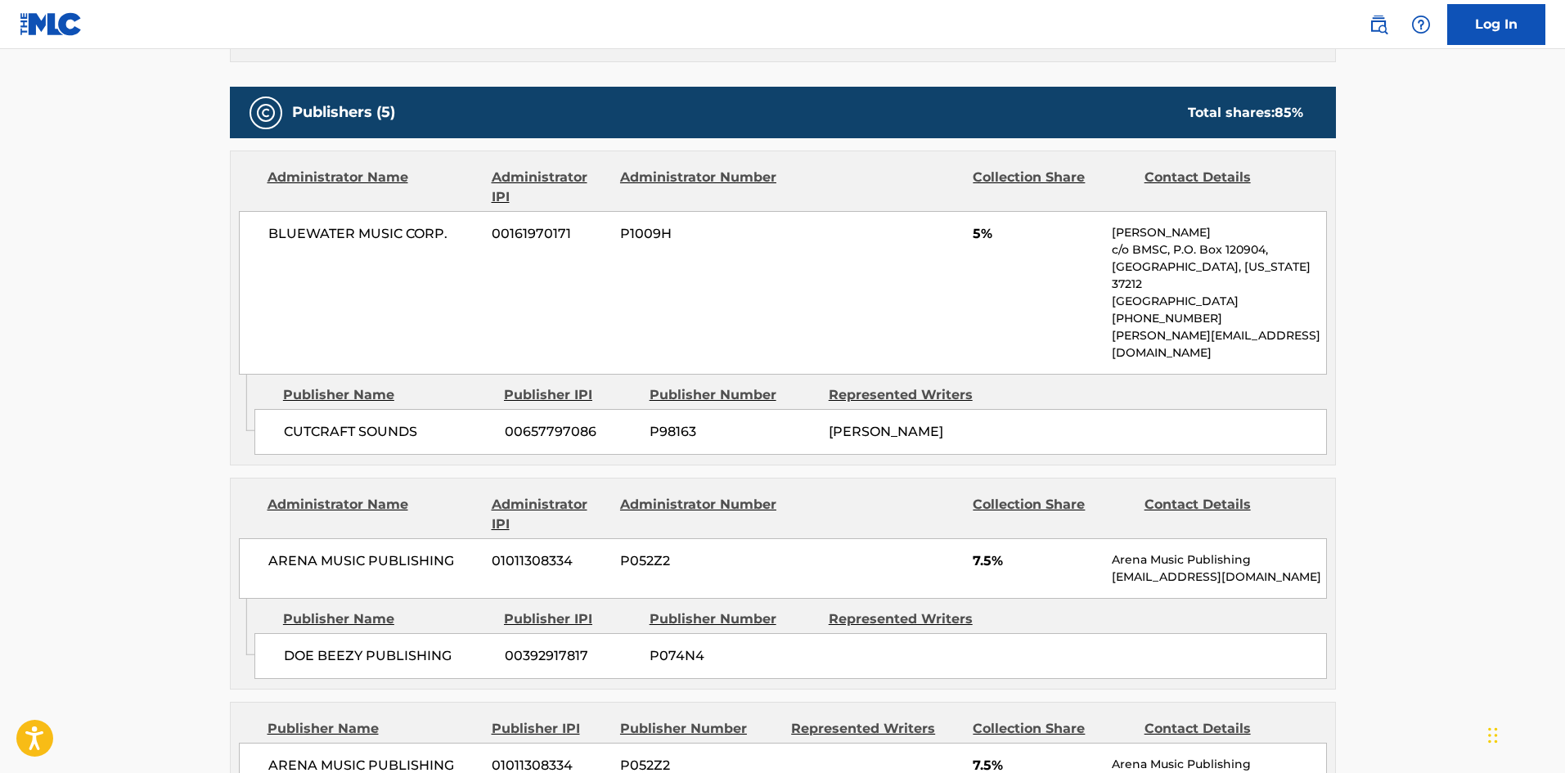
drag, startPoint x: 88, startPoint y: 429, endPoint x: 242, endPoint y: 583, distance: 218.7
click at [88, 431] on main "< Back to public search results Copy work link AUTOMATIC Work Detail Member Wor…" at bounding box center [782, 656] width 1565 height 2687
click at [289, 646] on span "DOE BEEZY PUBLISHING" at bounding box center [388, 656] width 209 height 20
drag, startPoint x: 310, startPoint y: 615, endPoint x: 320, endPoint y: 620, distance: 11.0
click at [327, 646] on span "DOE BEEZY PUBLISHING" at bounding box center [388, 656] width 209 height 20
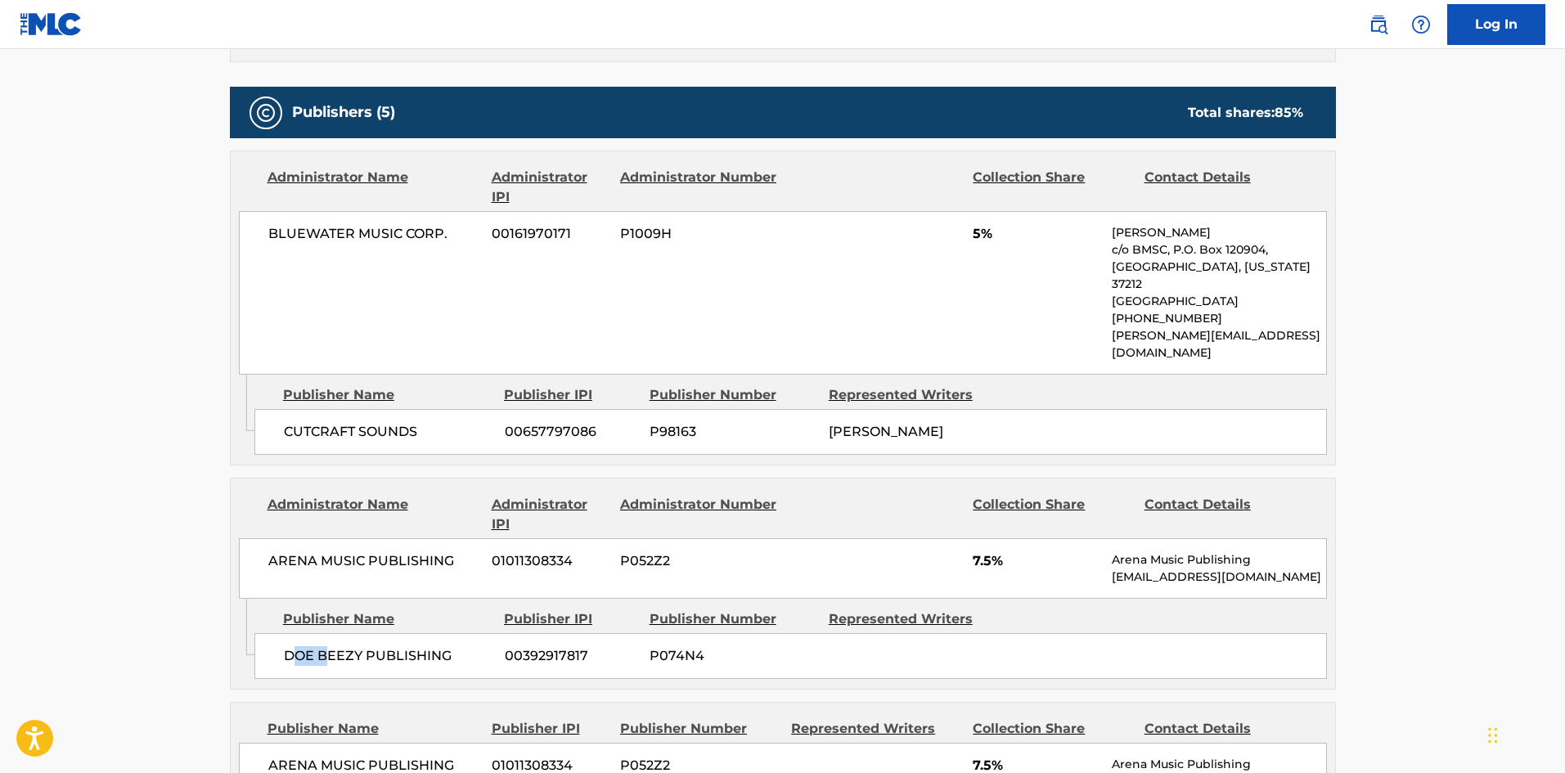
click at [292, 646] on span "DOE BEEZY PUBLISHING" at bounding box center [388, 656] width 209 height 20
drag, startPoint x: 292, startPoint y: 626, endPoint x: 327, endPoint y: 624, distance: 34.5
click at [327, 646] on span "DOE BEEZY PUBLISHING" at bounding box center [388, 656] width 209 height 20
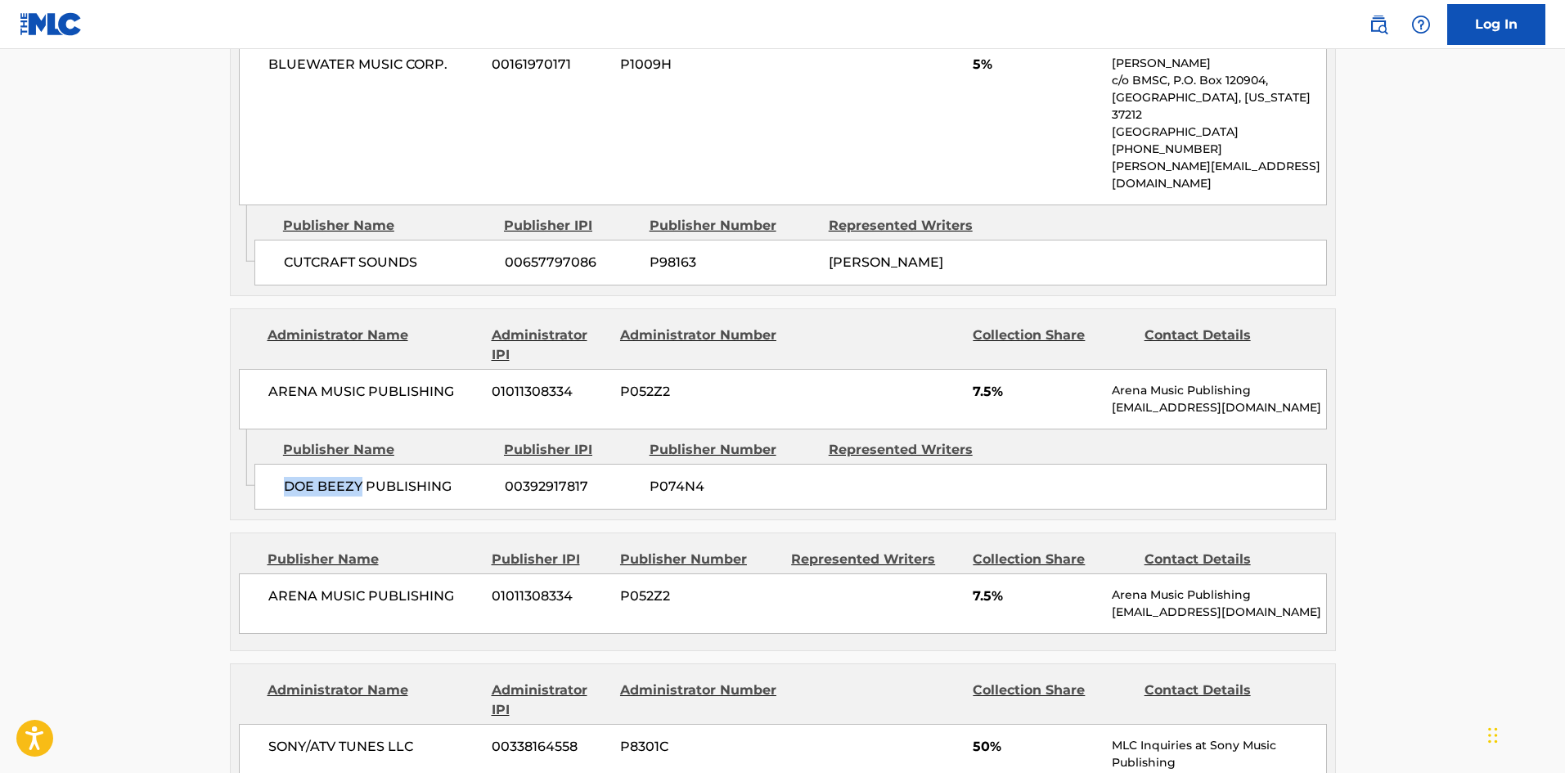
scroll to position [982, 0]
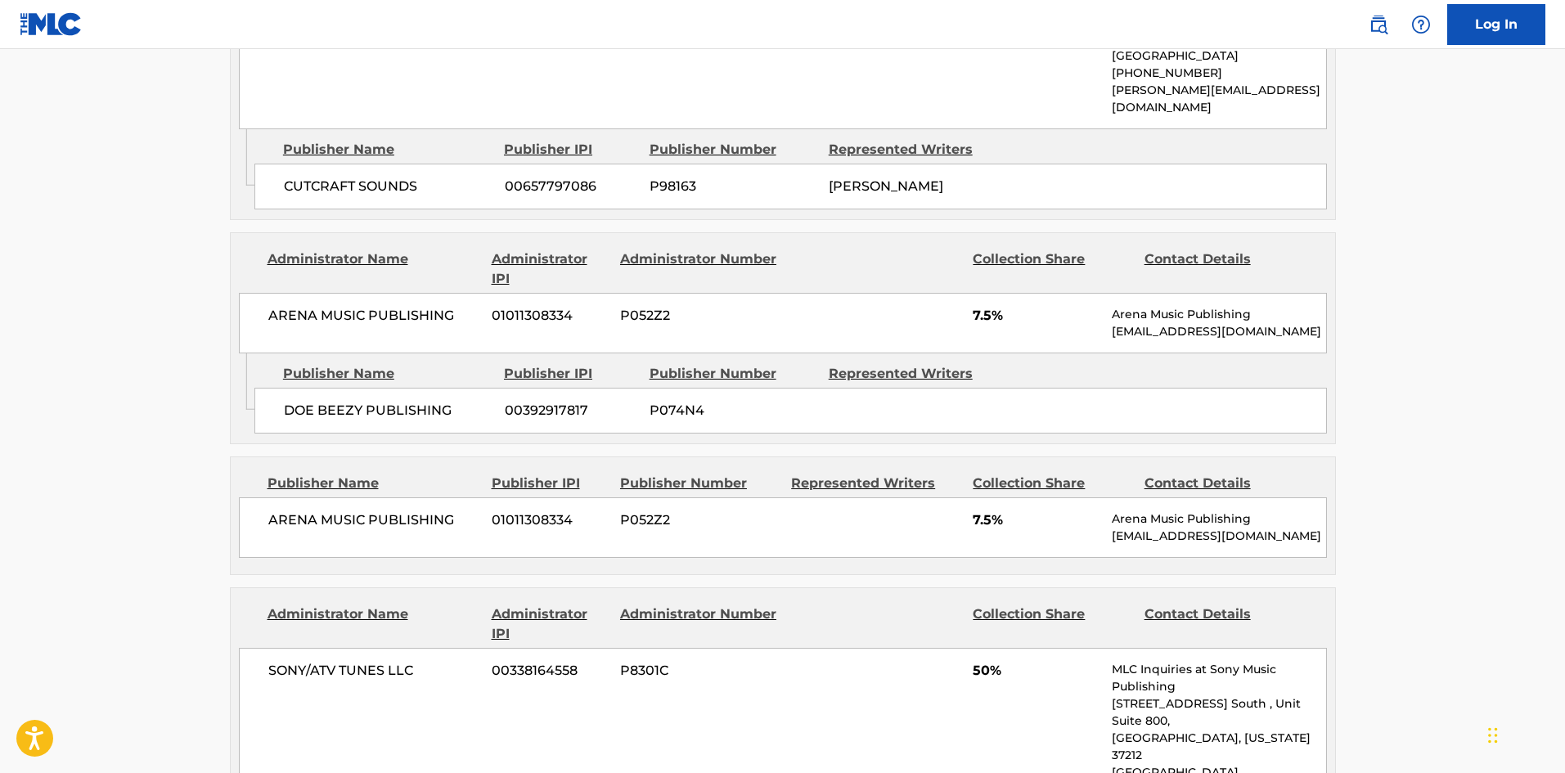
click at [287, 511] on span "ARENA MUSIC PUBLISHING" at bounding box center [374, 521] width 212 height 20
drag, startPoint x: 287, startPoint y: 479, endPoint x: 328, endPoint y: 483, distance: 41.1
click at [328, 511] on span "ARENA MUSIC PUBLISHING" at bounding box center [374, 521] width 212 height 20
click at [264, 498] on div "ARENA MUSIC PUBLISHING 01011308334 P052Z2 7.5% Arena Music Publishing [EMAIL_AD…" at bounding box center [783, 528] width 1088 height 61
drag, startPoint x: 264, startPoint y: 479, endPoint x: 405, endPoint y: 494, distance: 141.6
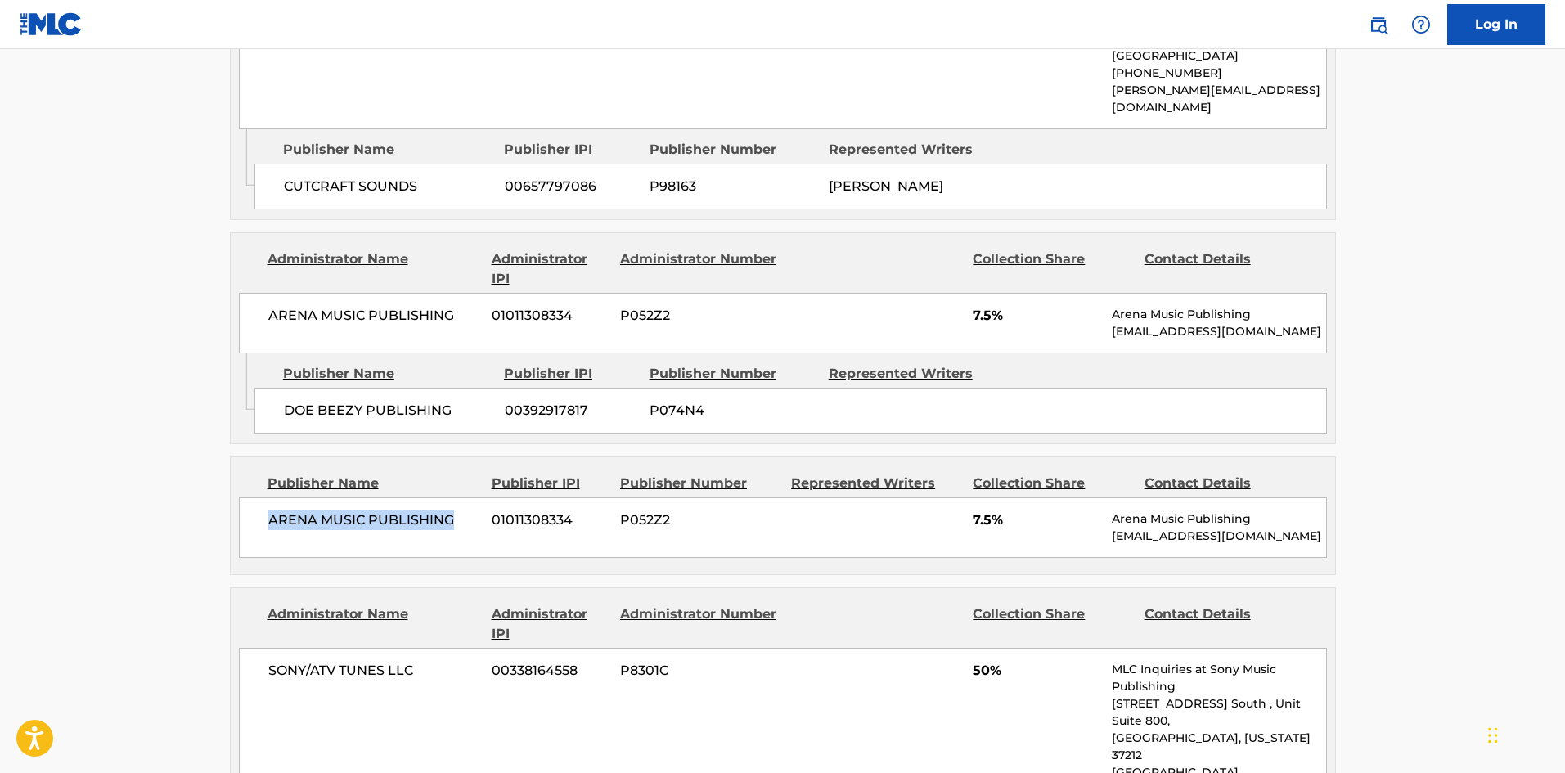
click at [405, 498] on div "ARENA MUSIC PUBLISHING 01011308334 P052Z2 7.5% Arena Music Publishing [EMAIL_AD…" at bounding box center [783, 528] width 1088 height 61
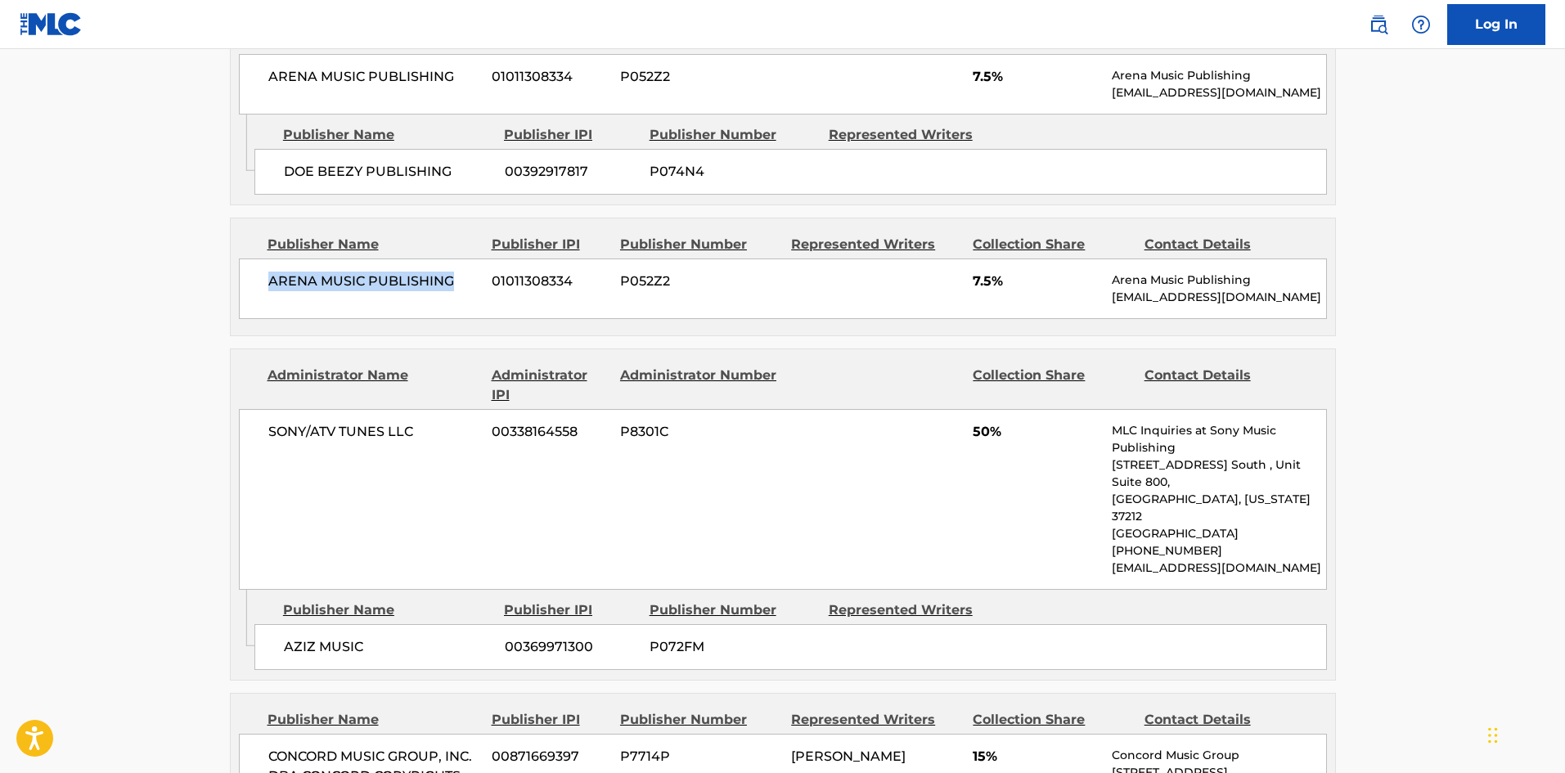
scroll to position [1228, 0]
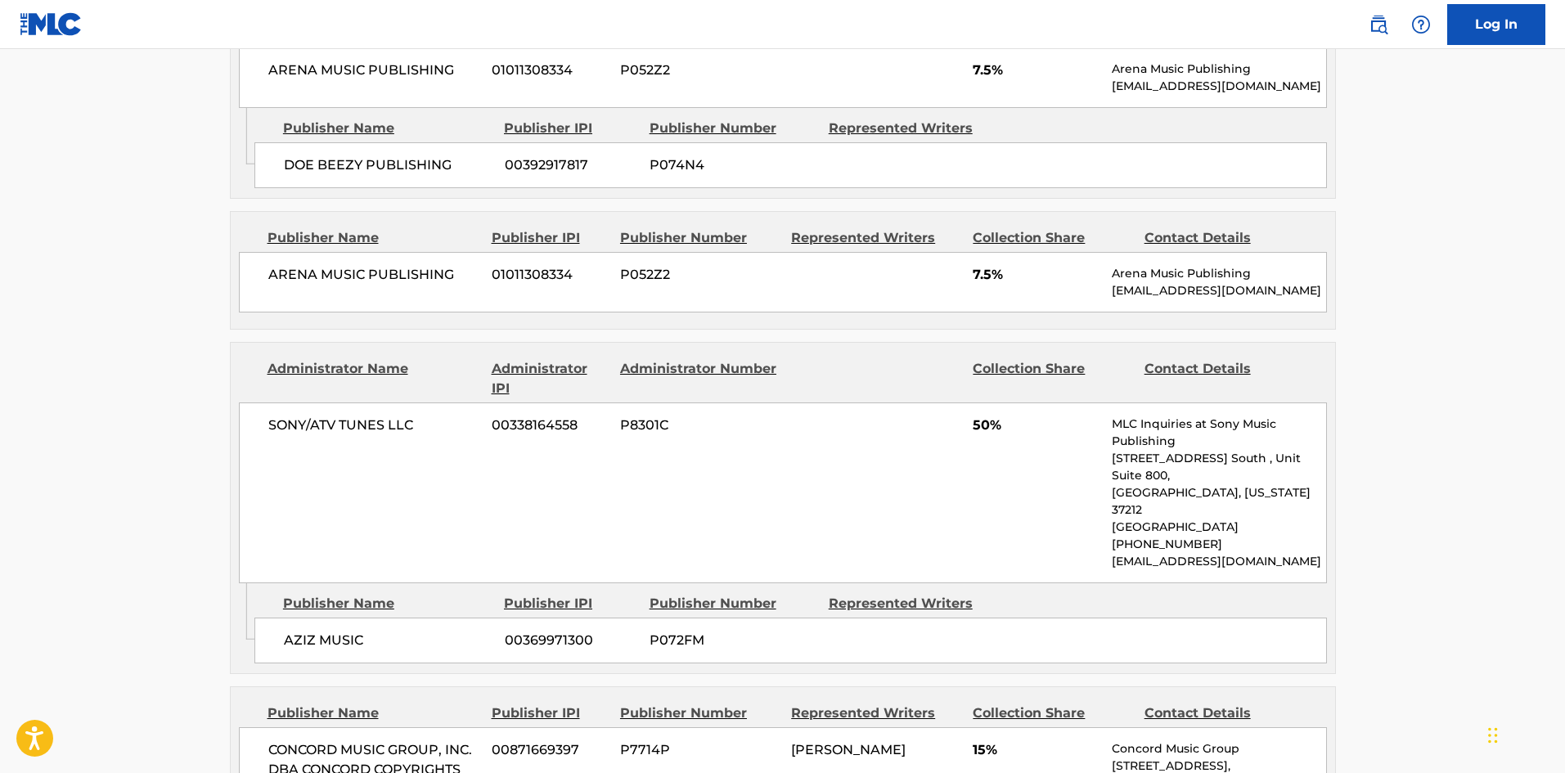
click at [284, 631] on span "AZIZ MUSIC" at bounding box center [388, 641] width 209 height 20
drag, startPoint x: 283, startPoint y: 562, endPoint x: 262, endPoint y: 74, distance: 489.0
click at [361, 631] on span "AZIZ MUSIC" at bounding box center [388, 641] width 209 height 20
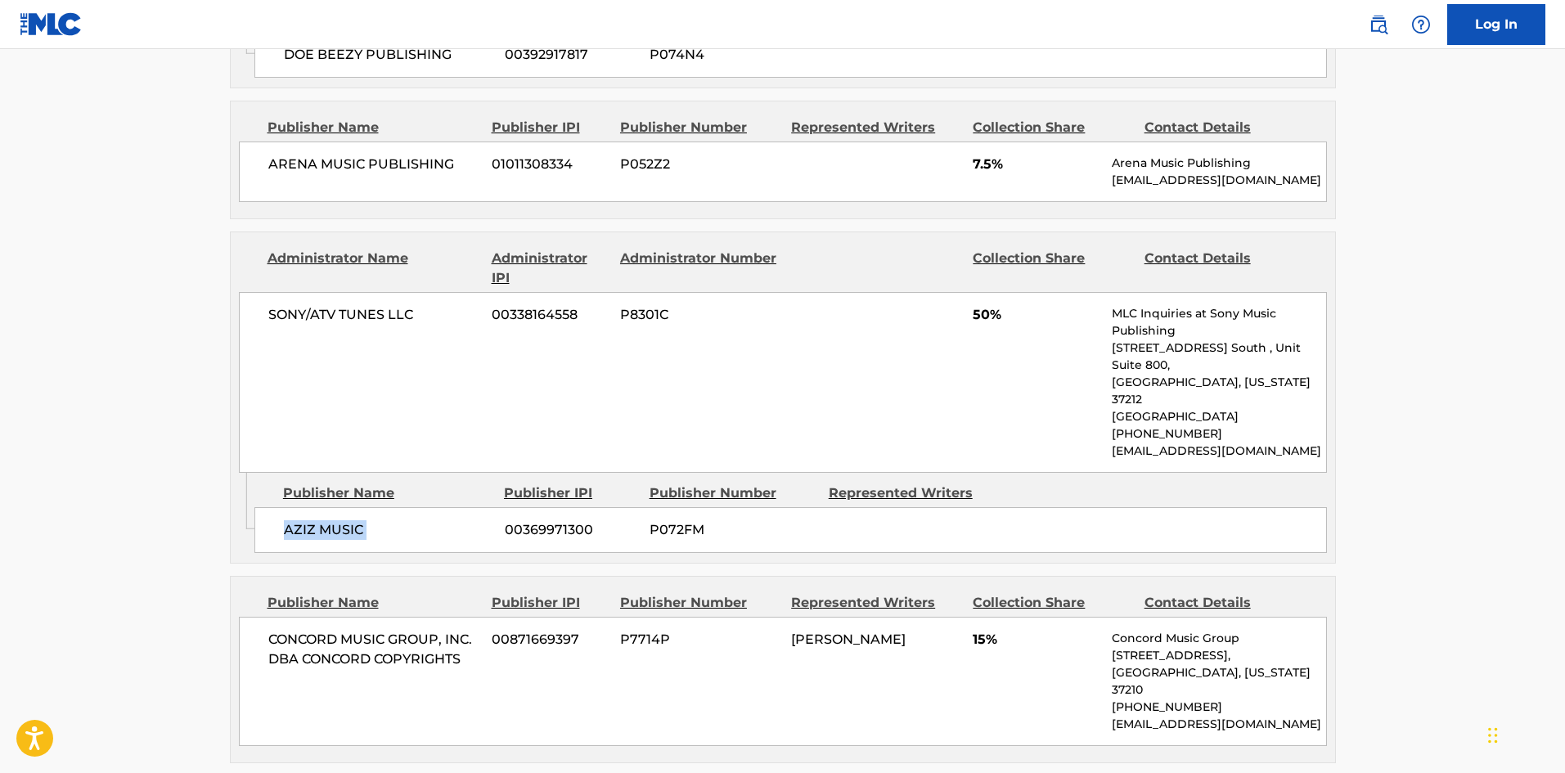
scroll to position [1473, 0]
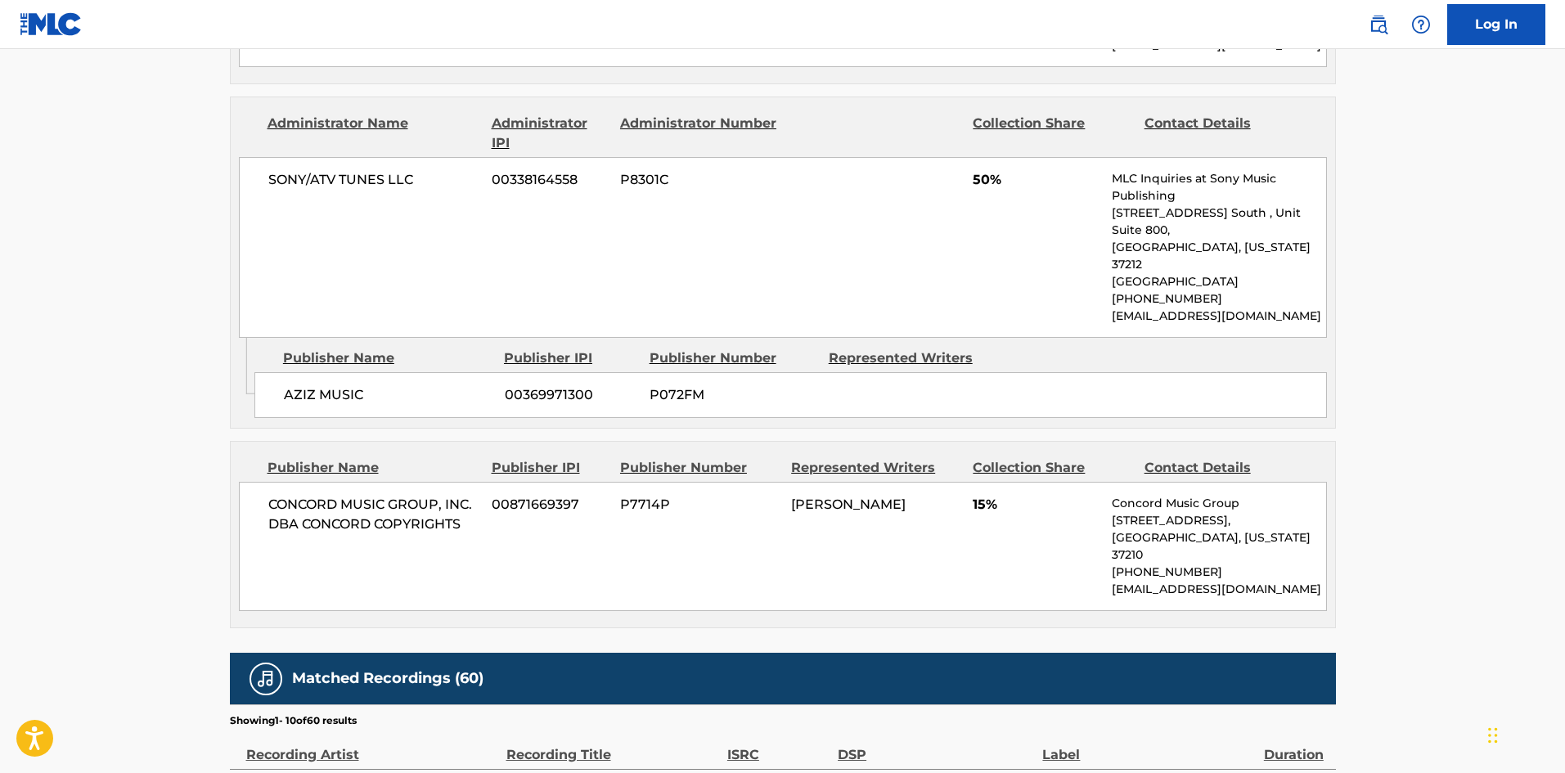
scroll to position [117, 0]
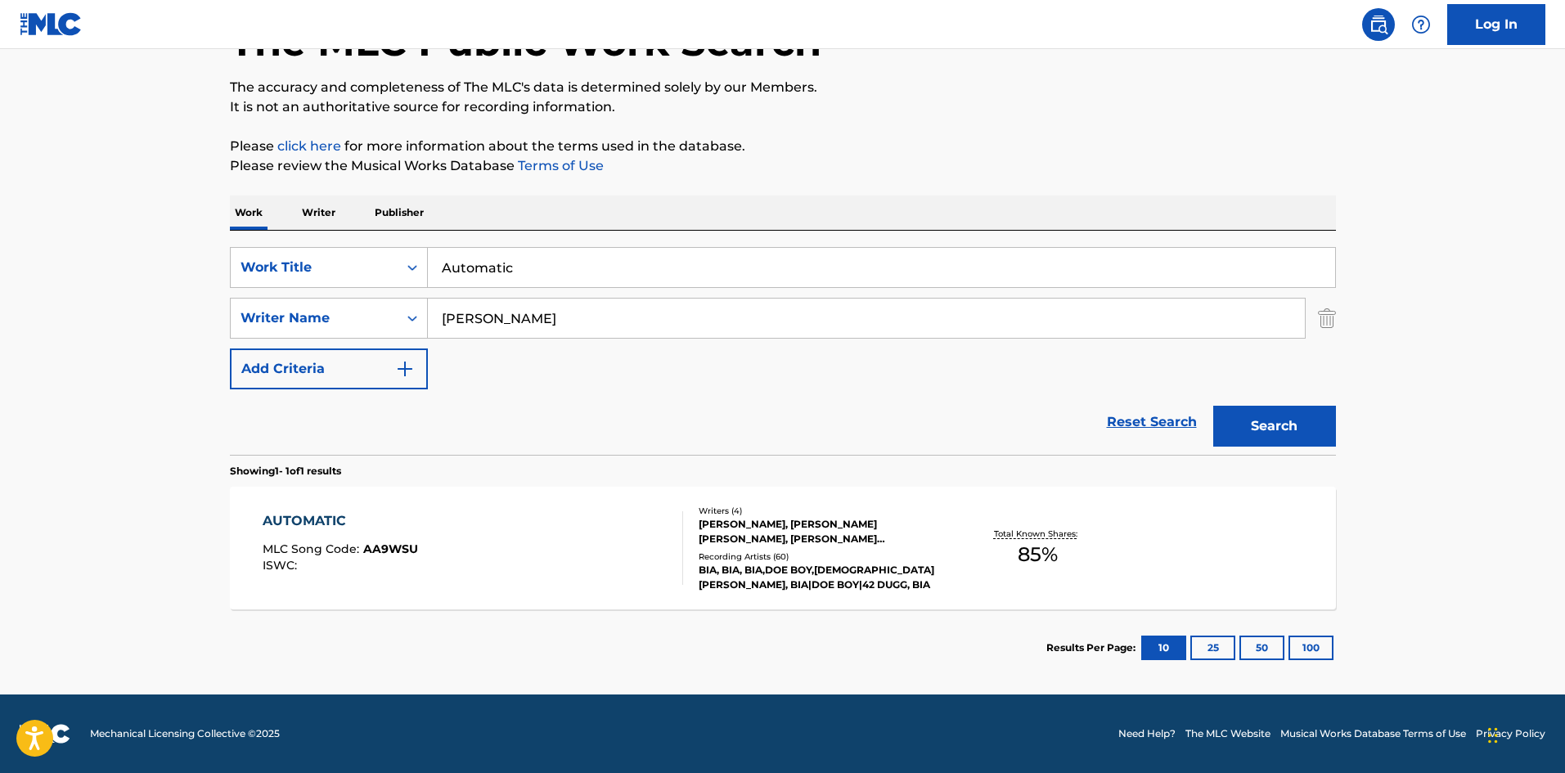
click at [531, 282] on input "Automatic" at bounding box center [882, 267] width 908 height 39
paste input "Back To My Love"
type input "Back To My Love"
click at [516, 325] on input "[PERSON_NAME]" at bounding box center [866, 318] width 877 height 39
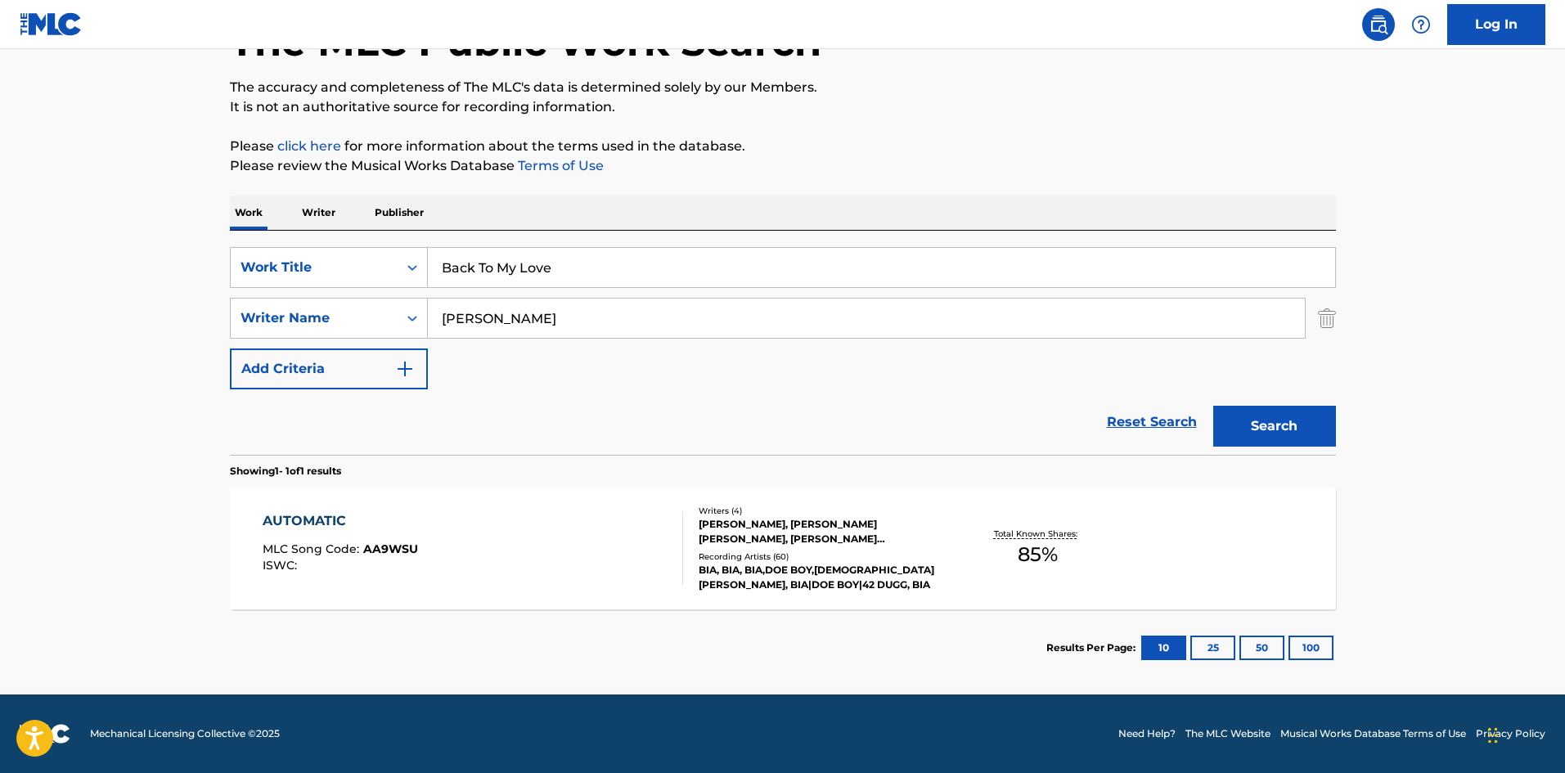
click at [516, 325] on input "[PERSON_NAME]" at bounding box center [866, 318] width 877 height 39
click at [1214, 406] on button "Search" at bounding box center [1275, 426] width 123 height 41
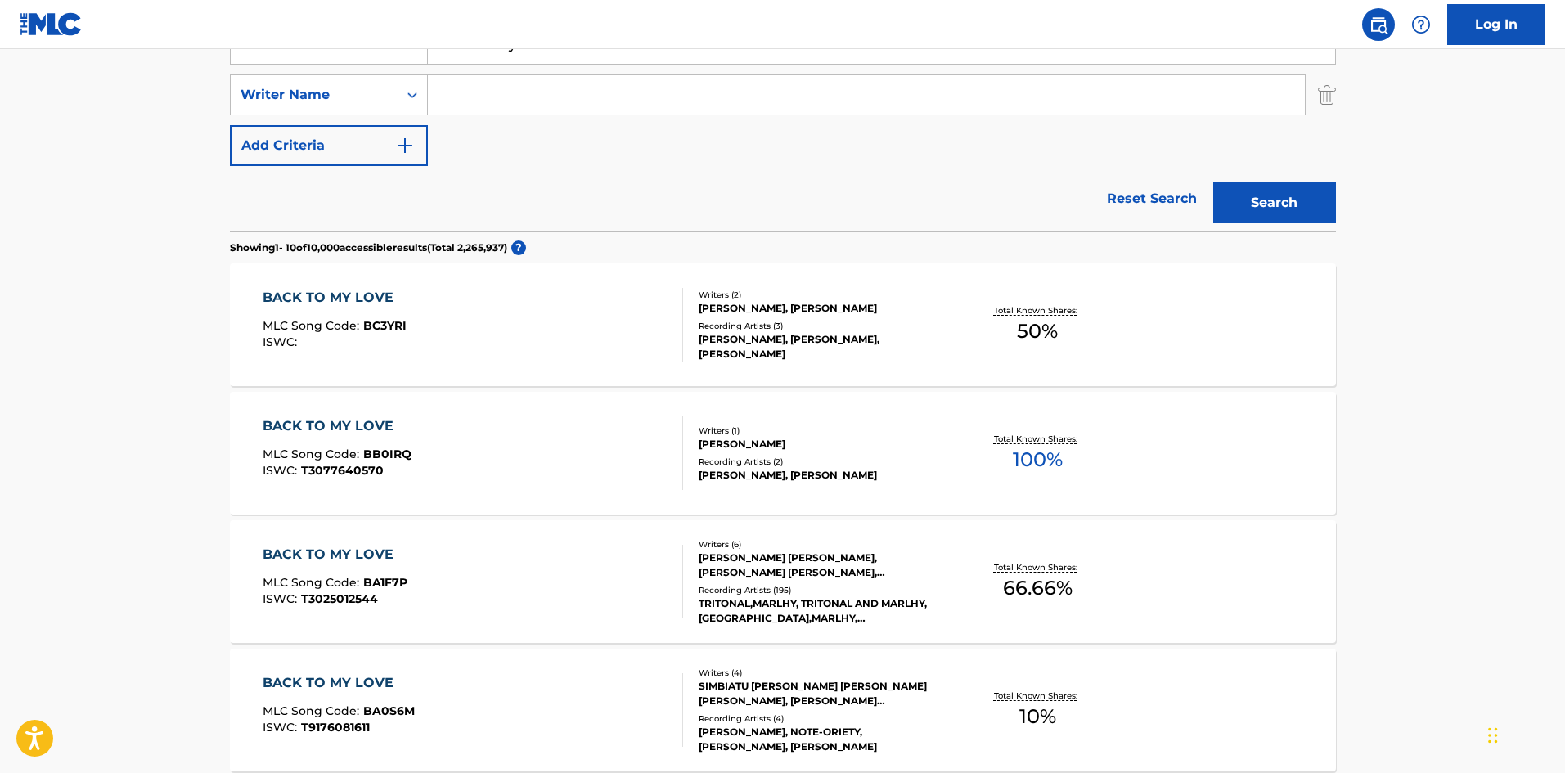
scroll to position [246, 0]
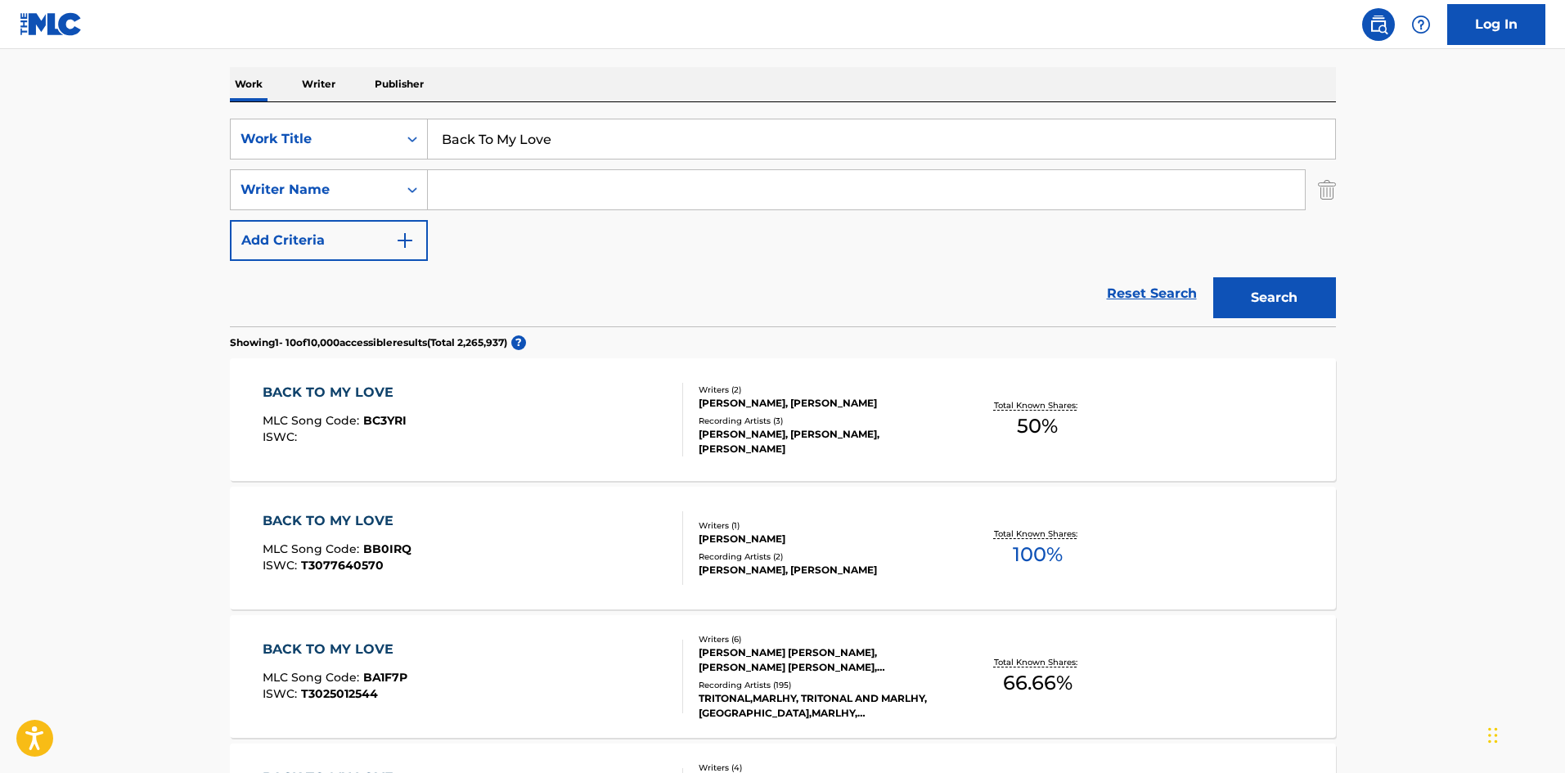
click at [586, 133] on input "Back To My Love" at bounding box center [882, 138] width 908 height 39
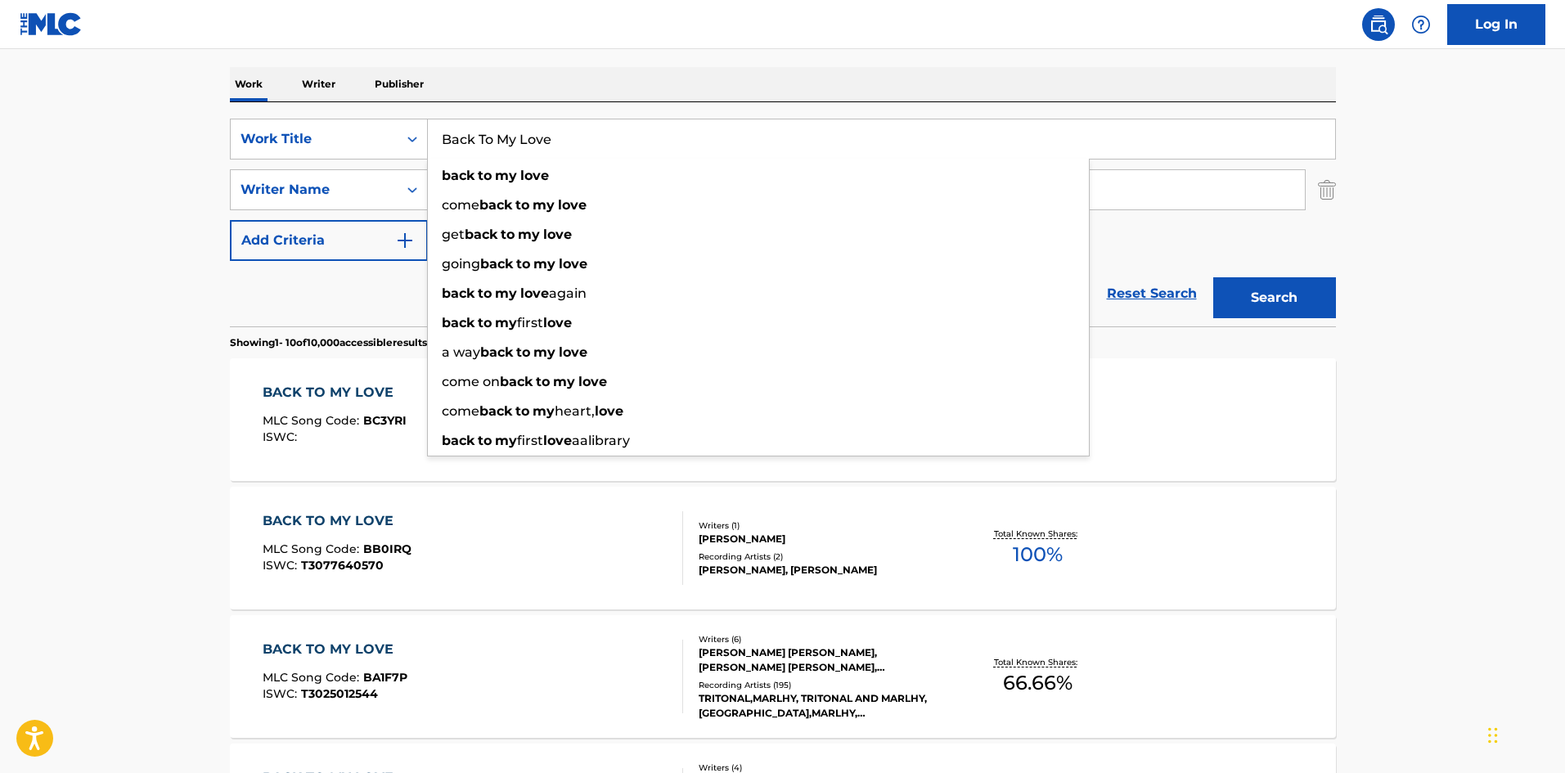
click at [586, 133] on input "Back To My Love" at bounding box center [882, 138] width 908 height 39
paste input "ig Deal"
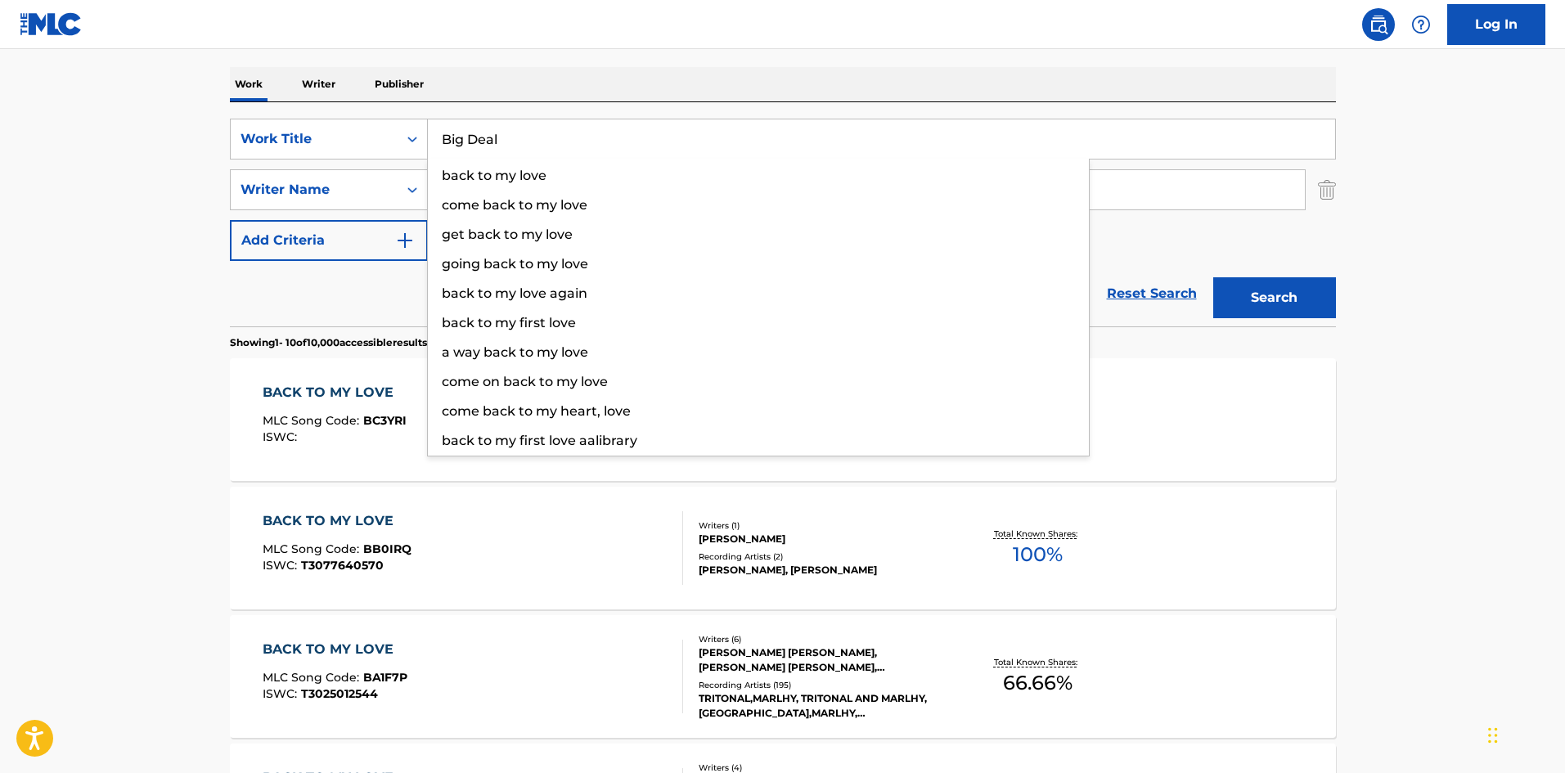
type input "Big Deal"
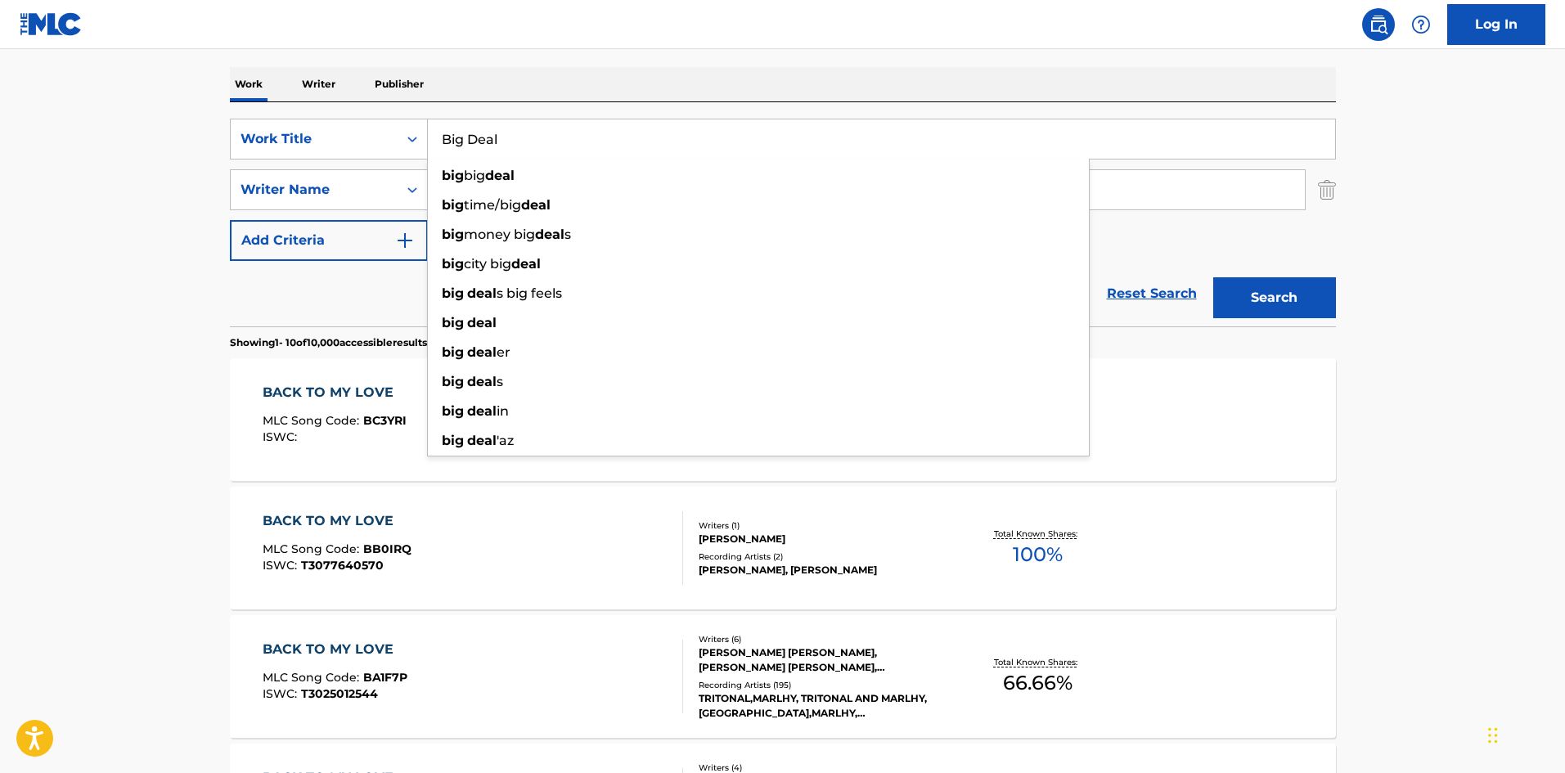
drag, startPoint x: 55, startPoint y: 286, endPoint x: 476, endPoint y: 169, distance: 437.2
click at [58, 286] on main "The MLC Public Work Search The accuracy and completeness of The MLC's data is d…" at bounding box center [782, 767] width 1565 height 1926
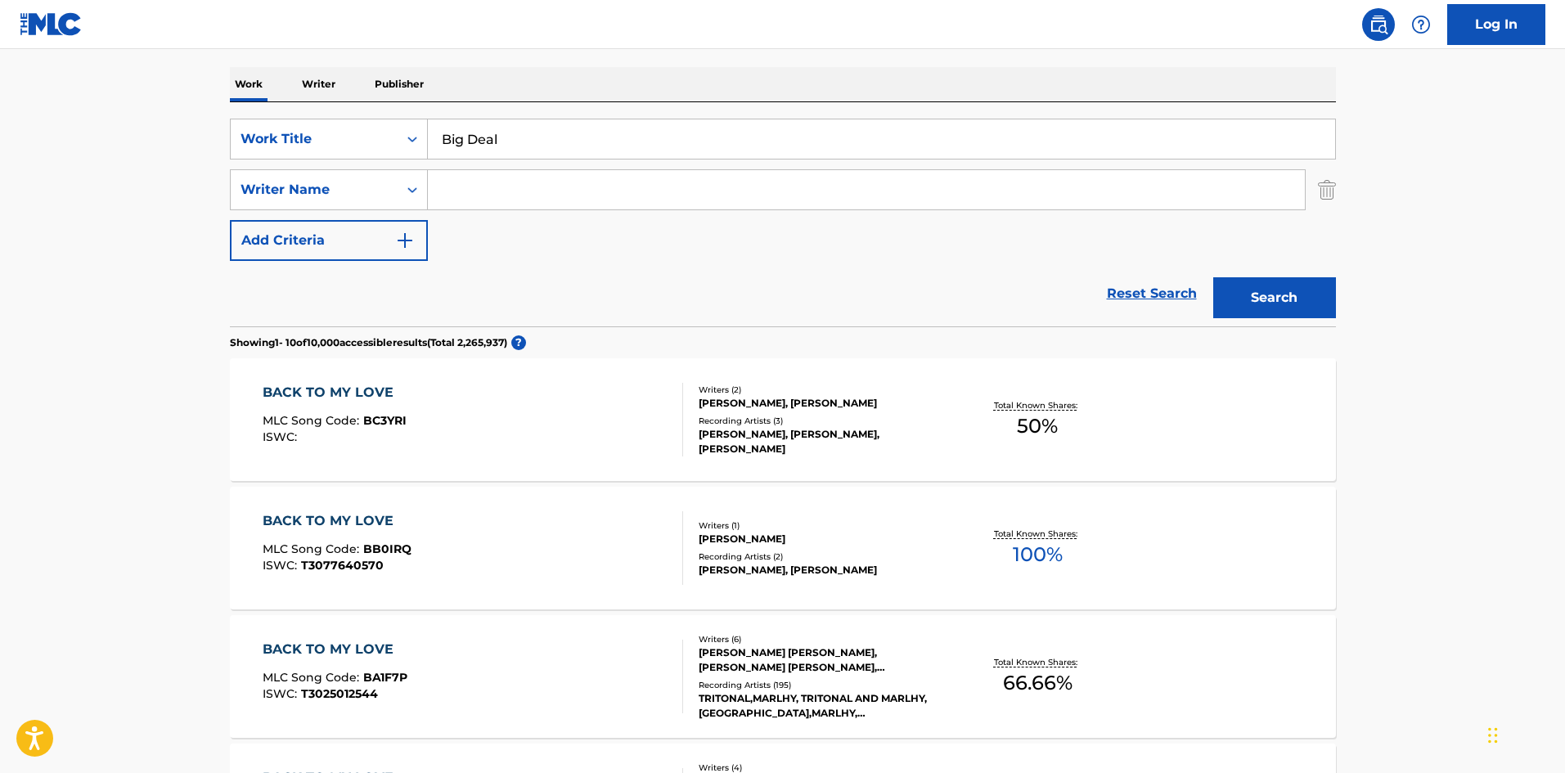
click at [480, 169] on div "Search Form" at bounding box center [867, 189] width 878 height 41
click at [516, 187] on input "Search Form" at bounding box center [866, 189] width 877 height 39
paste input "[PERSON_NAME]"
type input "[PERSON_NAME]"
click at [1322, 266] on div "Search" at bounding box center [1270, 293] width 131 height 65
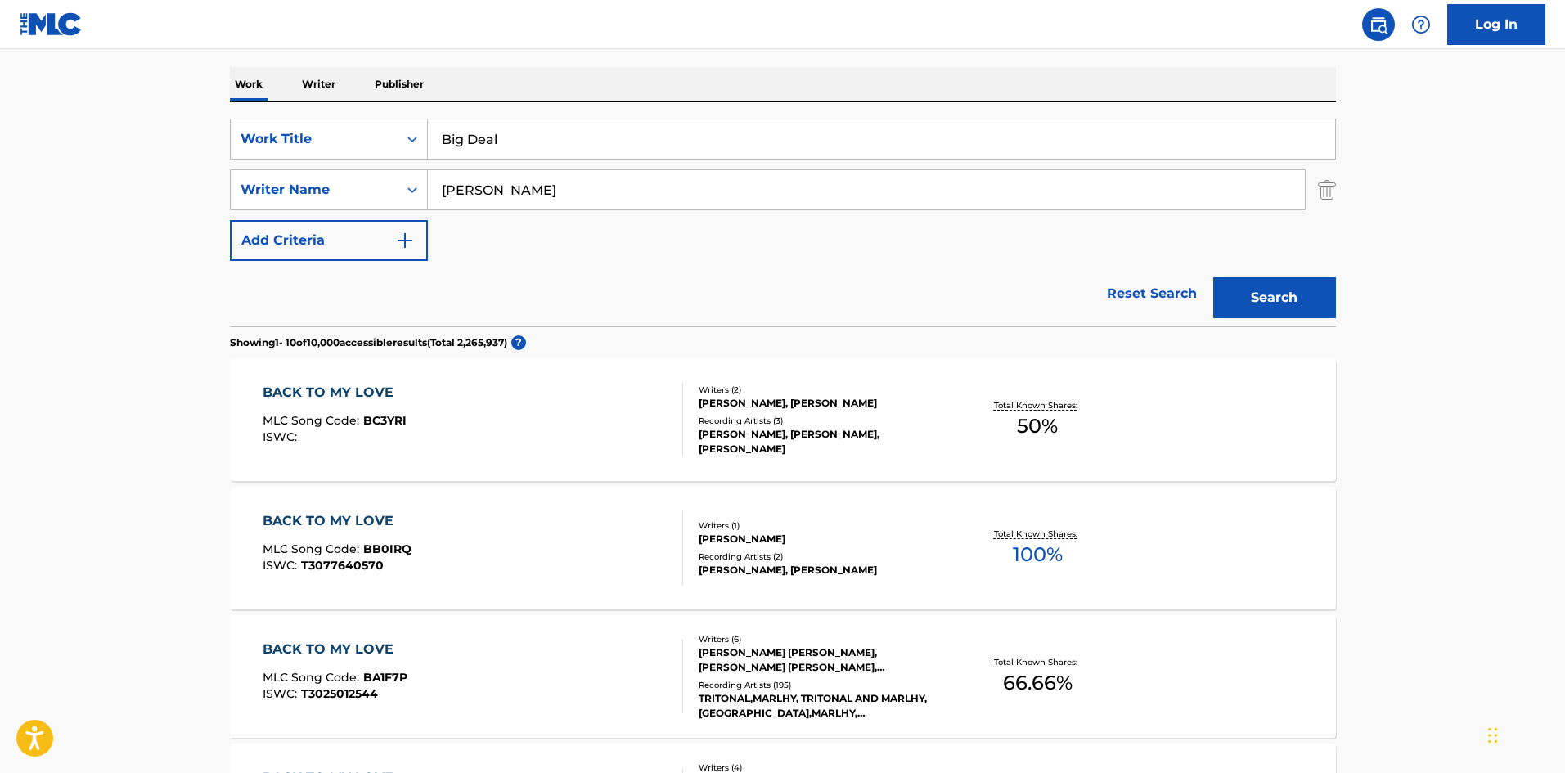
click at [1316, 277] on button "Search" at bounding box center [1275, 297] width 123 height 41
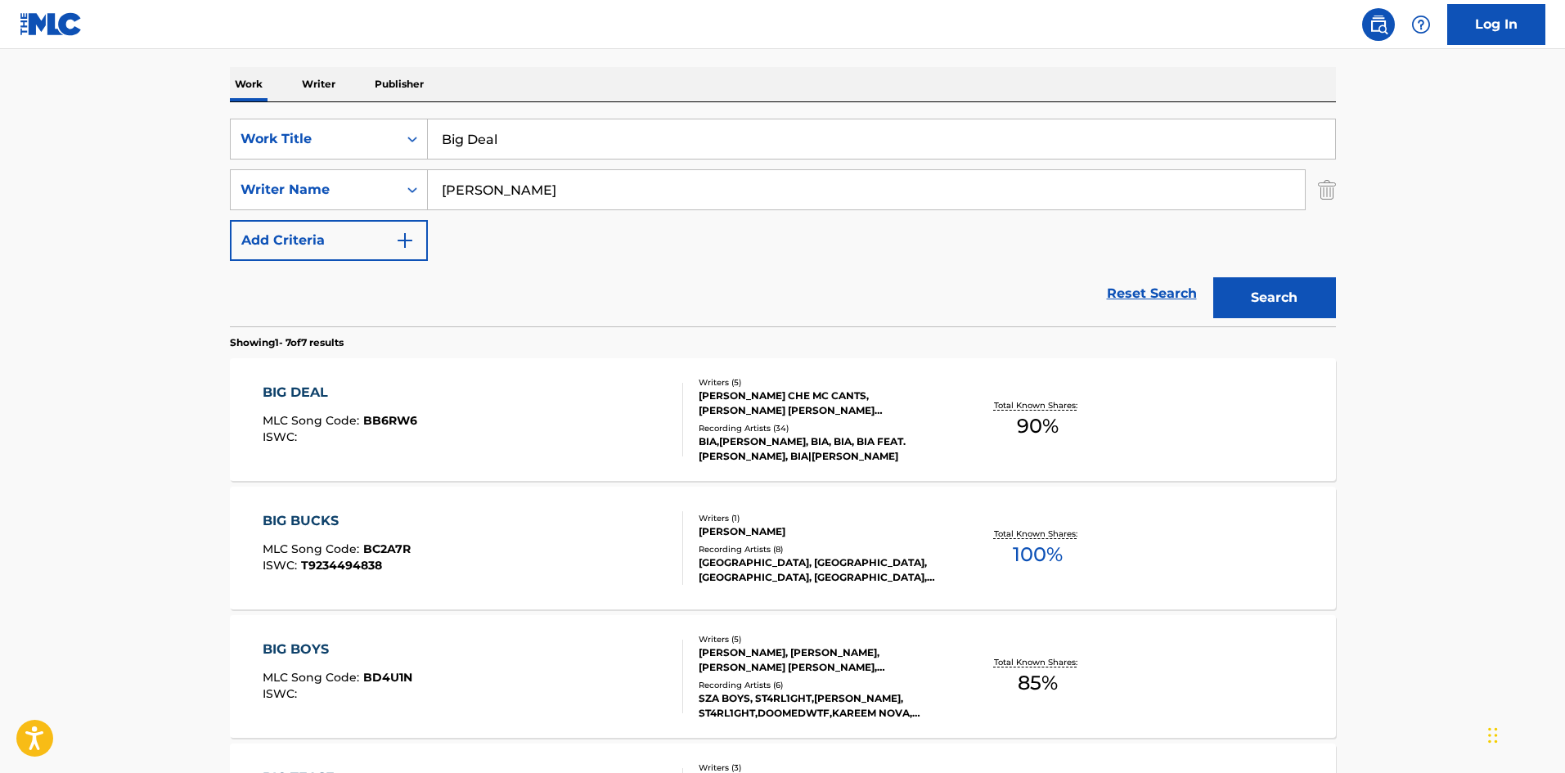
click at [623, 454] on div "BIG DEAL MLC Song Code : BB6RW6 ISWC :" at bounding box center [473, 420] width 421 height 74
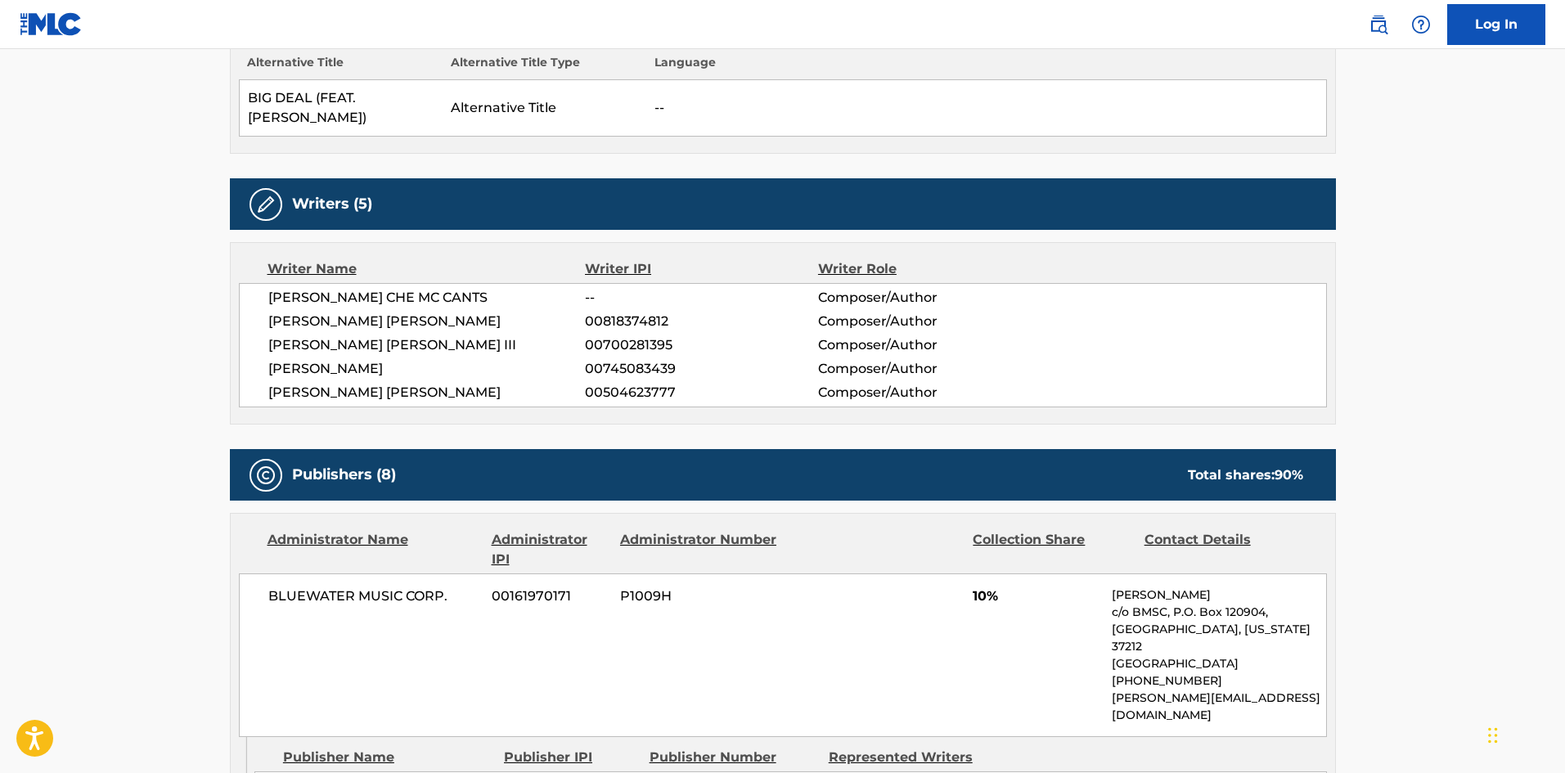
scroll to position [655, 0]
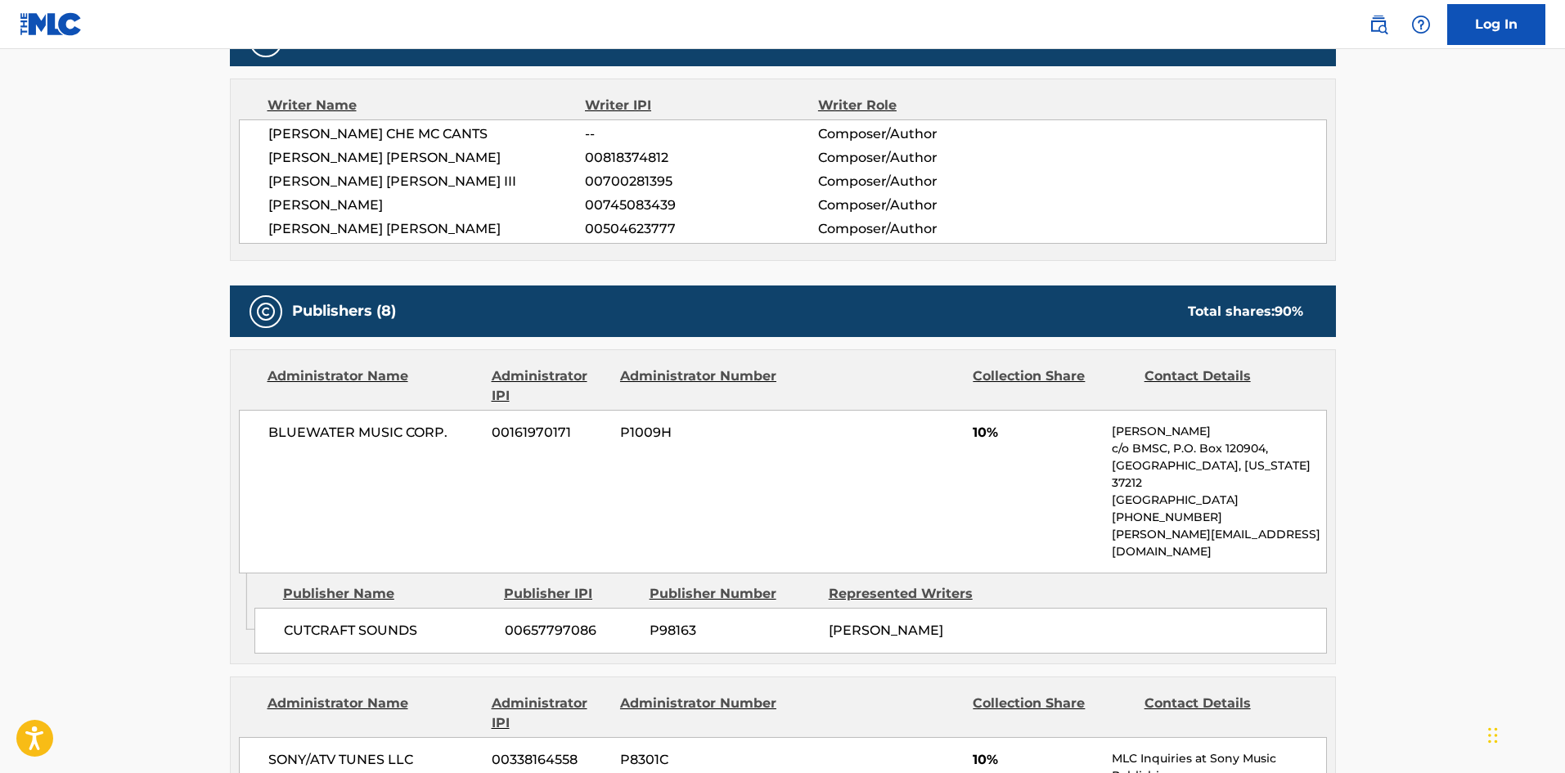
click at [291, 608] on div "CUTCRAFT SOUNDS 00657797086 P98163 [PERSON_NAME]" at bounding box center [791, 631] width 1073 height 46
drag, startPoint x: 291, startPoint y: 581, endPoint x: 395, endPoint y: 585, distance: 104.0
click at [395, 608] on div "CUTCRAFT SOUNDS 00657797086 P98163 [PERSON_NAME]" at bounding box center [791, 631] width 1073 height 46
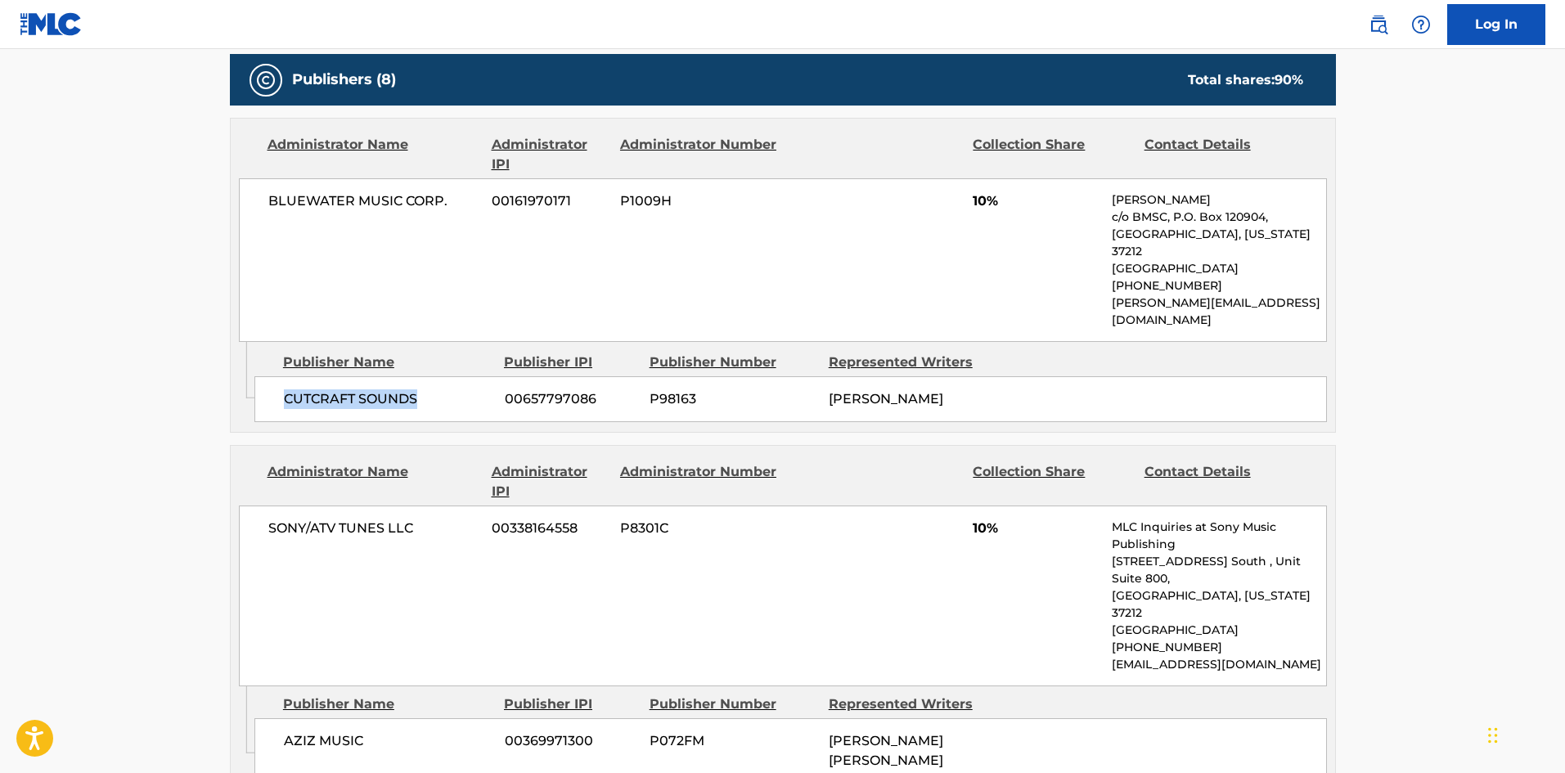
scroll to position [900, 0]
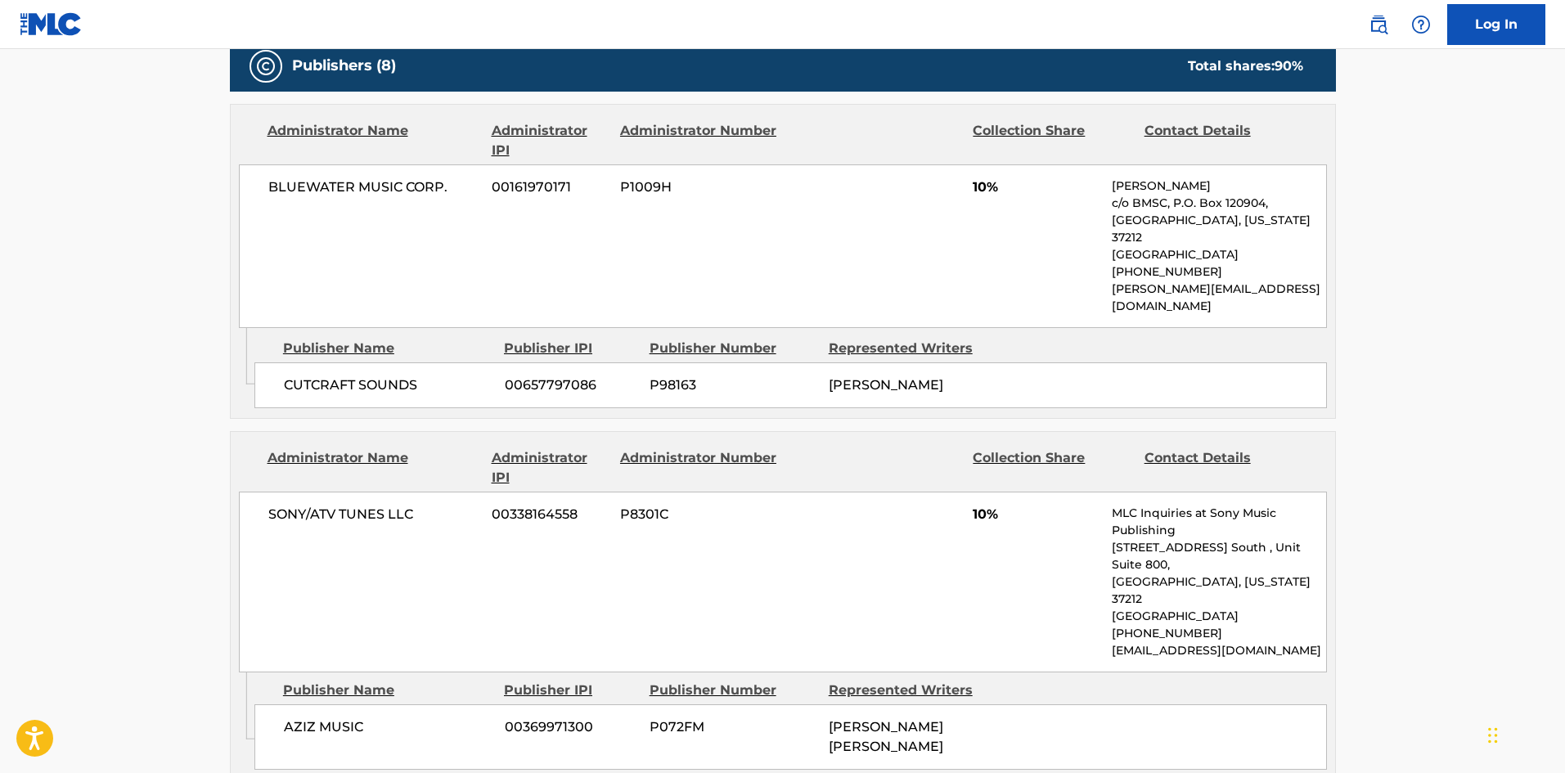
click at [304, 718] on span "AZIZ MUSIC" at bounding box center [388, 728] width 209 height 20
drag, startPoint x: 304, startPoint y: 651, endPoint x: 330, endPoint y: 655, distance: 25.7
click at [330, 718] on span "AZIZ MUSIC" at bounding box center [388, 728] width 209 height 20
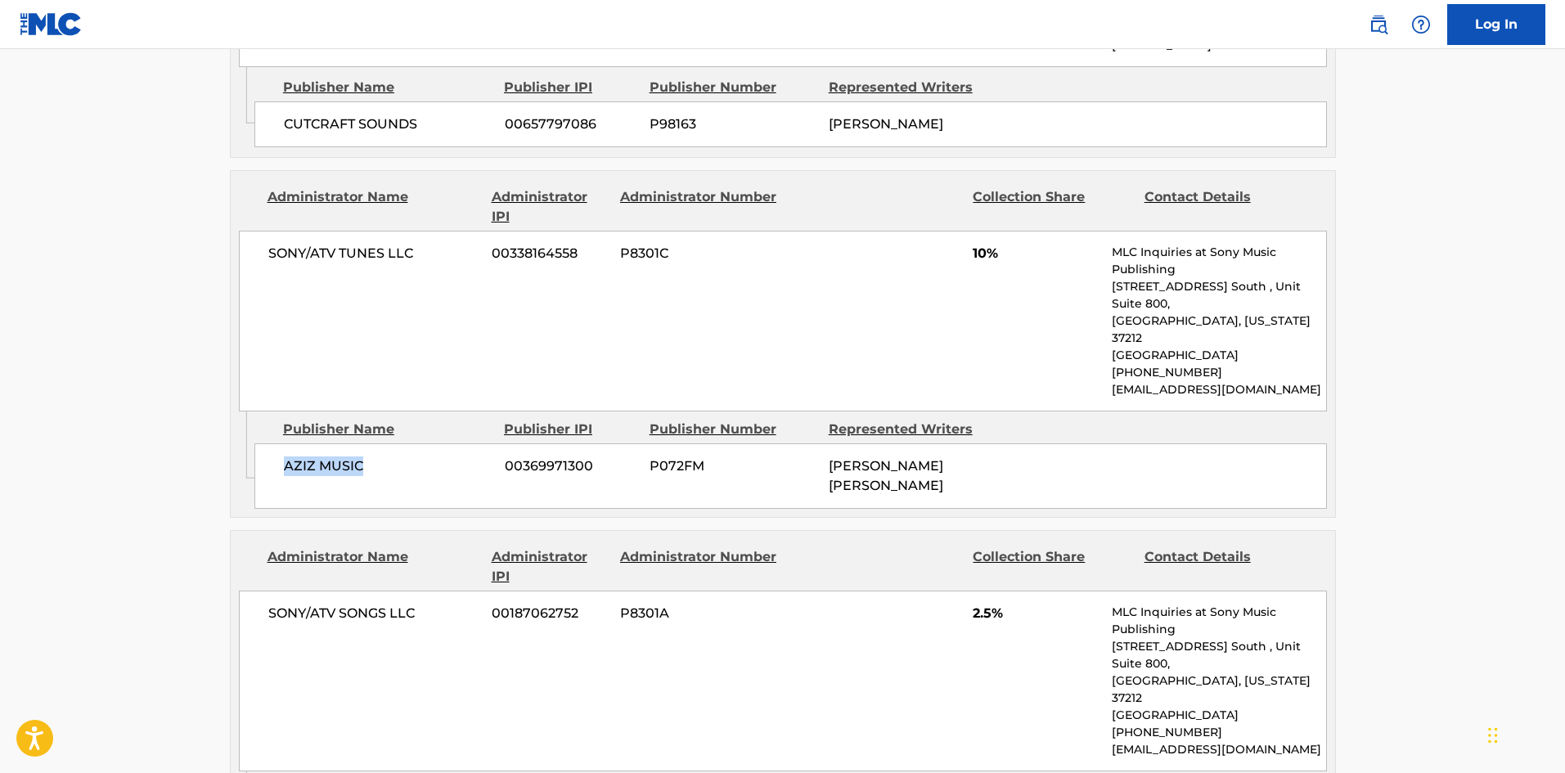
scroll to position [1228, 0]
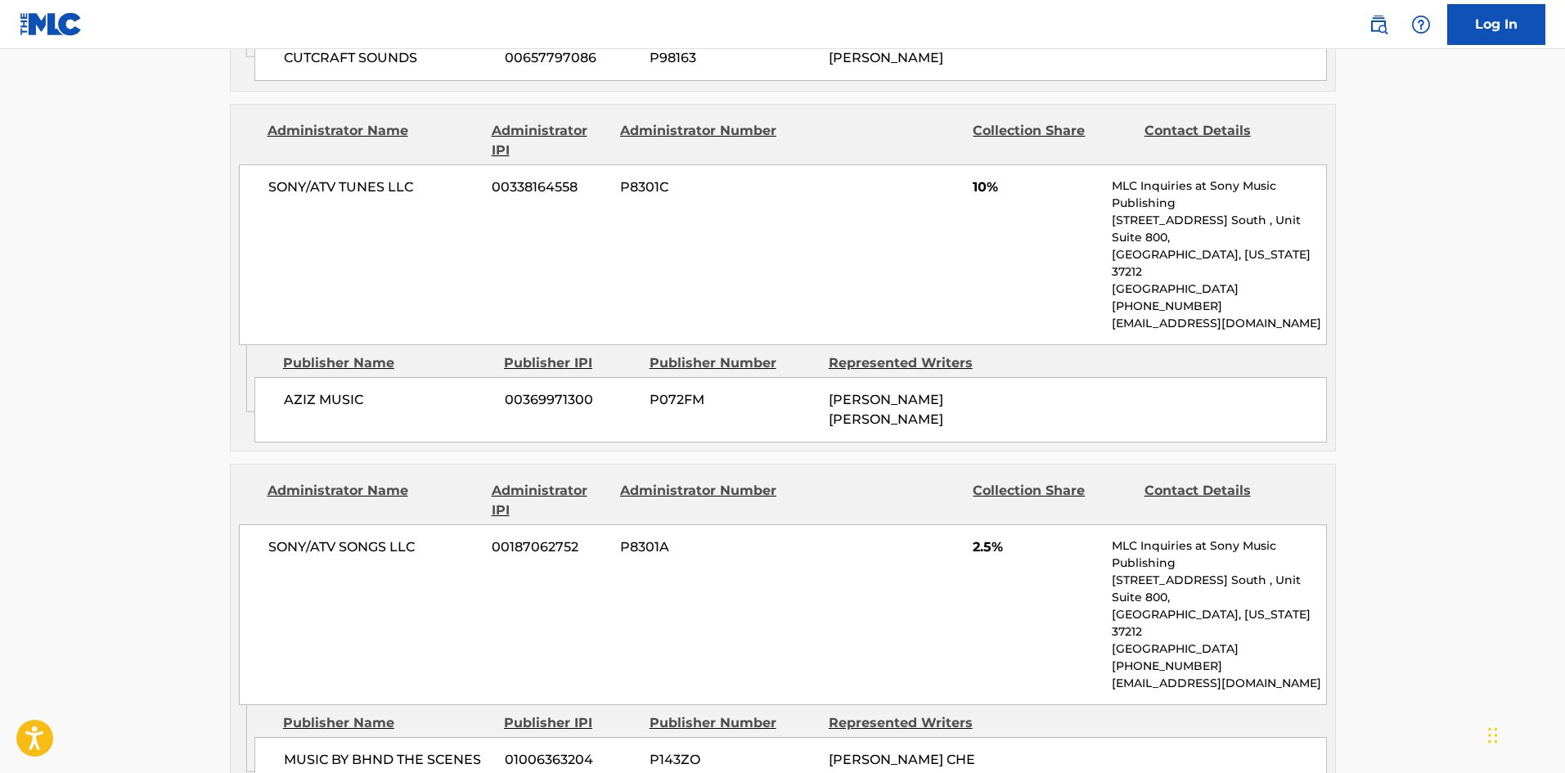
click at [285, 750] on span "MUSIC BY BHND THE SCENES GLOBAL" at bounding box center [388, 769] width 209 height 39
drag, startPoint x: 285, startPoint y: 637, endPoint x: 332, endPoint y: 652, distance: 49.7
click at [332, 750] on span "MUSIC BY BHND THE SCENES GLOBAL" at bounding box center [388, 769] width 209 height 39
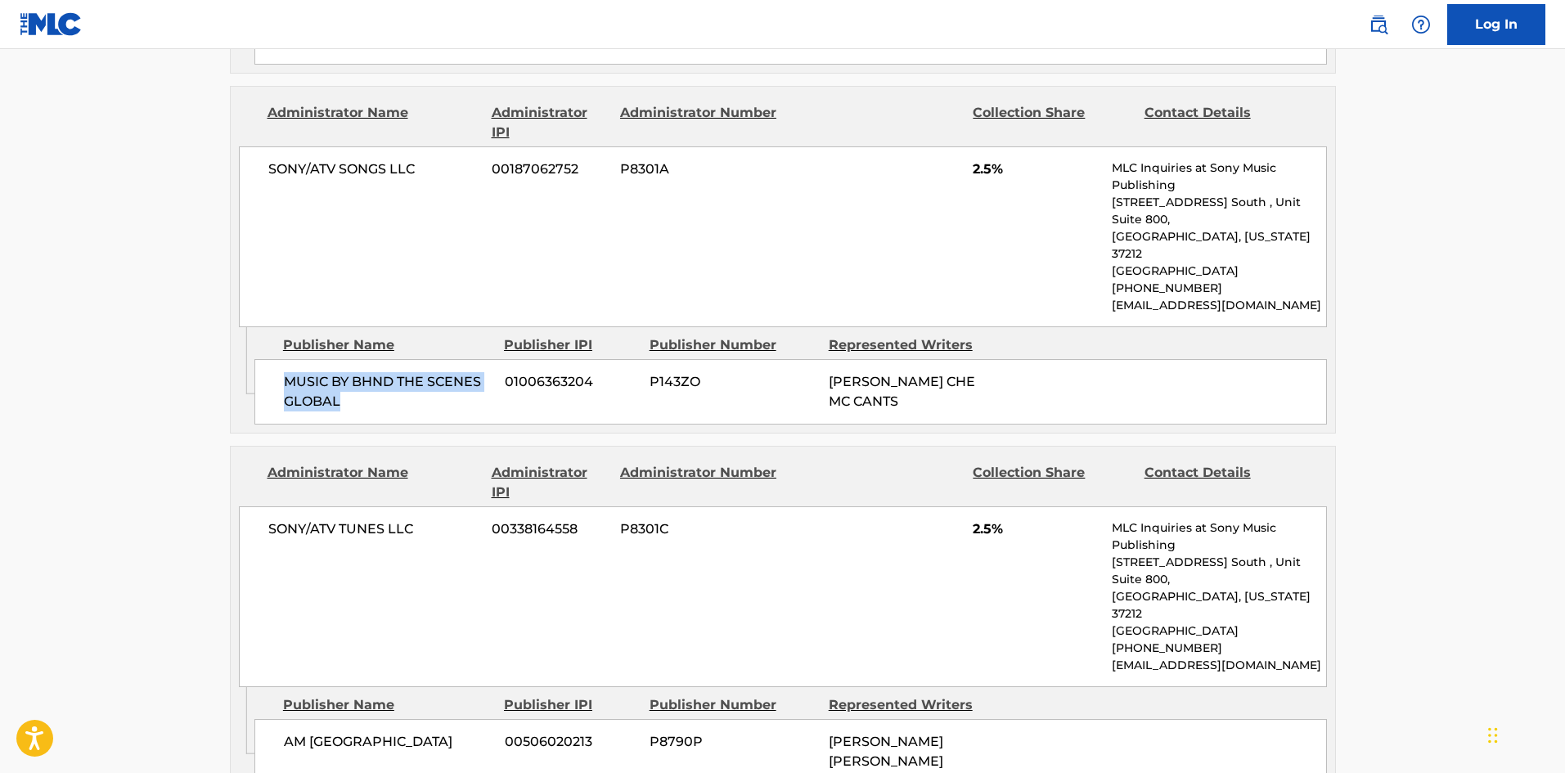
scroll to position [1637, 0]
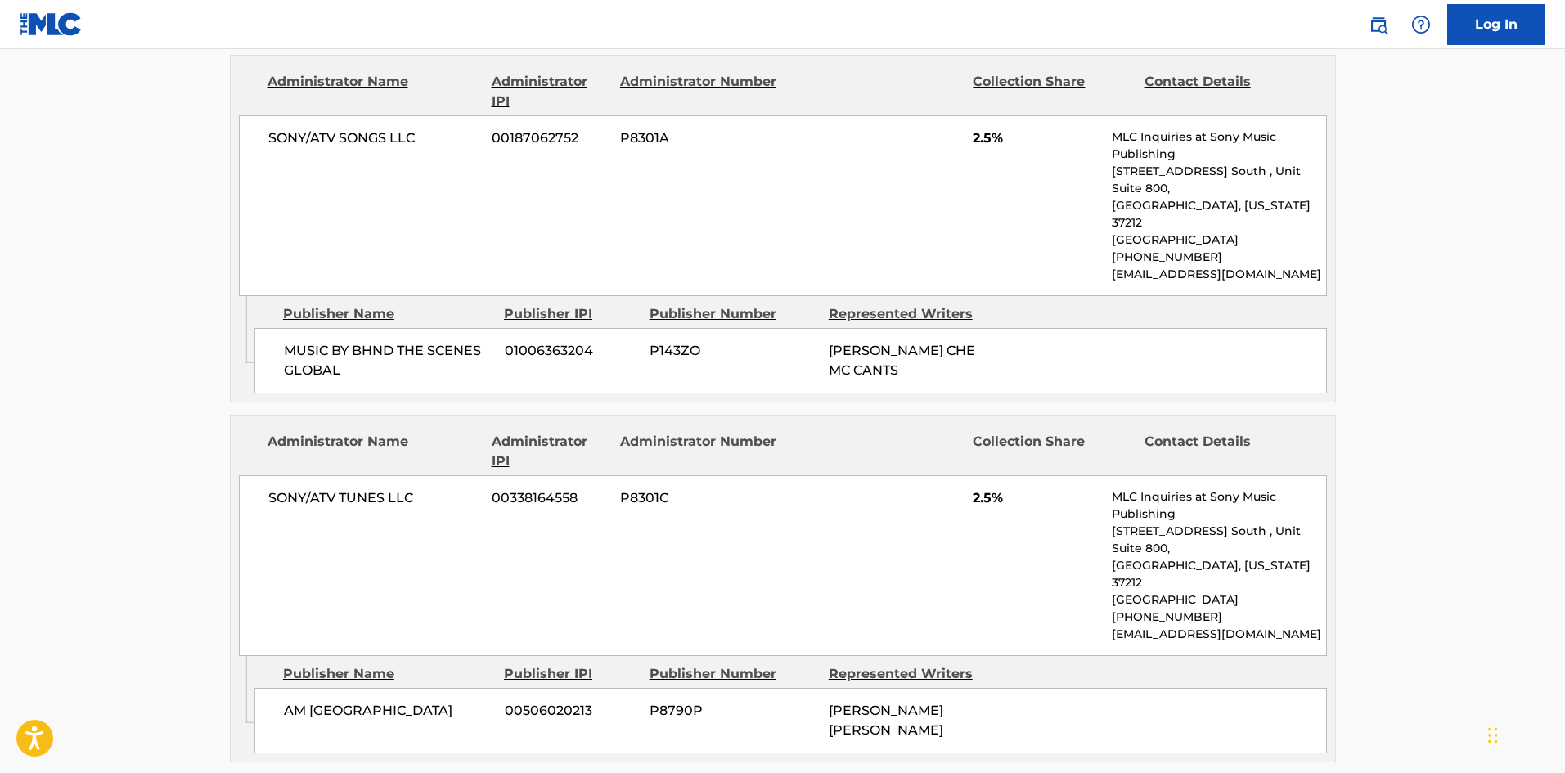
click at [289, 701] on span "AM [GEOGRAPHIC_DATA]" at bounding box center [388, 711] width 209 height 20
drag, startPoint x: 289, startPoint y: 561, endPoint x: 399, endPoint y: 555, distance: 109.8
click at [399, 701] on span "AM [GEOGRAPHIC_DATA]" at bounding box center [388, 711] width 209 height 20
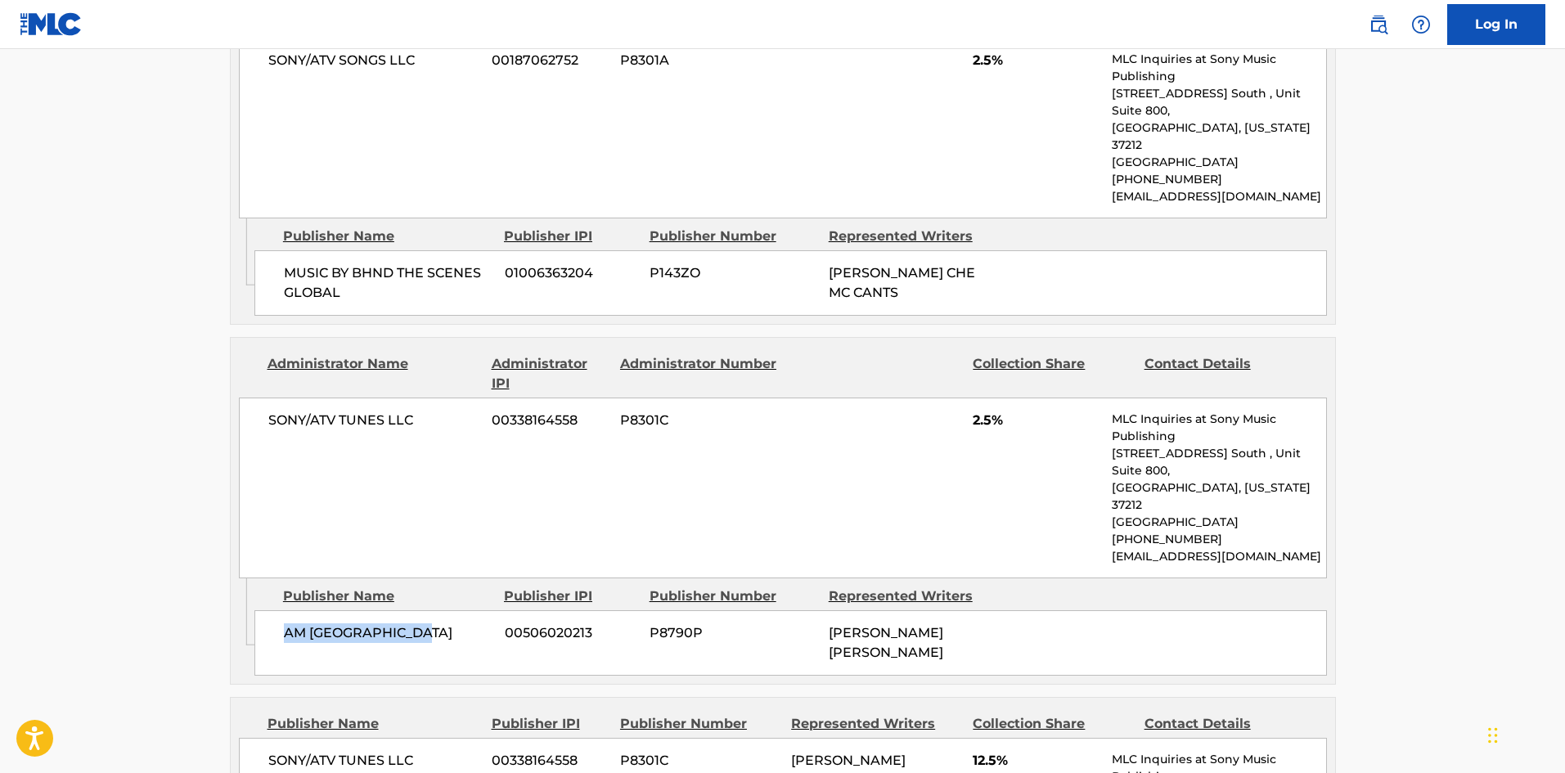
scroll to position [1882, 0]
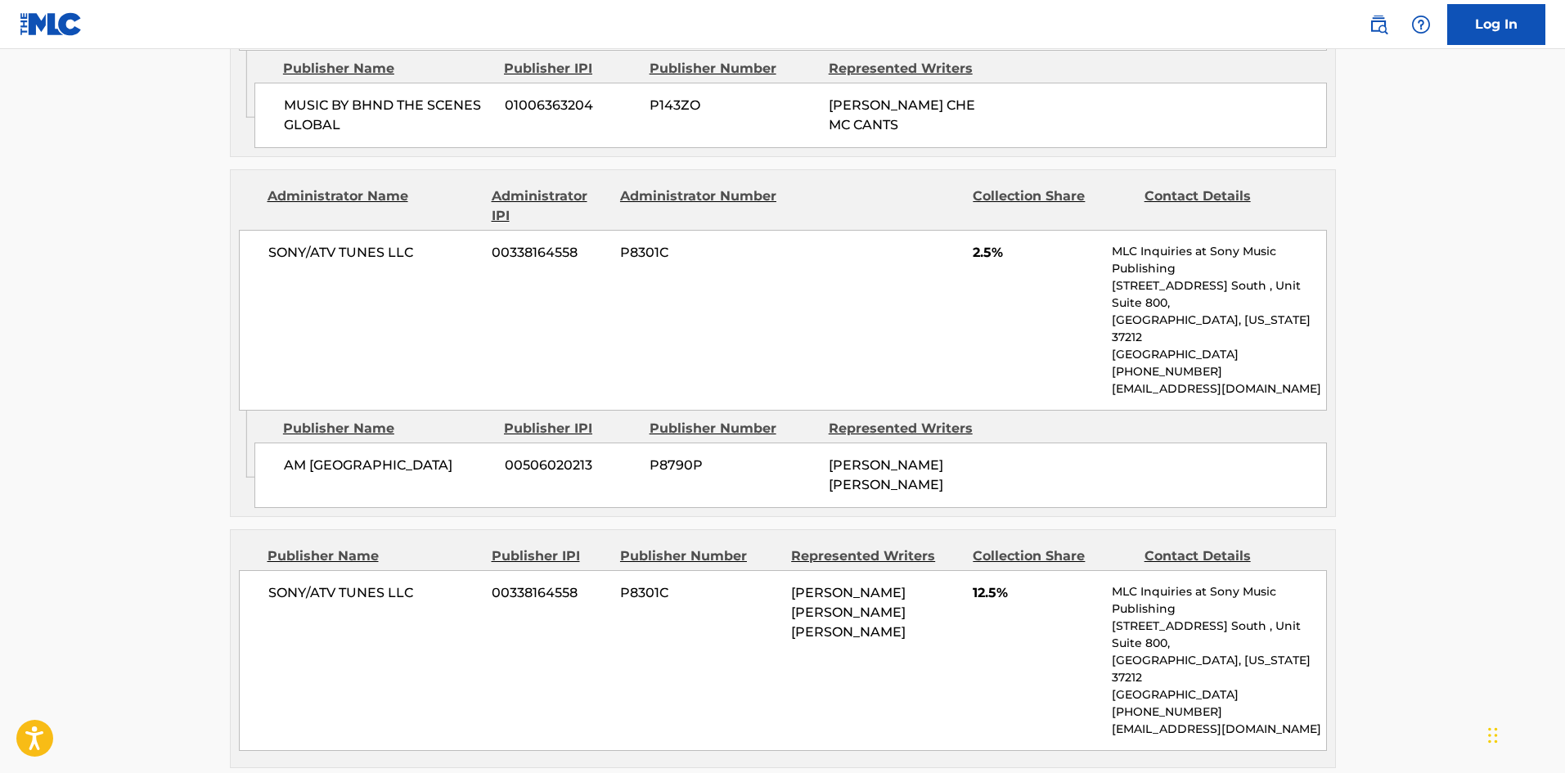
click at [272, 583] on span "SONY/ATV TUNES LLC" at bounding box center [374, 593] width 212 height 20
drag, startPoint x: 272, startPoint y: 448, endPoint x: 411, endPoint y: 427, distance: 140.7
click at [411, 570] on div "SONY/ATV TUNES LLC 00338164558 P8301C [PERSON_NAME] [PERSON_NAME] [PERSON_NAME]…" at bounding box center [783, 660] width 1088 height 181
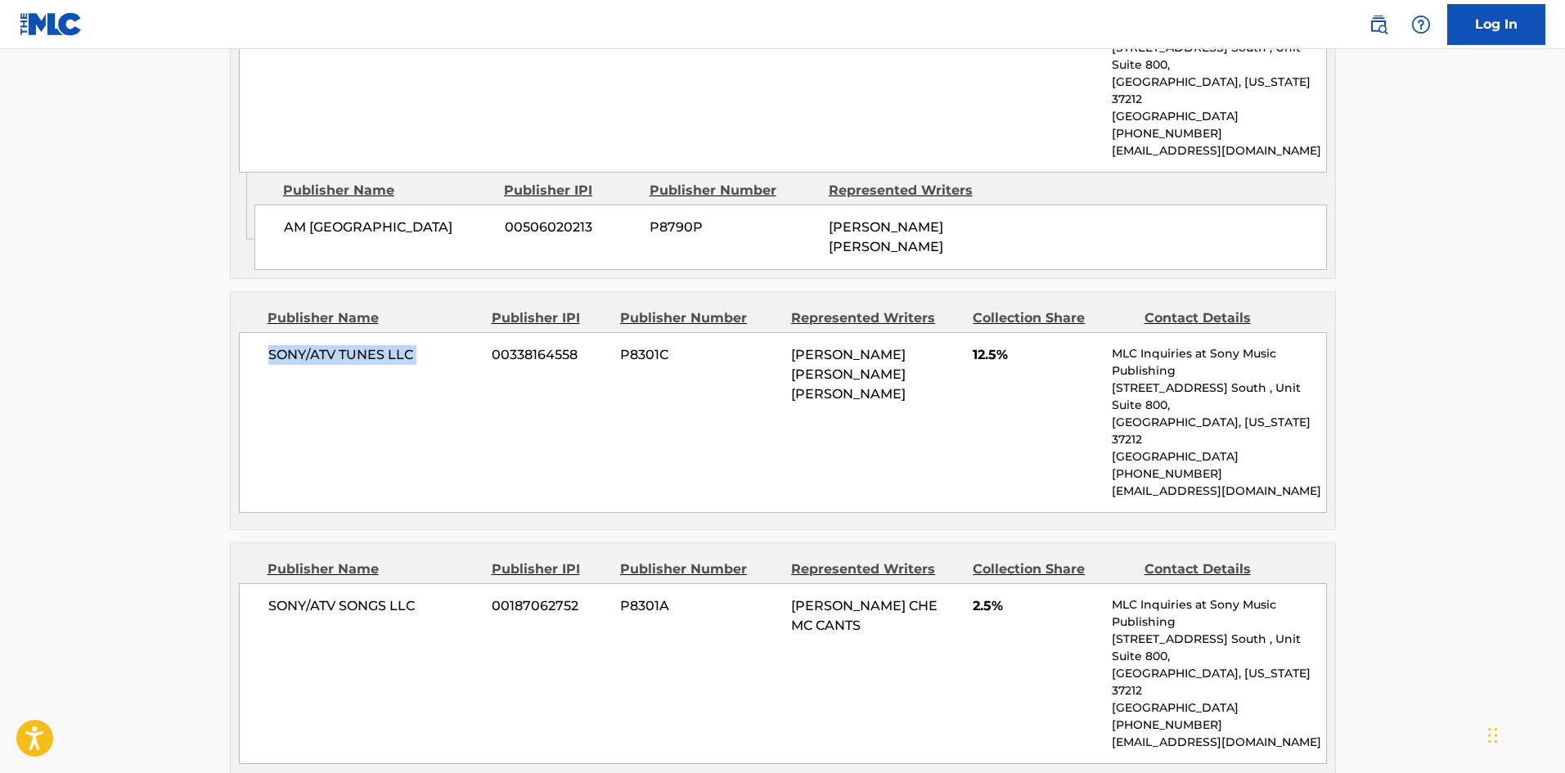
scroll to position [2128, 0]
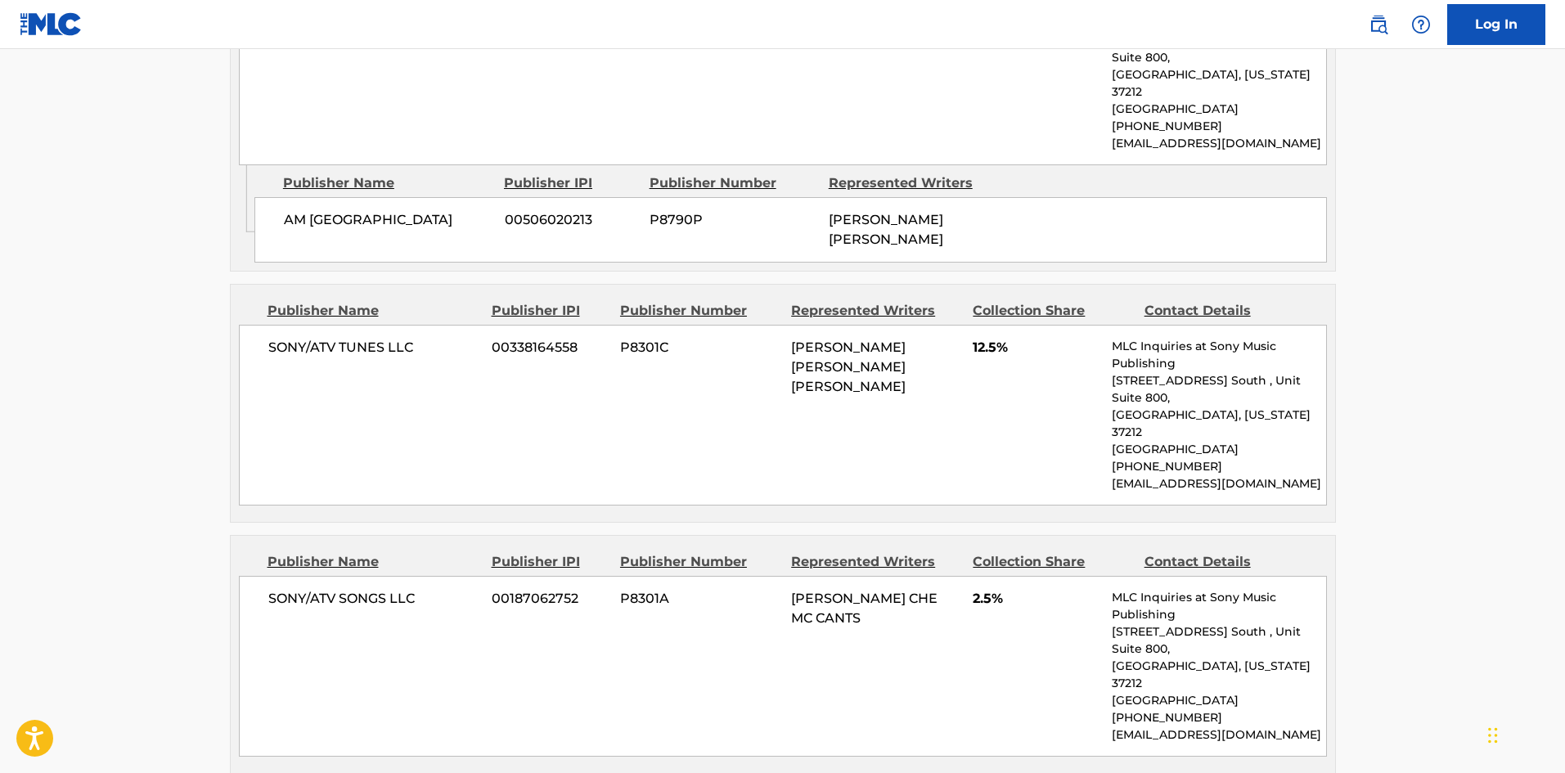
click at [283, 589] on span "SONY/ATV SONGS LLC" at bounding box center [374, 599] width 212 height 20
drag, startPoint x: 284, startPoint y: 421, endPoint x: 403, endPoint y: 421, distance: 119.5
click at [403, 576] on div "SONY/ATV SONGS LLC 00187062752 P8301A BRITTANY CHE MC CANTS 2.5% MLC Inquiries …" at bounding box center [783, 666] width 1088 height 181
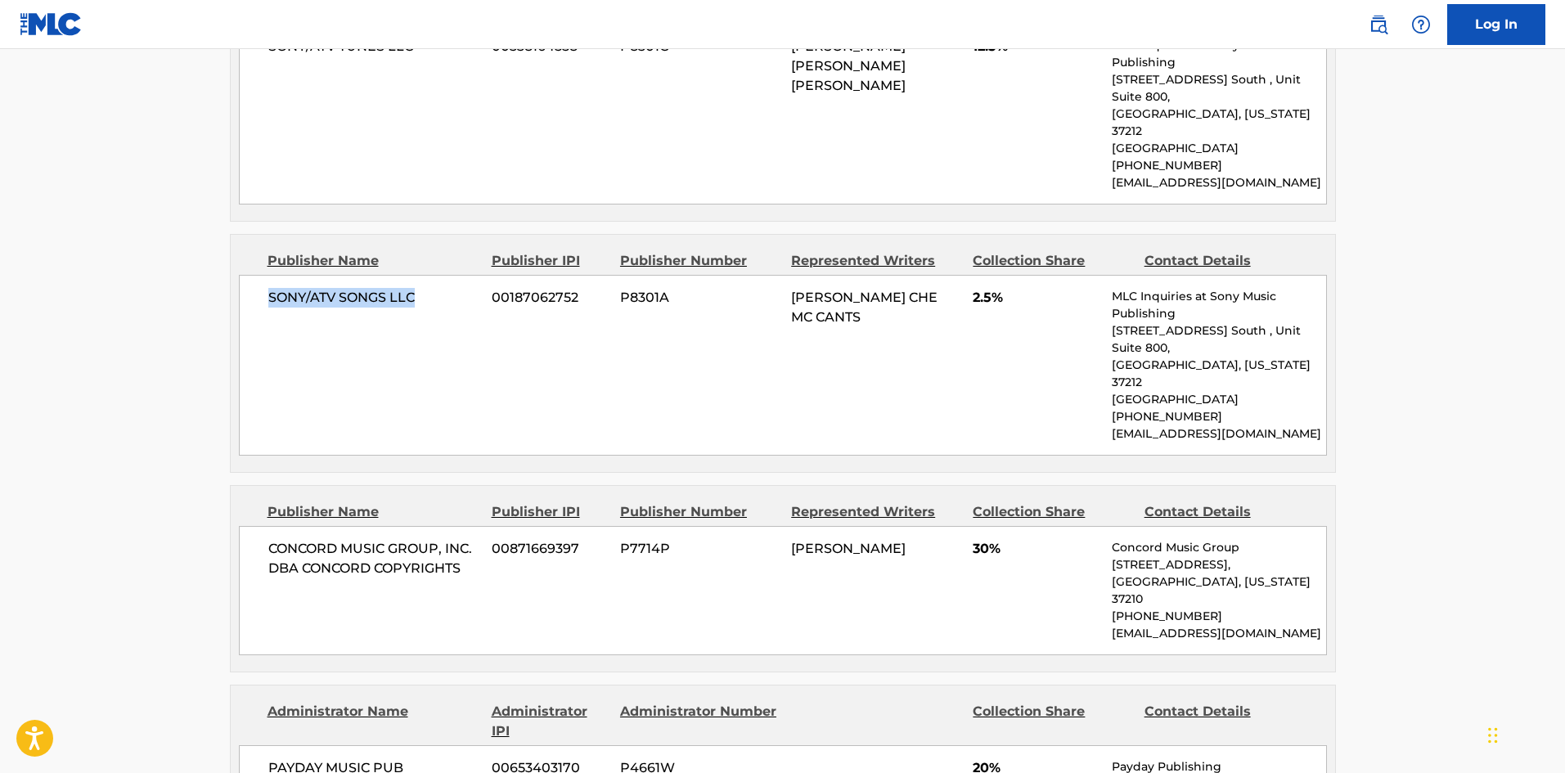
scroll to position [2455, 0]
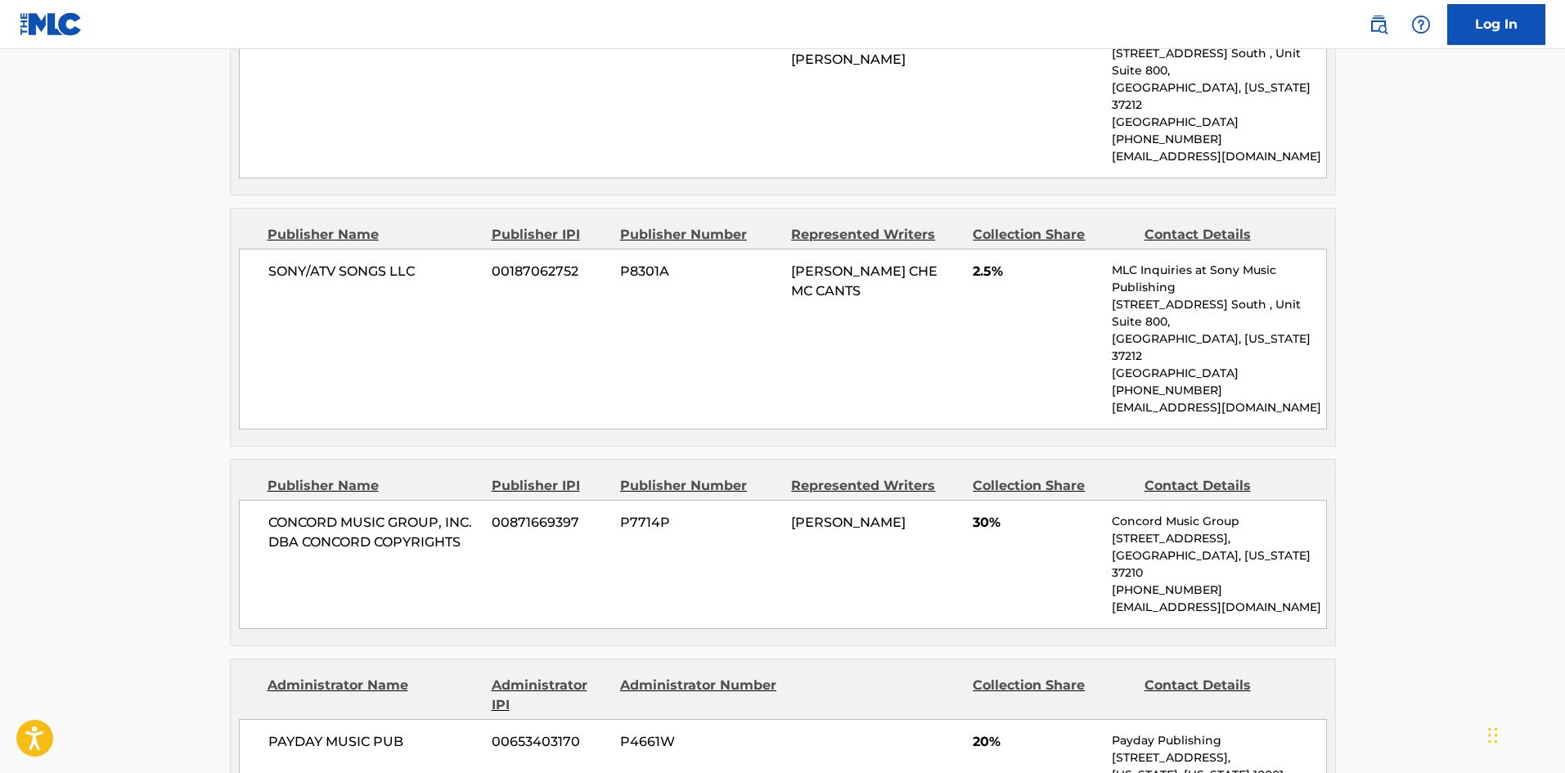
click at [322, 513] on span "CONCORD MUSIC GROUP, INC. DBA CONCORD COPYRIGHTS" at bounding box center [374, 532] width 212 height 39
drag, startPoint x: 322, startPoint y: 317, endPoint x: 421, endPoint y: 317, distance: 99.0
click at [421, 513] on span "CONCORD MUSIC GROUP, INC. DBA CONCORD COPYRIGHTS" at bounding box center [374, 532] width 212 height 39
drag, startPoint x: 315, startPoint y: 672, endPoint x: 358, endPoint y: 670, distance: 43.4
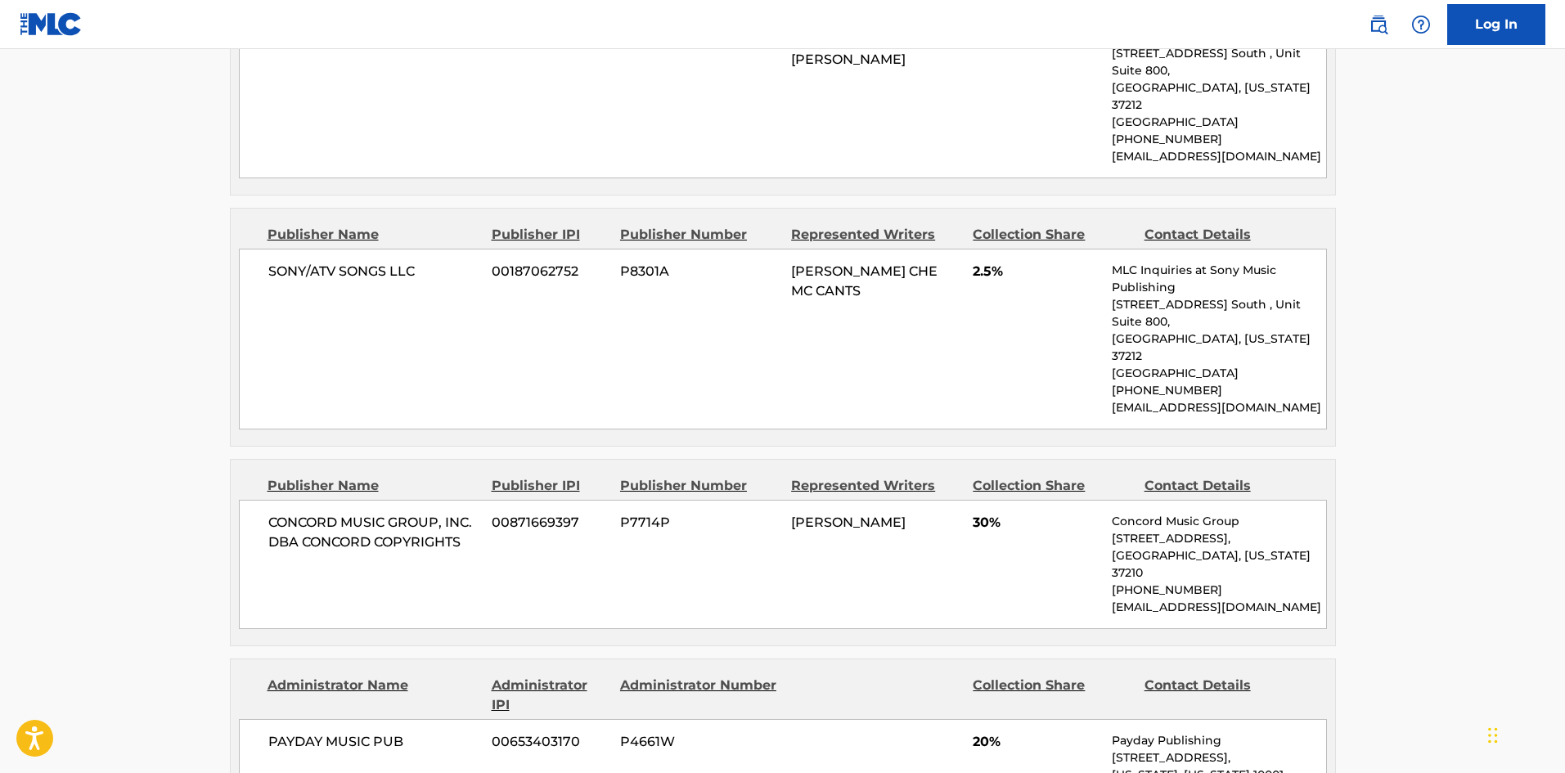
drag, startPoint x: 305, startPoint y: 673, endPoint x: 415, endPoint y: 657, distance: 110.8
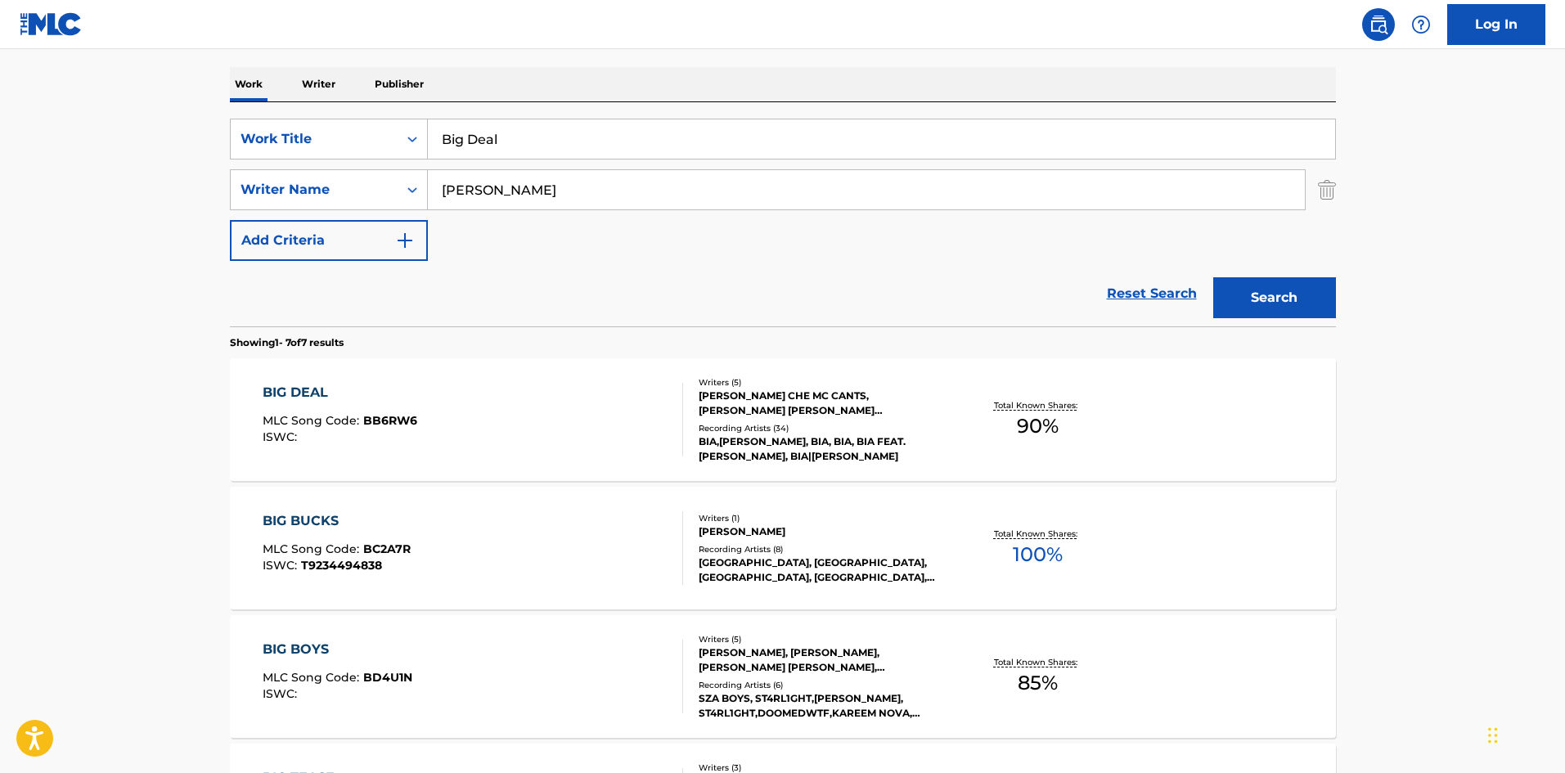
click at [512, 136] on input "Big Deal" at bounding box center [882, 138] width 908 height 39
paste input "Can't Touch This"
type input "Can't Touch This"
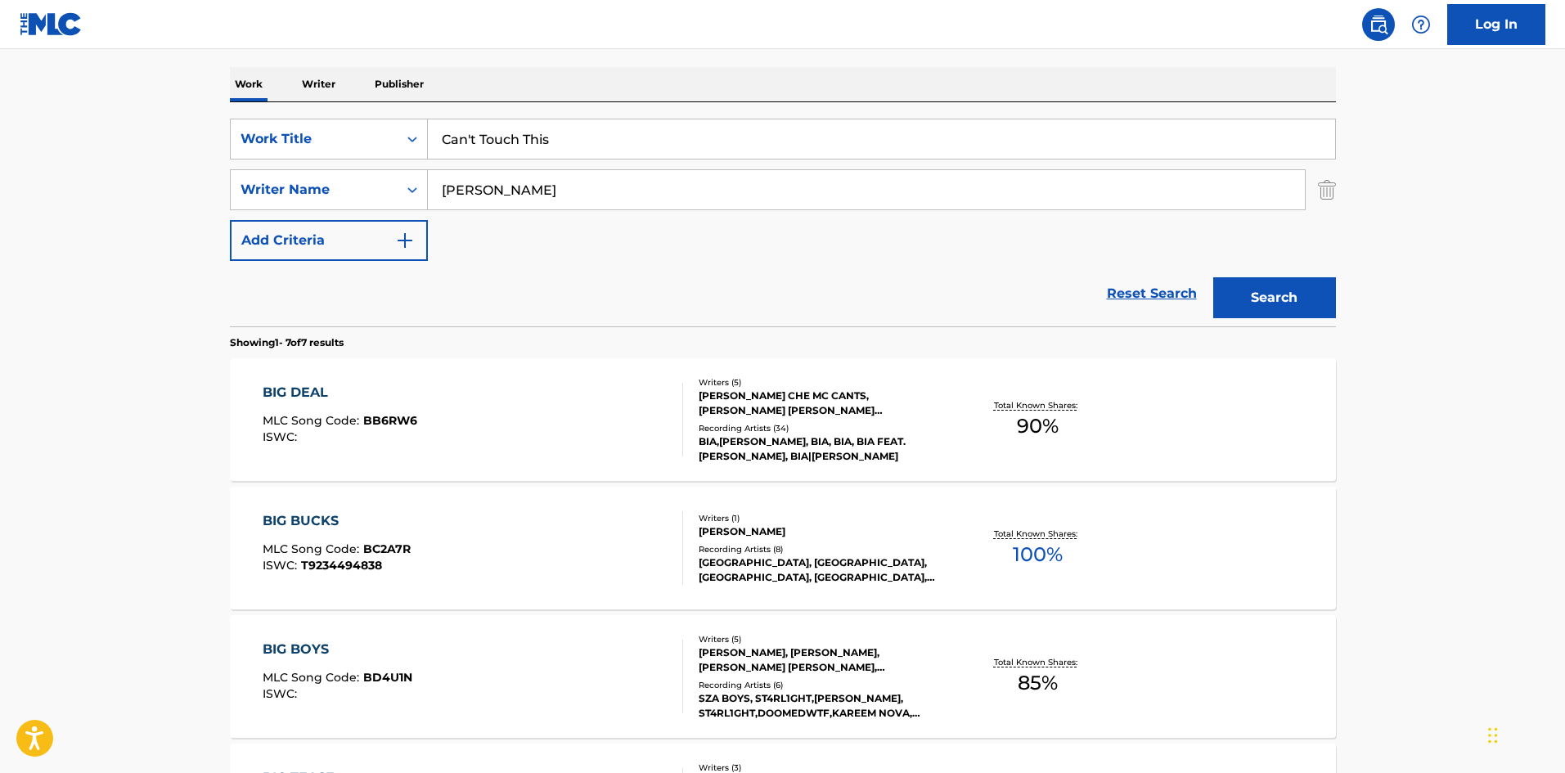
click at [28, 408] on main "The MLC Public Work Search The accuracy and completeness of The MLC's data is d…" at bounding box center [782, 571] width 1565 height 1534
click at [610, 185] on input "[PERSON_NAME]" at bounding box center [866, 189] width 877 height 39
paste input "[PERSON_NAME]"
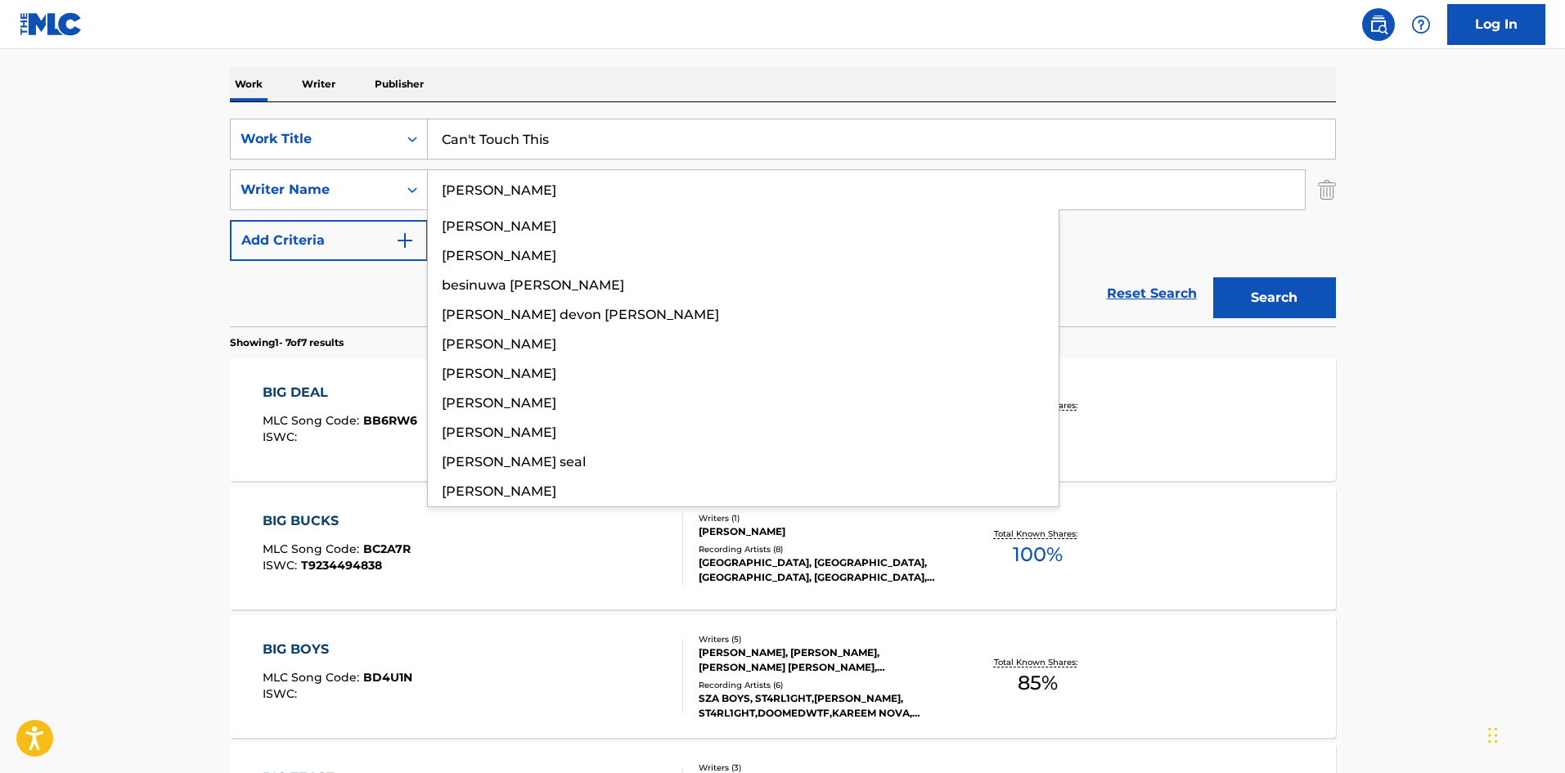
type input "[PERSON_NAME]"
click at [1291, 311] on button "Search" at bounding box center [1275, 297] width 123 height 41
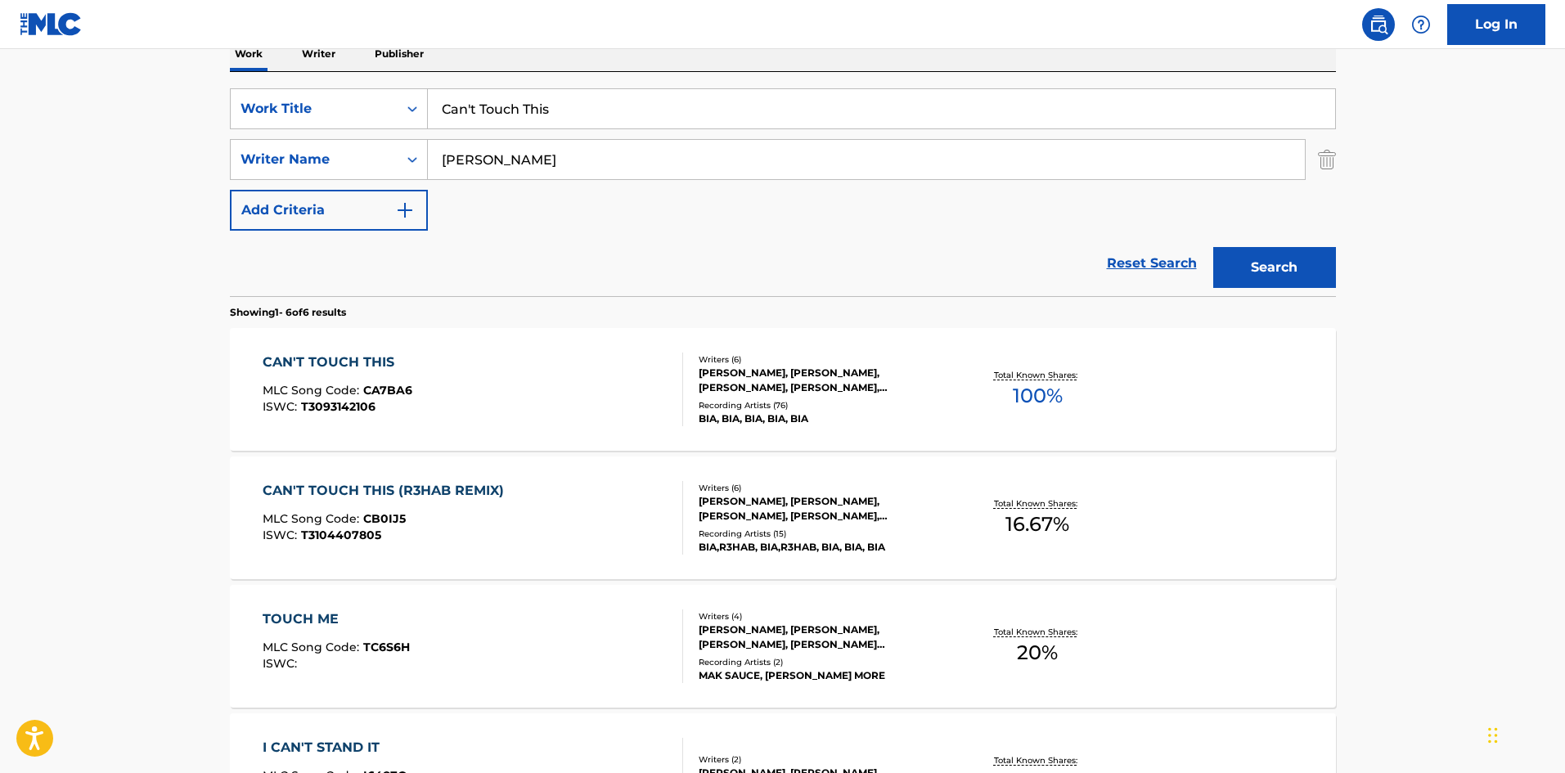
scroll to position [327, 0]
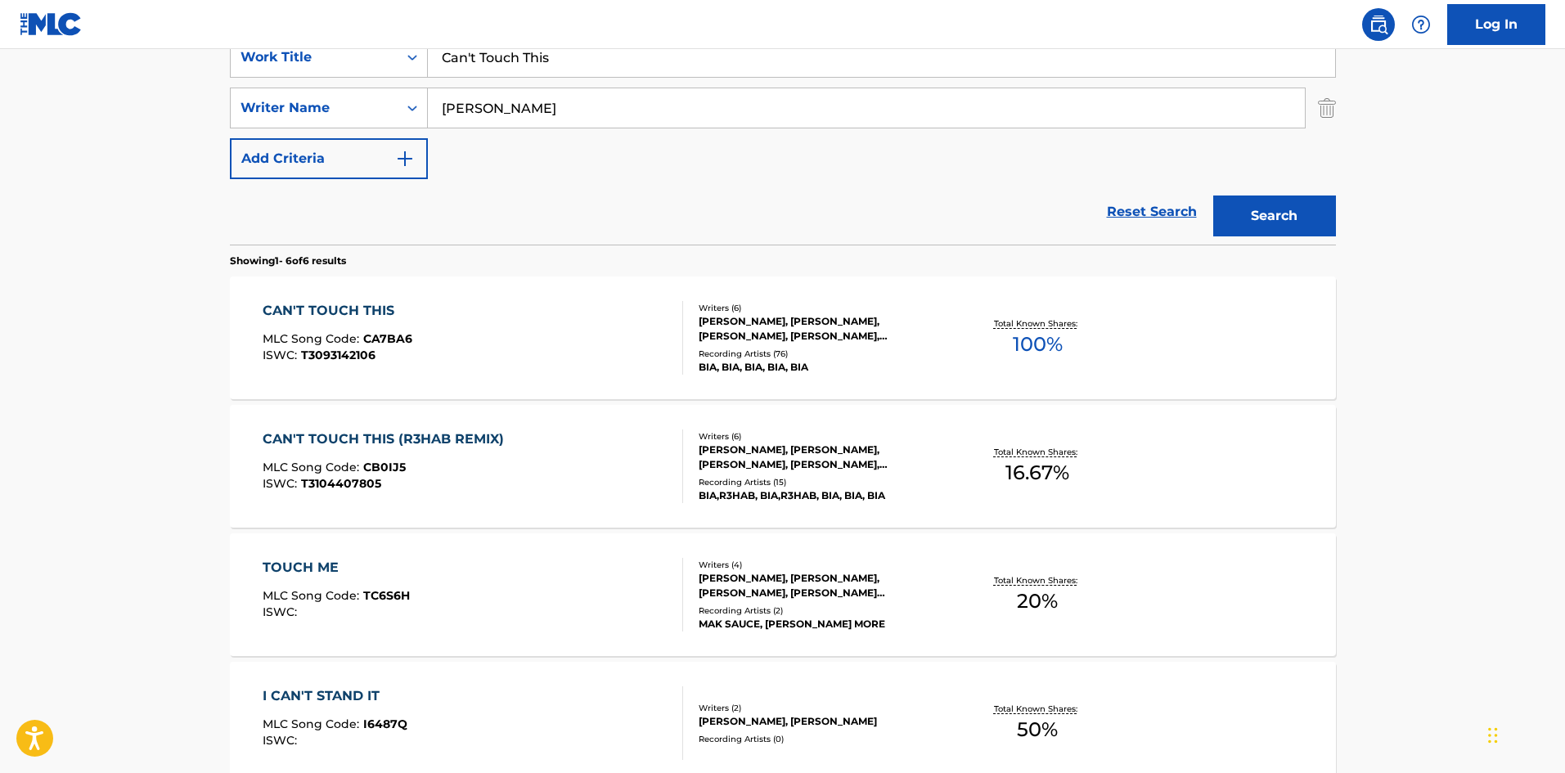
click at [407, 324] on div "CAN'T TOUCH THIS MLC Song Code : CA7BA6 ISWC : T3093142106" at bounding box center [338, 338] width 150 height 74
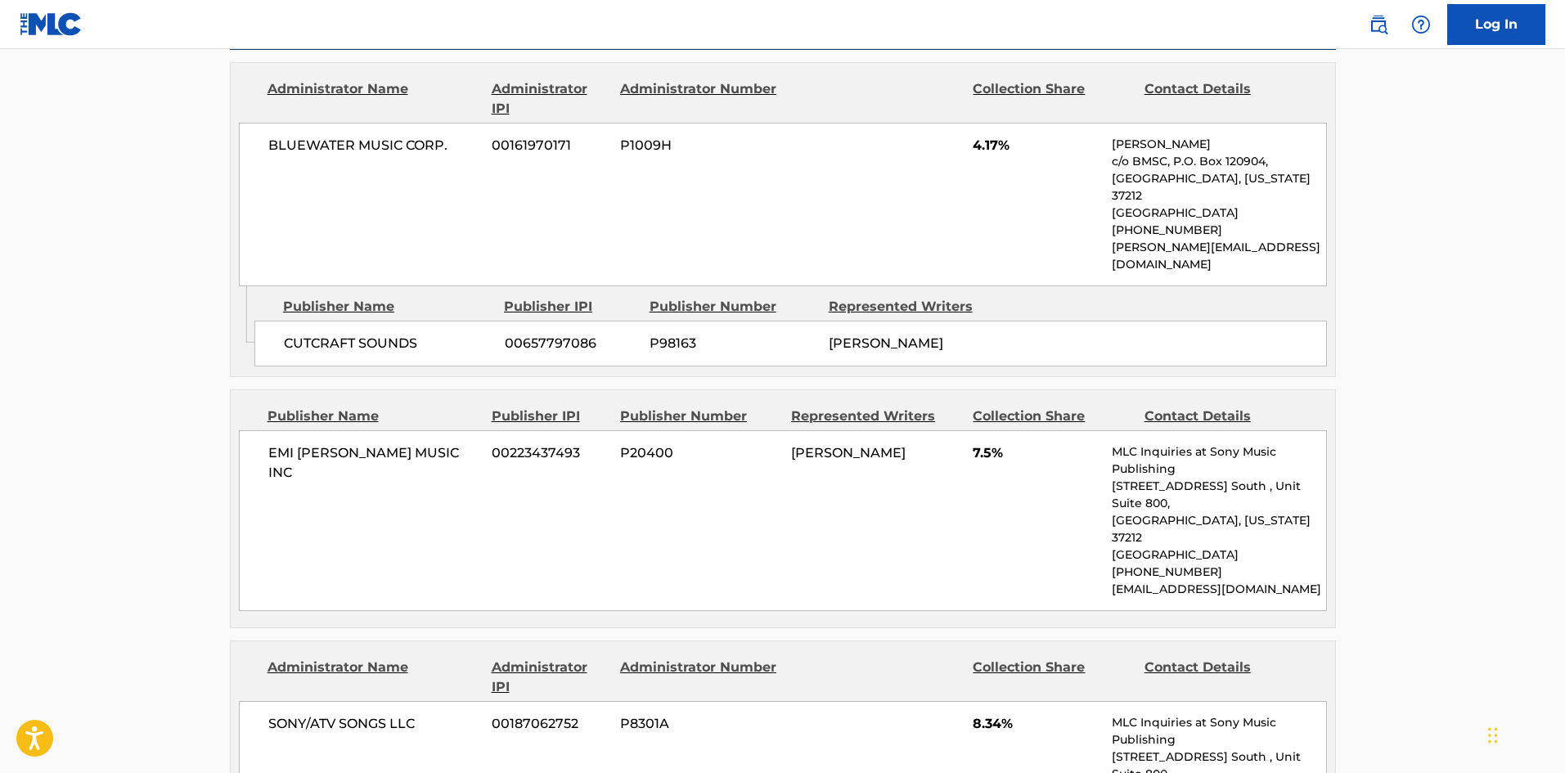
scroll to position [990, 0]
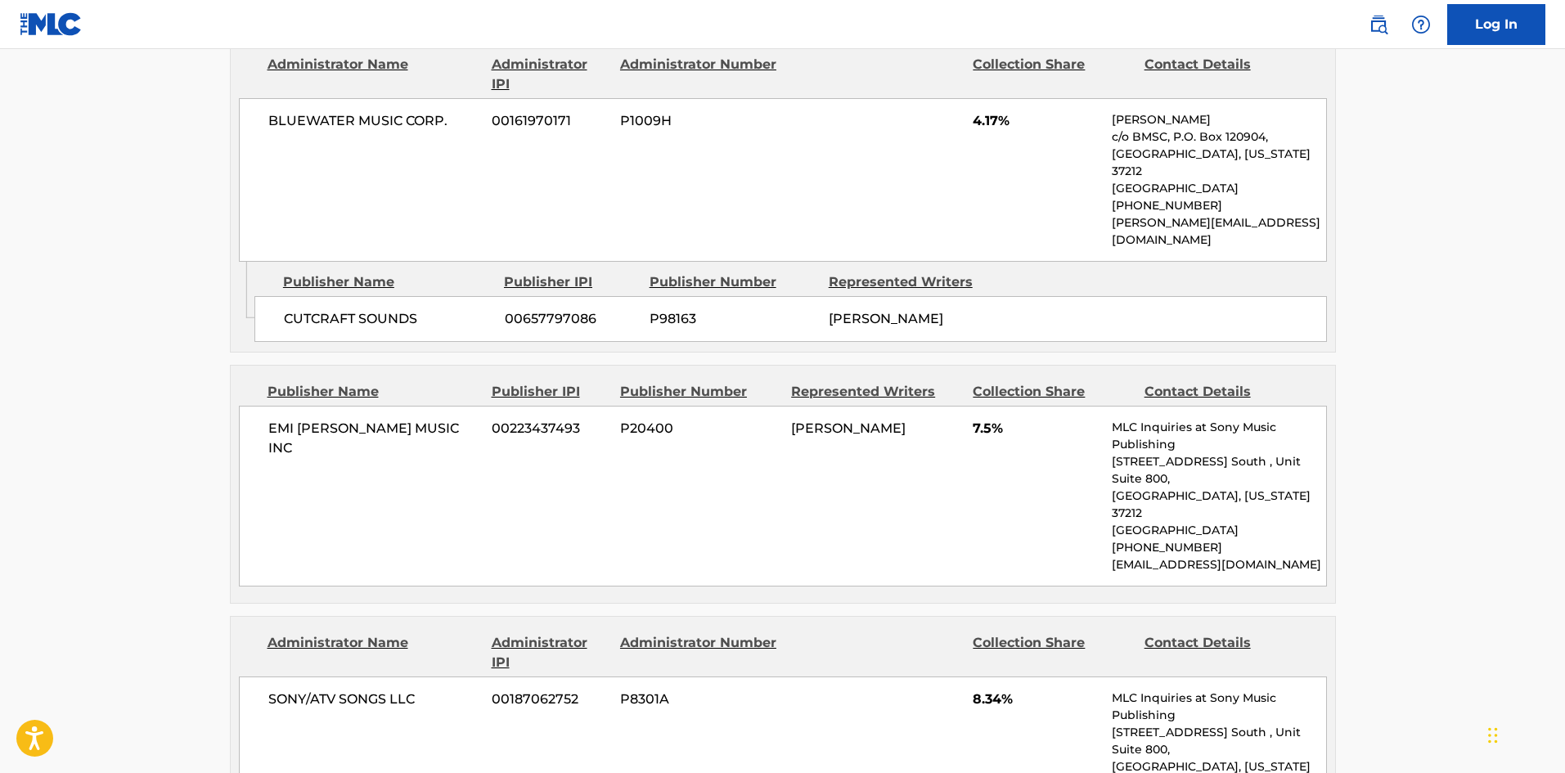
click at [259, 406] on div "EMI [PERSON_NAME] MUSIC INC 00223437493 P20400 [PERSON_NAME] 7.5% MLC Inquiries…" at bounding box center [783, 496] width 1088 height 181
drag, startPoint x: 259, startPoint y: 390, endPoint x: 466, endPoint y: 390, distance: 207.9
click at [466, 406] on div "EMI [PERSON_NAME] MUSIC INC 00223437493 P20400 [PERSON_NAME] 7.5% MLC Inquiries…" at bounding box center [783, 496] width 1088 height 181
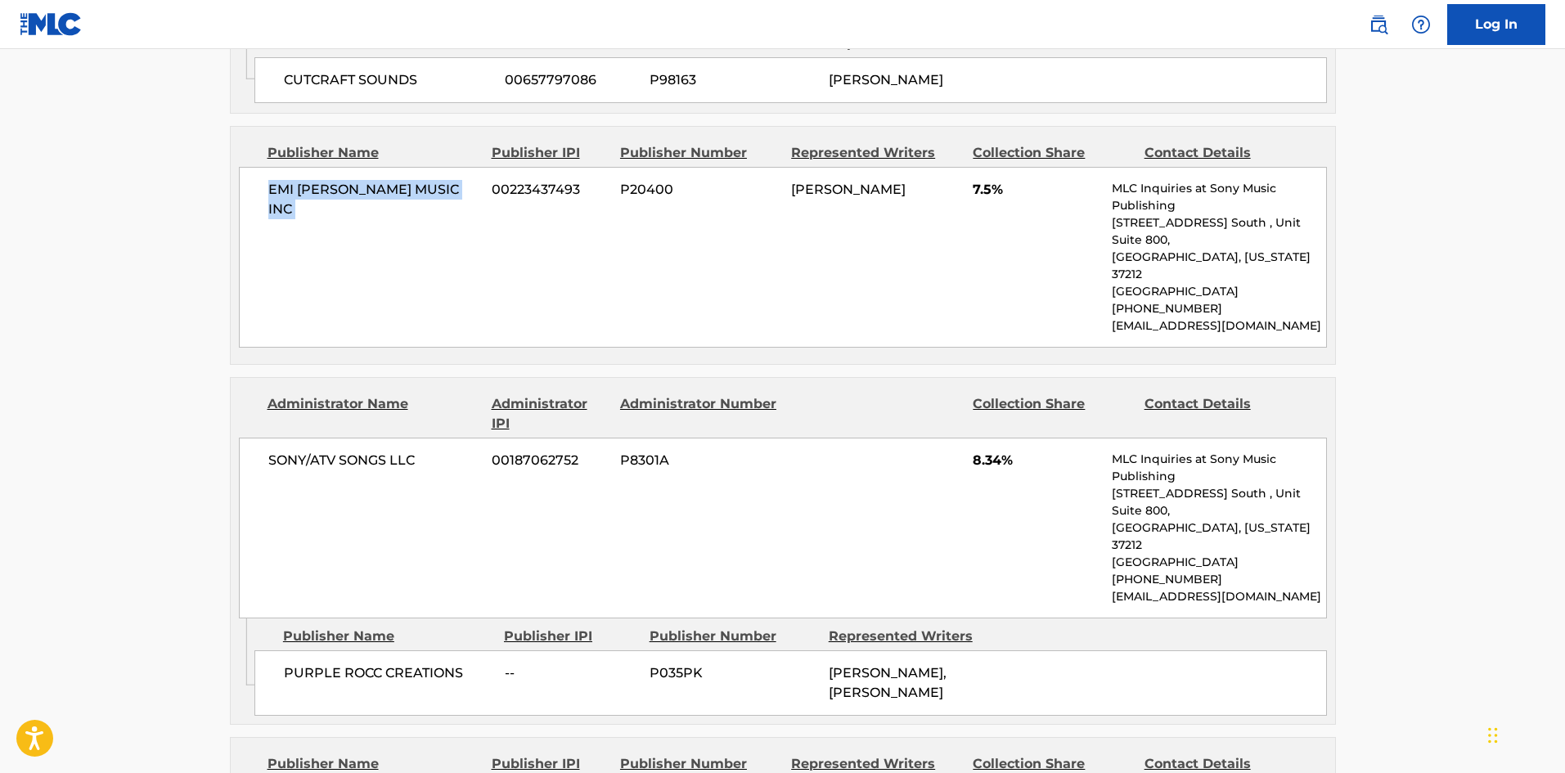
scroll to position [1236, 0]
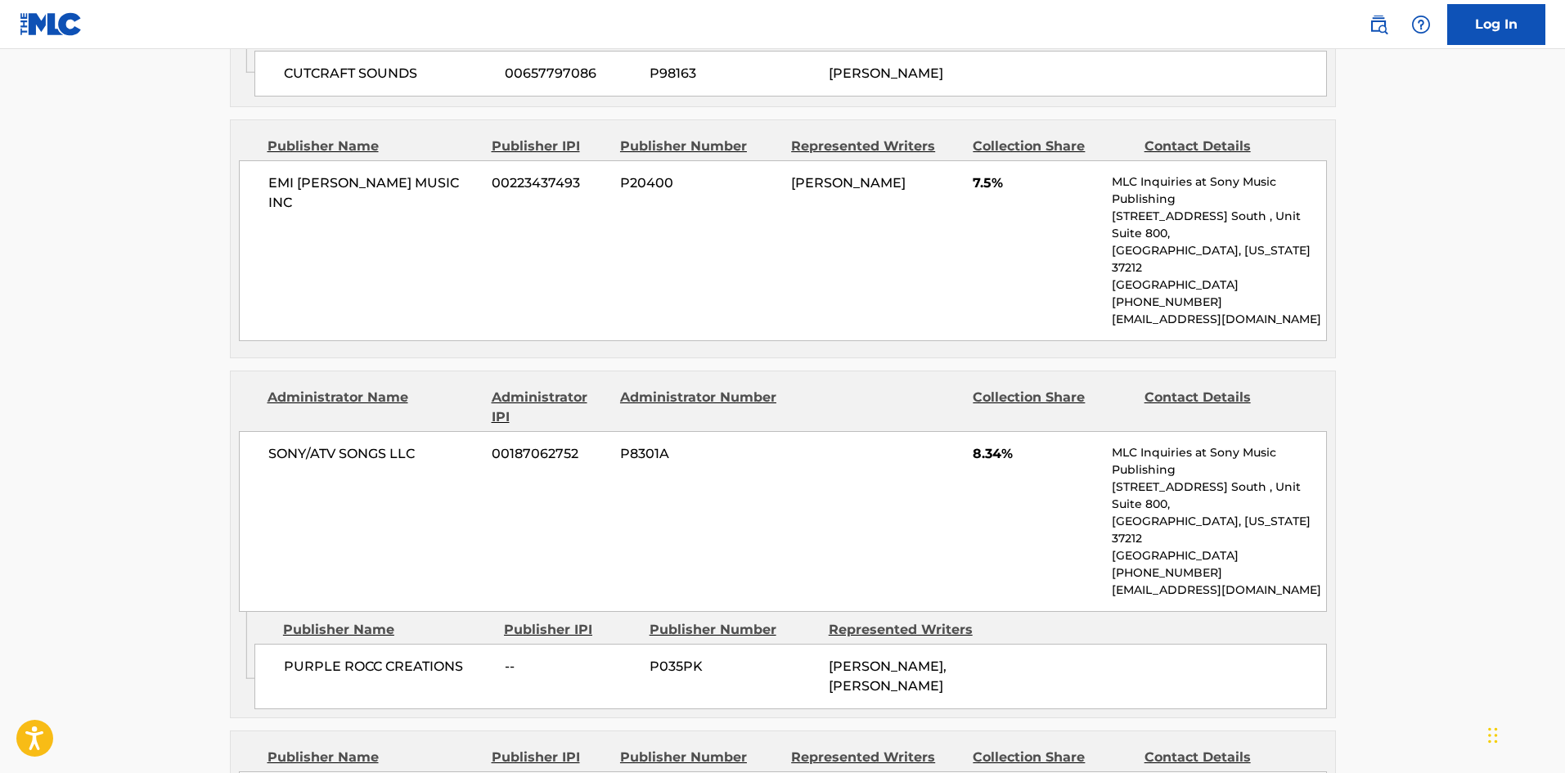
click at [295, 657] on span "PURPLE ROCC CREATIONS" at bounding box center [388, 667] width 209 height 20
drag, startPoint x: 295, startPoint y: 565, endPoint x: 390, endPoint y: 561, distance: 95.0
click at [390, 657] on span "PURPLE ROCC CREATIONS" at bounding box center [388, 667] width 209 height 20
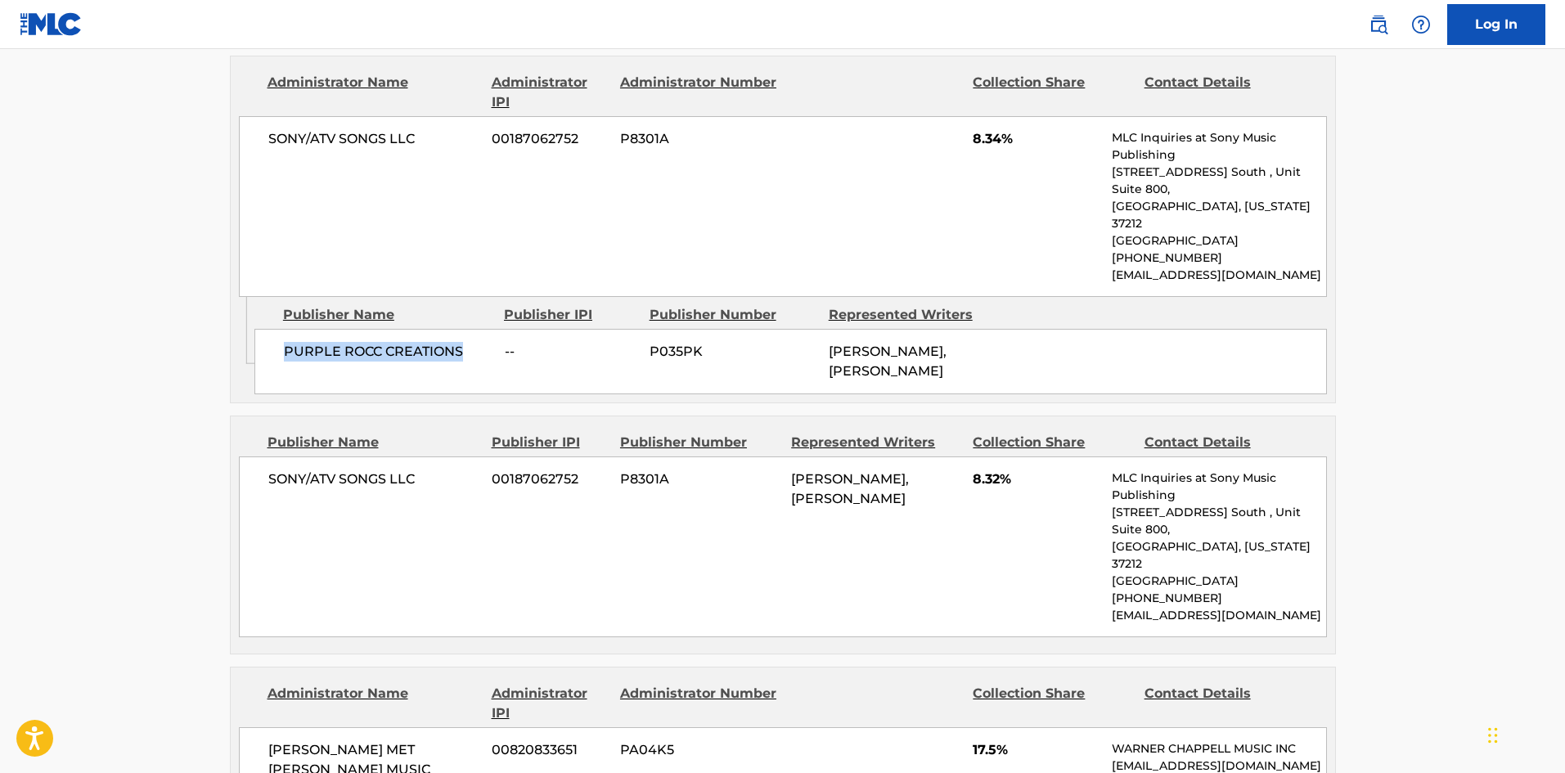
scroll to position [1563, 0]
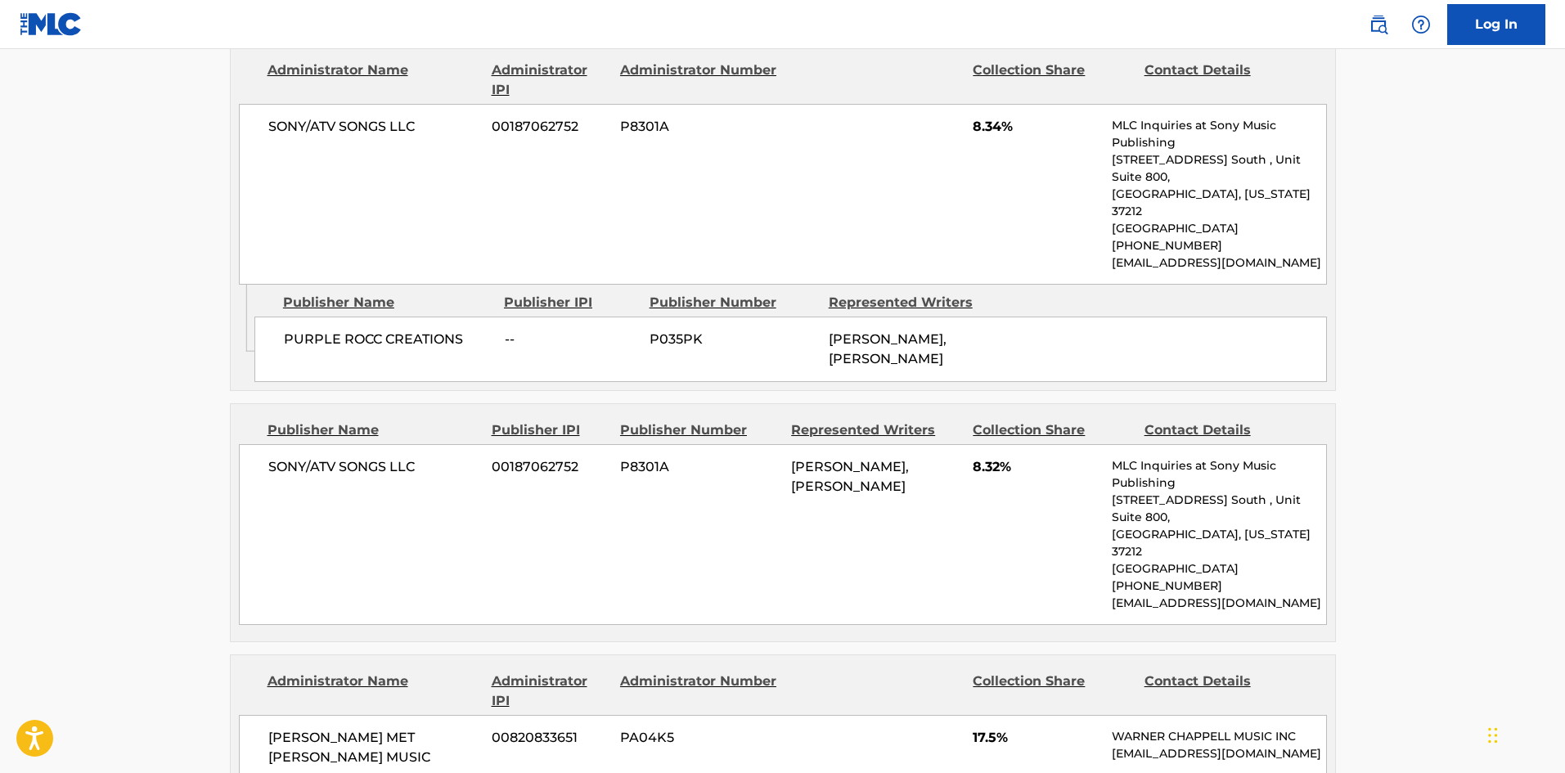
click at [276, 444] on div "SONY/ATV SONGS LLC 00187062752 P8301A [PERSON_NAME], [PERSON_NAME] 8.32% MLC In…" at bounding box center [783, 534] width 1088 height 181
drag, startPoint x: 276, startPoint y: 398, endPoint x: 453, endPoint y: 385, distance: 177.2
click at [453, 444] on div "SONY/ATV SONGS LLC 00187062752 P8301A [PERSON_NAME], [PERSON_NAME] 8.32% MLC In…" at bounding box center [783, 534] width 1088 height 181
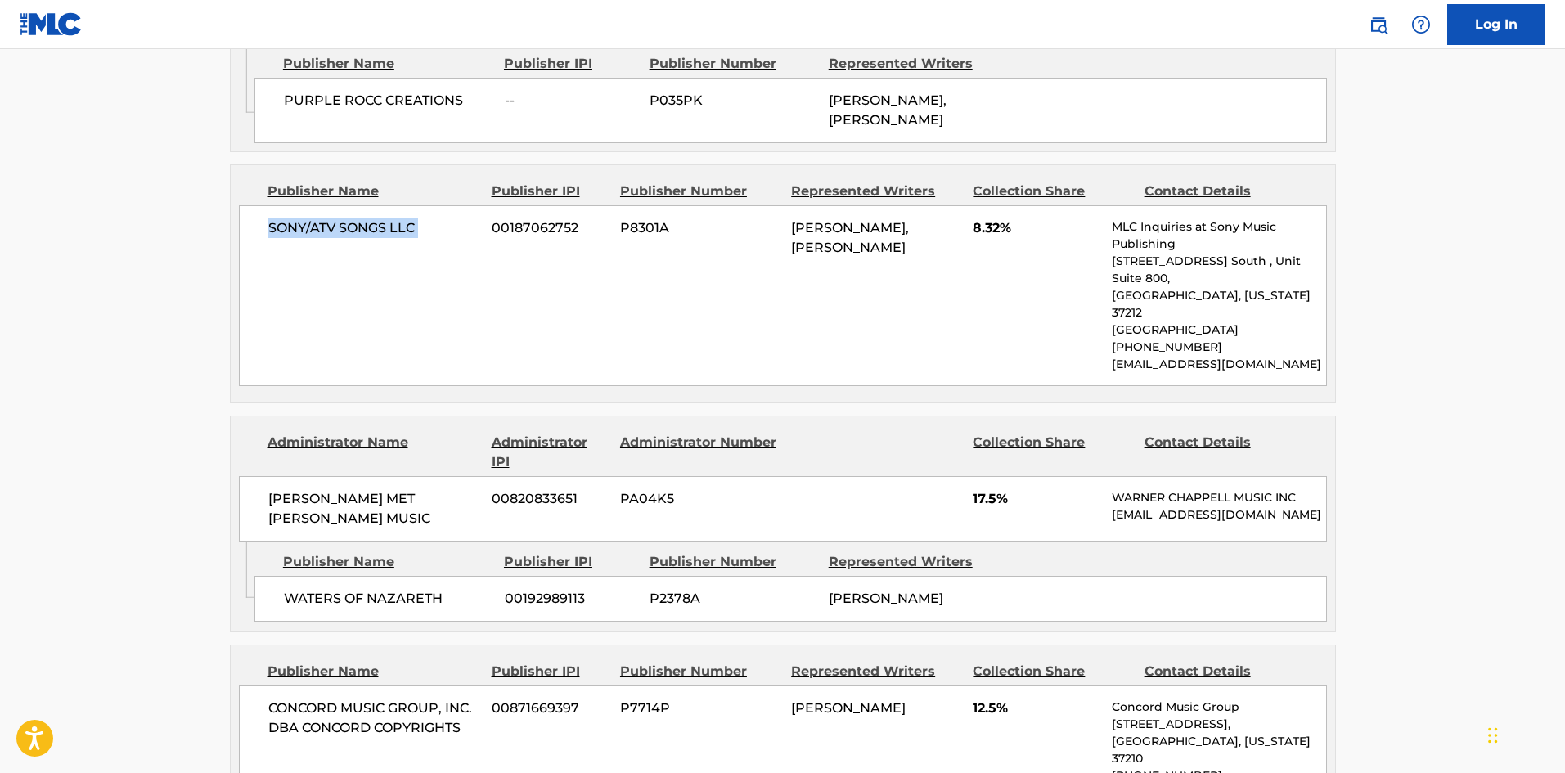
scroll to position [1809, 0]
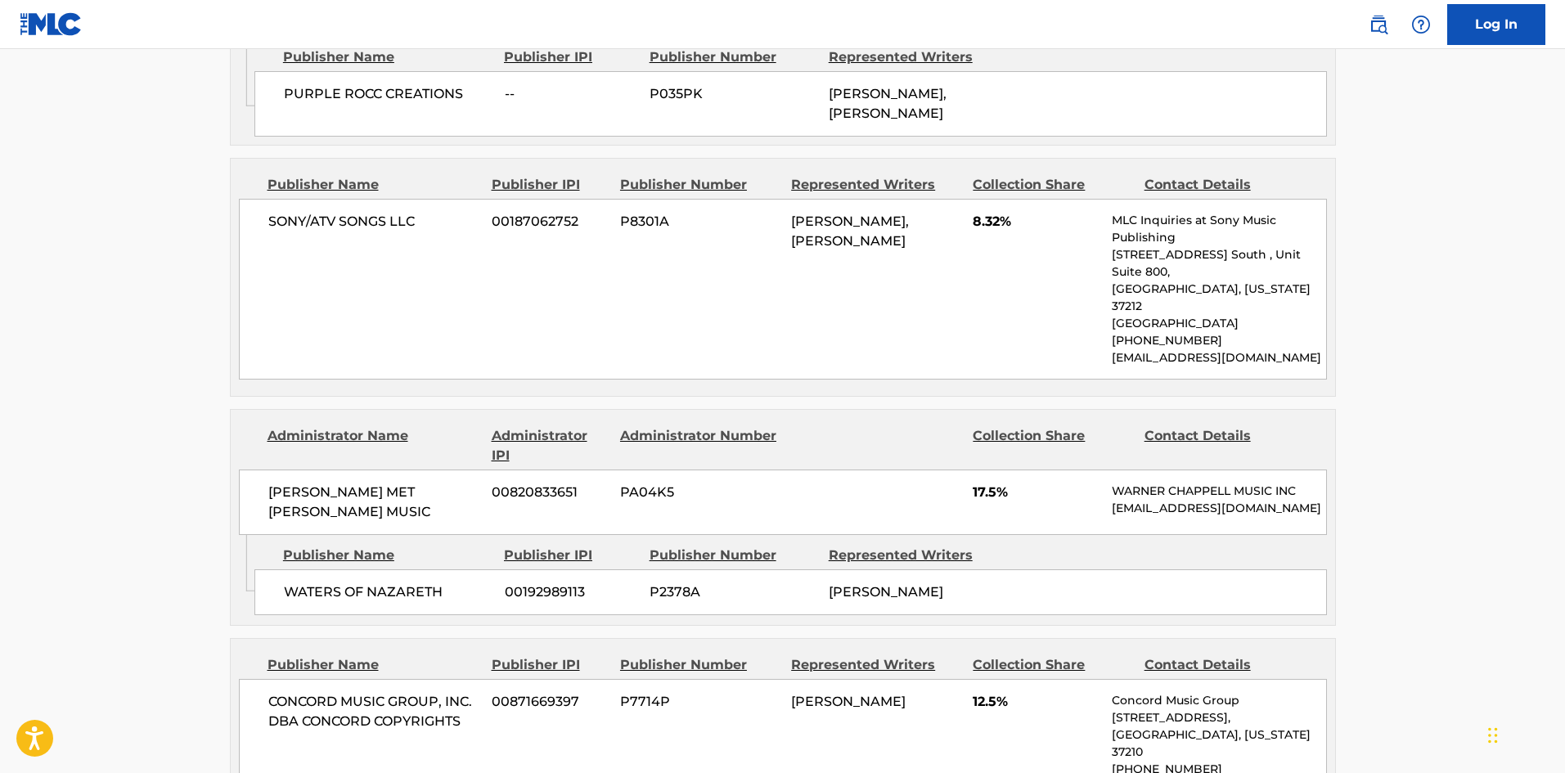
click at [278, 570] on div "WATERS OF NAZARETH 00192989113 P2378A [PERSON_NAME]" at bounding box center [791, 593] width 1073 height 46
drag, startPoint x: 278, startPoint y: 495, endPoint x: 432, endPoint y: 486, distance: 154.1
click at [432, 570] on div "WATERS OF NAZARETH 00192989113 P2378A [PERSON_NAME]" at bounding box center [791, 593] width 1073 height 46
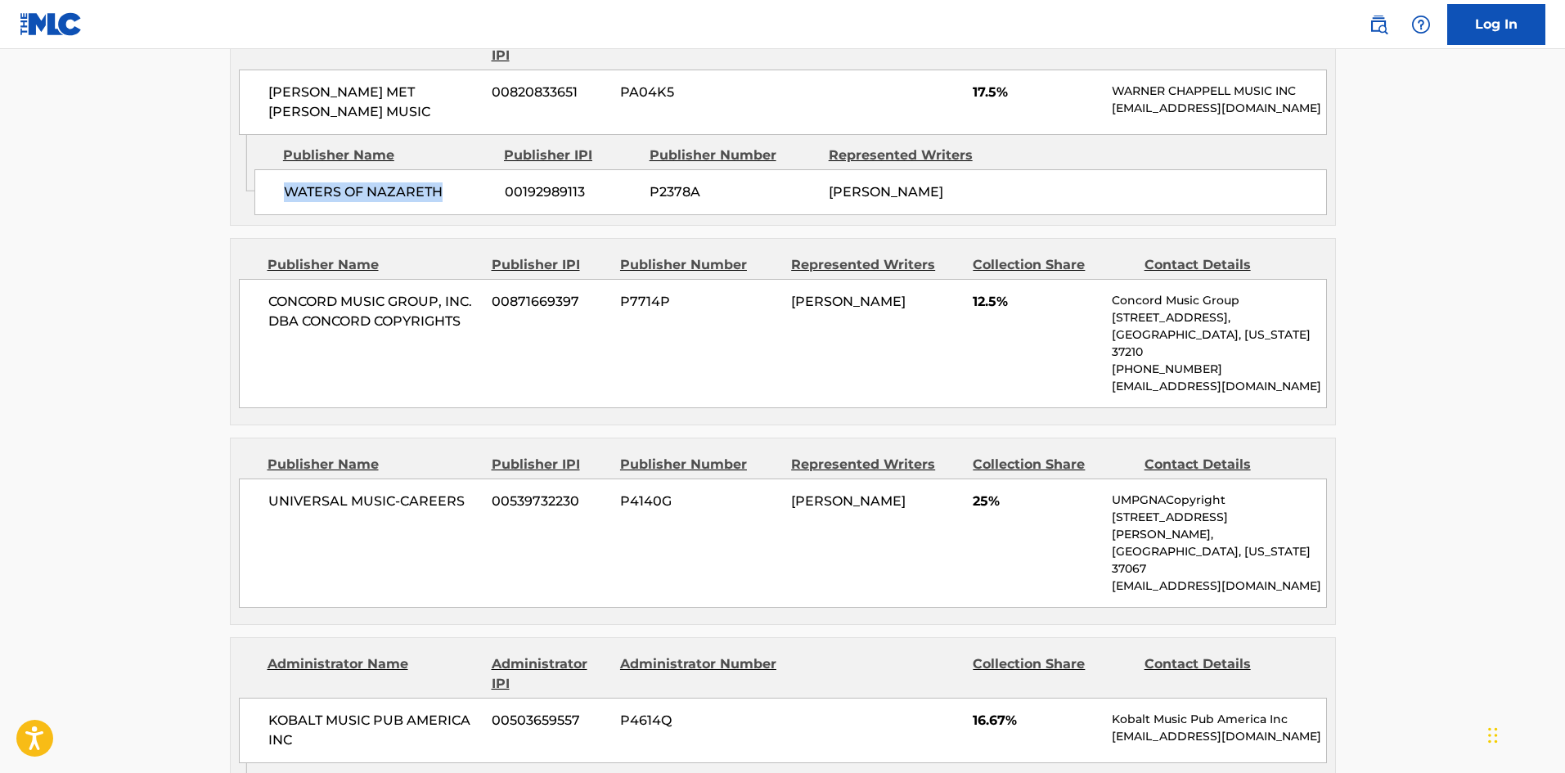
scroll to position [2218, 0]
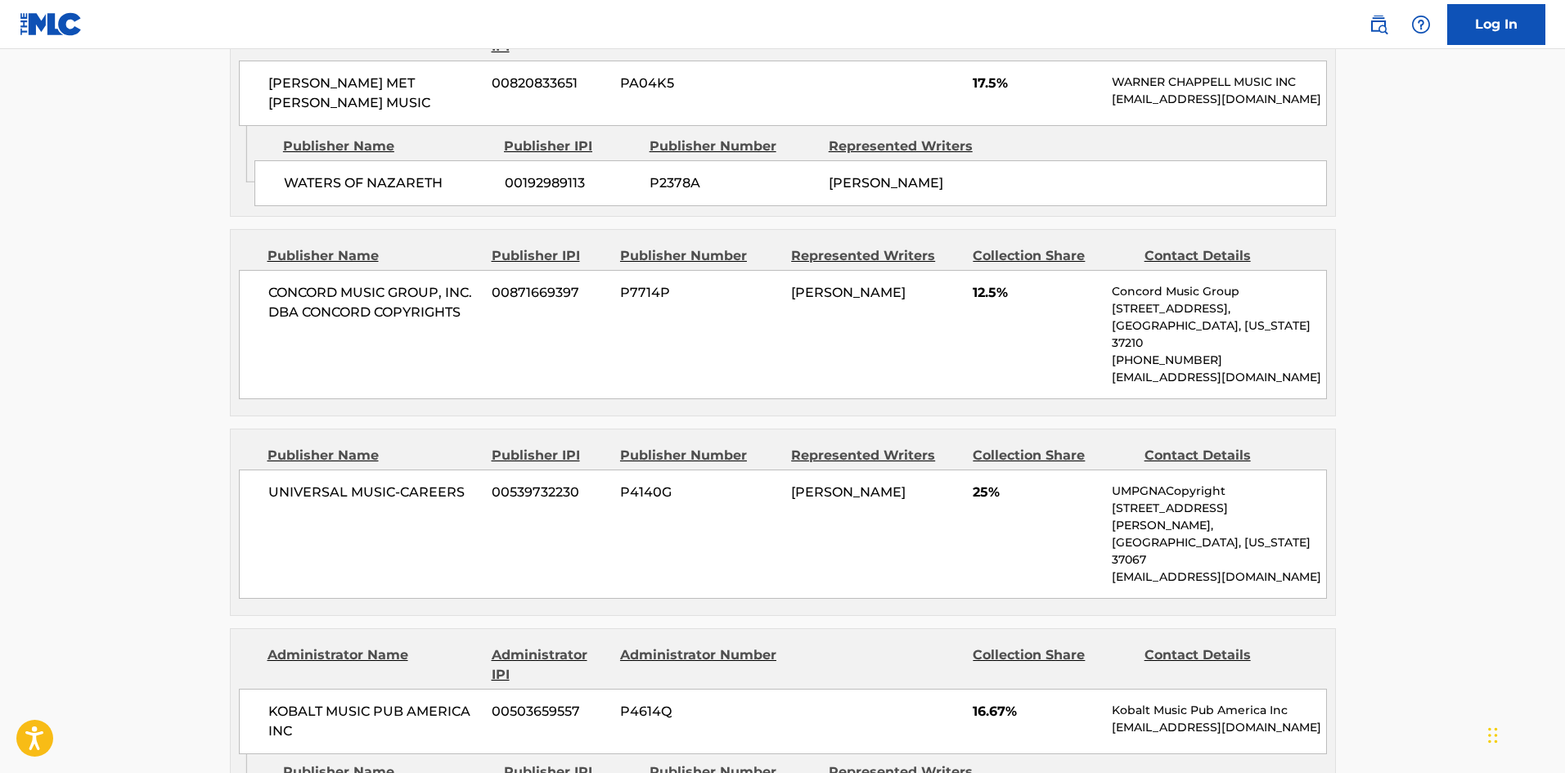
click at [281, 483] on span "UNIVERSAL MUSIC-CAREERS" at bounding box center [374, 493] width 212 height 20
drag, startPoint x: 281, startPoint y: 364, endPoint x: 457, endPoint y: 363, distance: 176.8
click at [457, 483] on span "UNIVERSAL MUSIC-CAREERS" at bounding box center [374, 493] width 212 height 20
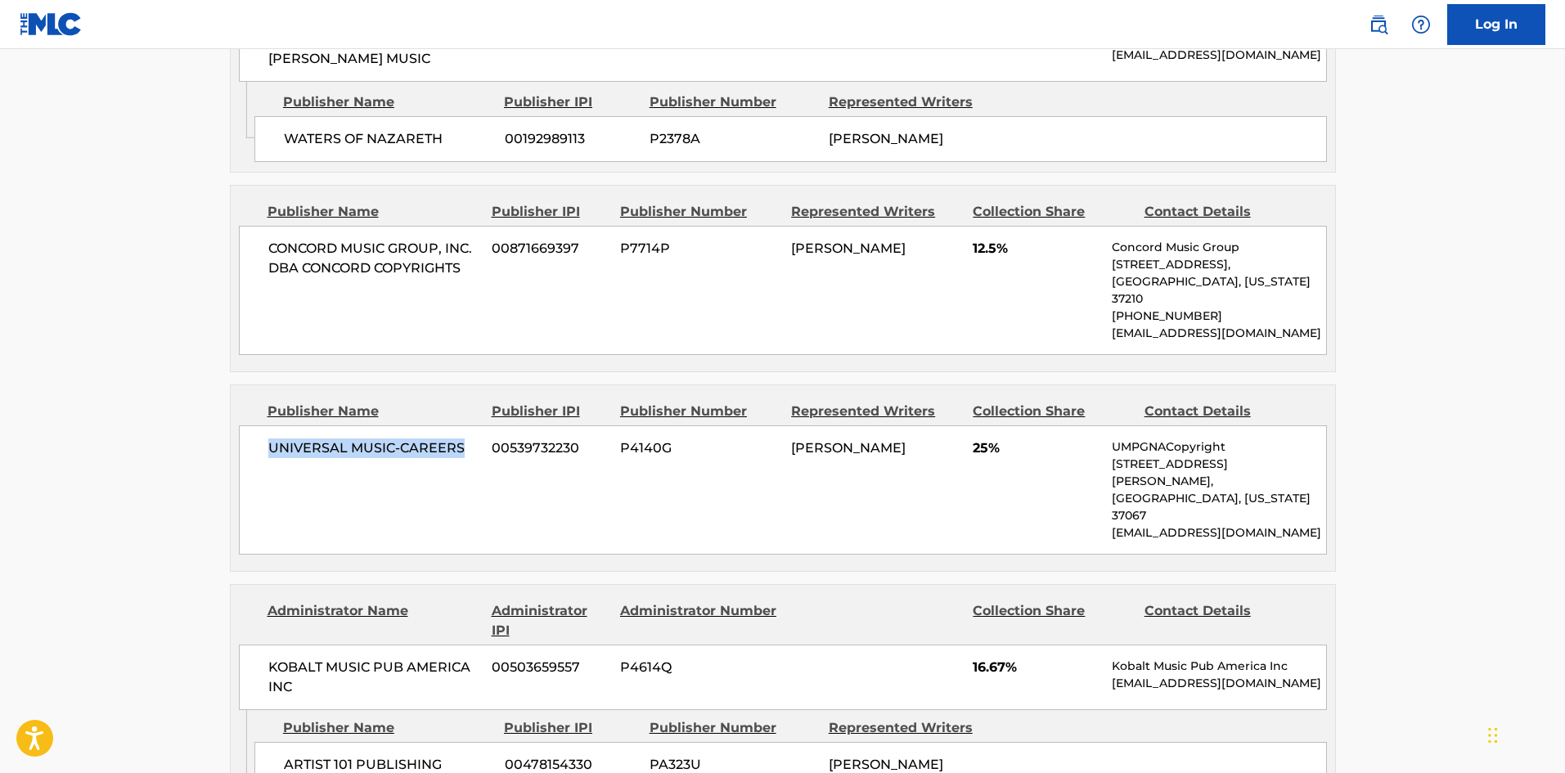
scroll to position [2300, 0]
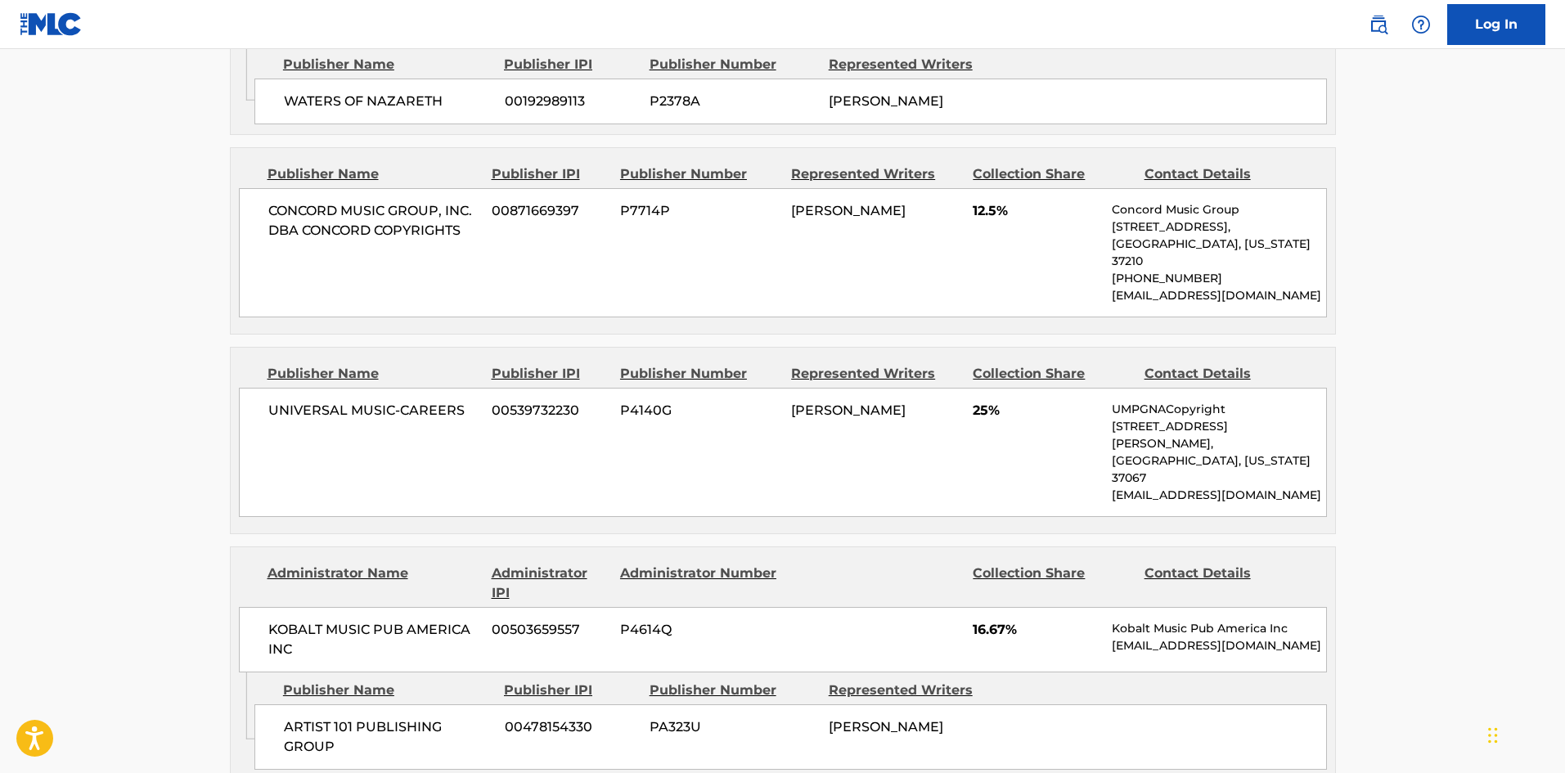
click at [300, 718] on span "ARTIST 101 PUBLISHING GROUP" at bounding box center [388, 737] width 209 height 39
drag, startPoint x: 300, startPoint y: 562, endPoint x: 354, endPoint y: 597, distance: 63.3
click at [354, 718] on span "ARTIST 101 PUBLISHING GROUP" at bounding box center [388, 737] width 209 height 39
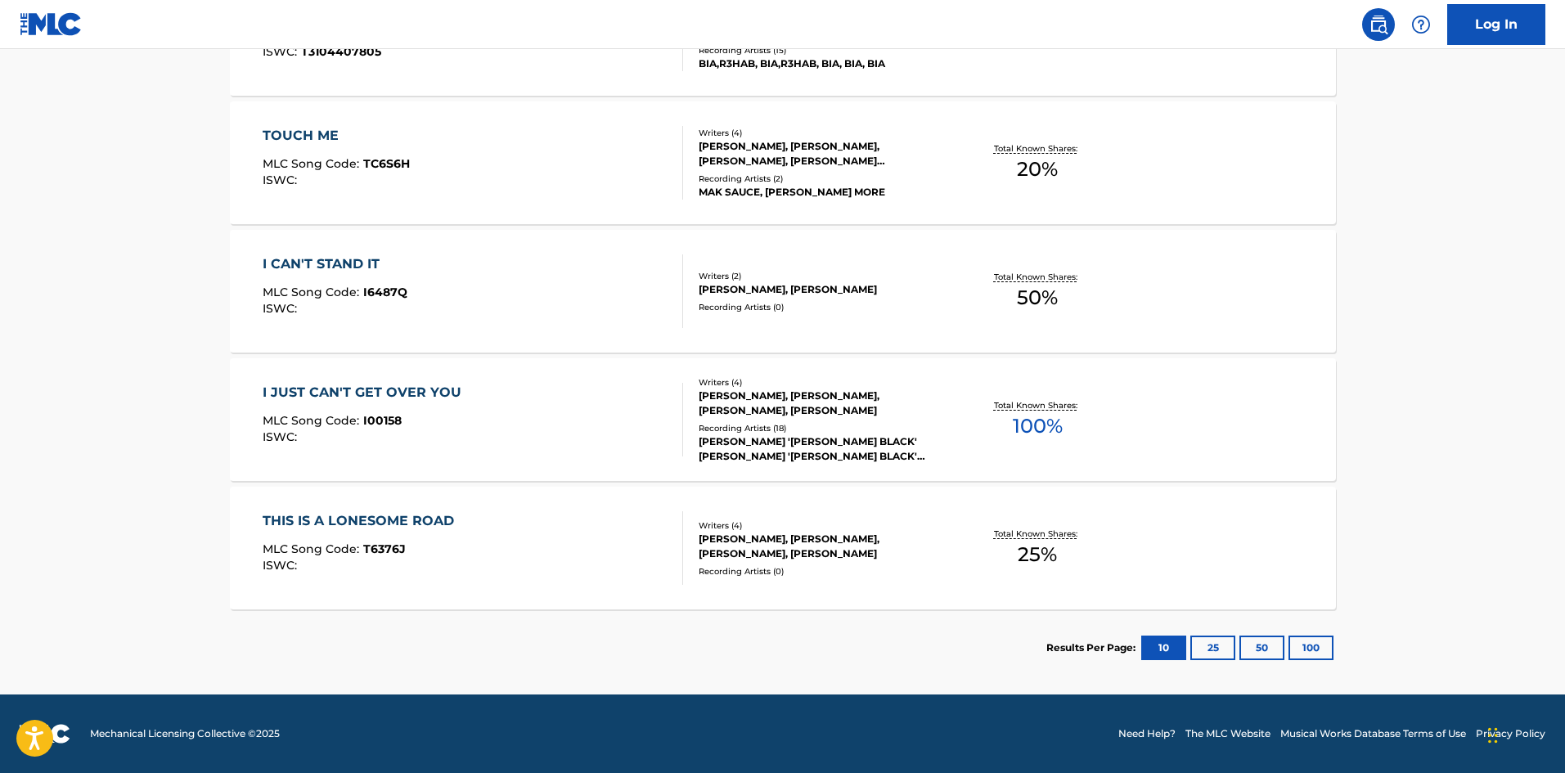
scroll to position [327, 0]
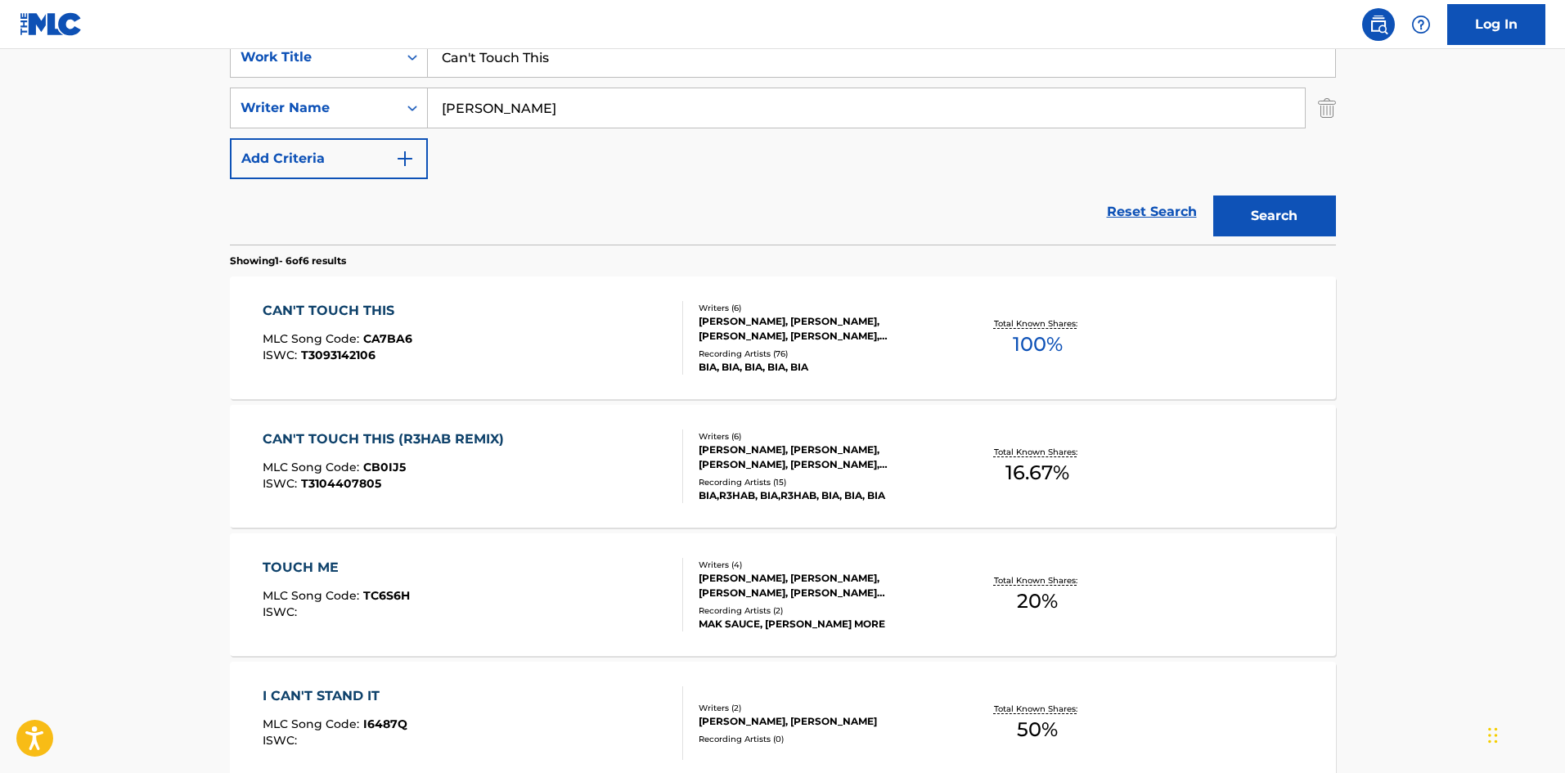
click at [544, 44] on nav "Log In" at bounding box center [782, 24] width 1565 height 49
click at [547, 69] on input "Can't Touch This" at bounding box center [882, 57] width 908 height 39
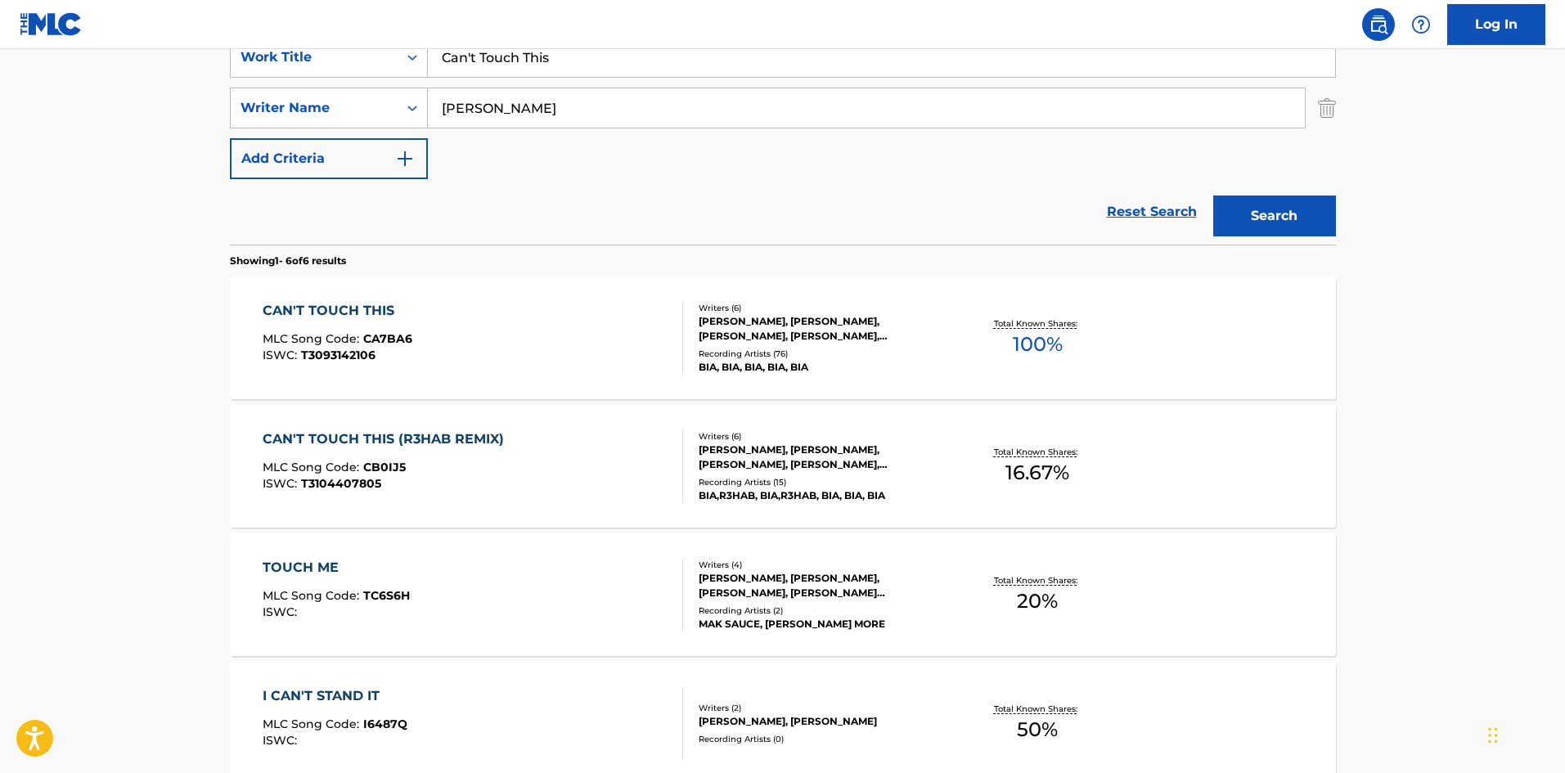
click at [547, 69] on input "Can't Touch This" at bounding box center [882, 57] width 908 height 39
paste input "Free Bia (1st Day Out)"
type input "Free Bia (1st Day Out)"
click at [543, 106] on input "[PERSON_NAME]" at bounding box center [866, 107] width 877 height 39
click at [552, 103] on input "[PERSON_NAME]" at bounding box center [866, 107] width 877 height 39
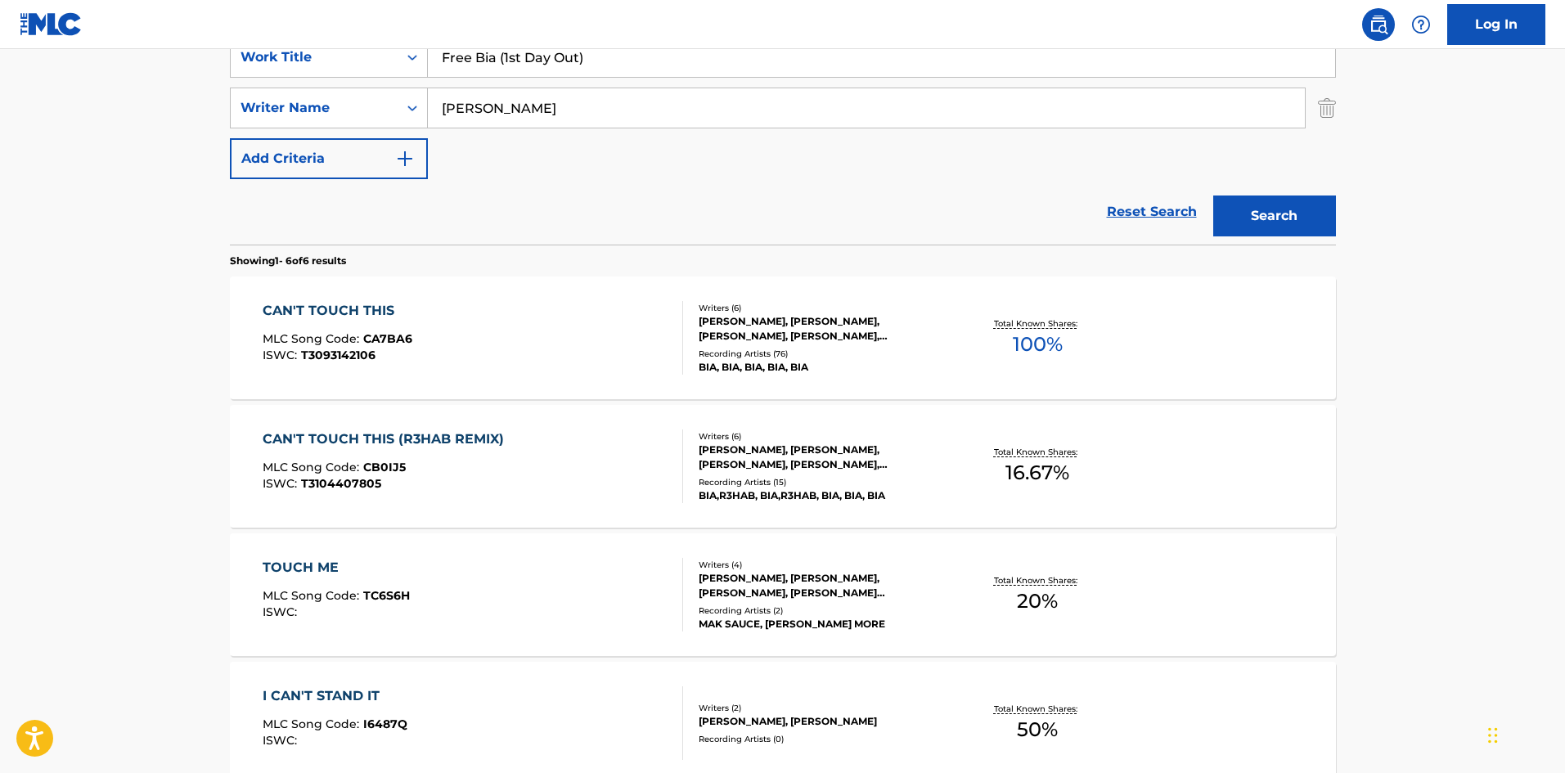
click at [552, 103] on input "[PERSON_NAME]" at bounding box center [866, 107] width 877 height 39
click at [1214, 196] on button "Search" at bounding box center [1275, 216] width 123 height 41
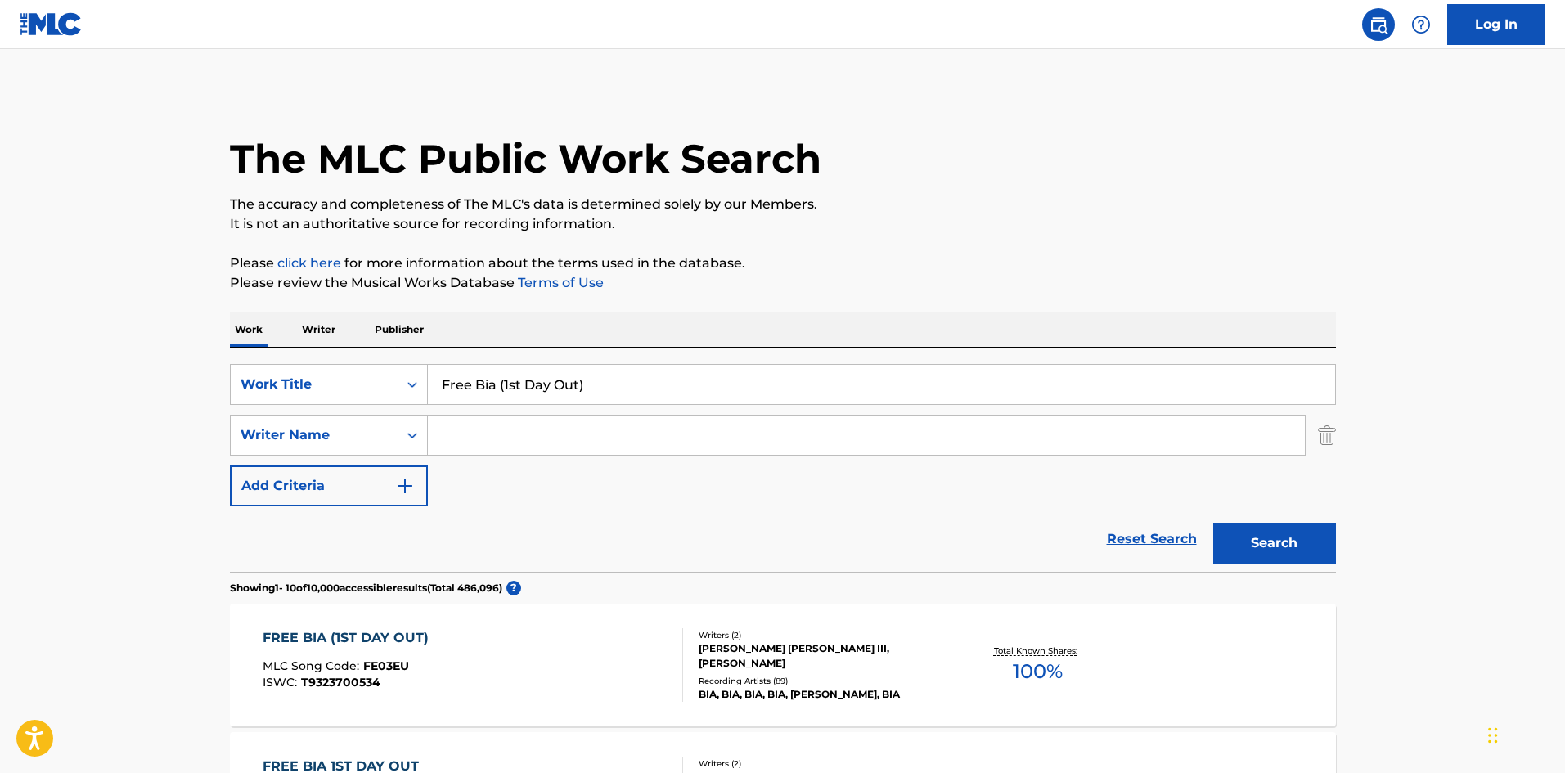
scroll to position [246, 0]
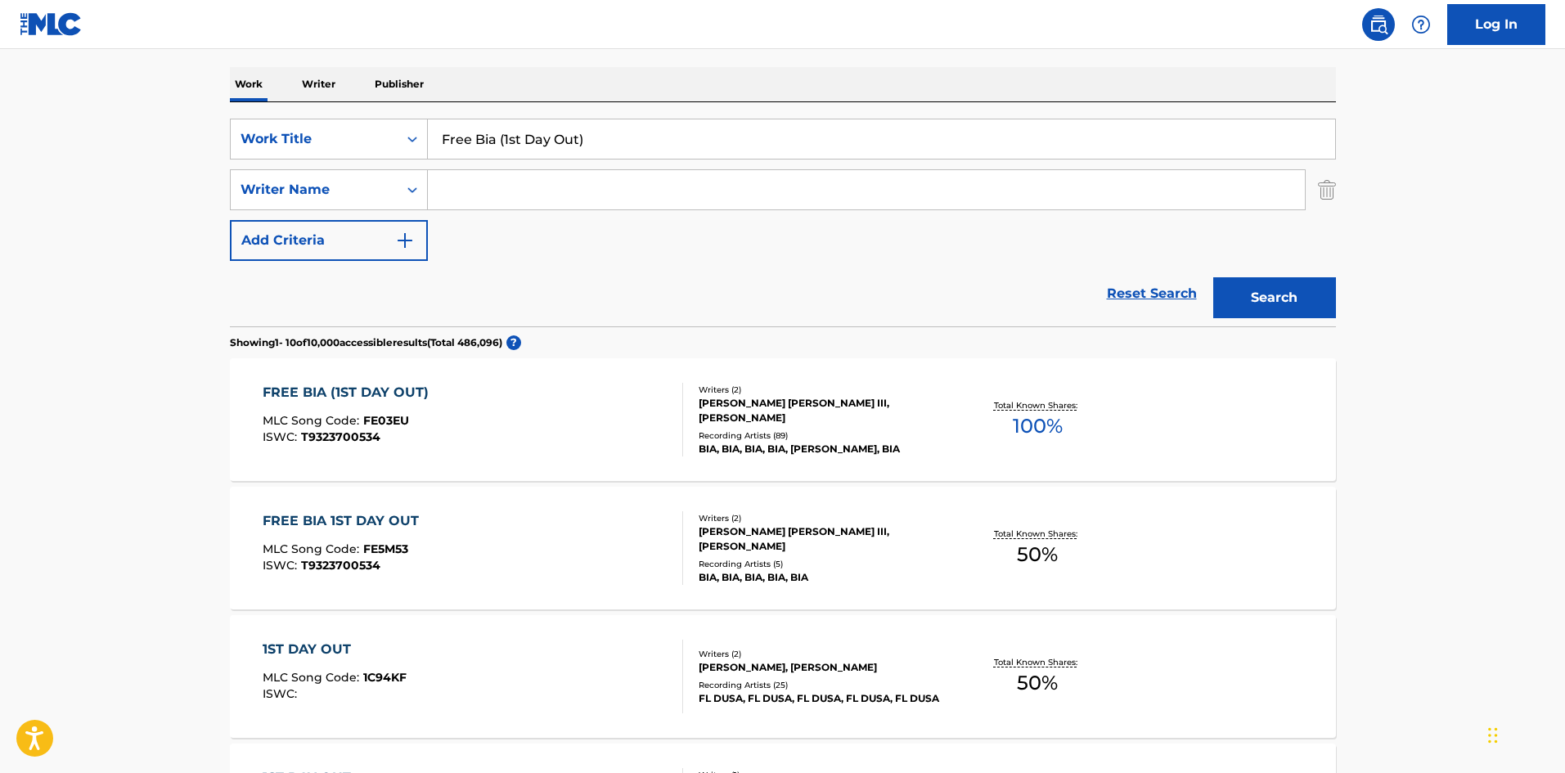
click at [541, 417] on div "FREE BIA (1ST DAY OUT) MLC Song Code : FE03EU ISWC : T9323700534" at bounding box center [473, 420] width 421 height 74
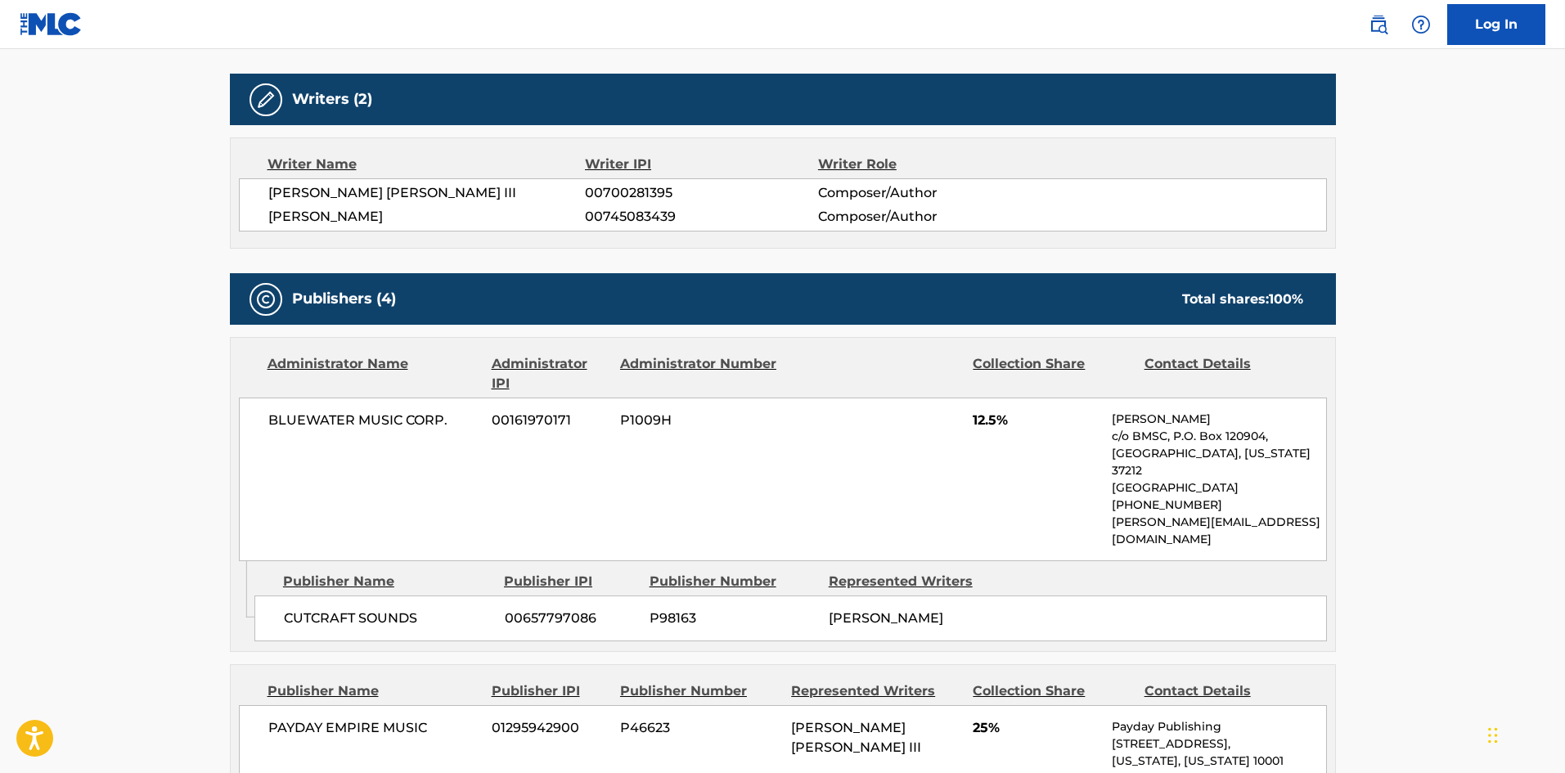
scroll to position [409, 0]
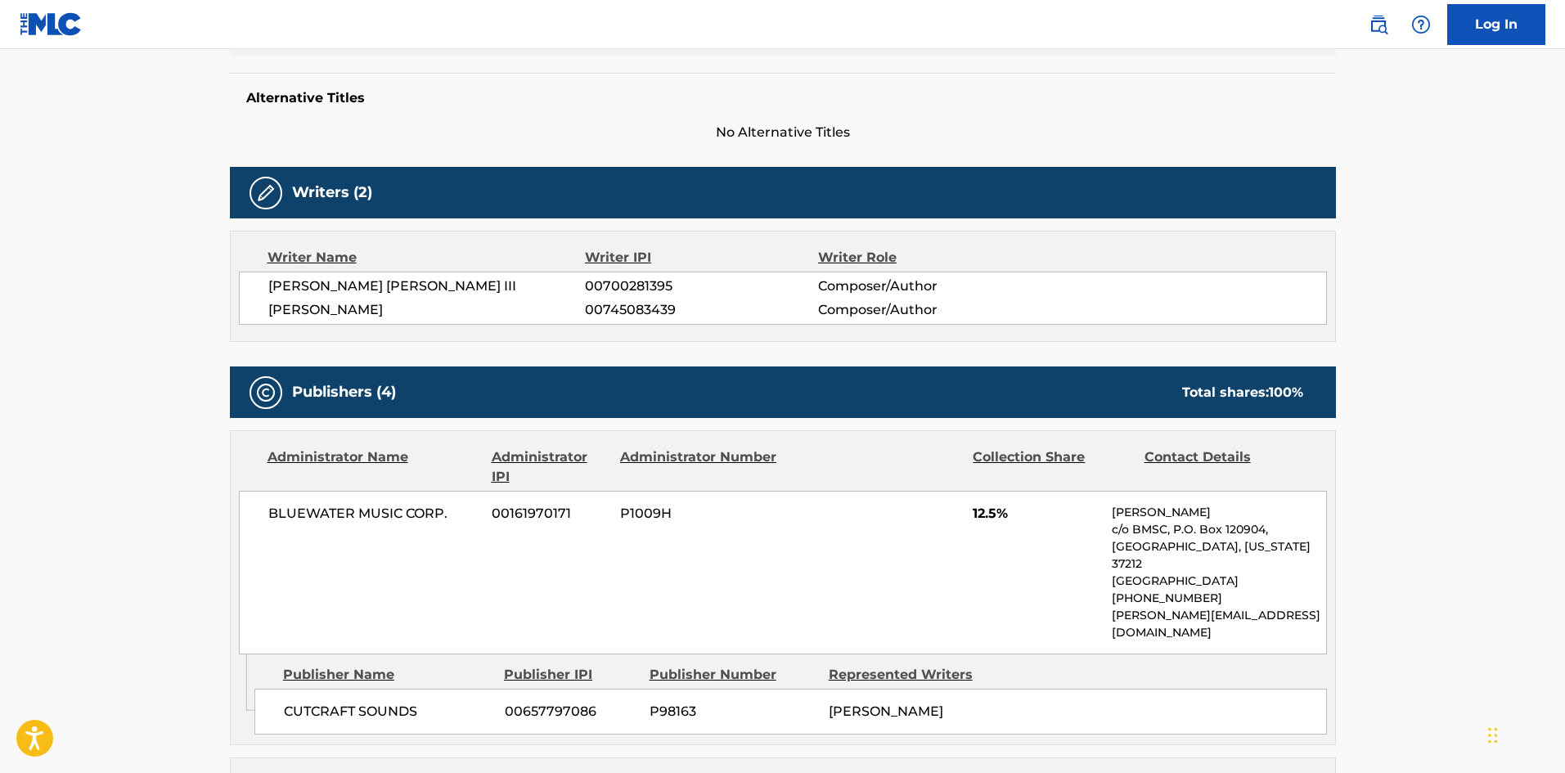
click at [287, 665] on div "Publisher Name" at bounding box center [387, 675] width 209 height 20
drag, startPoint x: 287, startPoint y: 635, endPoint x: 379, endPoint y: 644, distance: 92.1
click at [379, 665] on div "Publisher Name" at bounding box center [387, 675] width 209 height 20
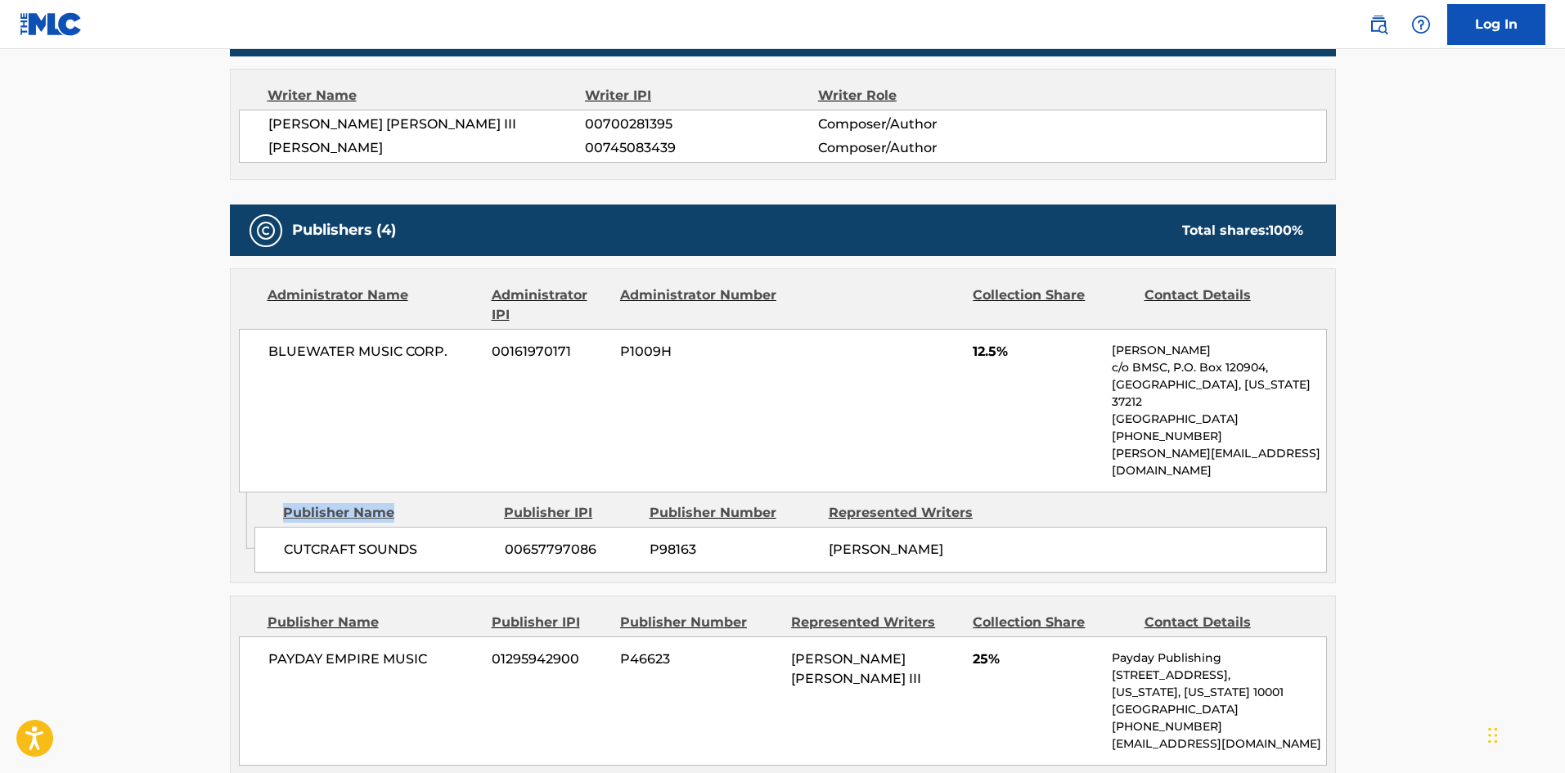
scroll to position [737, 0]
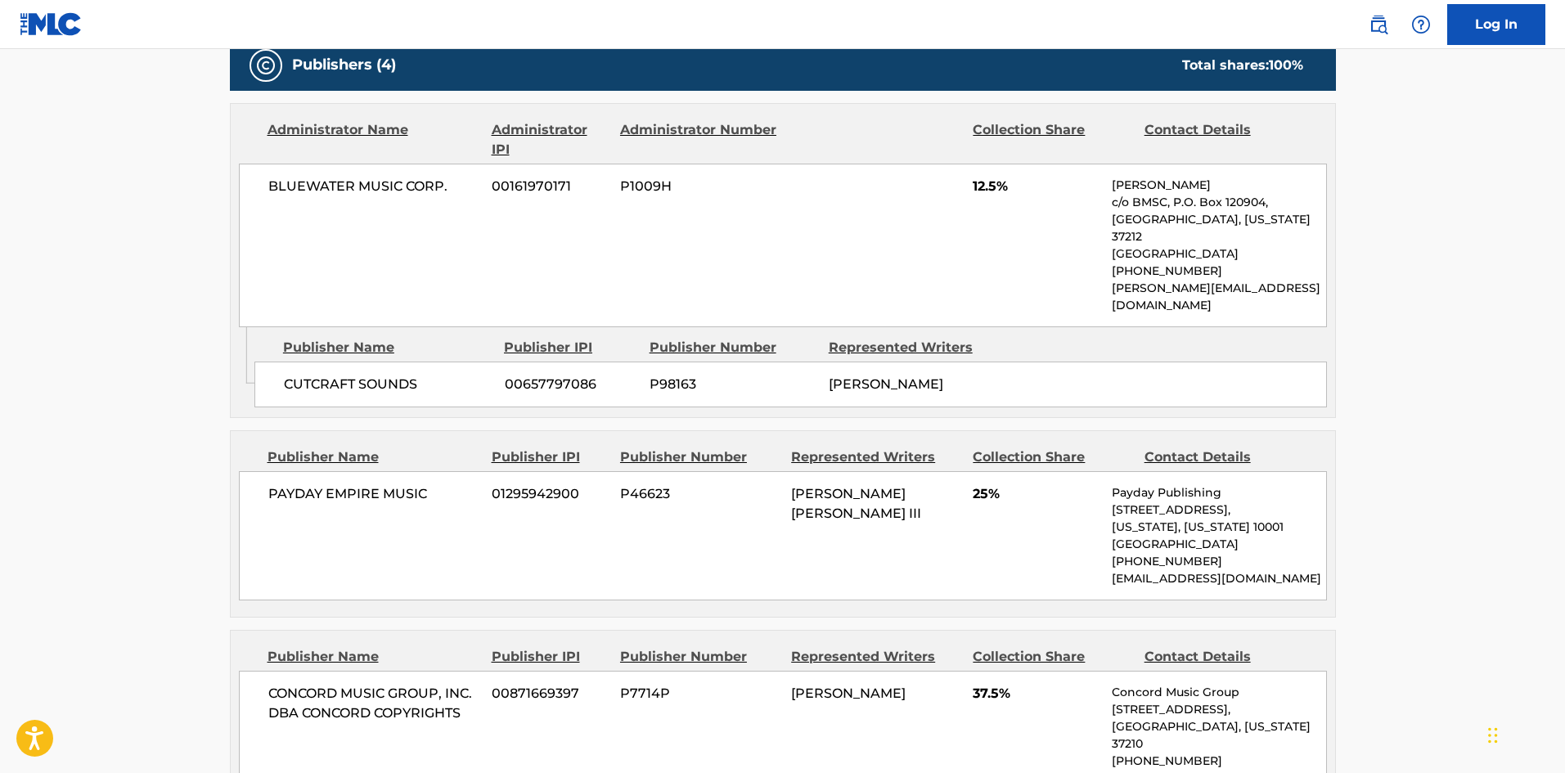
click at [280, 471] on div "PAYDAY EMPIRE MUSIC 01295942900 P46623 [PERSON_NAME] [PERSON_NAME] III 25% Payd…" at bounding box center [783, 535] width 1088 height 129
drag, startPoint x: 280, startPoint y: 446, endPoint x: 429, endPoint y: 453, distance: 149.1
click at [429, 471] on div "PAYDAY EMPIRE MUSIC 01295942900 P46623 [PERSON_NAME] [PERSON_NAME] III 25% Payd…" at bounding box center [783, 535] width 1088 height 129
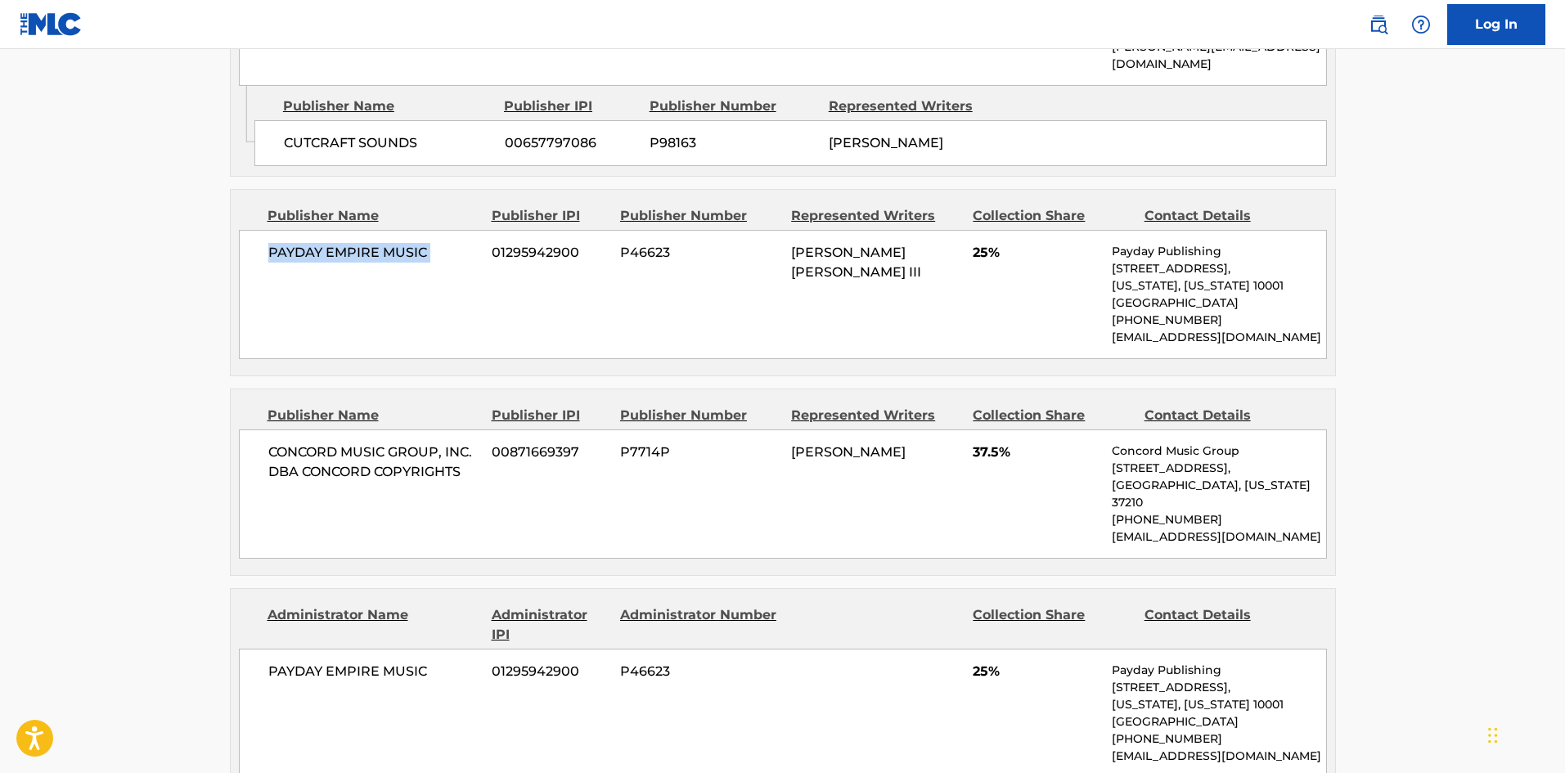
scroll to position [982, 0]
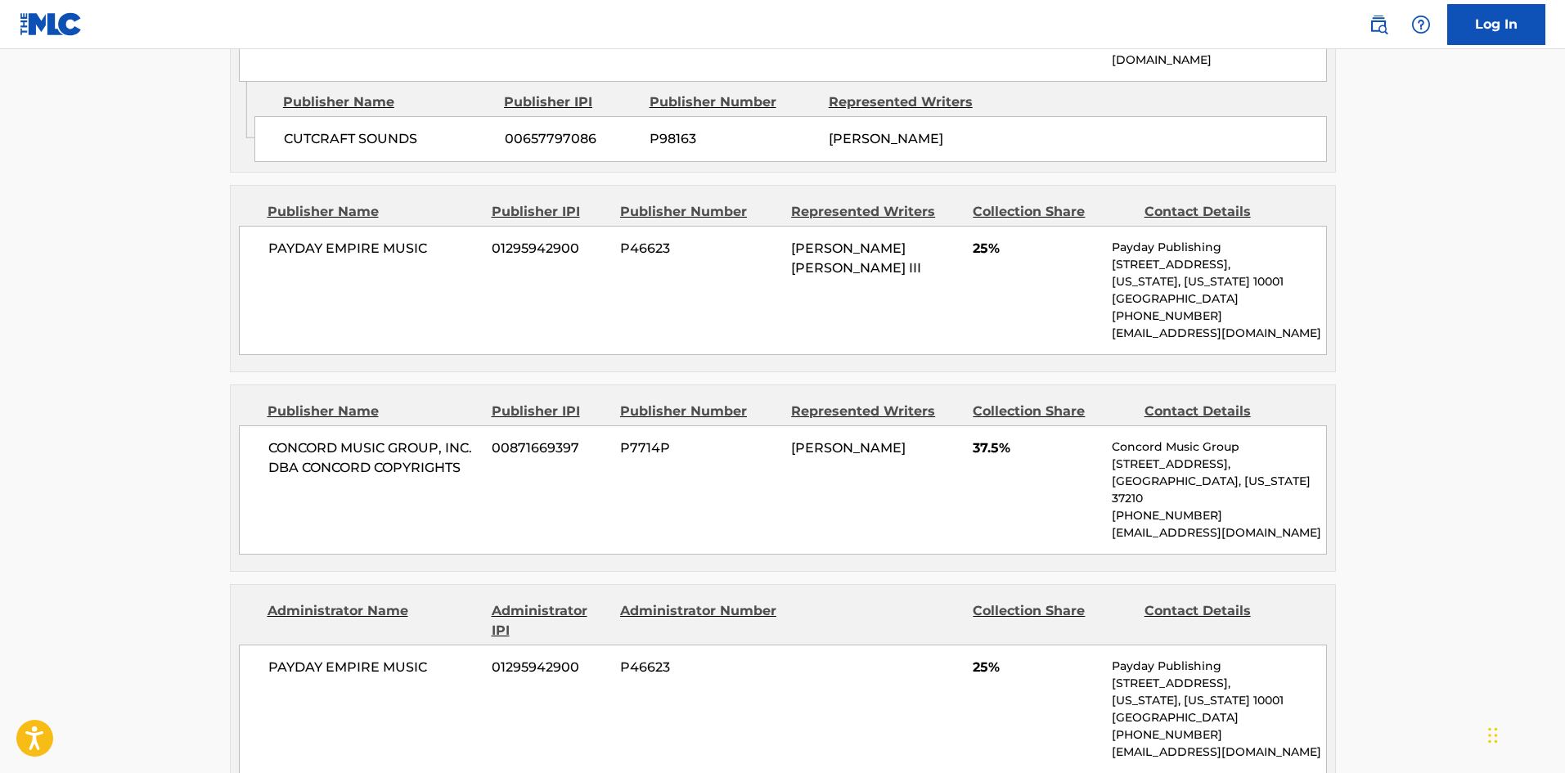
click at [395, 439] on span "CONCORD MUSIC GROUP, INC. DBA CONCORD COPYRIGHTS" at bounding box center [374, 458] width 212 height 39
click at [313, 445] on div "CONCORD MUSIC GROUP, INC. DBA CONCORD COPYRIGHTS 00871669397 P7714P [PERSON_NAM…" at bounding box center [783, 490] width 1088 height 129
click at [317, 441] on span "CONCORD MUSIC GROUP, INC. DBA CONCORD COPYRIGHTS" at bounding box center [374, 458] width 212 height 39
drag, startPoint x: 317, startPoint y: 441, endPoint x: 412, endPoint y: 433, distance: 95.3
click at [412, 439] on span "CONCORD MUSIC GROUP, INC. DBA CONCORD COPYRIGHTS" at bounding box center [374, 458] width 212 height 39
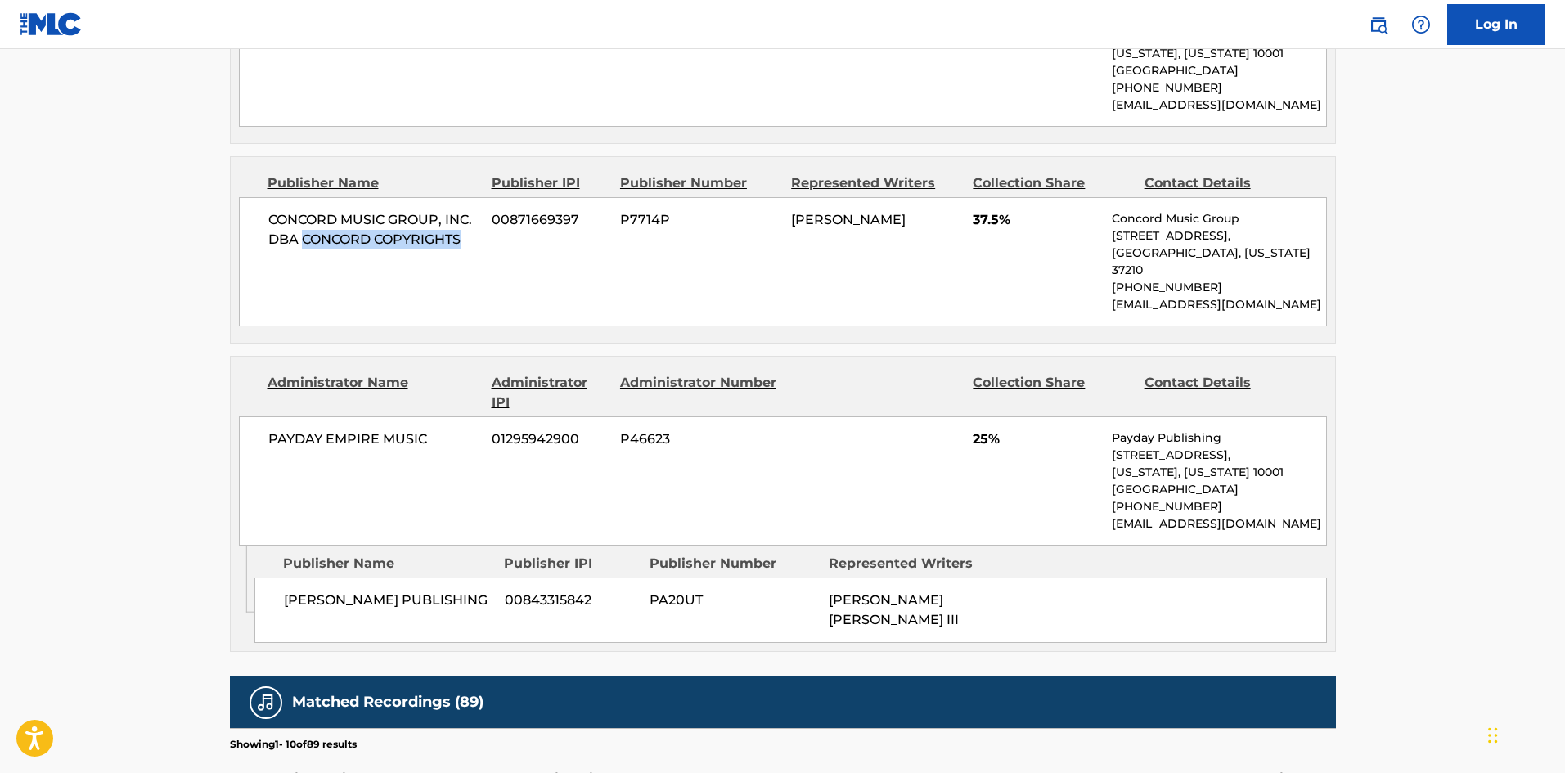
scroll to position [1228, 0]
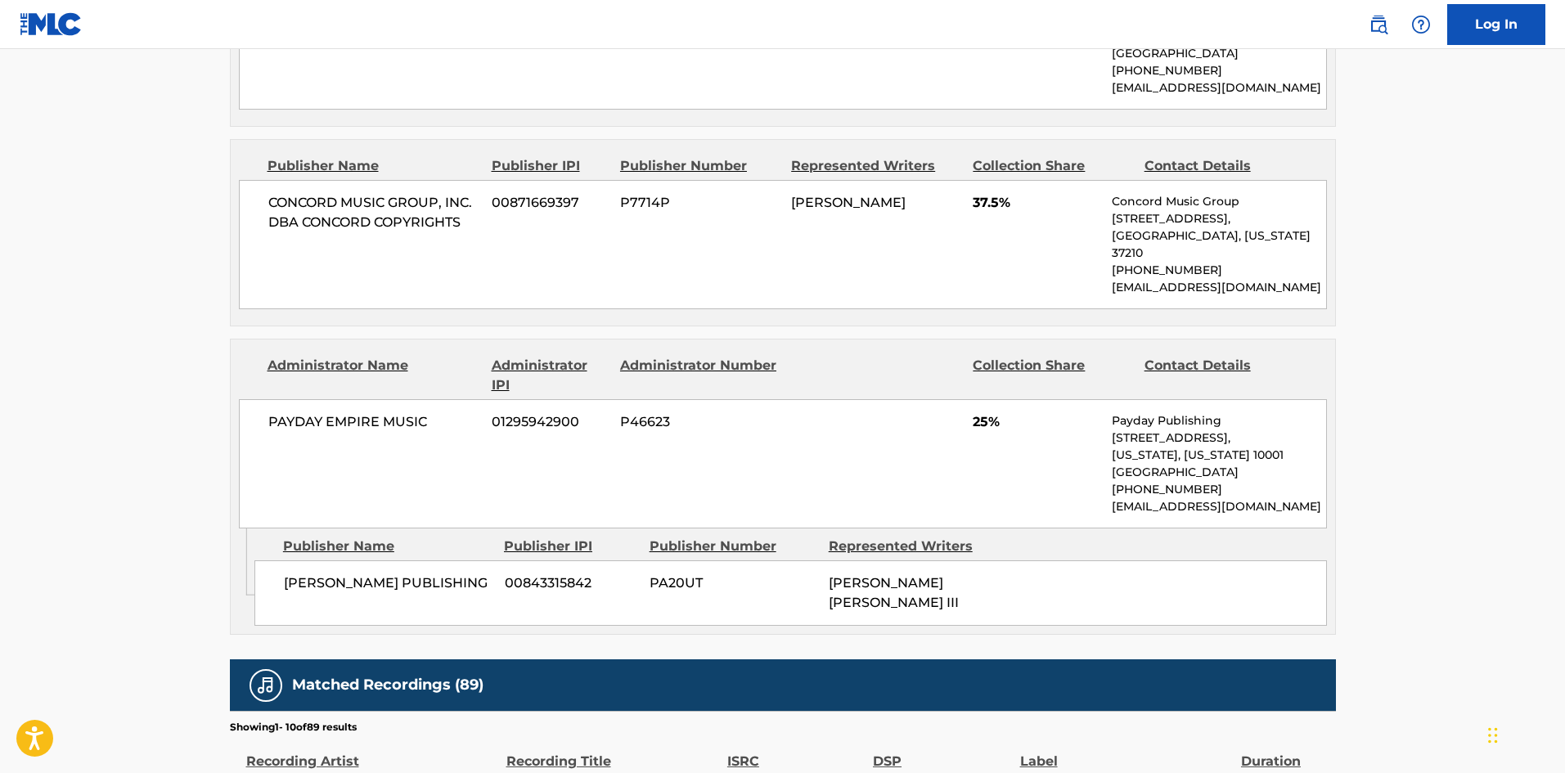
click at [304, 574] on span "[PERSON_NAME] PUBLISHING" at bounding box center [388, 584] width 209 height 20
drag, startPoint x: 304, startPoint y: 527, endPoint x: 353, endPoint y: 532, distance: 48.5
click at [353, 574] on span "[PERSON_NAME] PUBLISHING" at bounding box center [388, 584] width 209 height 20
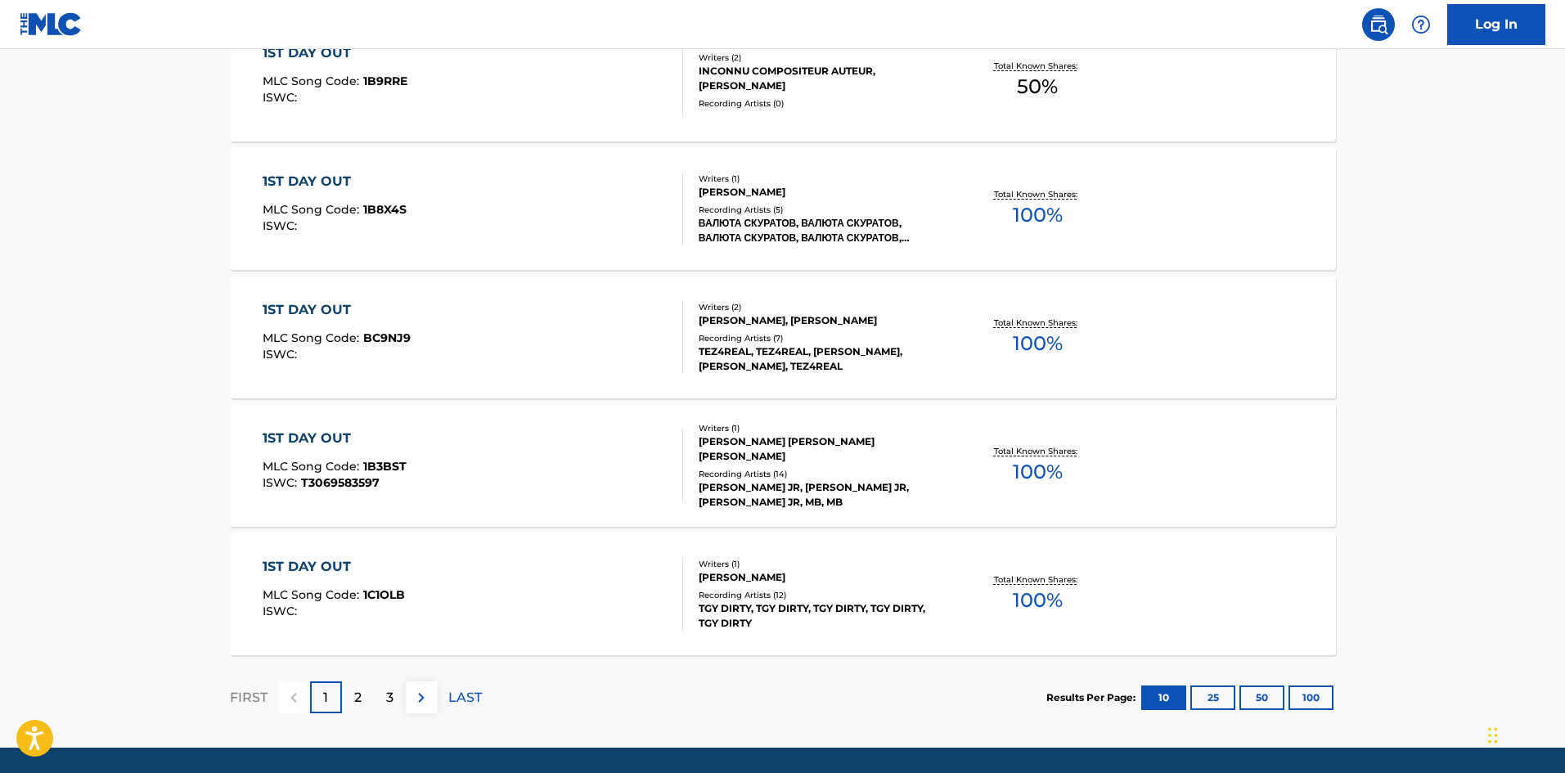
scroll to position [246, 0]
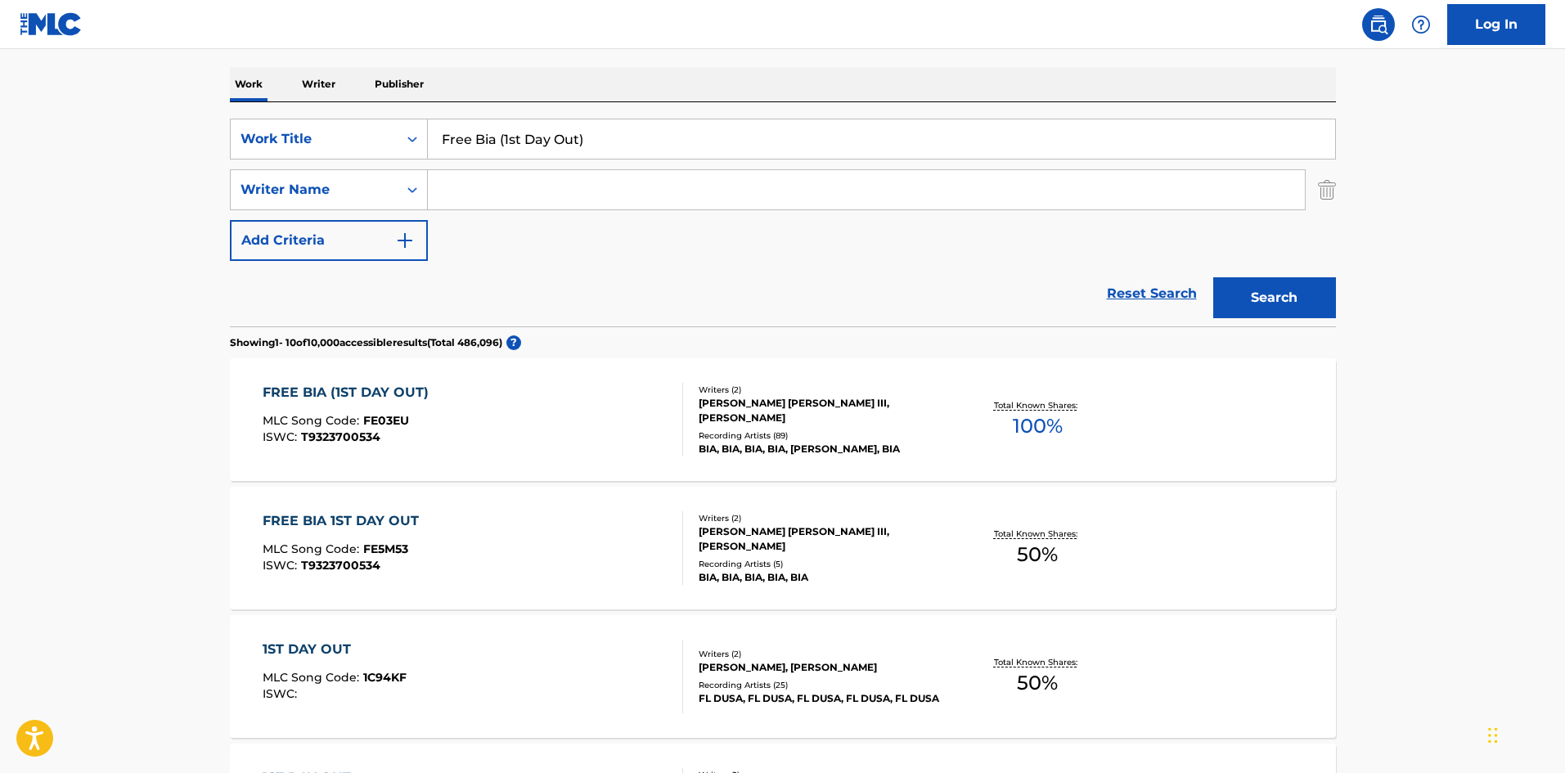
click at [462, 155] on input "Free Bia (1st Day Out)" at bounding box center [882, 138] width 908 height 39
paste input "ungshway"
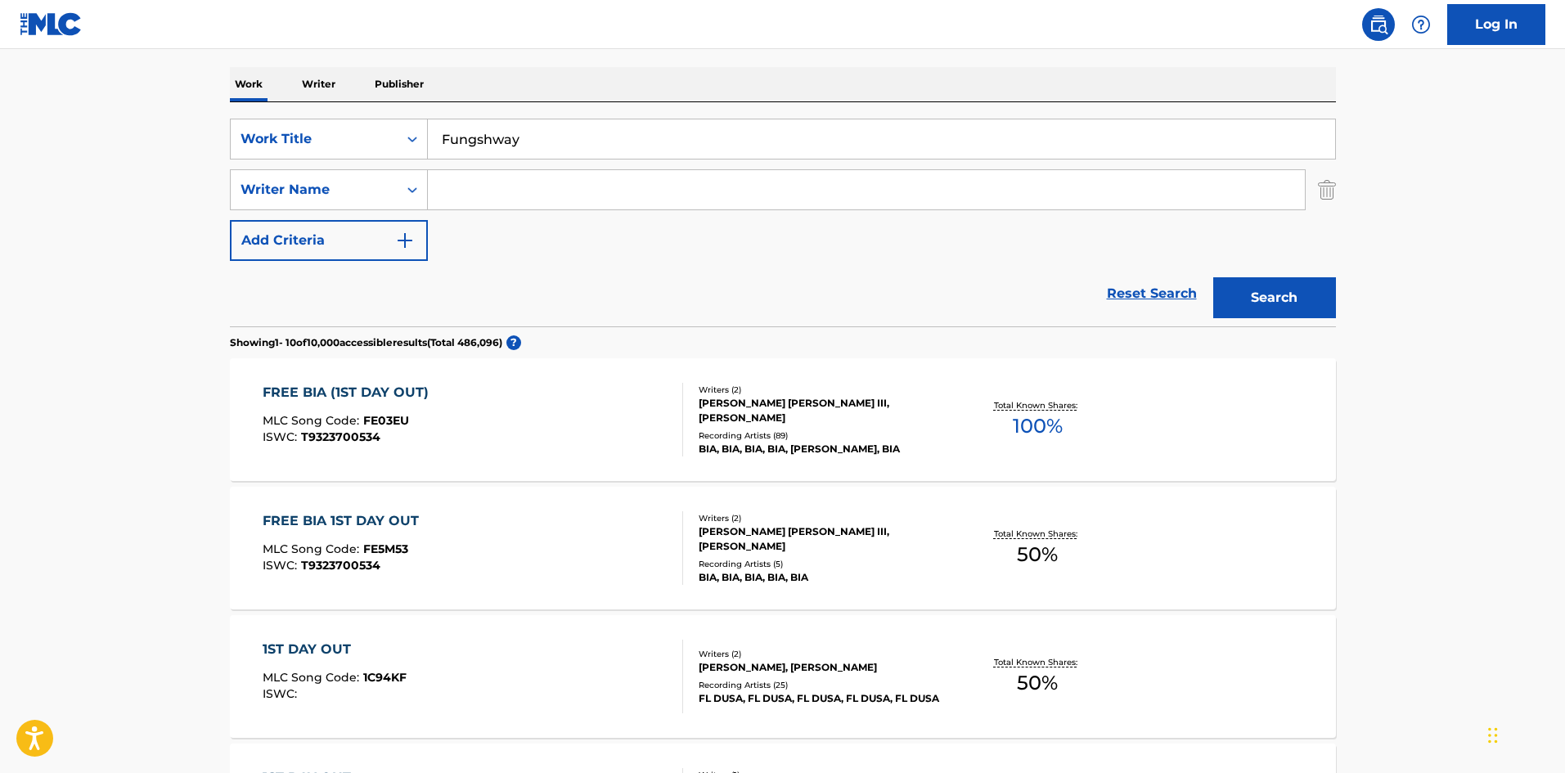
type input "Fungshway"
click at [1323, 324] on div "Search" at bounding box center [1270, 293] width 131 height 65
click at [1321, 301] on button "Search" at bounding box center [1275, 297] width 123 height 41
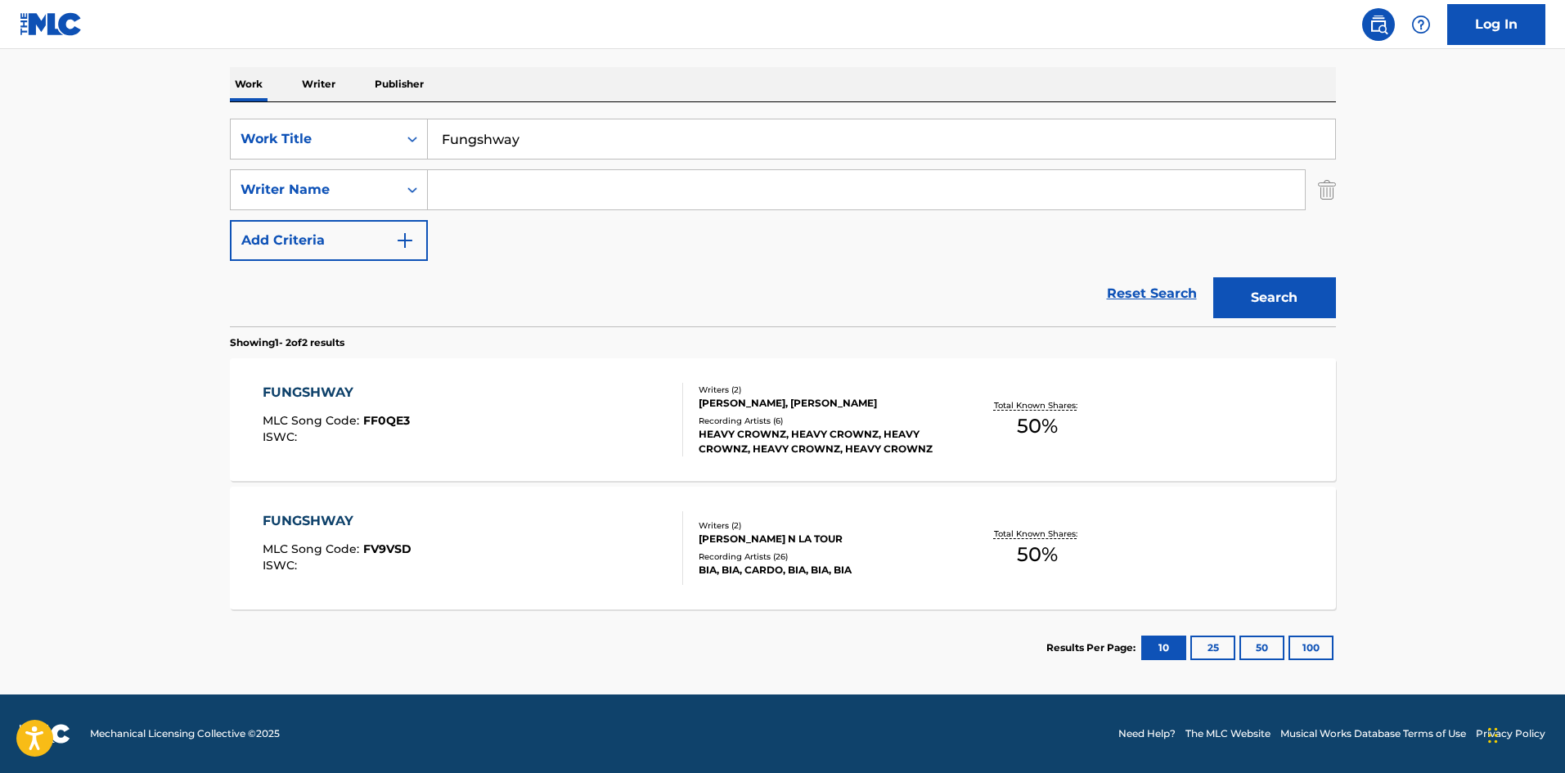
click at [574, 442] on div "FUNGSHWAY MLC Song Code : FF0QE3 ISWC :" at bounding box center [473, 420] width 421 height 74
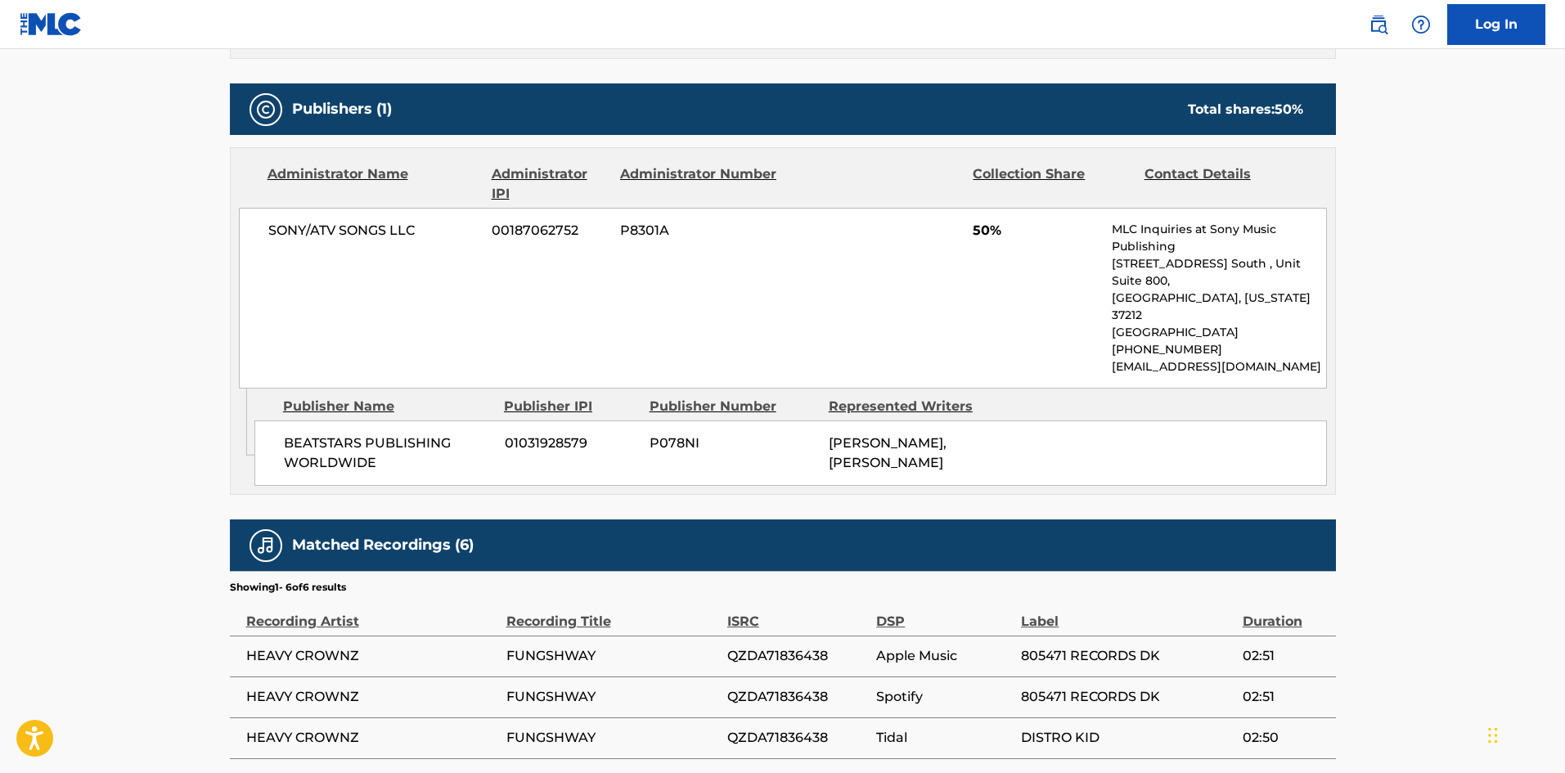
scroll to position [890, 0]
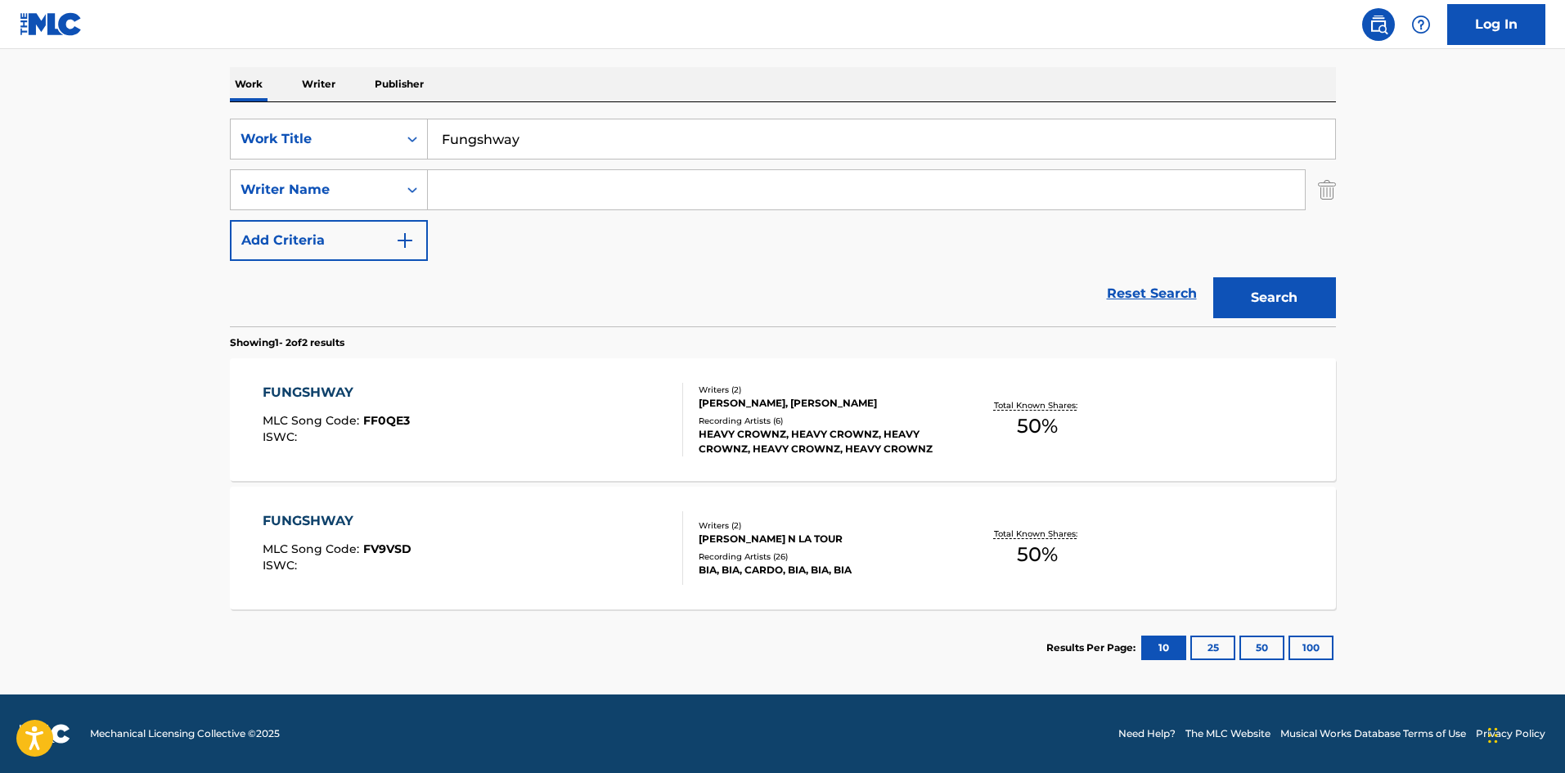
scroll to position [246, 0]
click at [498, 565] on div "FUNGSHWAY MLC Song Code : FV9VSD ISWC :" at bounding box center [473, 548] width 421 height 74
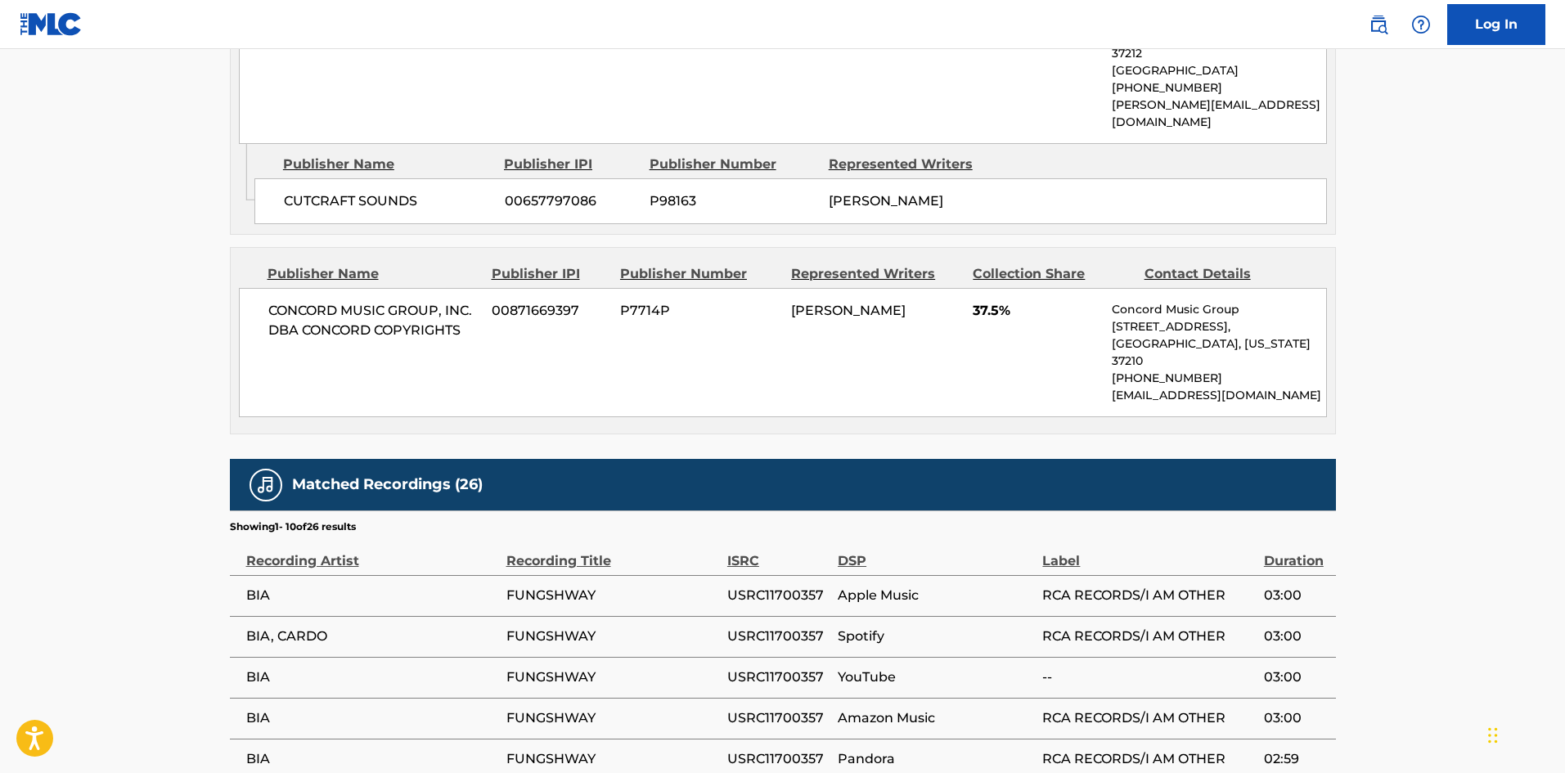
scroll to position [1084, 0]
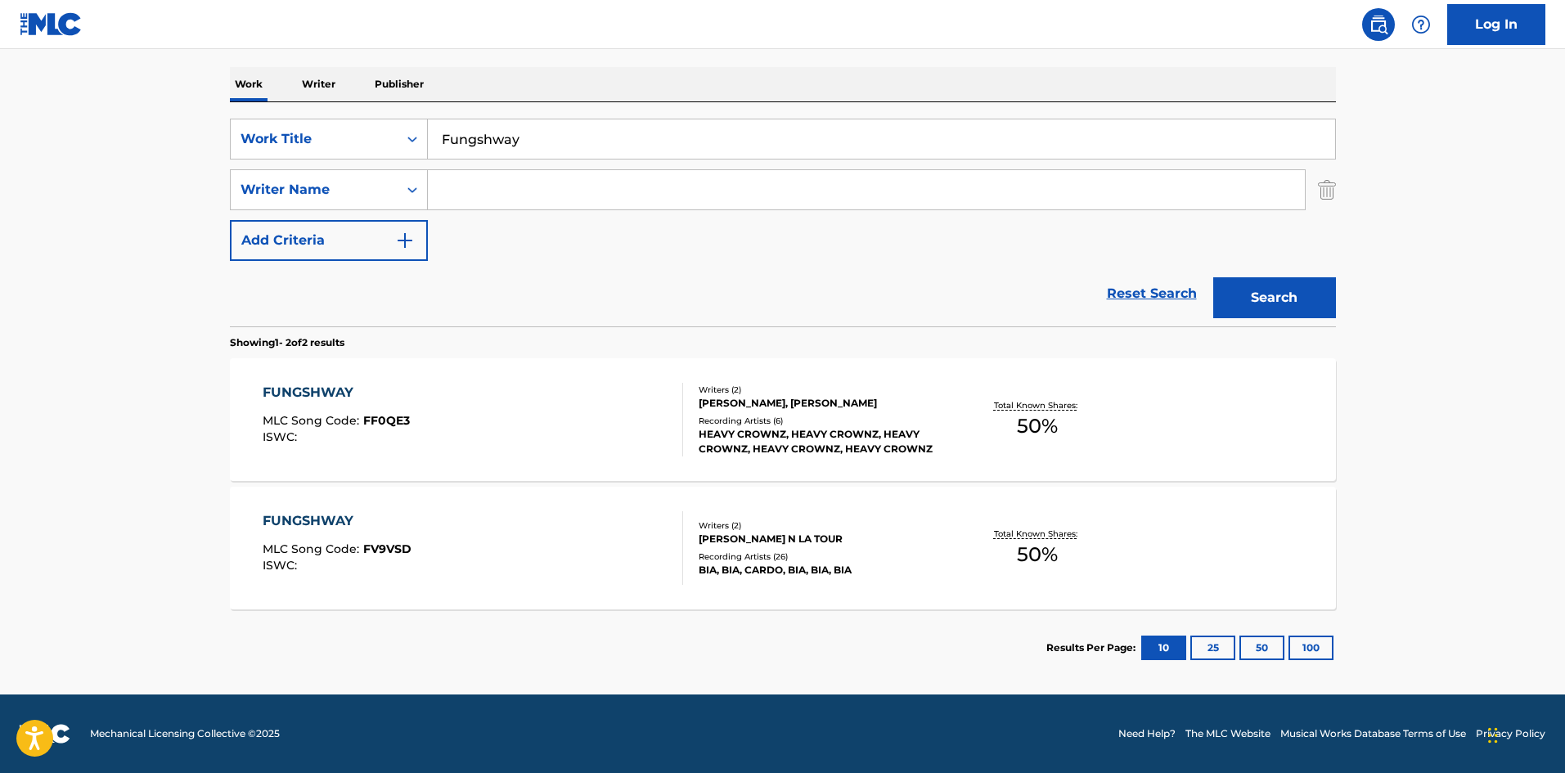
scroll to position [246, 0]
